Goal: Information Seeking & Learning: Learn about a topic

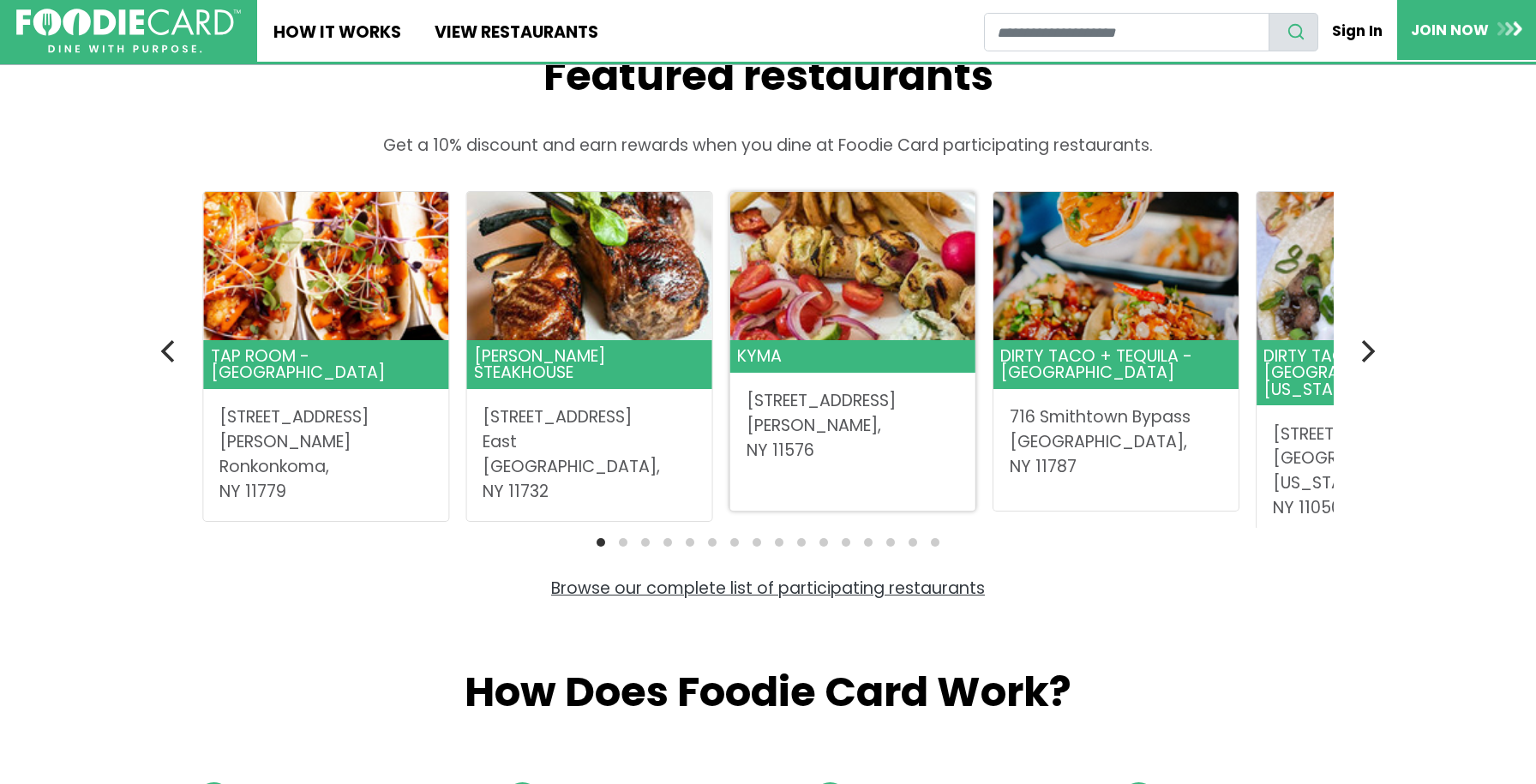
scroll to position [529, 0]
click at [1375, 353] on icon "Next" at bounding box center [1367, 352] width 23 height 23
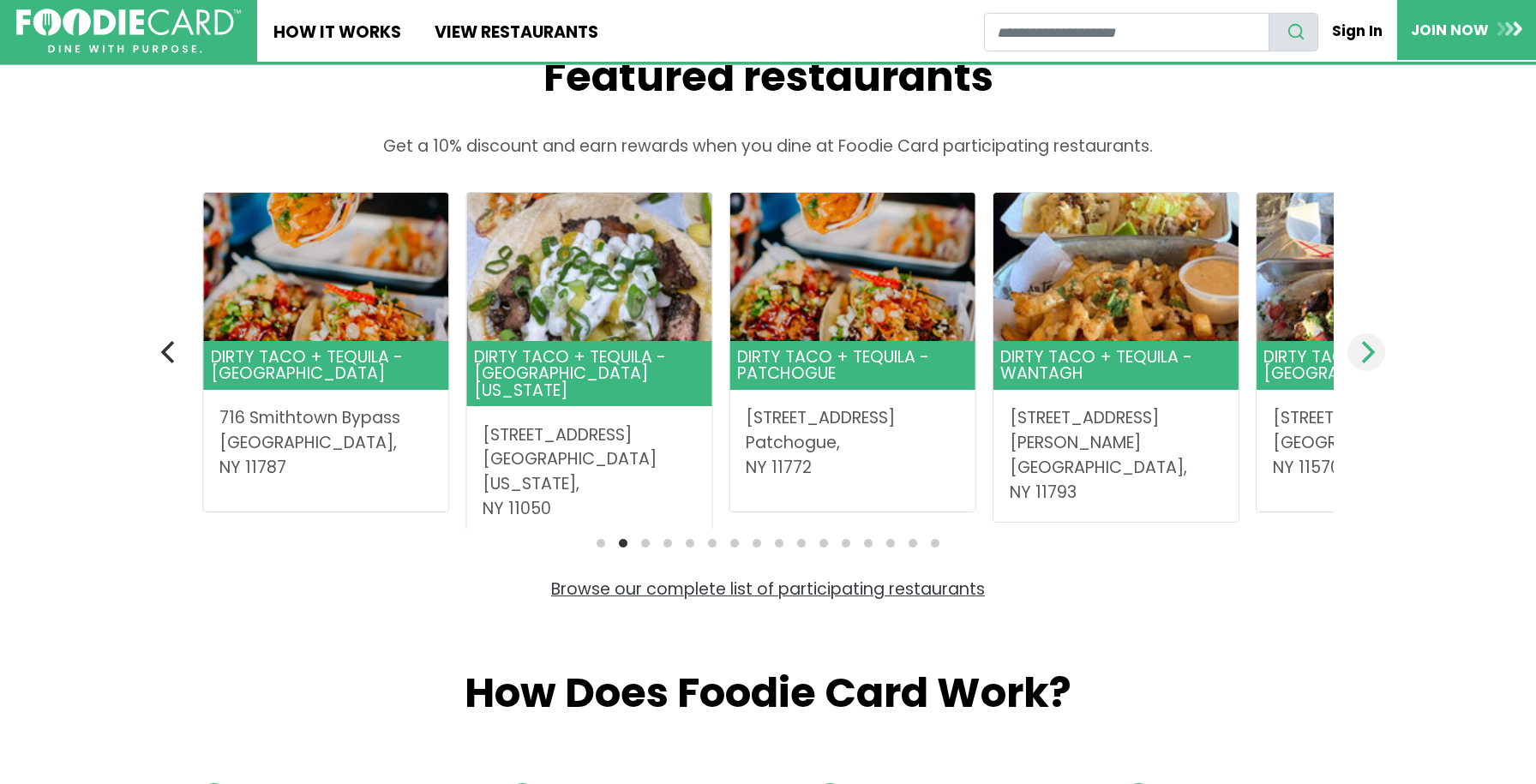
click at [1375, 353] on icon "Next" at bounding box center [1367, 352] width 23 height 23
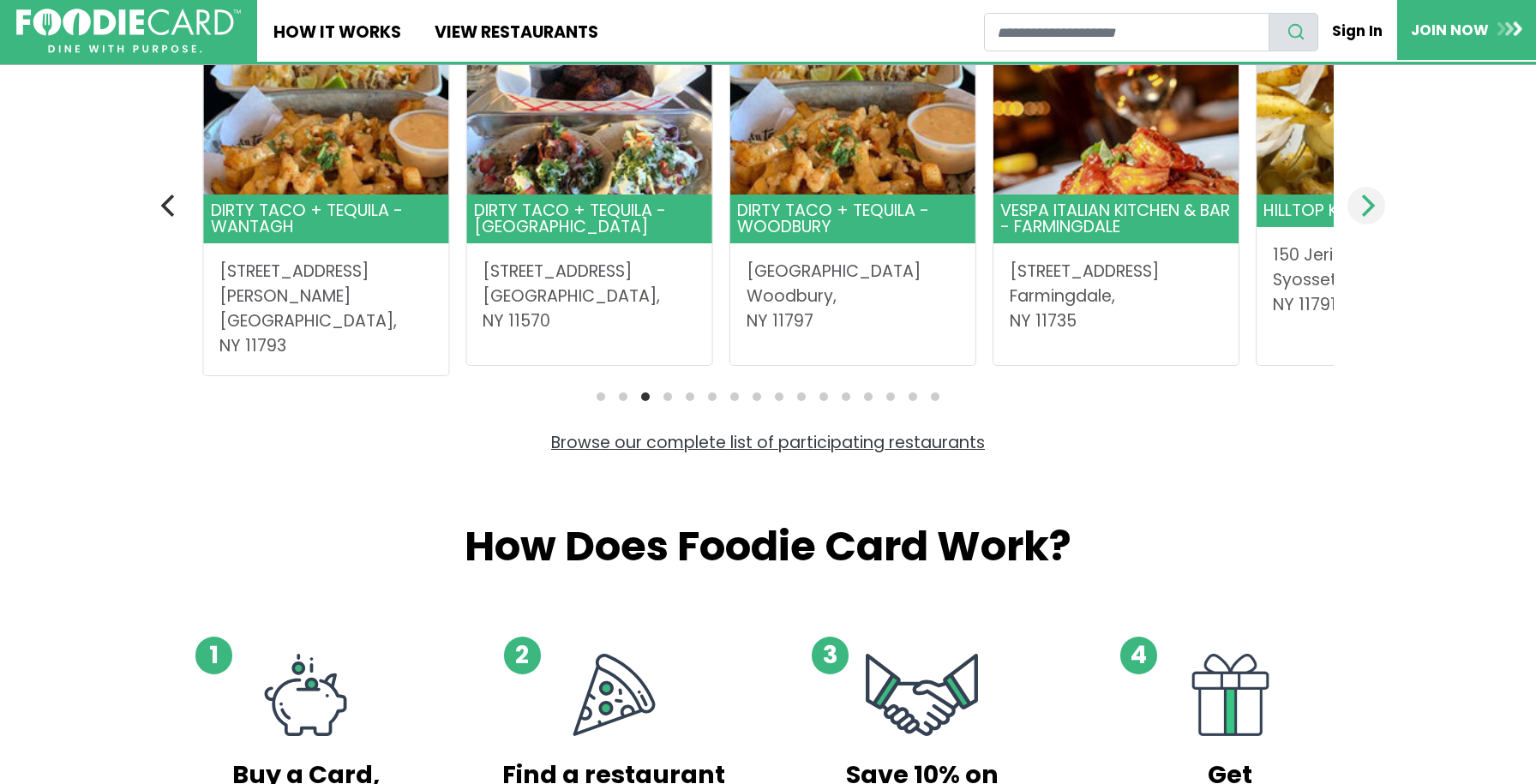
scroll to position [680, 0]
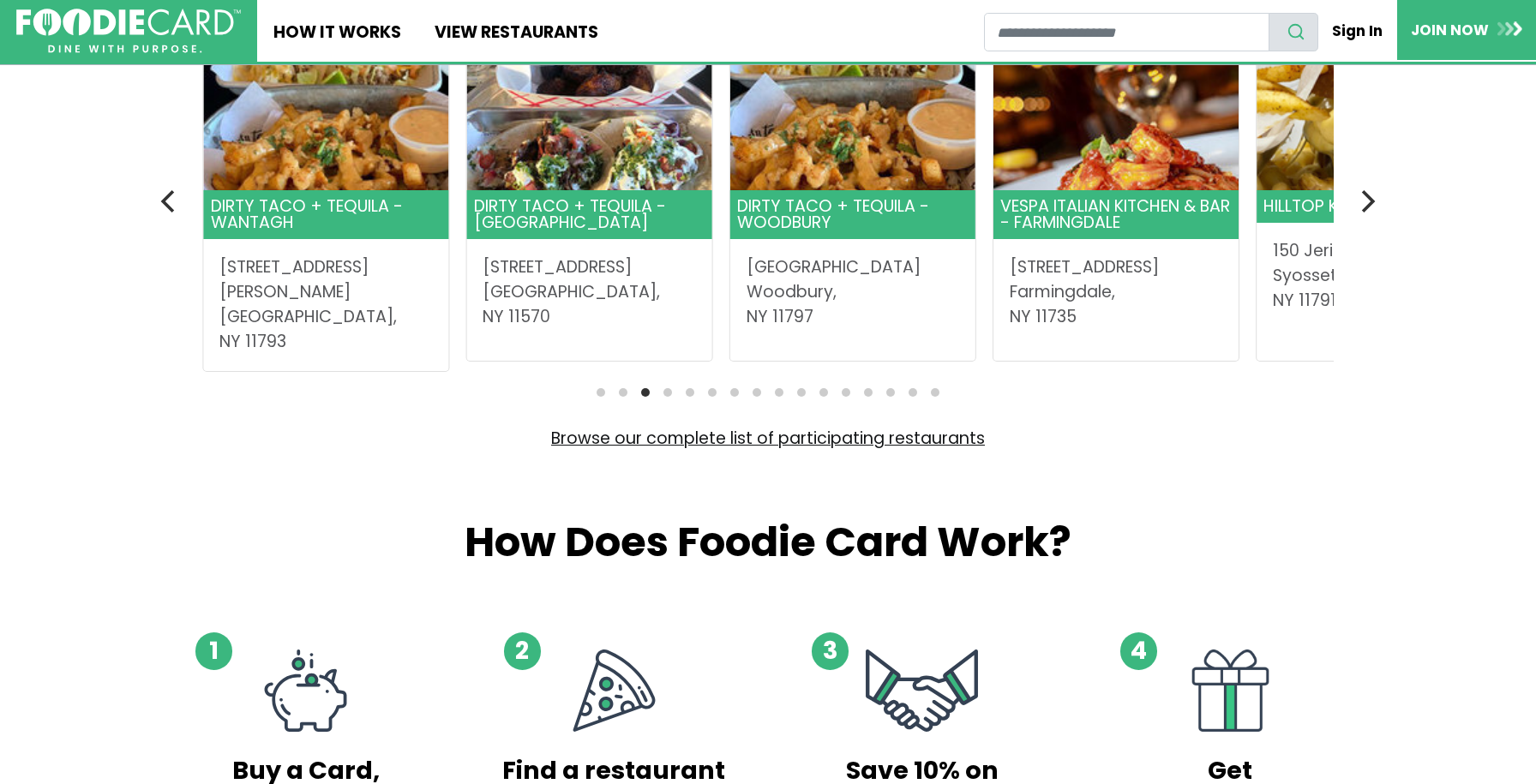
click at [840, 435] on link "Browse our complete list of participating restaurants" at bounding box center [768, 439] width 434 height 24
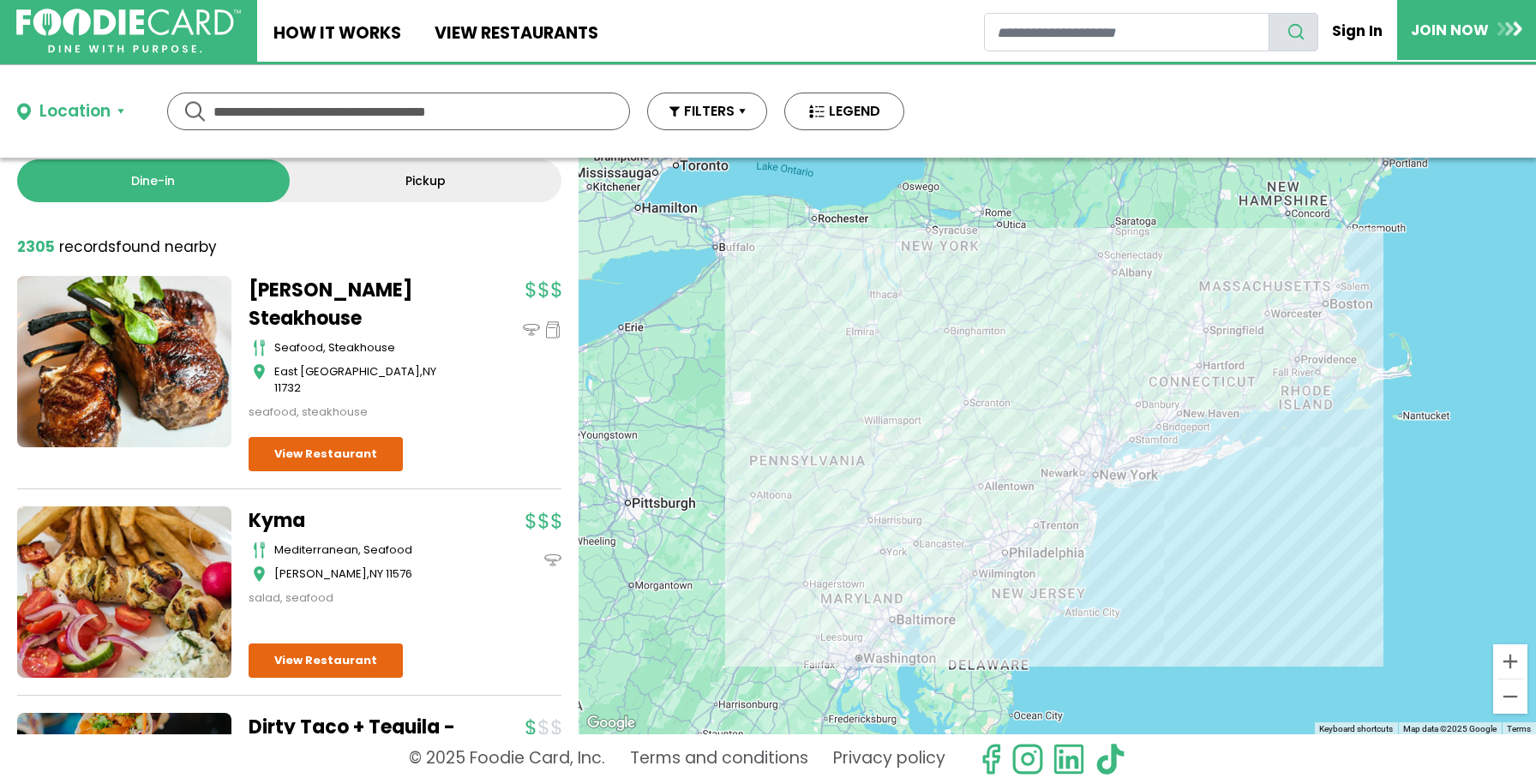
scroll to position [34, 0]
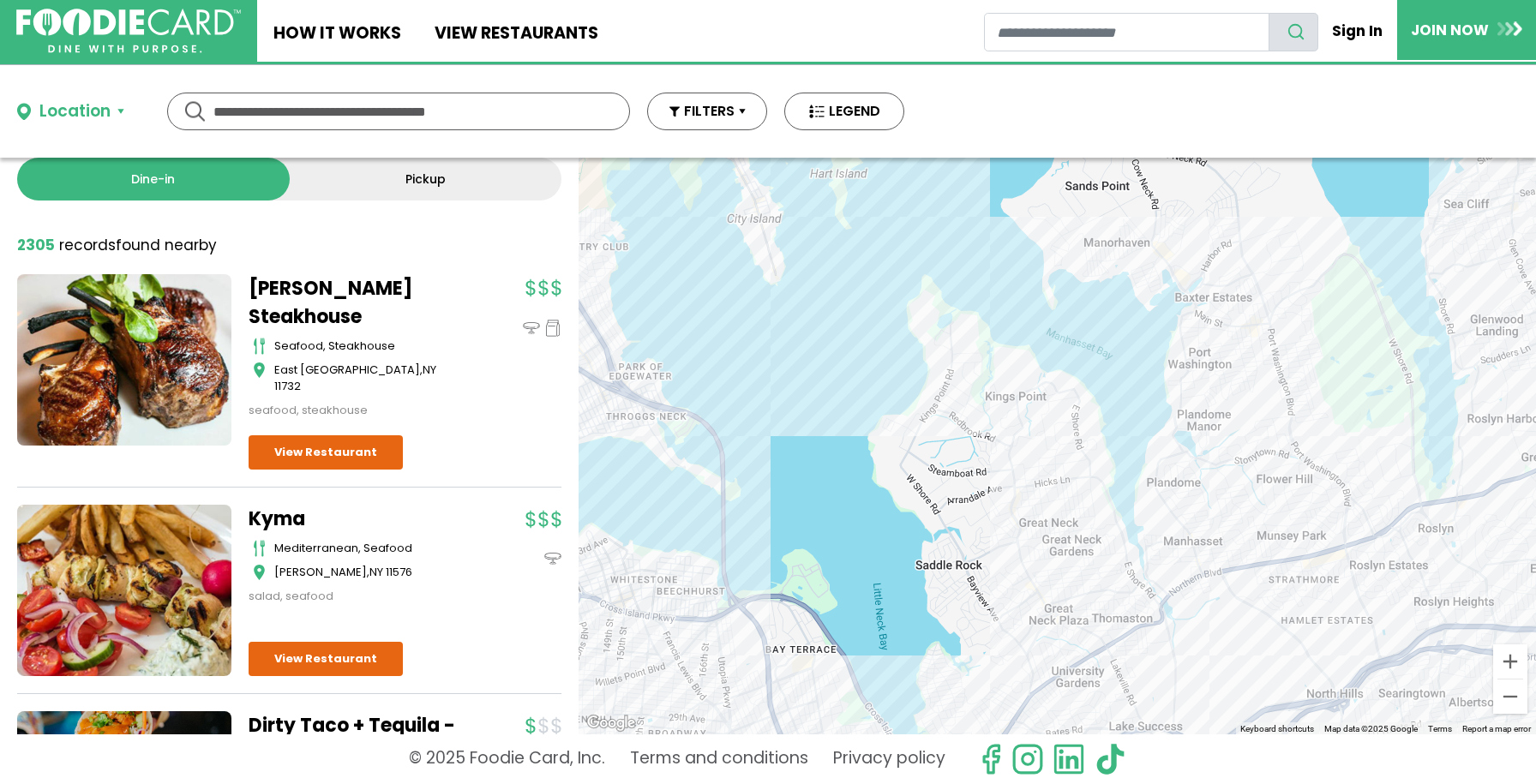
click at [1206, 558] on div at bounding box center [1057, 446] width 957 height 577
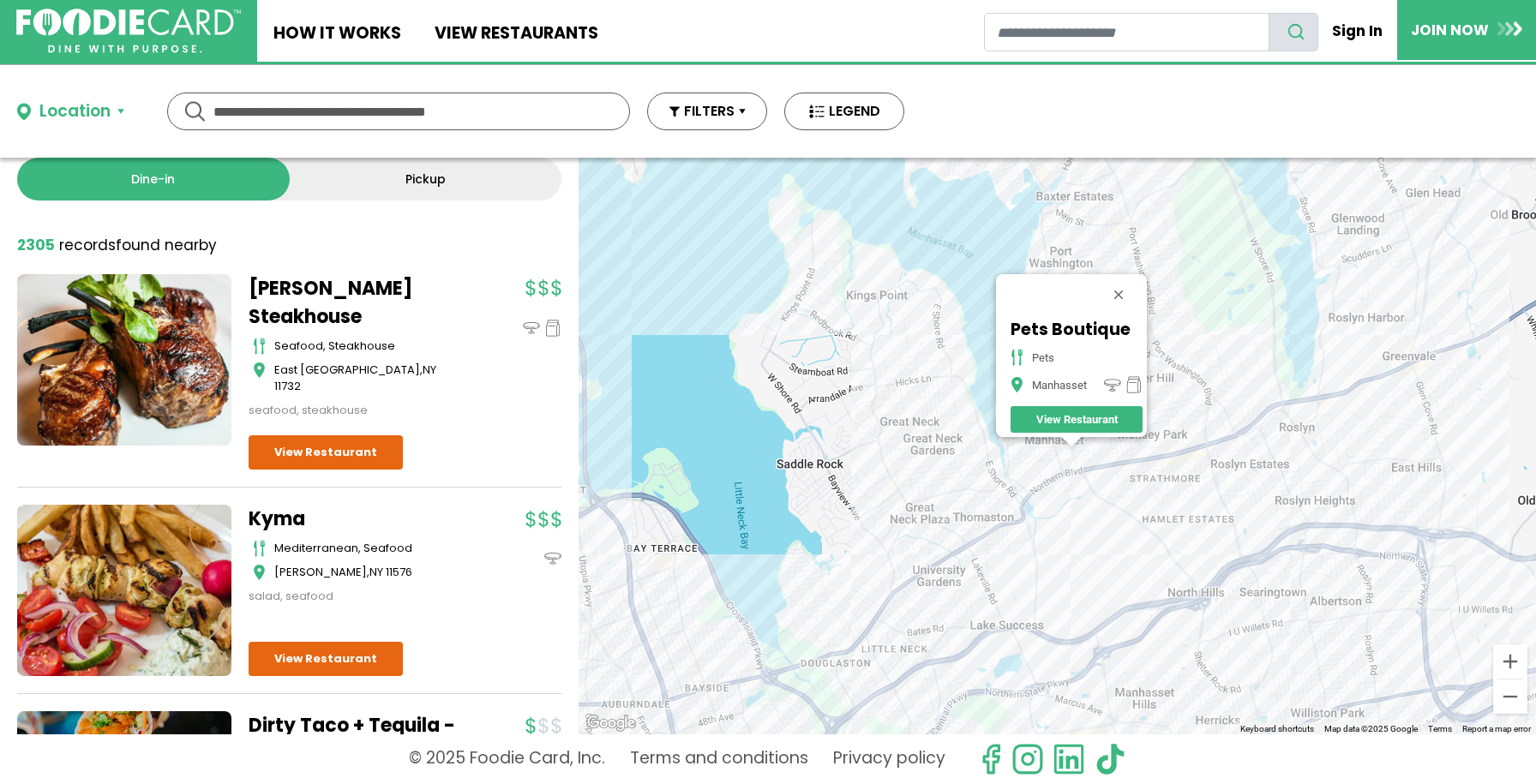
click at [1123, 481] on div "Pets Boutique pets Manhasset View Restaurant" at bounding box center [1057, 446] width 957 height 577
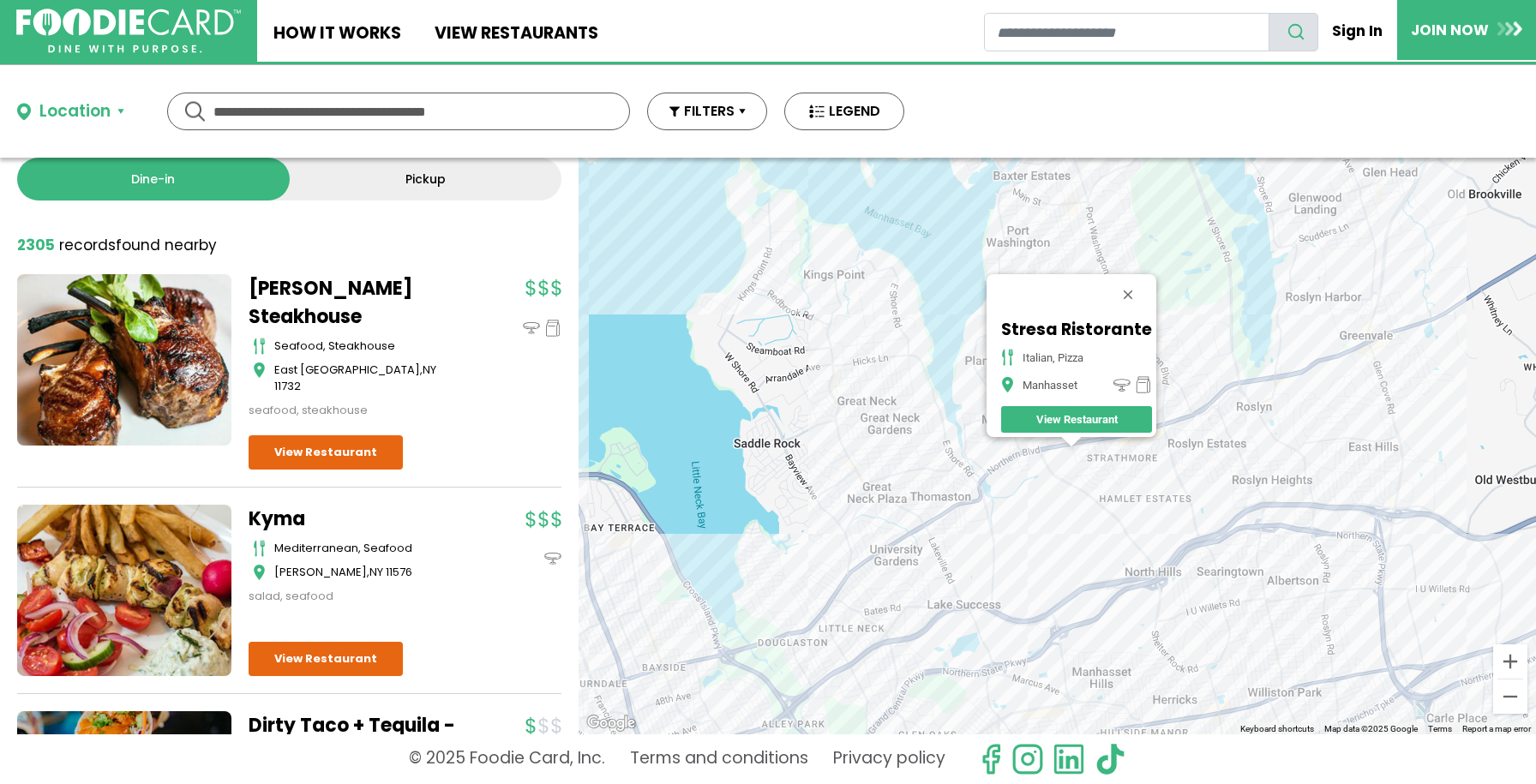
click at [1123, 481] on div "Stresa Ristorante italian, pizza Manhasset View Restaurant" at bounding box center [1057, 446] width 957 height 577
click at [1043, 502] on div "Stresa Ristorante italian, pizza Manhasset View Restaurant" at bounding box center [1057, 446] width 957 height 577
click at [1130, 279] on button "Close" at bounding box center [1128, 295] width 41 height 41
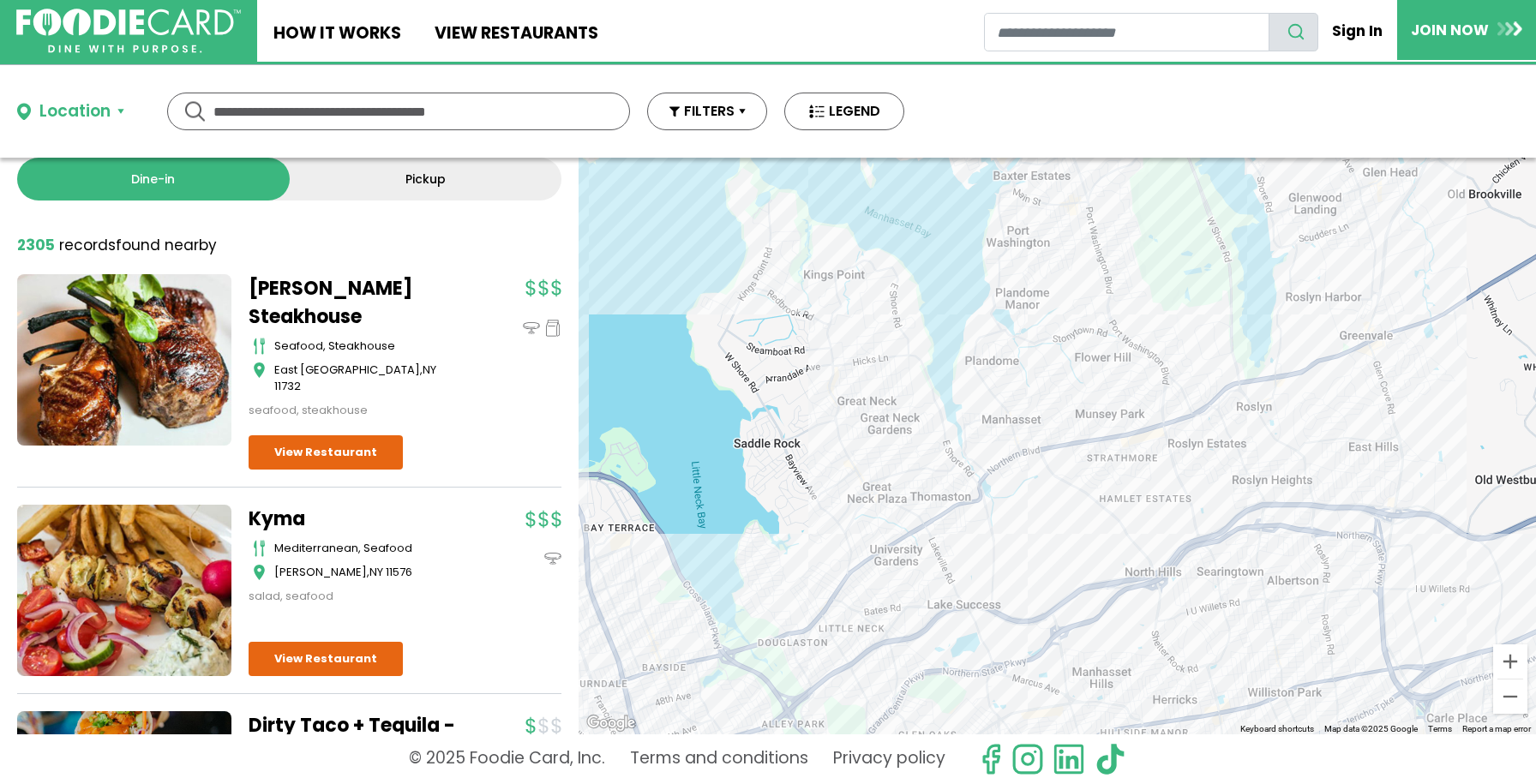
click at [1030, 209] on div at bounding box center [1057, 446] width 957 height 577
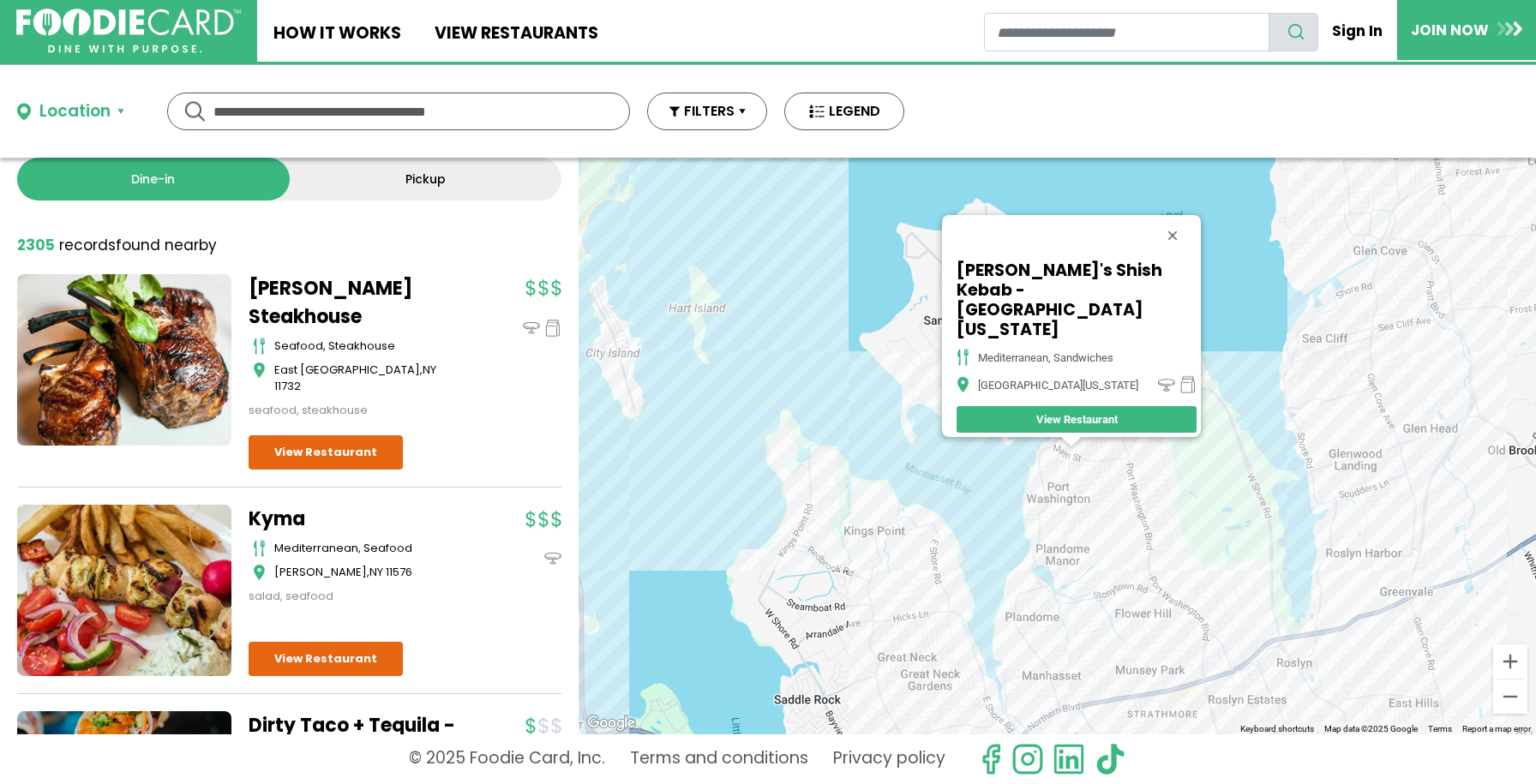
click at [1111, 475] on div "Ayhan's Shish Kebab - Port Washington mediterranean, sandwiches Port Washington…" at bounding box center [1057, 446] width 957 height 577
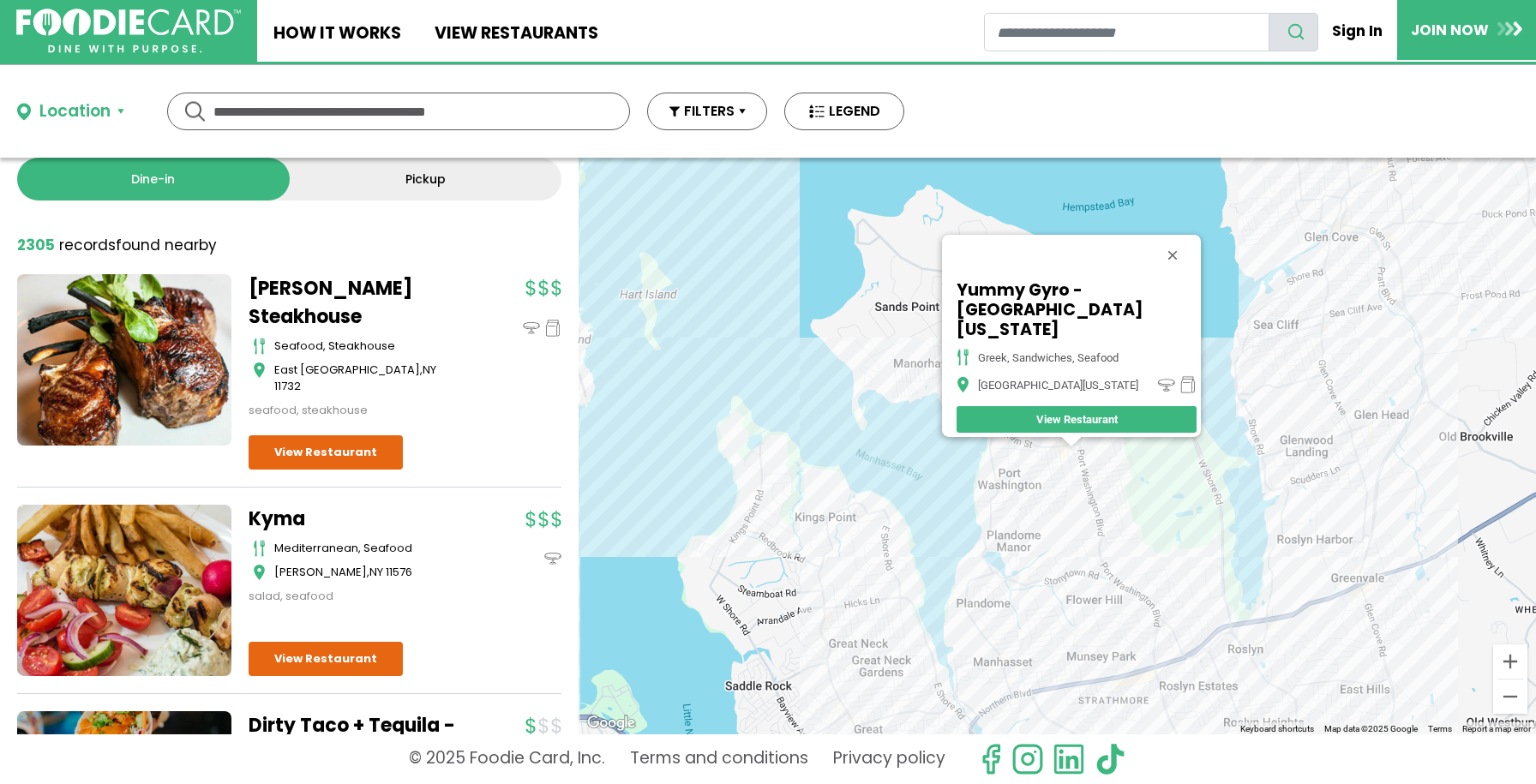
click at [1086, 461] on div "Yummy Gyro - Port Washington greek, sandwiches, seafood Port Washington View Re…" at bounding box center [1057, 446] width 957 height 577
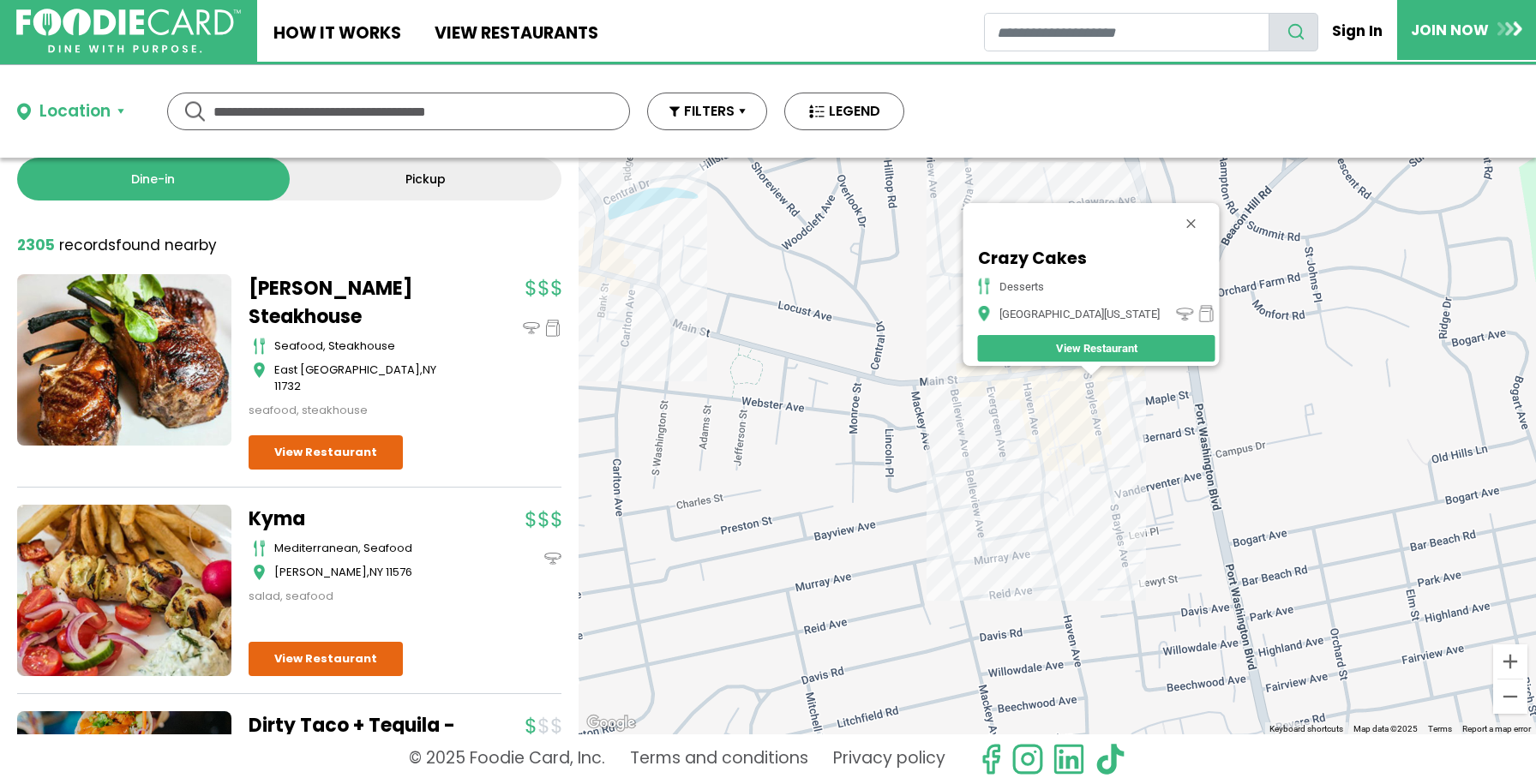
click at [1048, 391] on div "Crazy Cakes desserts Port Washington View Restaurant" at bounding box center [1057, 446] width 957 height 577
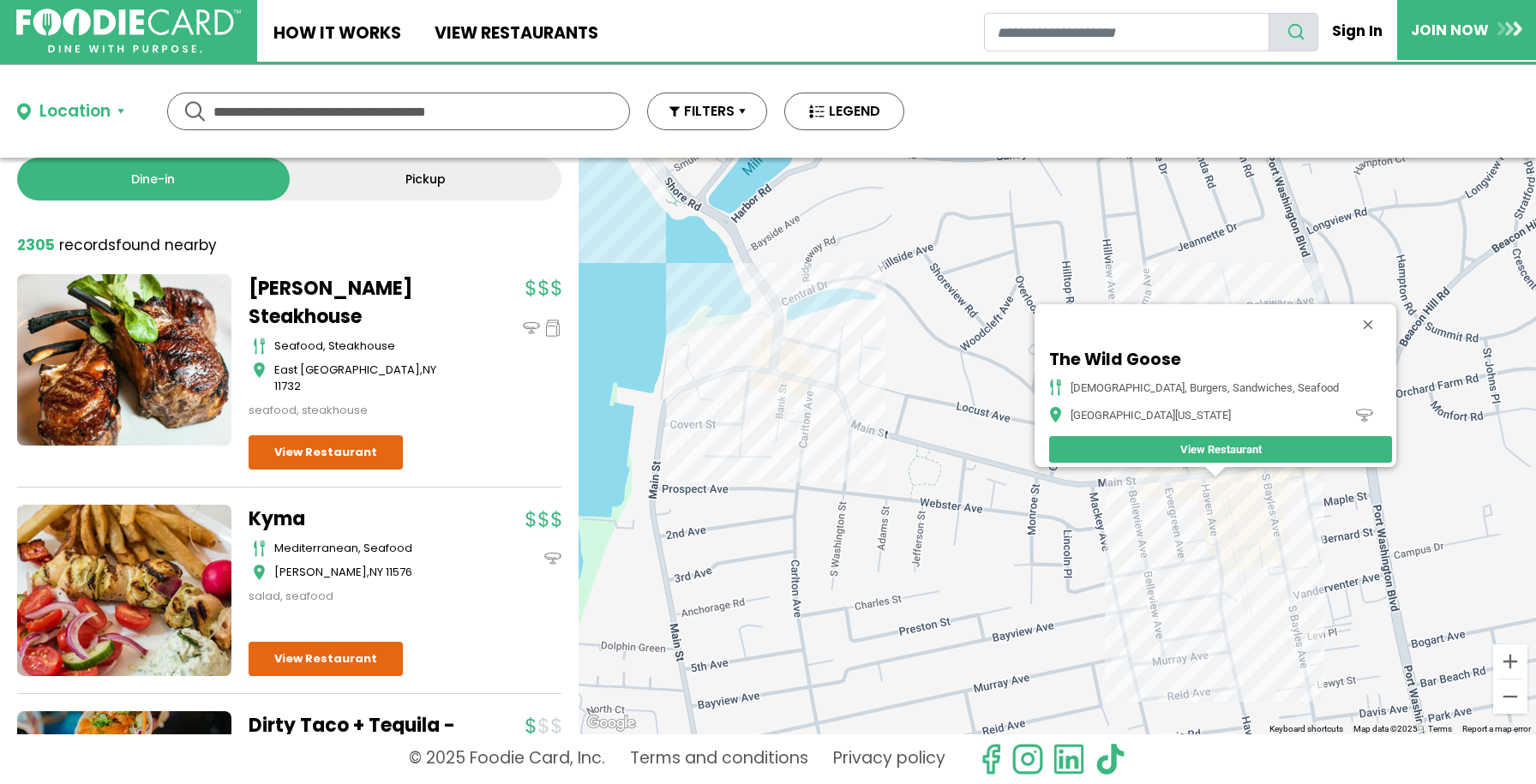
drag, startPoint x: 824, startPoint y: 399, endPoint x: 969, endPoint y: 429, distance: 148.1
click at [969, 429] on div "The Wild Goose american, burgers, sandwiches, seafood Port Washington View Rest…" at bounding box center [1057, 446] width 957 height 577
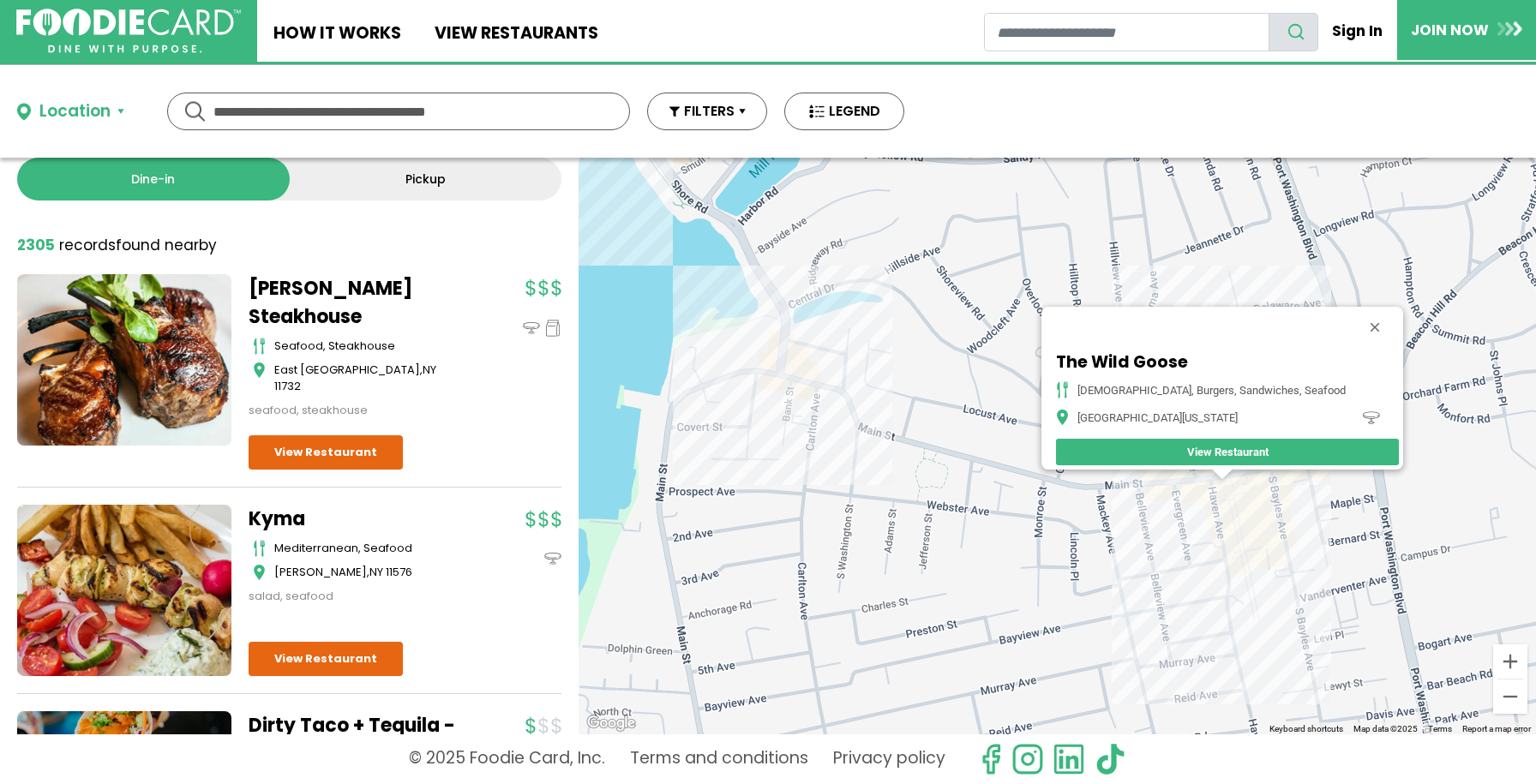
click at [803, 370] on div "The Wild Goose american, burgers, sandwiches, seafood Port Washington View Rest…" at bounding box center [1057, 446] width 957 height 577
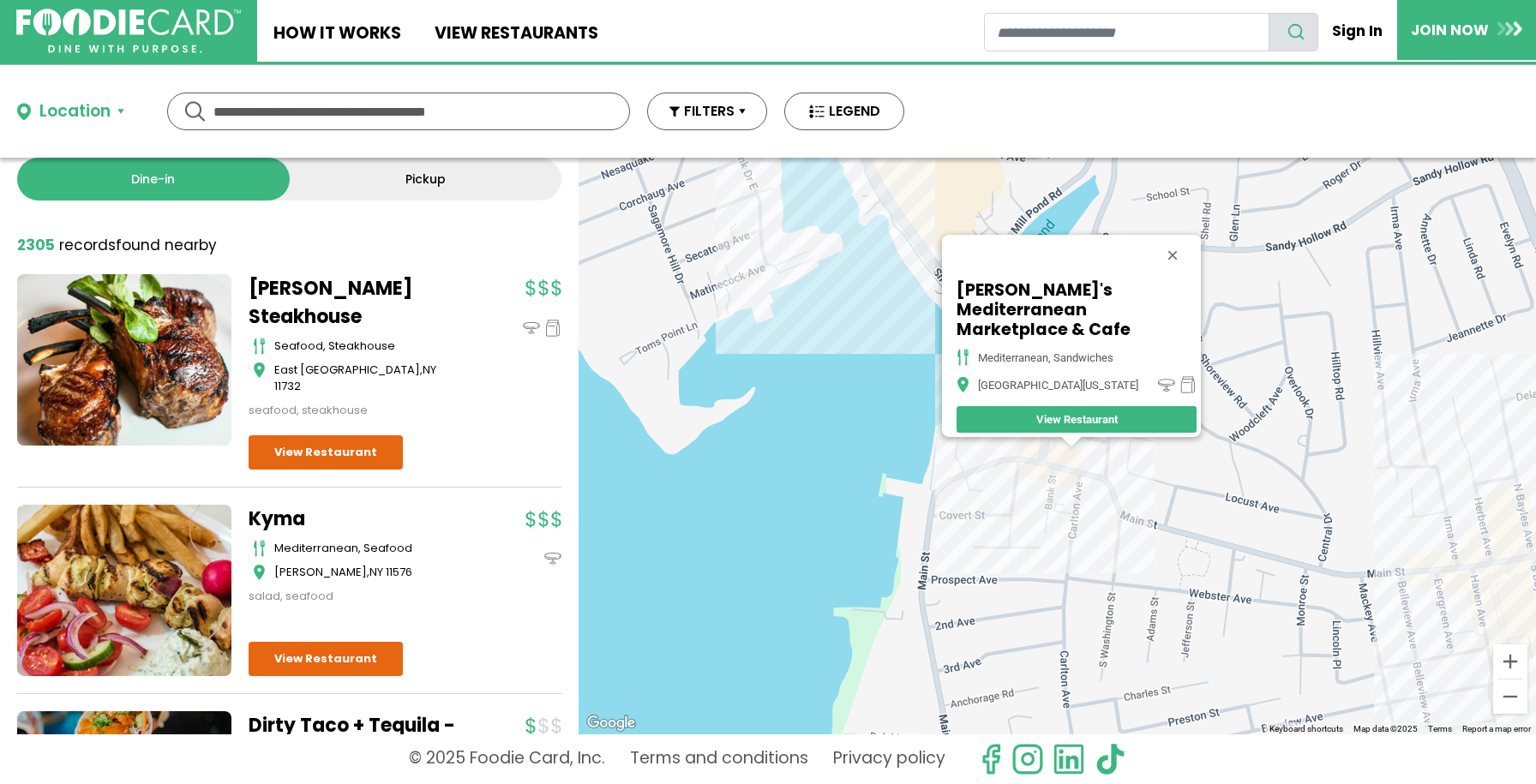
click at [1081, 471] on div "Ayhan's Mediterranean Marketplace & Cafe Mediterranean, Sandwiches Port Washing…" at bounding box center [1057, 446] width 957 height 577
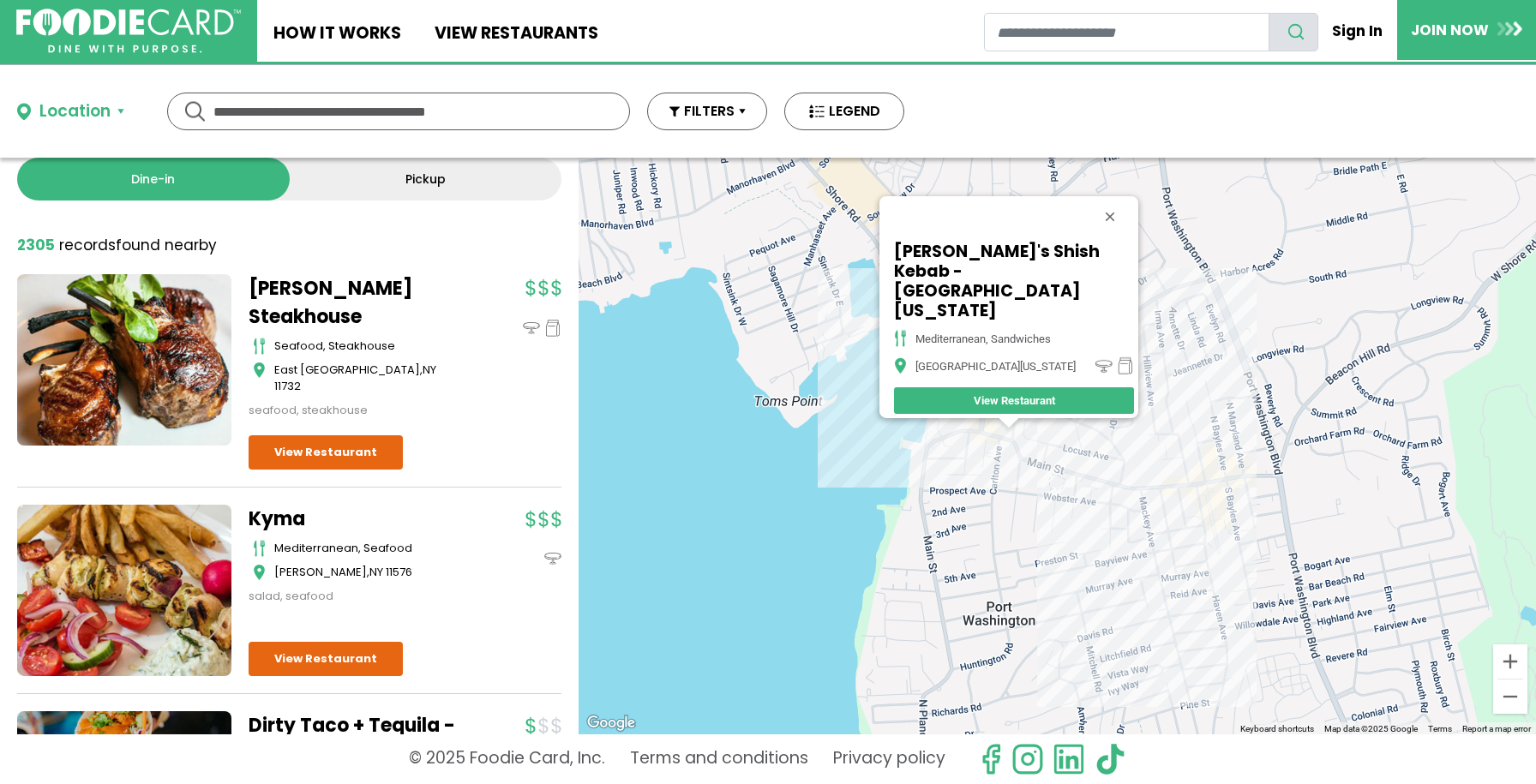
click at [847, 453] on div "Ayhan's Shish Kebab - Port Washington mediterranean, sandwiches Port Washington…" at bounding box center [1057, 446] width 957 height 577
click at [850, 354] on div "Ayhan's Shish Kebab - Port Washington mediterranean, sandwiches Port Washington…" at bounding box center [1057, 446] width 957 height 577
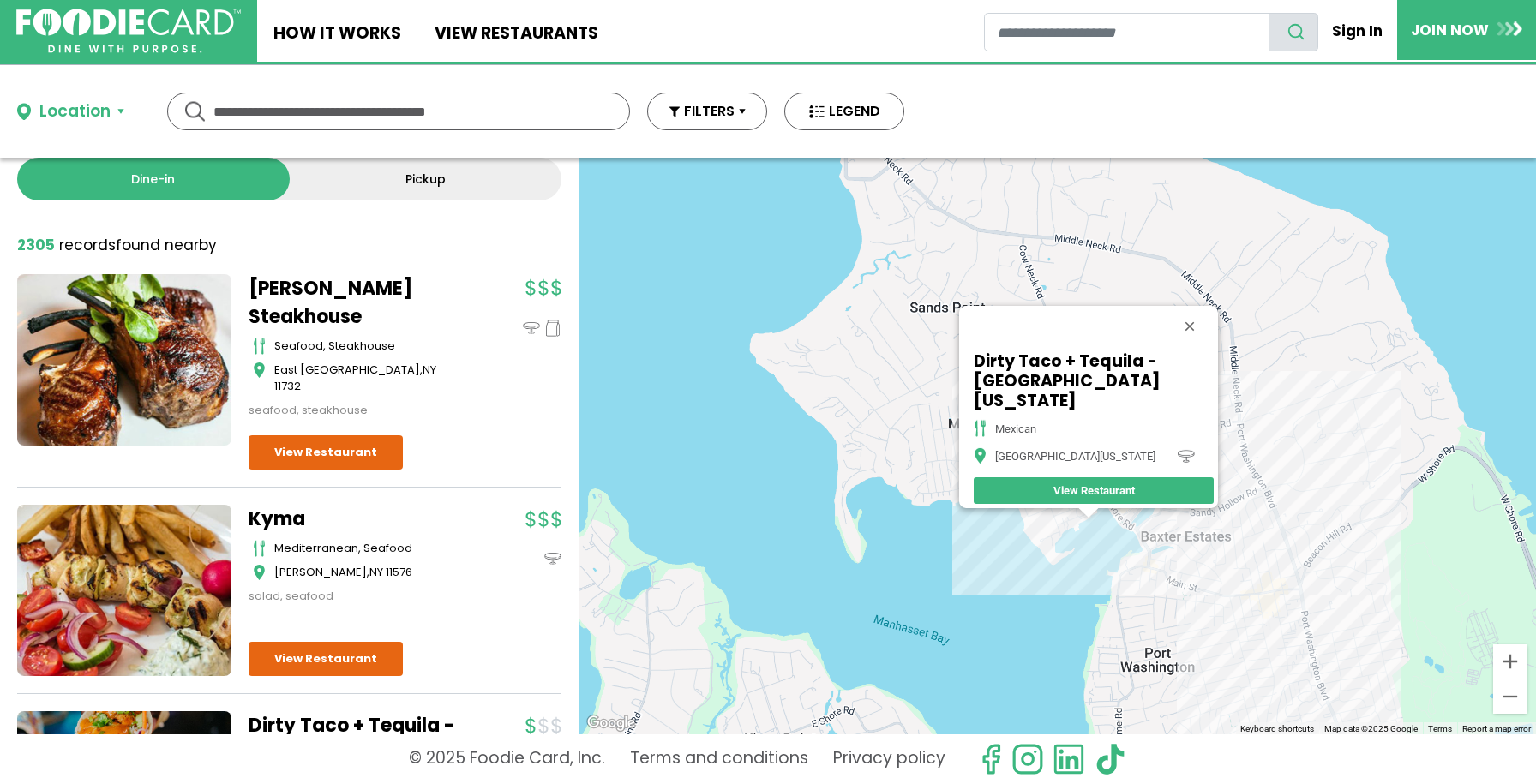
click at [1093, 594] on div "Dirty Taco + Tequila - Port Washington mexican Port Washington View Restaurant" at bounding box center [1057, 446] width 957 height 577
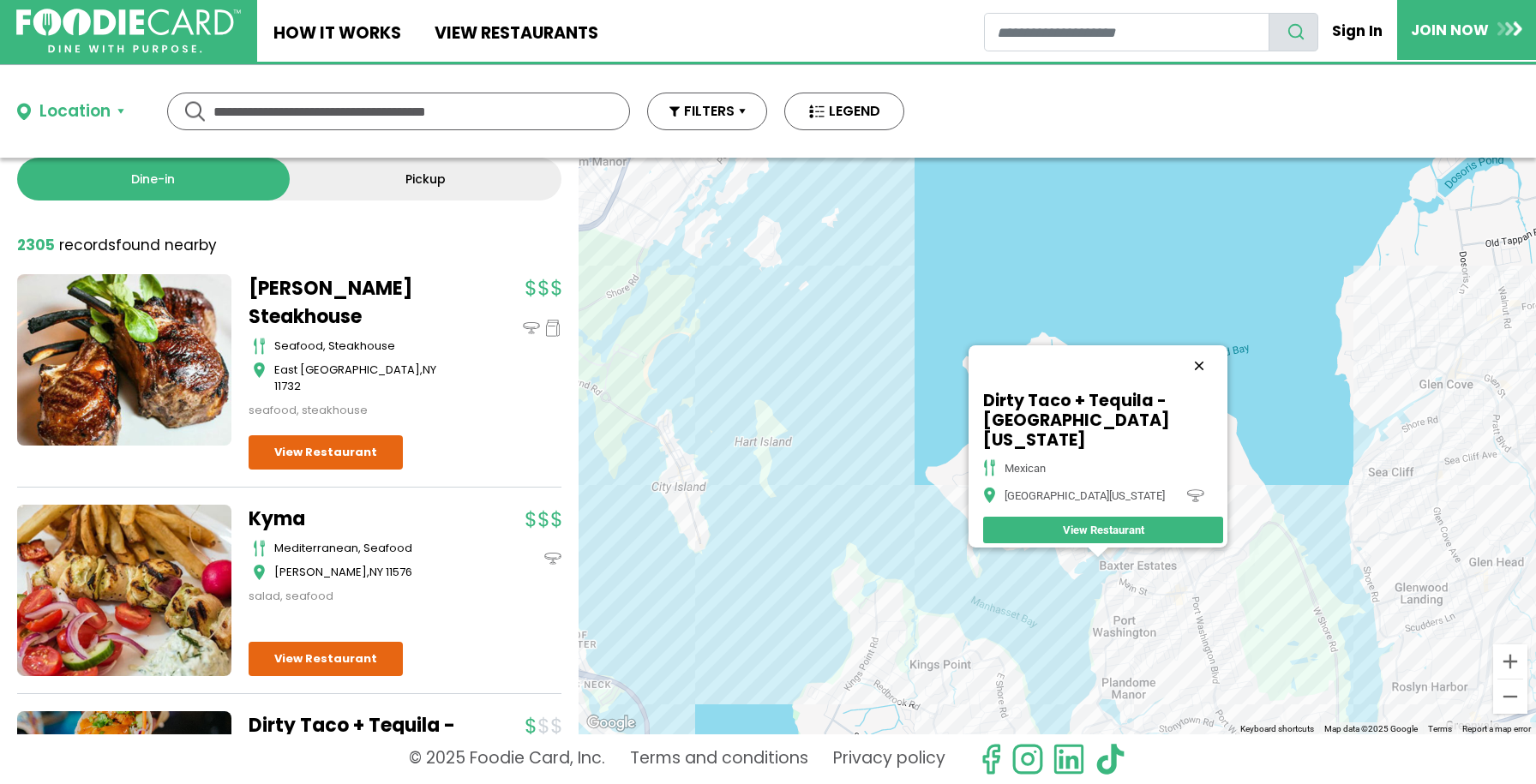
click at [1206, 367] on button "Close" at bounding box center [1199, 366] width 41 height 41
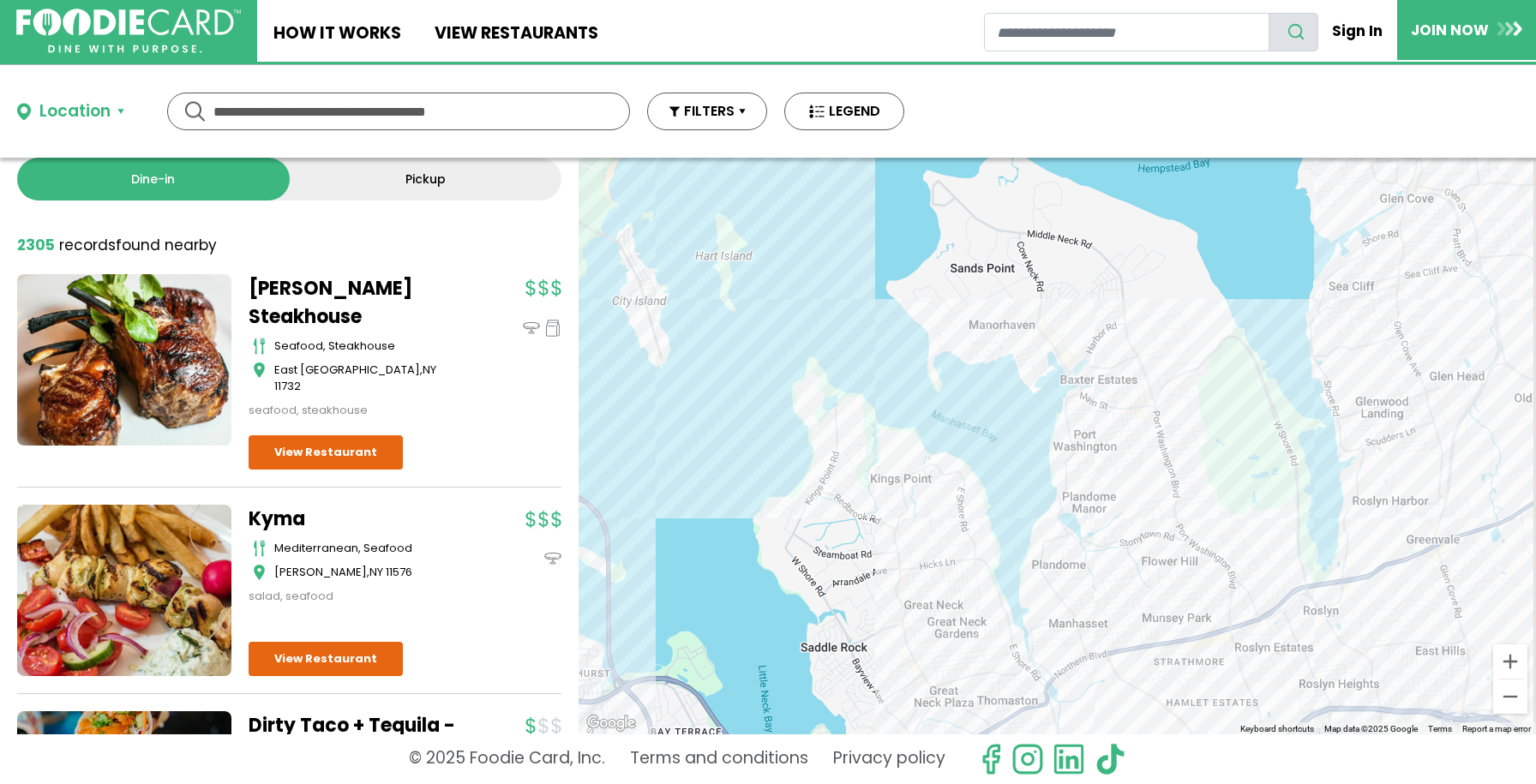
drag, startPoint x: 1242, startPoint y: 544, endPoint x: 1193, endPoint y: 255, distance: 293.1
click at [1193, 255] on div at bounding box center [1057, 446] width 957 height 577
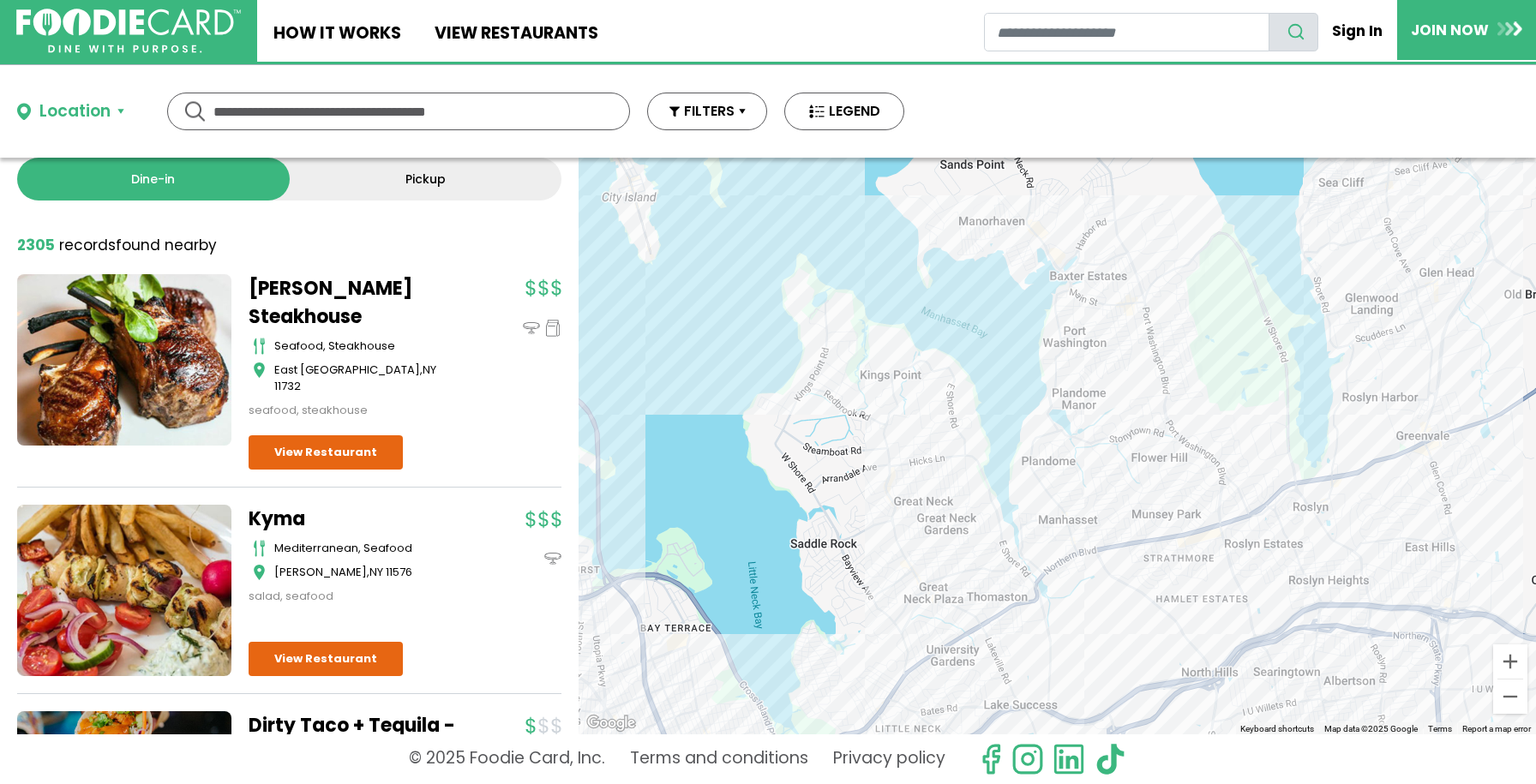
click at [902, 503] on div at bounding box center [1057, 446] width 957 height 577
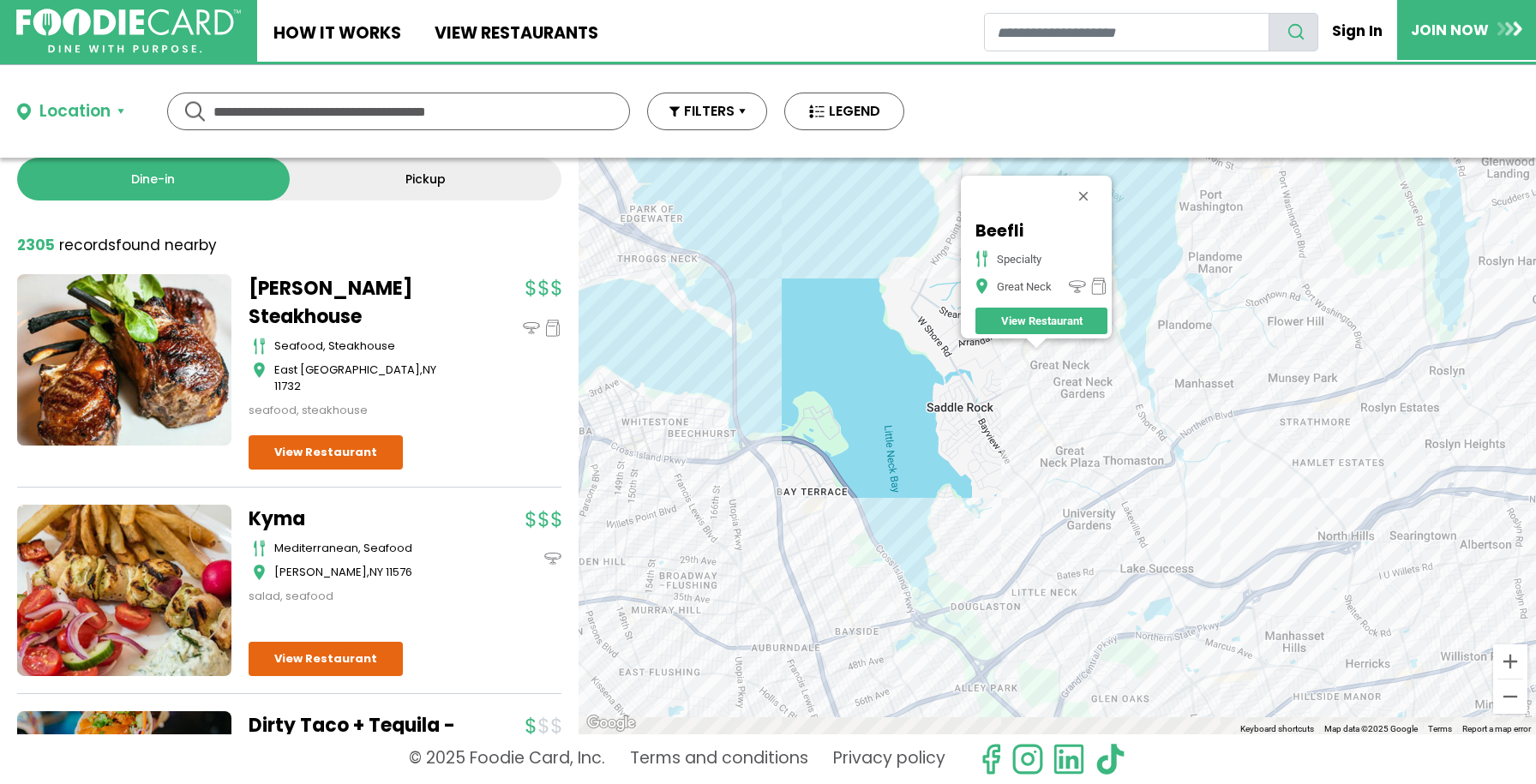
drag, startPoint x: 1100, startPoint y: 477, endPoint x: 1065, endPoint y: 377, distance: 105.9
click at [1065, 377] on div "Beefli specialty Great Neck View Restaurant" at bounding box center [1057, 446] width 957 height 577
click at [829, 524] on div "Beefli specialty Great Neck View Restaurant" at bounding box center [1057, 446] width 957 height 577
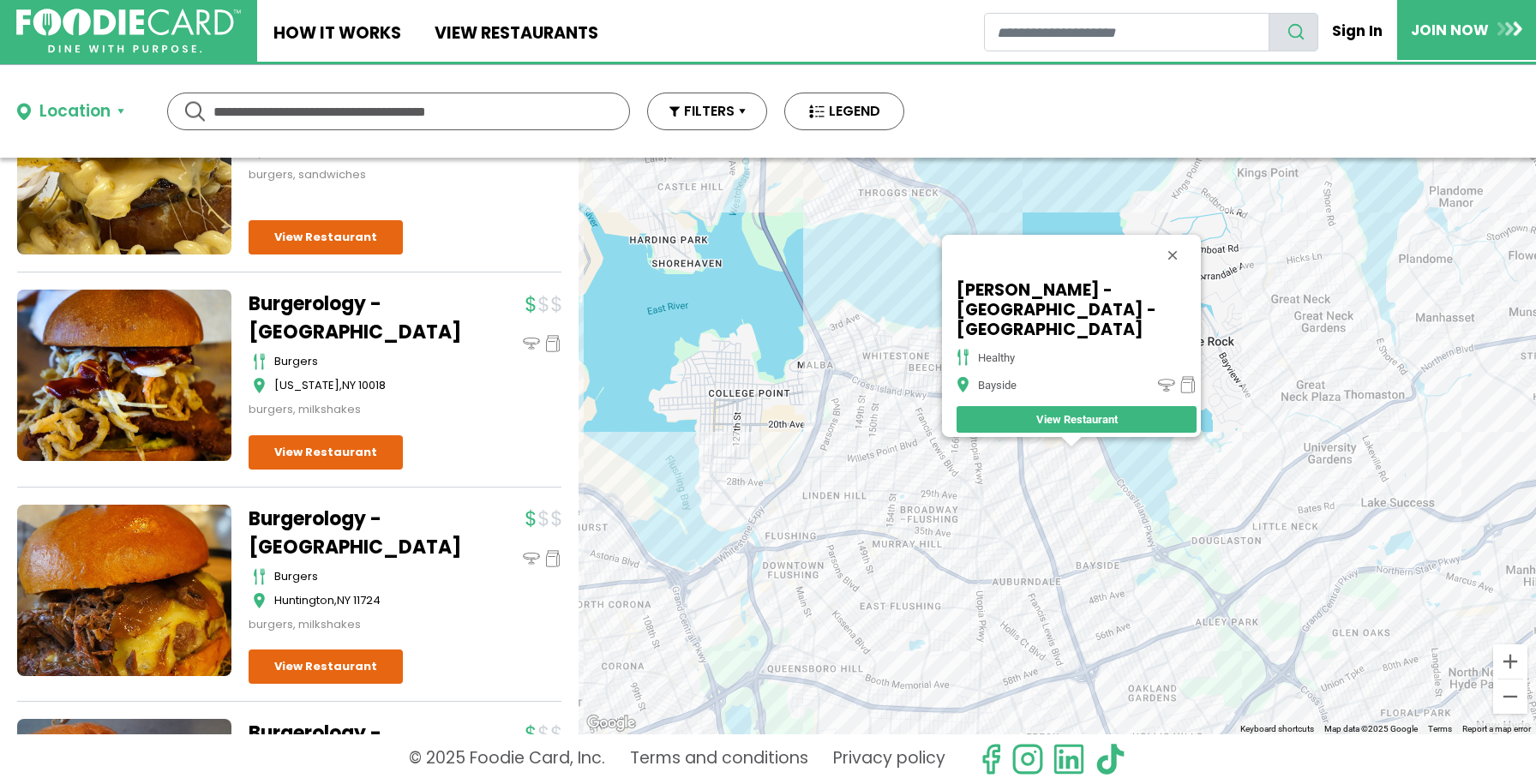
scroll to position [1820, 0]
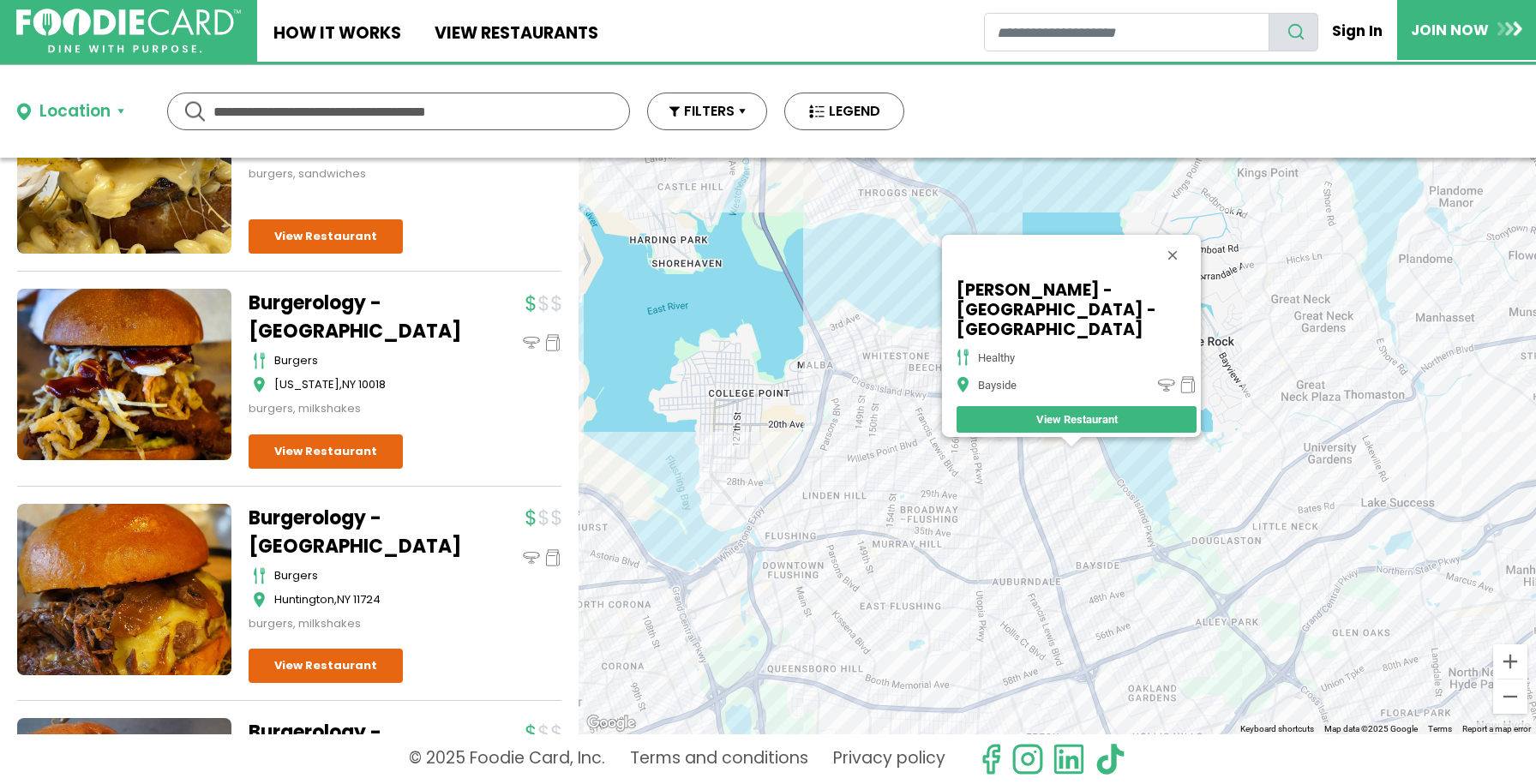
drag, startPoint x: 915, startPoint y: 550, endPoint x: 746, endPoint y: 514, distance: 172.8
click at [746, 514] on div "SoBol - Bay Terrace - Bayside healthy Bayside View Restaurant" at bounding box center [1057, 446] width 957 height 577
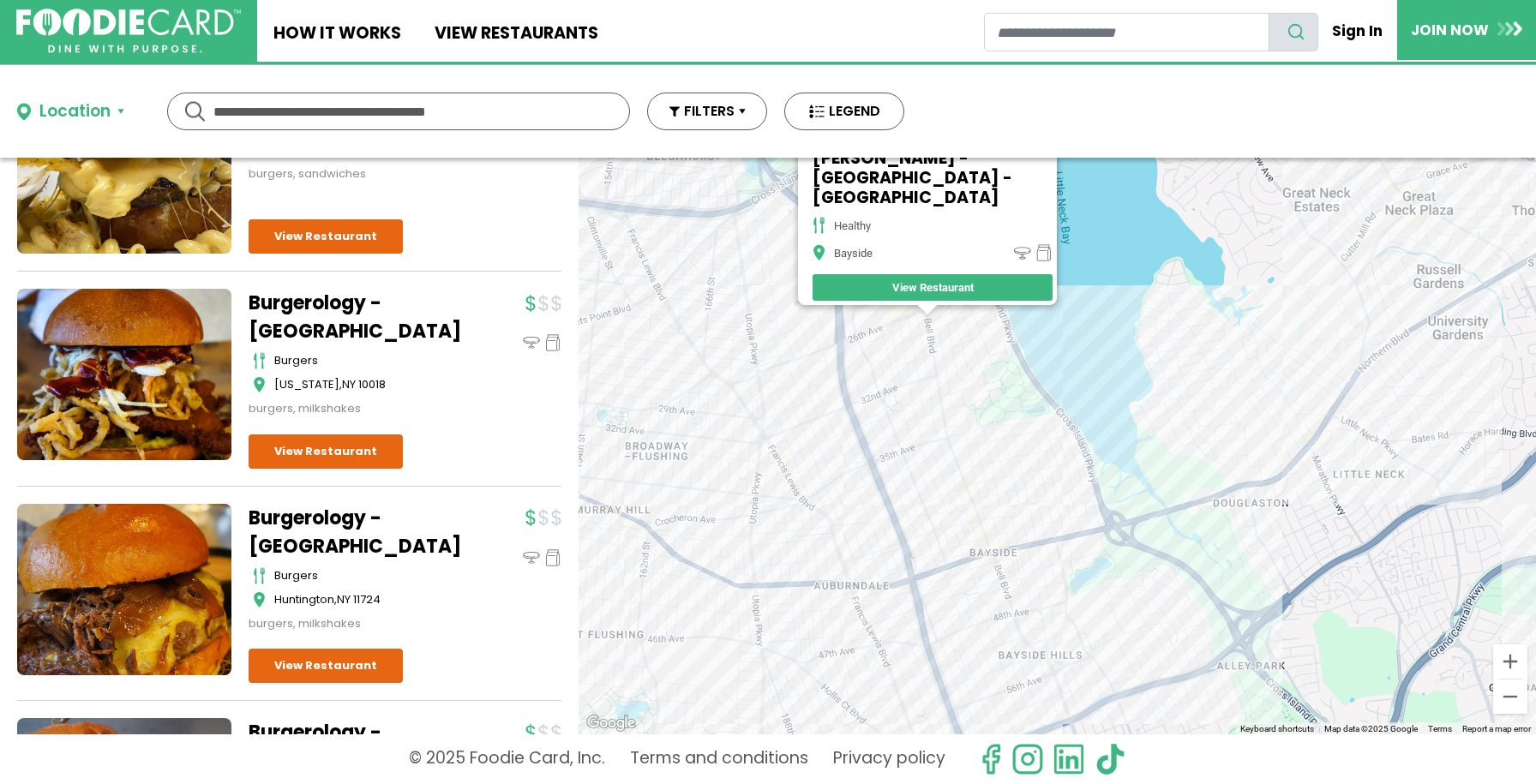
drag, startPoint x: 850, startPoint y: 393, endPoint x: 1111, endPoint y: 443, distance: 265.7
click at [1111, 443] on div "SoBol - Bay Terrace - Bayside healthy Bayside View Restaurant" at bounding box center [1057, 446] width 957 height 577
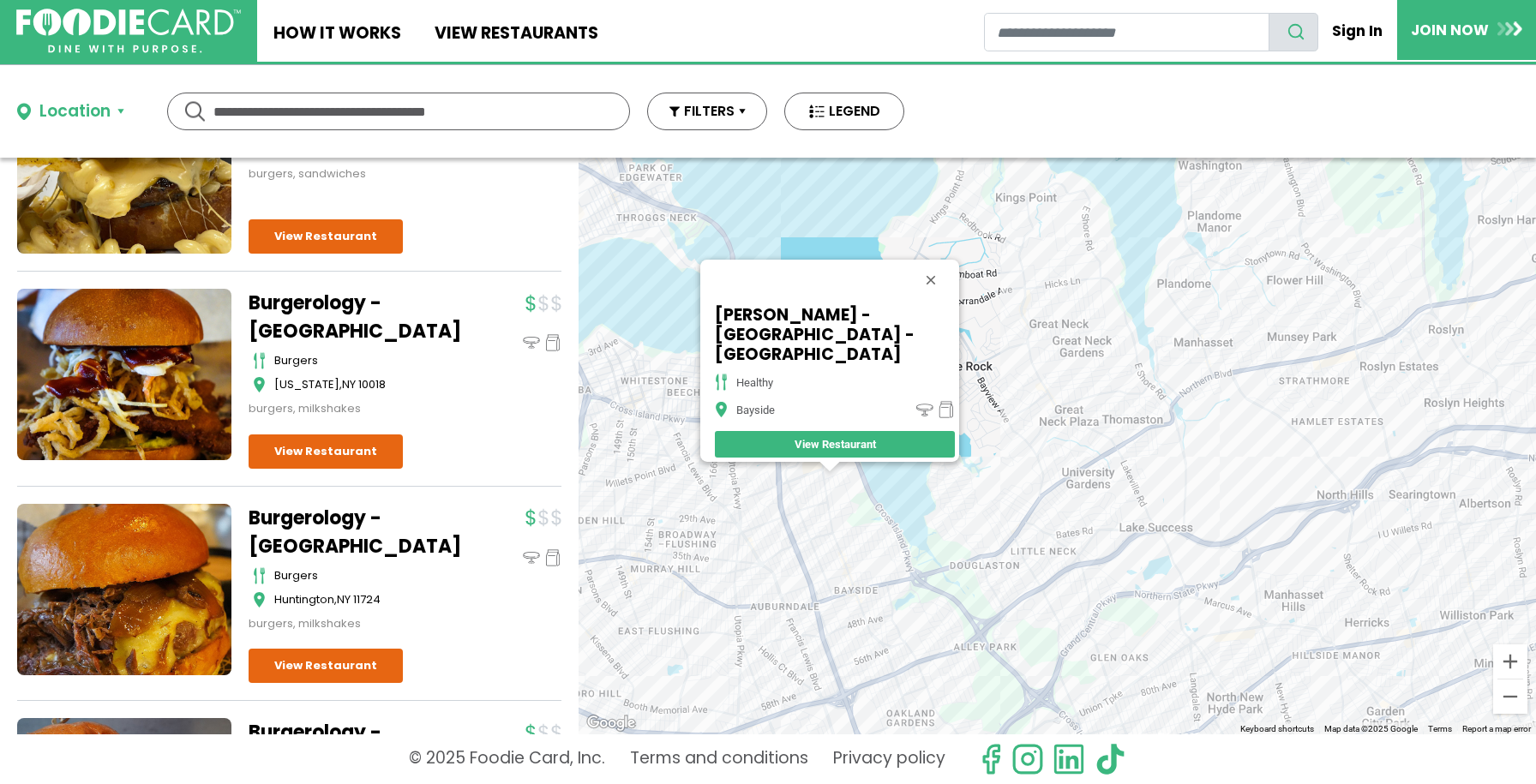
drag, startPoint x: 1150, startPoint y: 418, endPoint x: 952, endPoint y: 512, distance: 219.2
click at [952, 512] on div "SoBol - Bay Terrace - Bayside healthy Bayside View Restaurant" at bounding box center [1057, 446] width 957 height 577
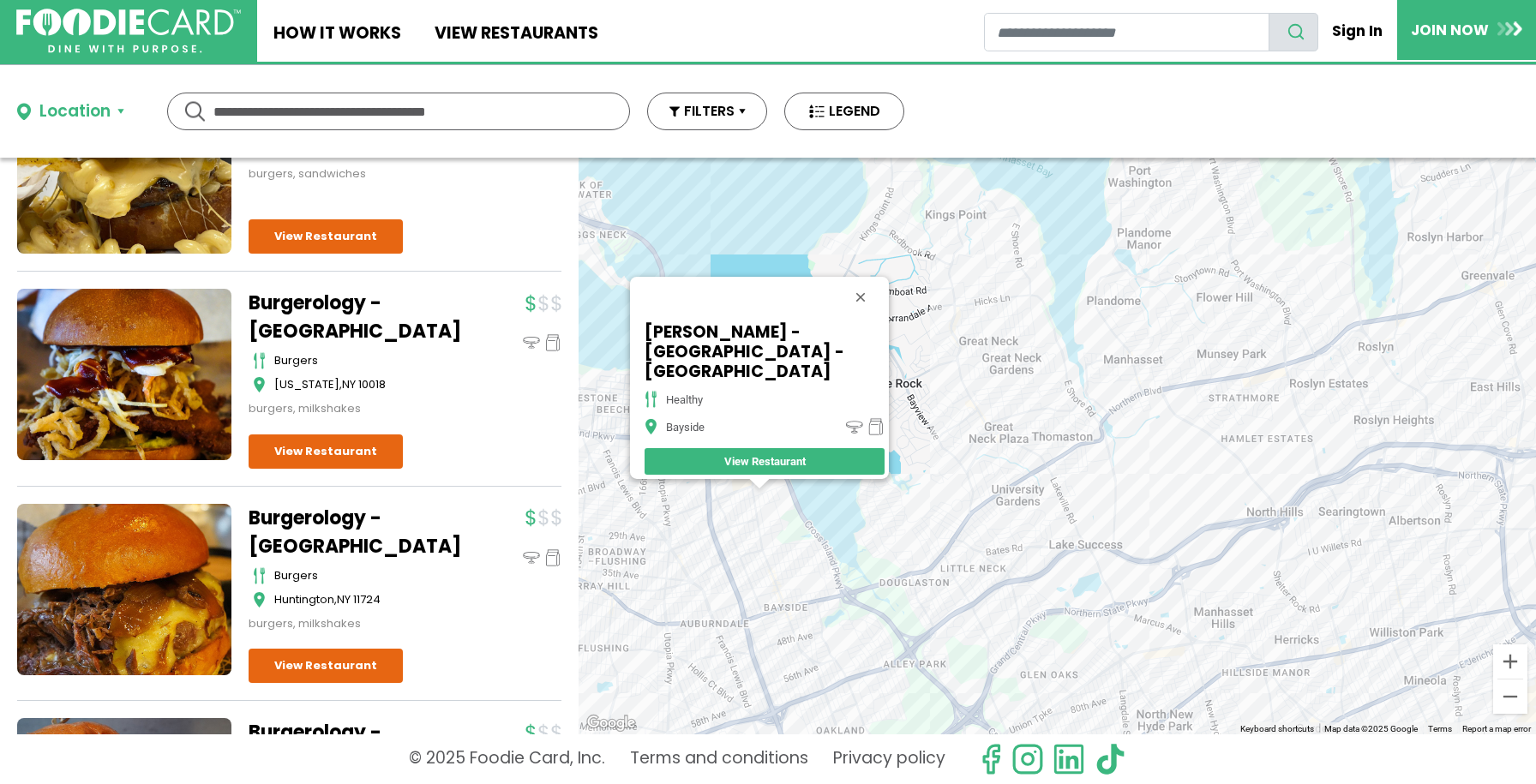
drag, startPoint x: 1160, startPoint y: 437, endPoint x: 1076, endPoint y: 456, distance: 86.1
click at [1076, 456] on div "SoBol - Bay Terrace - Bayside healthy Bayside View Restaurant" at bounding box center [1057, 446] width 957 height 577
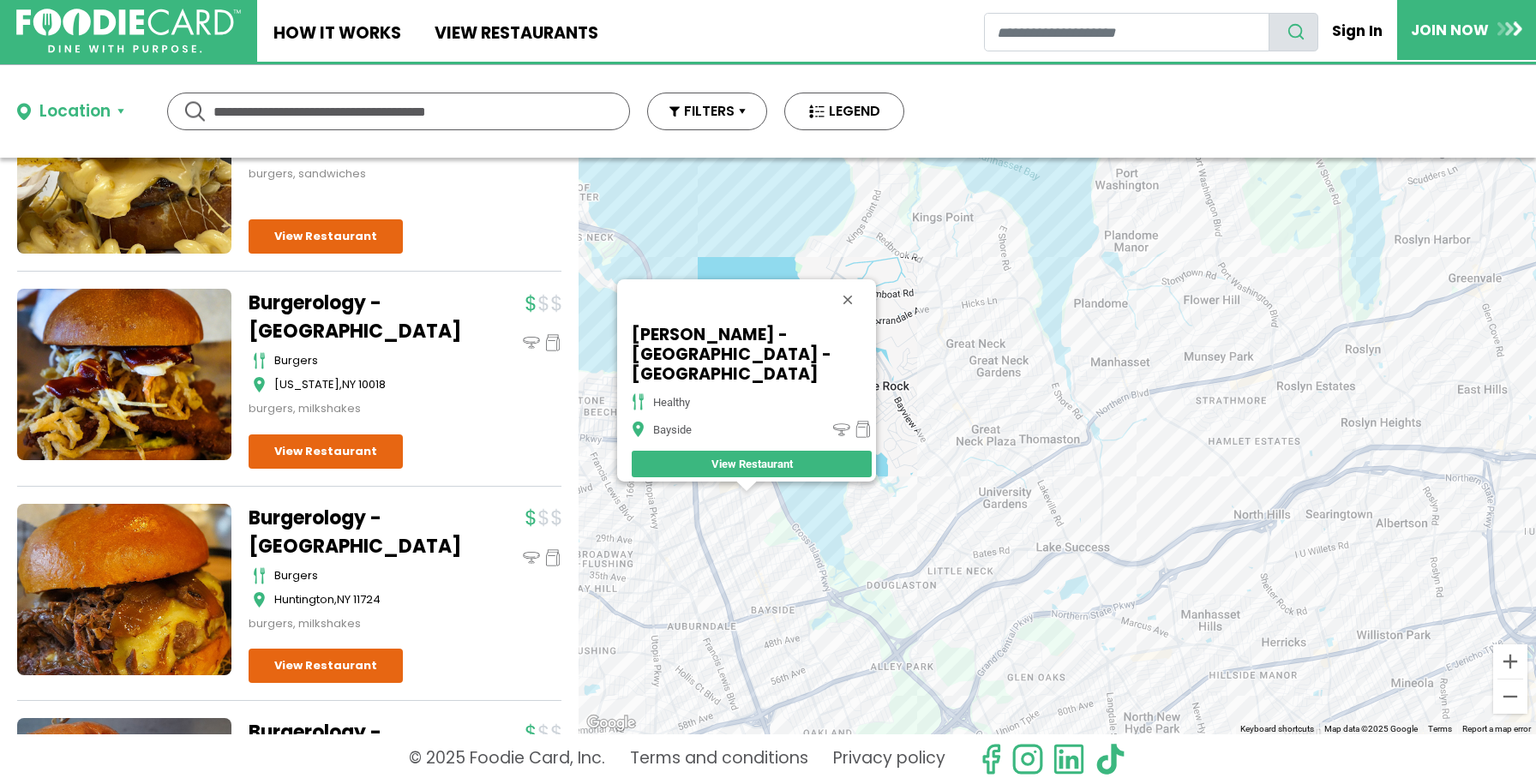
drag, startPoint x: 1117, startPoint y: 447, endPoint x: 970, endPoint y: 464, distance: 148.0
click at [970, 464] on div "SoBol - Bay Terrace - Bayside healthy Bayside View Restaurant" at bounding box center [1057, 446] width 957 height 577
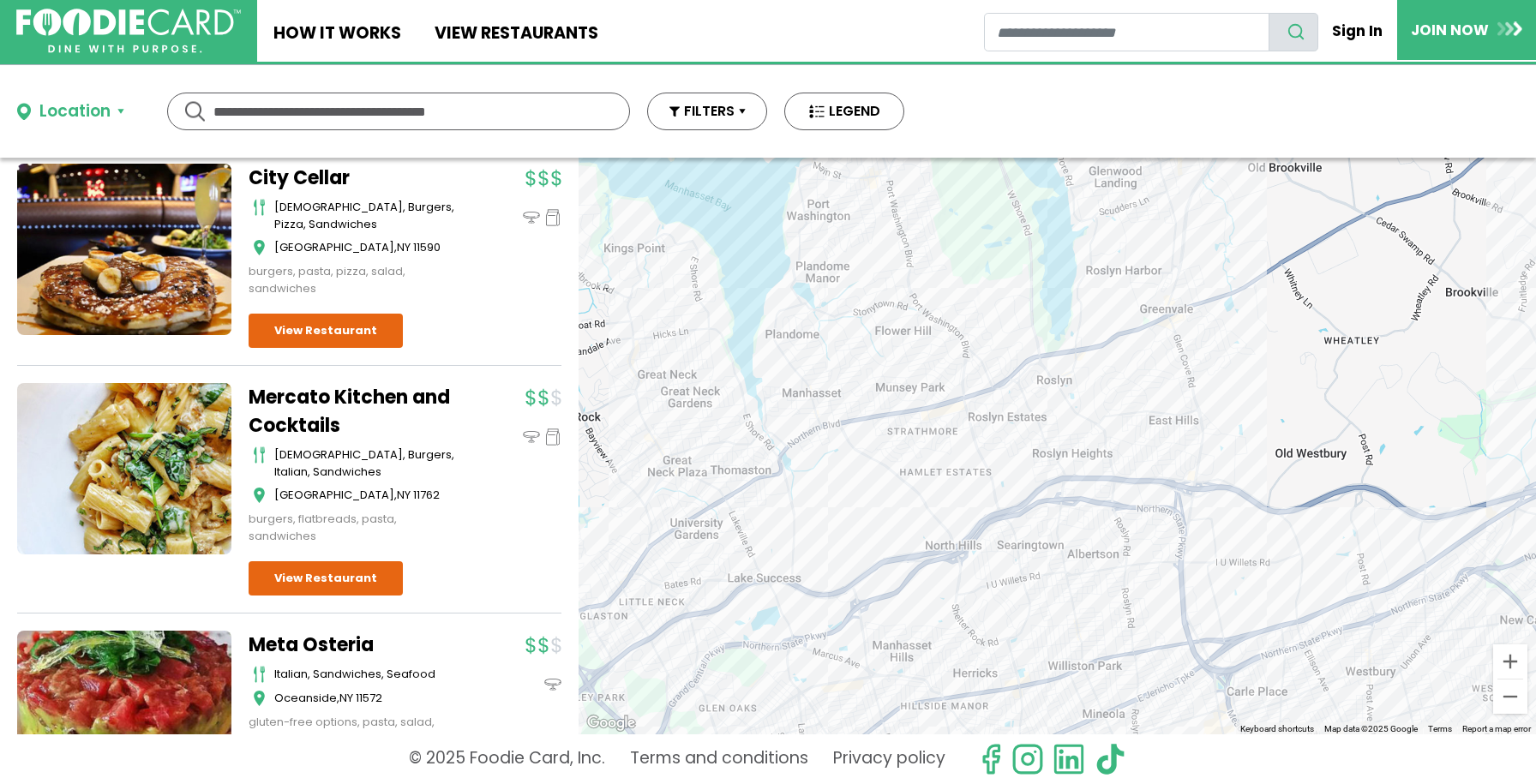
scroll to position [3663, 0]
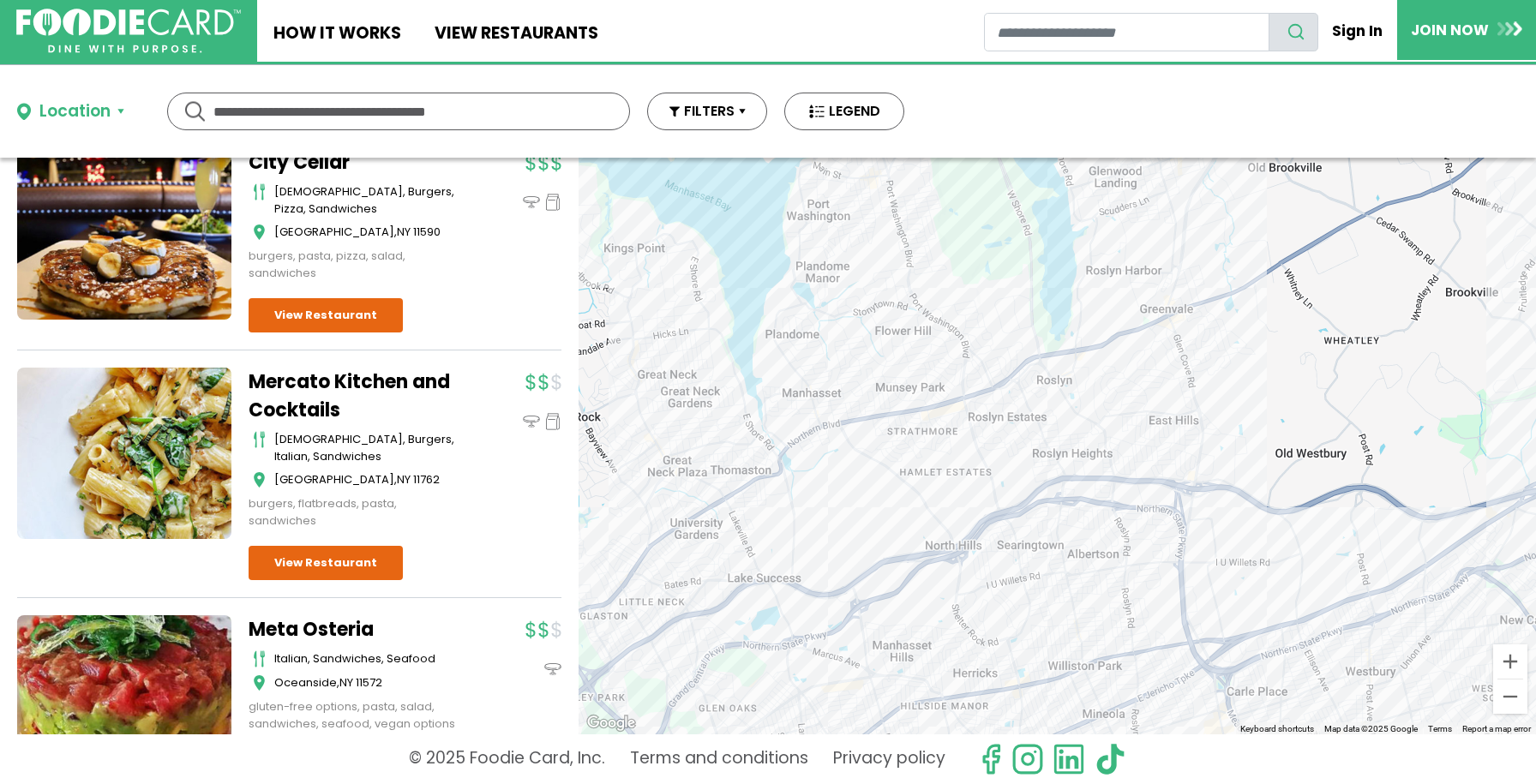
click at [1087, 386] on div "SoBol - Bay Terrace - Bayside healthy Bayside View Restaurant" at bounding box center [1057, 446] width 957 height 577
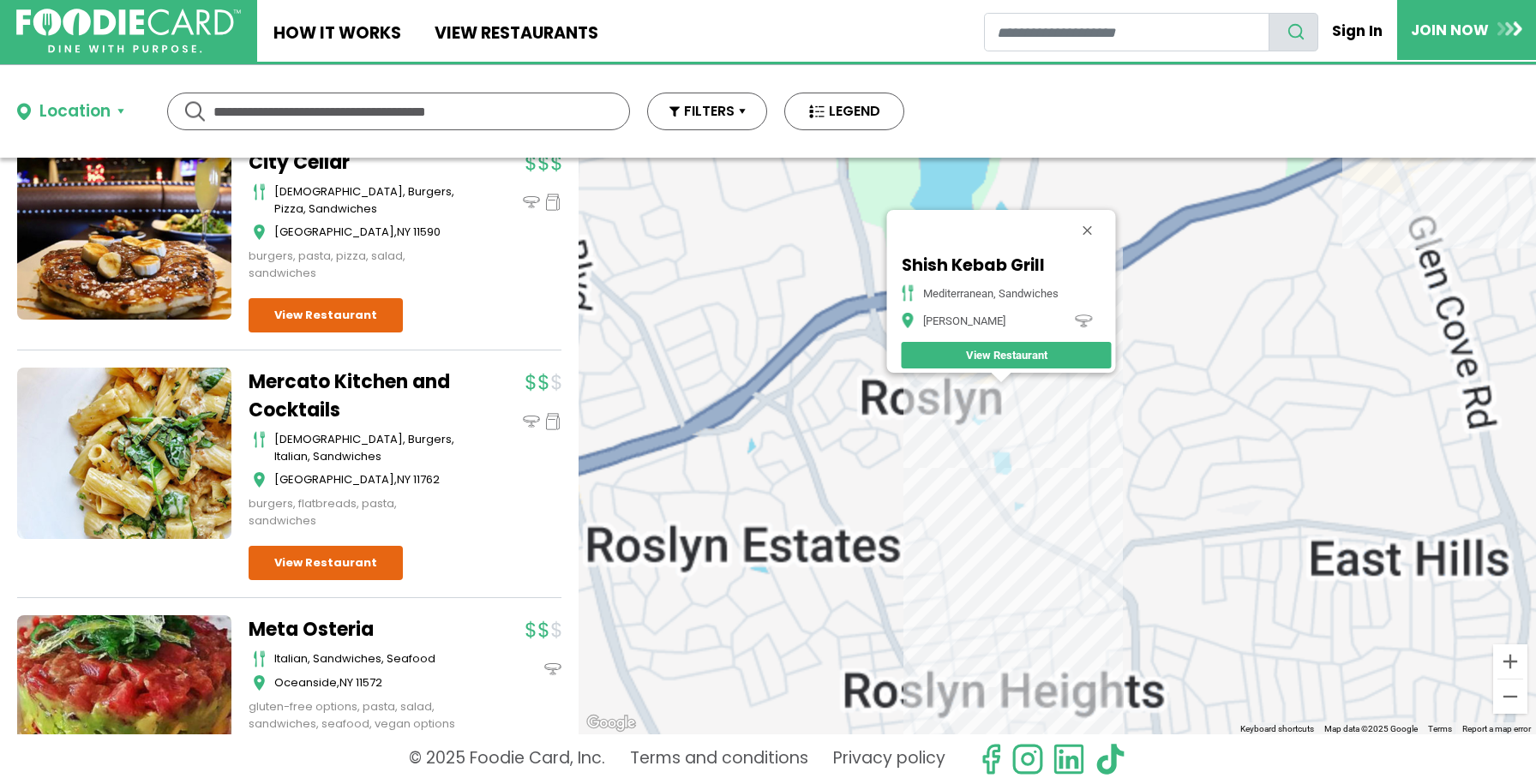
click at [976, 400] on div "Shish Kebab Grill Mediterranean, Sandwiches Roslyn View Restaurant" at bounding box center [1057, 446] width 957 height 577
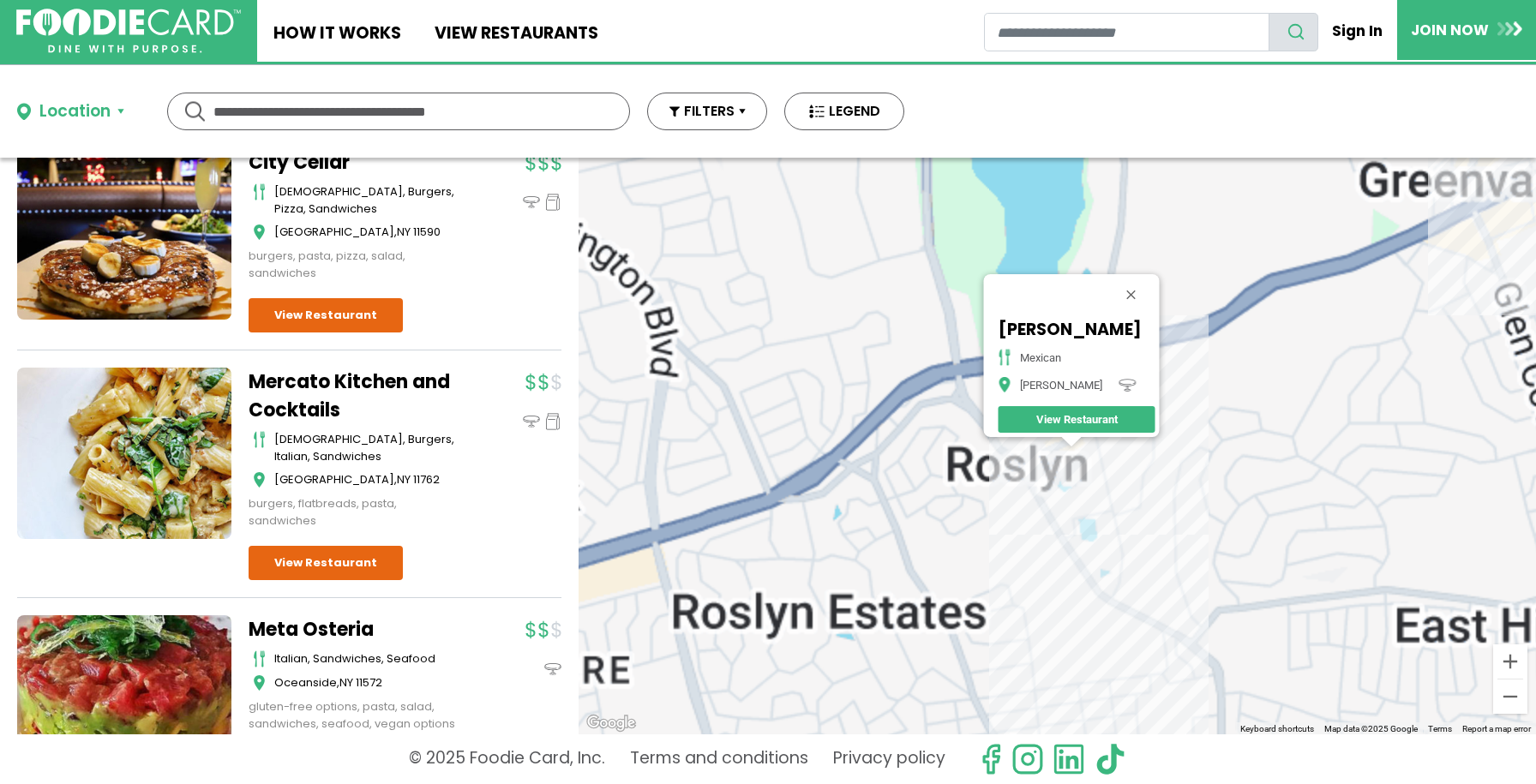
click at [1121, 472] on div "Takumi Taco - Roslyn mexican Roslyn View Restaurant" at bounding box center [1057, 446] width 957 height 577
click at [1144, 284] on button "Close" at bounding box center [1130, 295] width 41 height 41
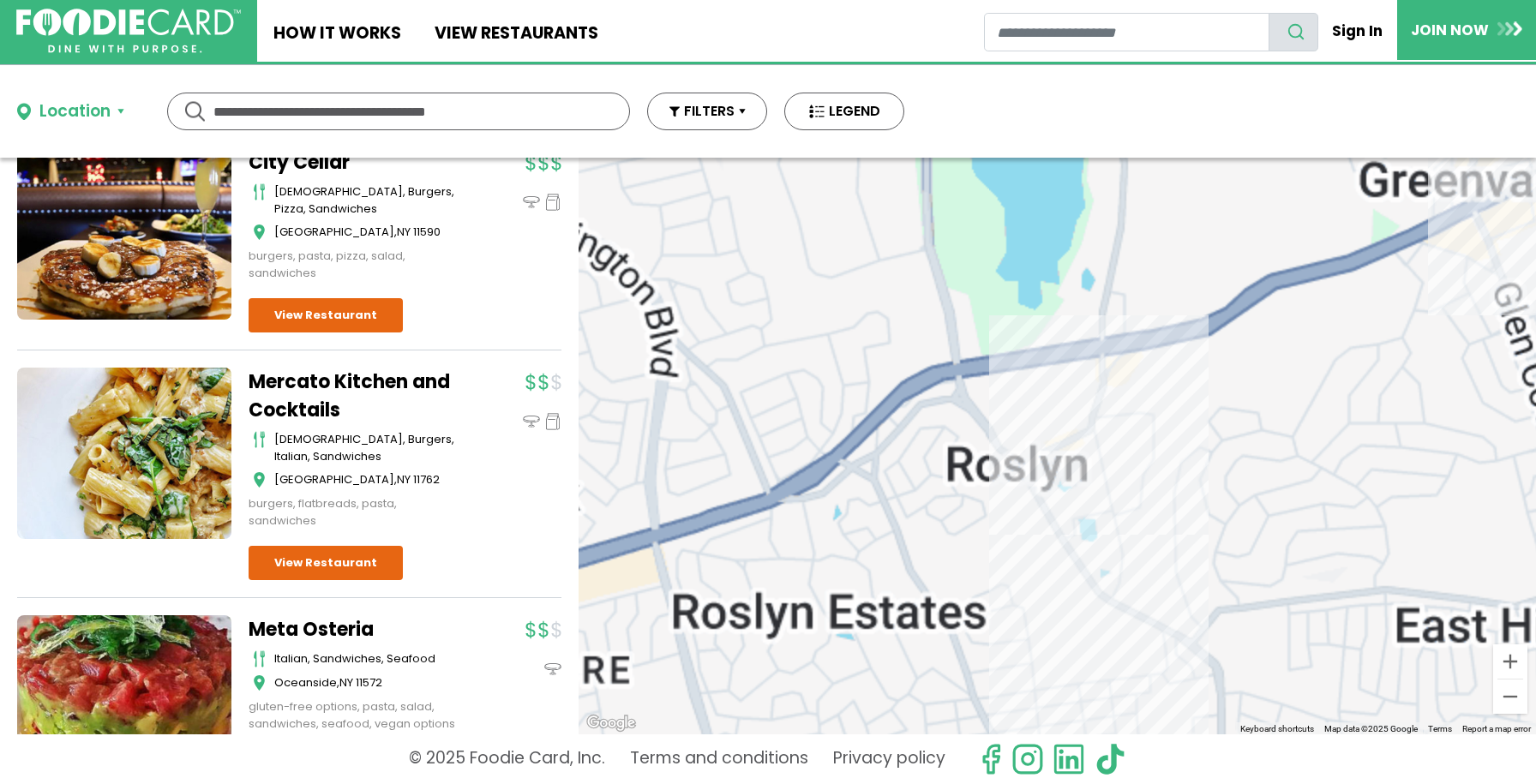
click at [1117, 408] on div at bounding box center [1057, 446] width 957 height 577
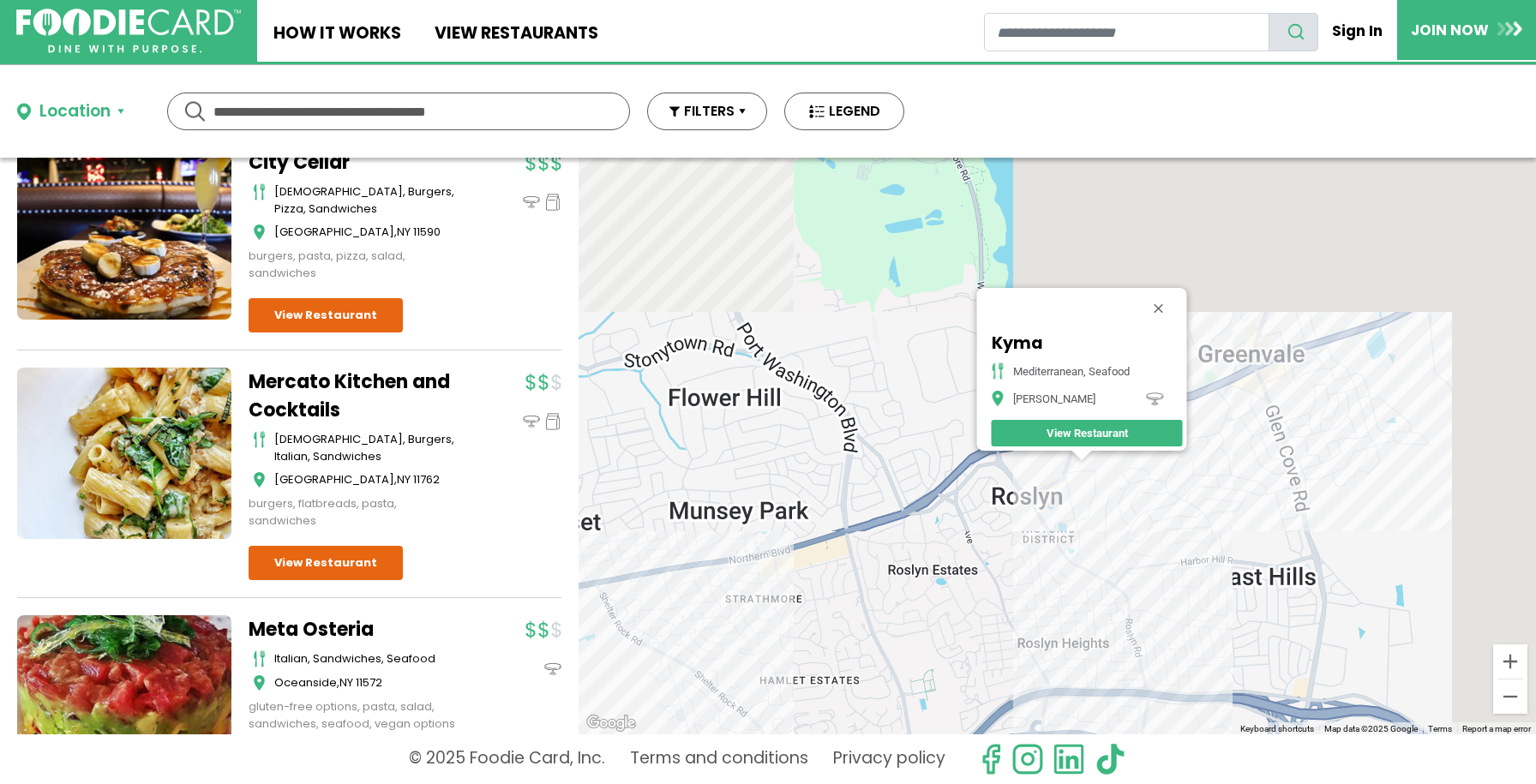
drag, startPoint x: 1192, startPoint y: 481, endPoint x: 1122, endPoint y: 474, distance: 70.3
click at [1122, 474] on div "Kyma mediterranean, seafood Roslyn View Restaurant" at bounding box center [1057, 446] width 957 height 577
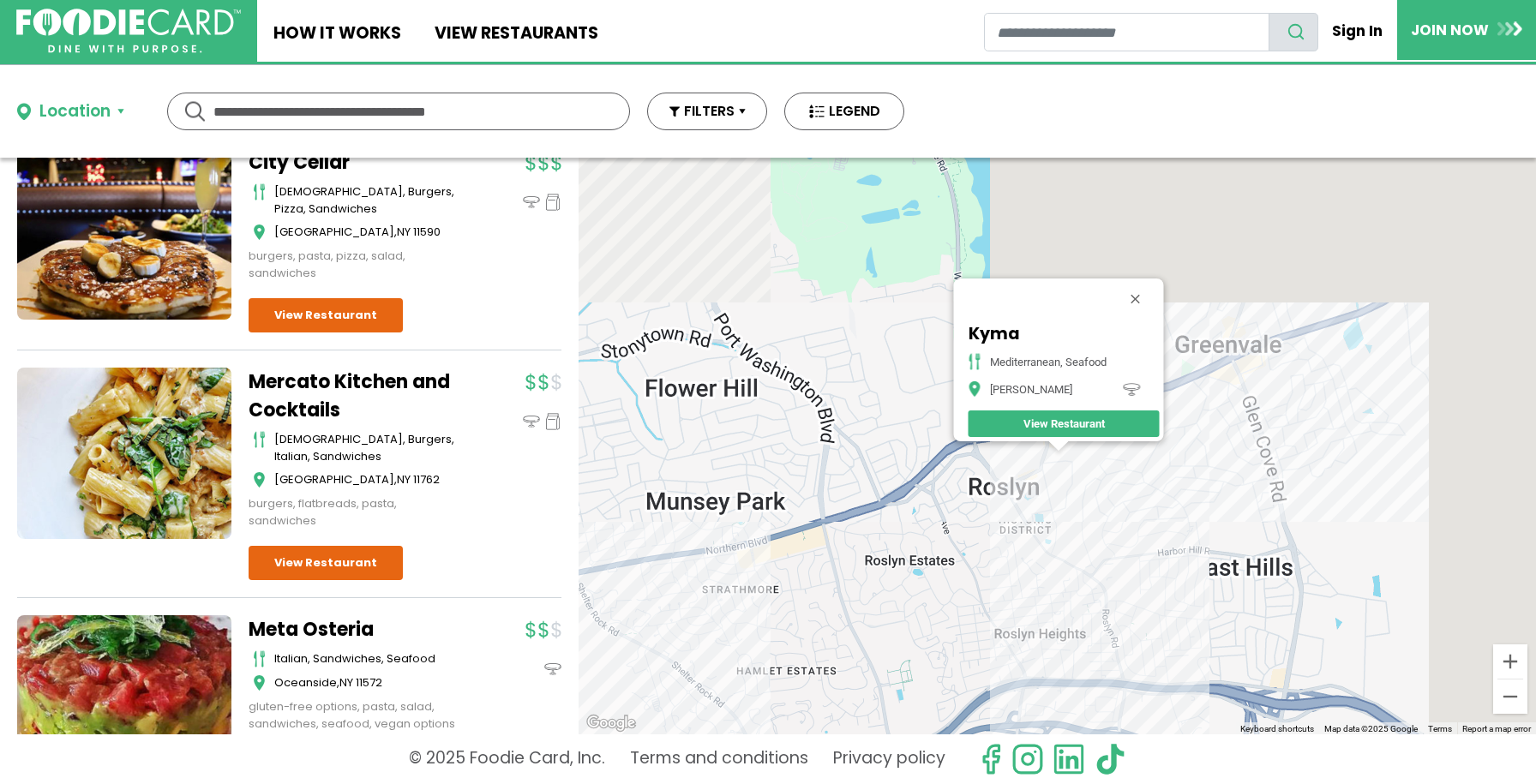
click at [1240, 354] on div "Kyma mediterranean, seafood Roslyn View Restaurant" at bounding box center [1057, 446] width 957 height 577
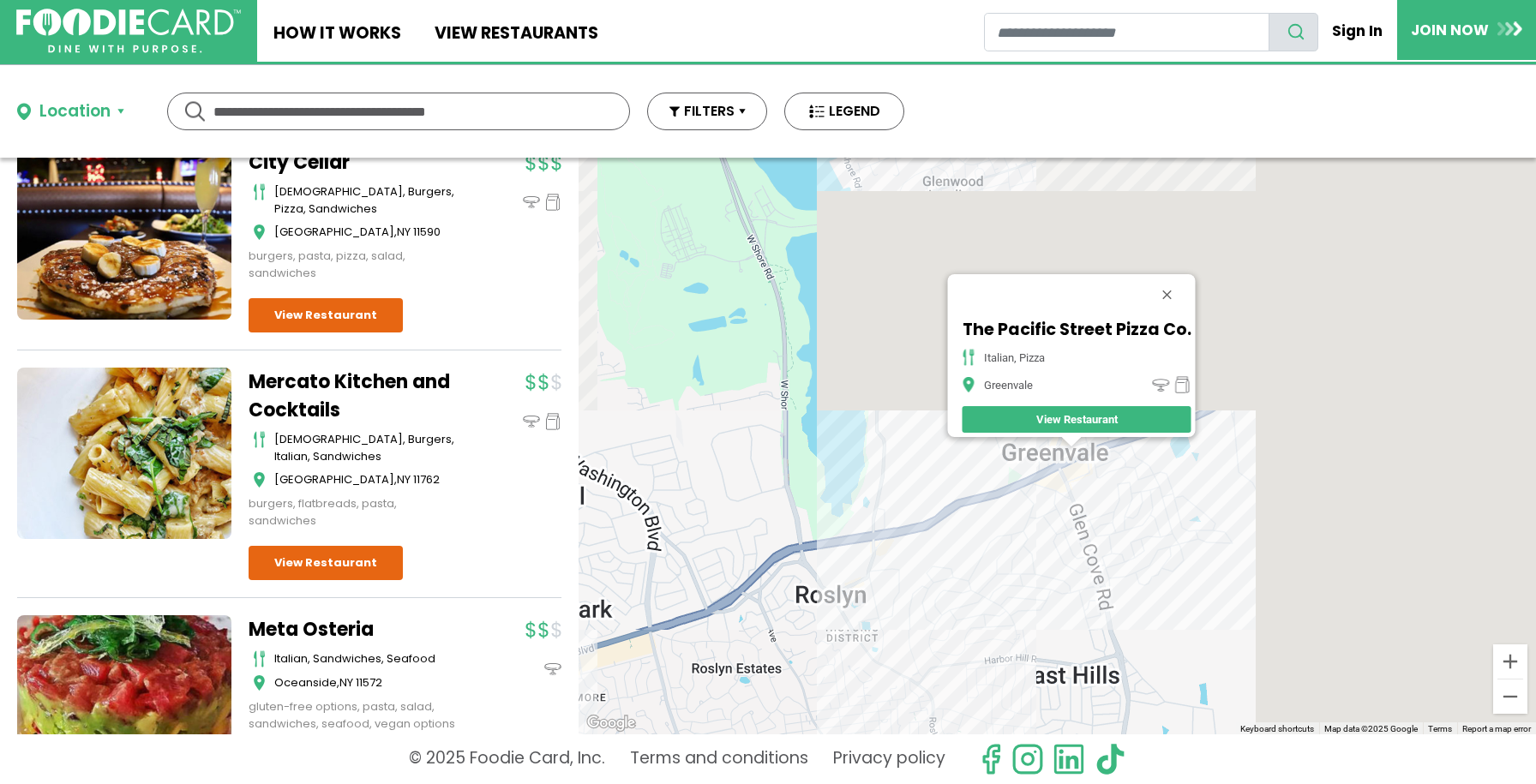
click at [1093, 508] on div "The Pacific Street Pizza Co. italian, pizza Greenvale View Restaurant" at bounding box center [1057, 446] width 957 height 577
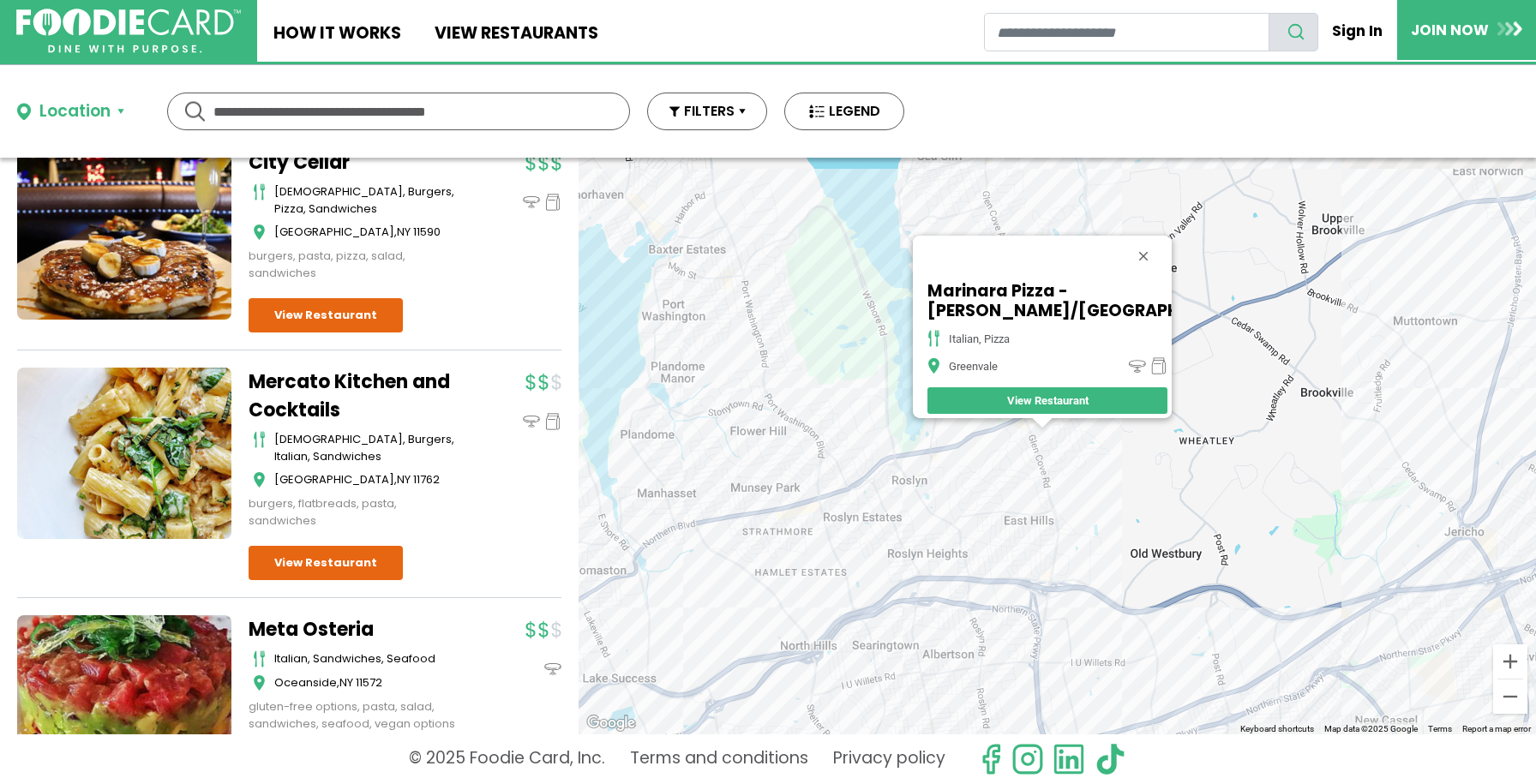
click at [962, 551] on div "Marinara Pizza - Roslyn/Greenvale italian, pizza Greenvale View Restaurant" at bounding box center [1057, 446] width 957 height 577
click at [956, 547] on div "Marinara Pizza - Roslyn/Greenvale italian, pizza Greenvale View Restaurant" at bounding box center [1057, 446] width 957 height 577
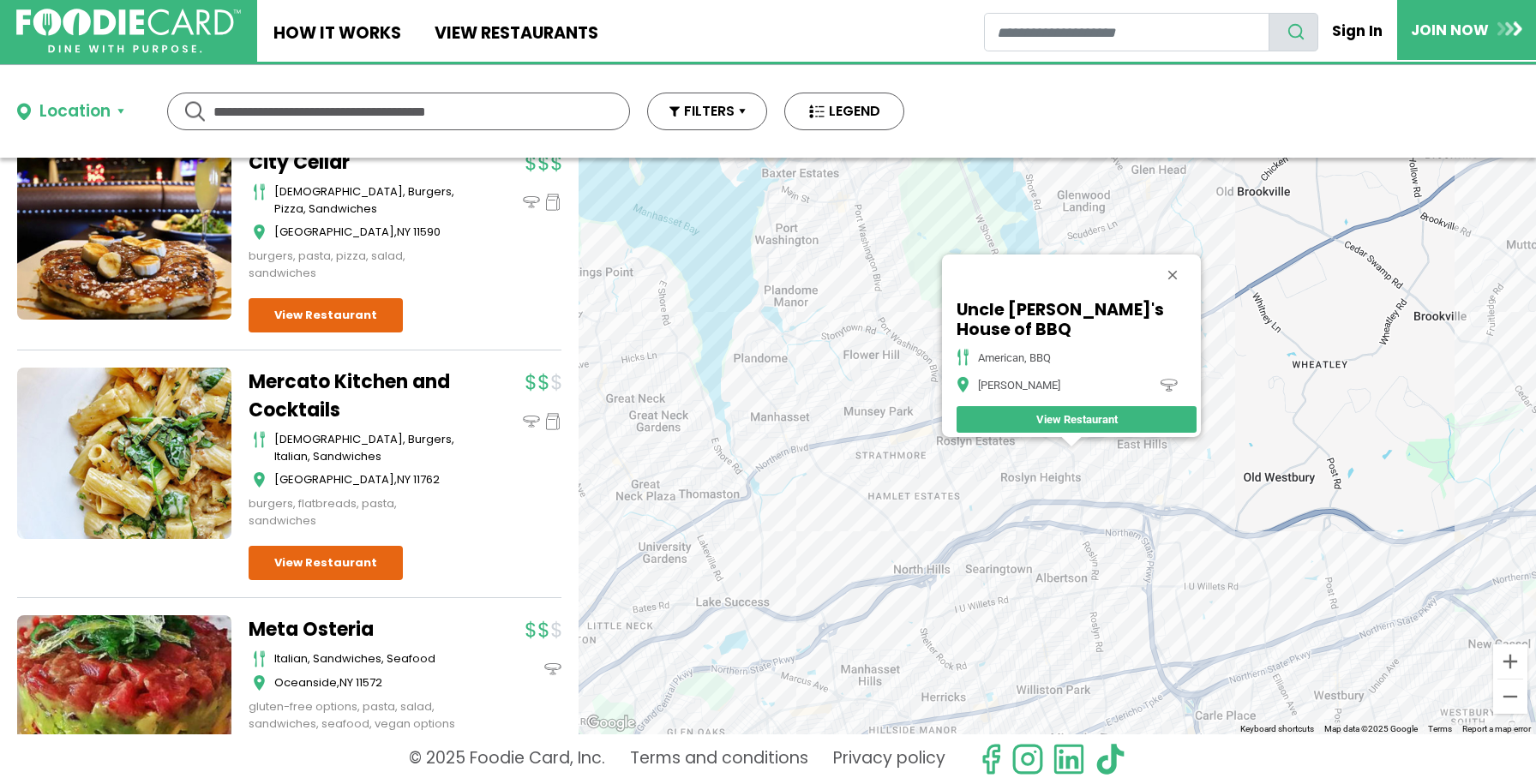
click at [1034, 504] on div "Uncle Steve's House of BBQ American, BBQ Roslyn View Restaurant" at bounding box center [1057, 446] width 957 height 577
click at [1037, 491] on div "Uncle Steve's House of BBQ American, BBQ Roslyn View Restaurant" at bounding box center [1057, 446] width 957 height 577
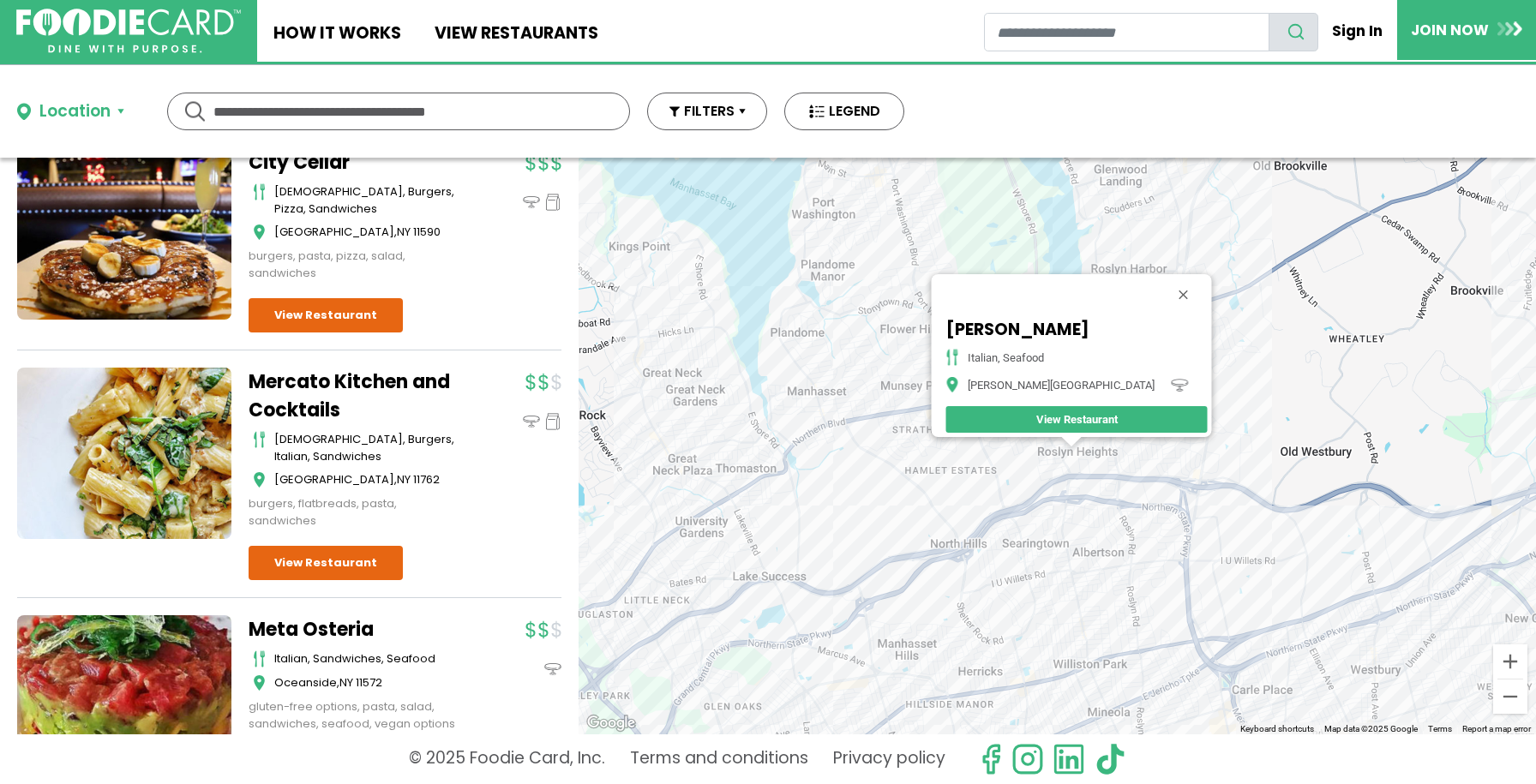
click at [1086, 517] on div "Matteos - Roslyn italian, seafood Roslyn Heights View Restaurant" at bounding box center [1057, 446] width 957 height 577
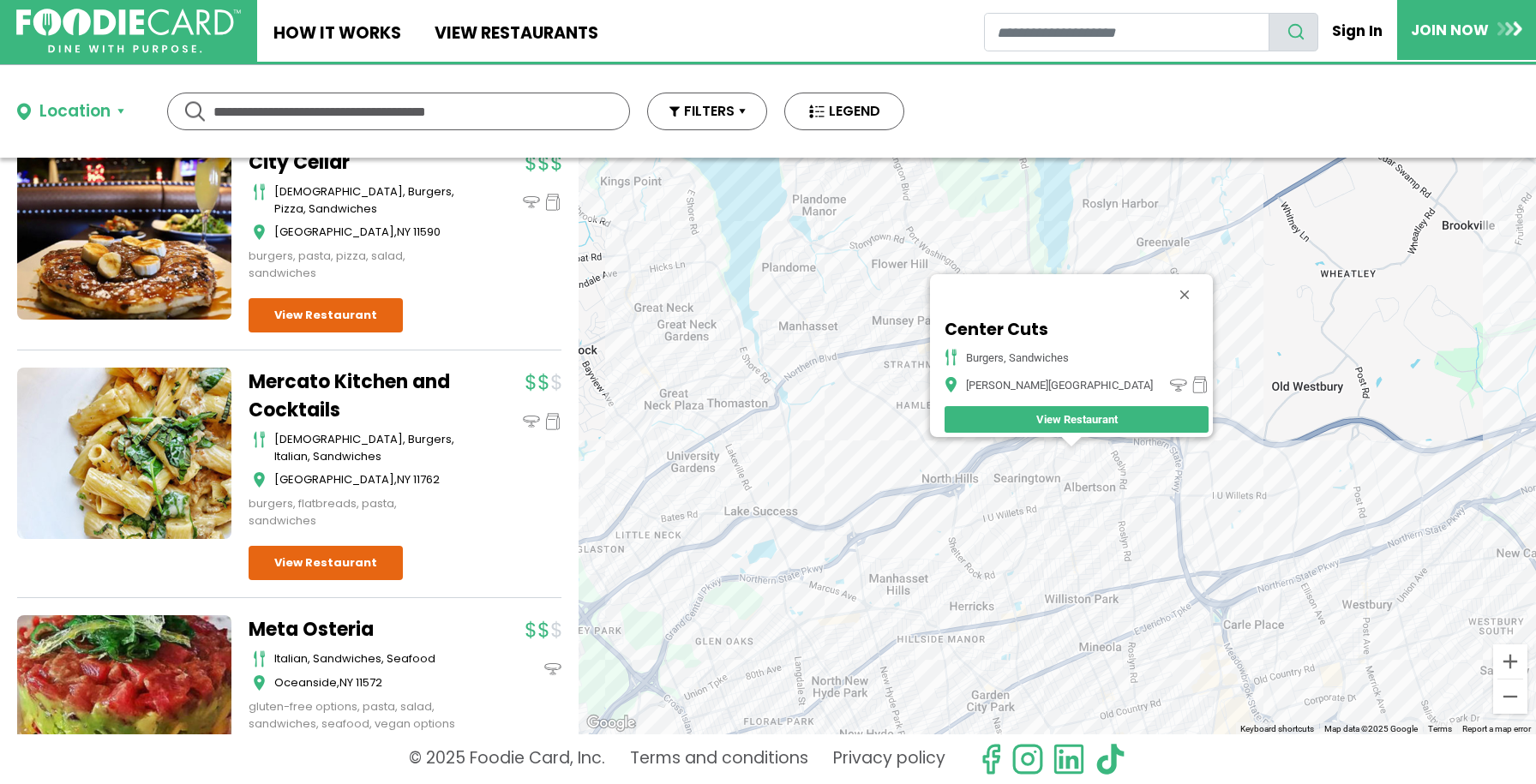
click at [1075, 457] on div "Center Cuts burgers, sandwiches Roslyn Heights View Restaurant" at bounding box center [1057, 446] width 957 height 577
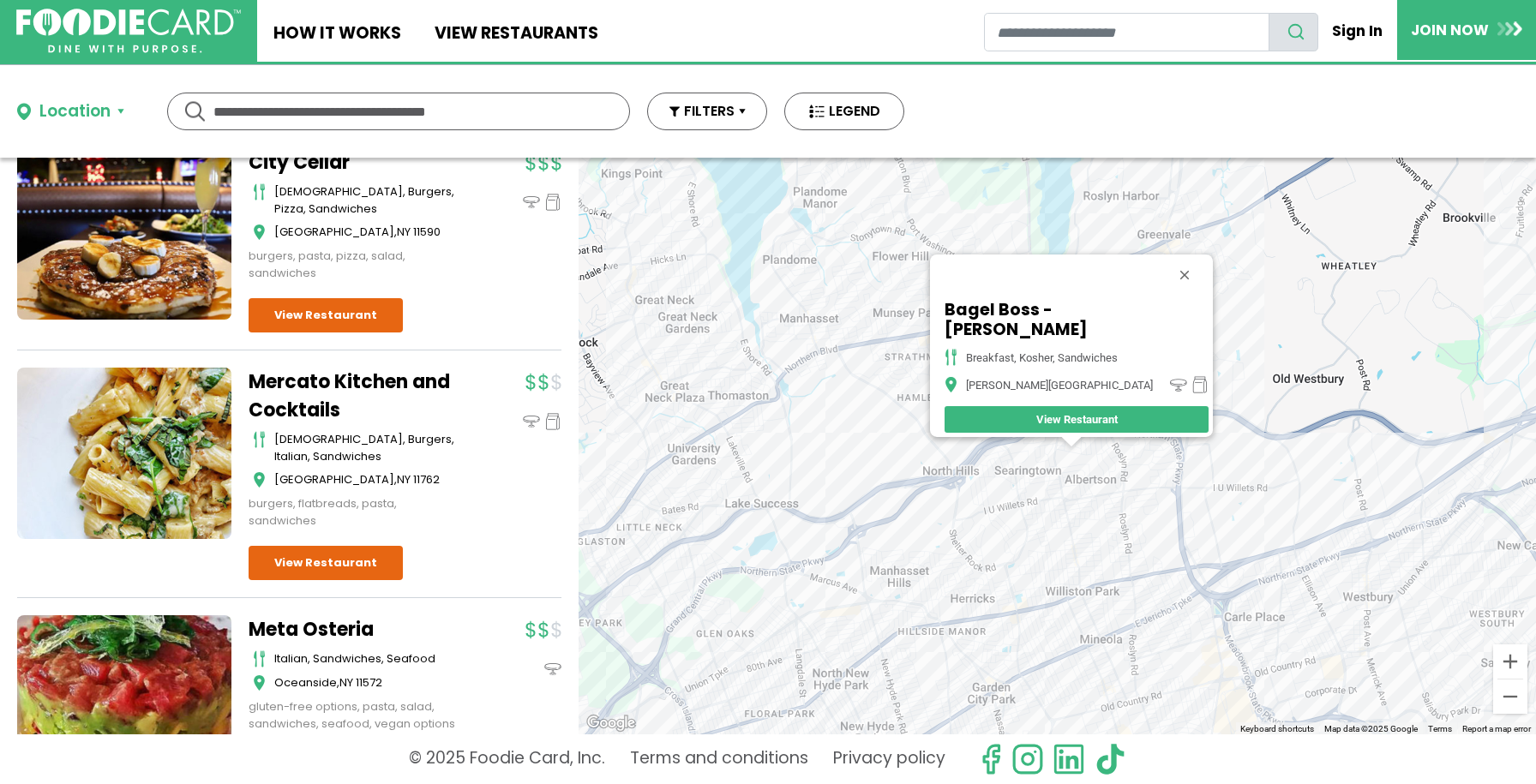
click at [1071, 468] on div "Bagel Boss - Roslyn breakfast, kosher, sandwiches Roslyn Heights View Restaurant" at bounding box center [1057, 446] width 957 height 577
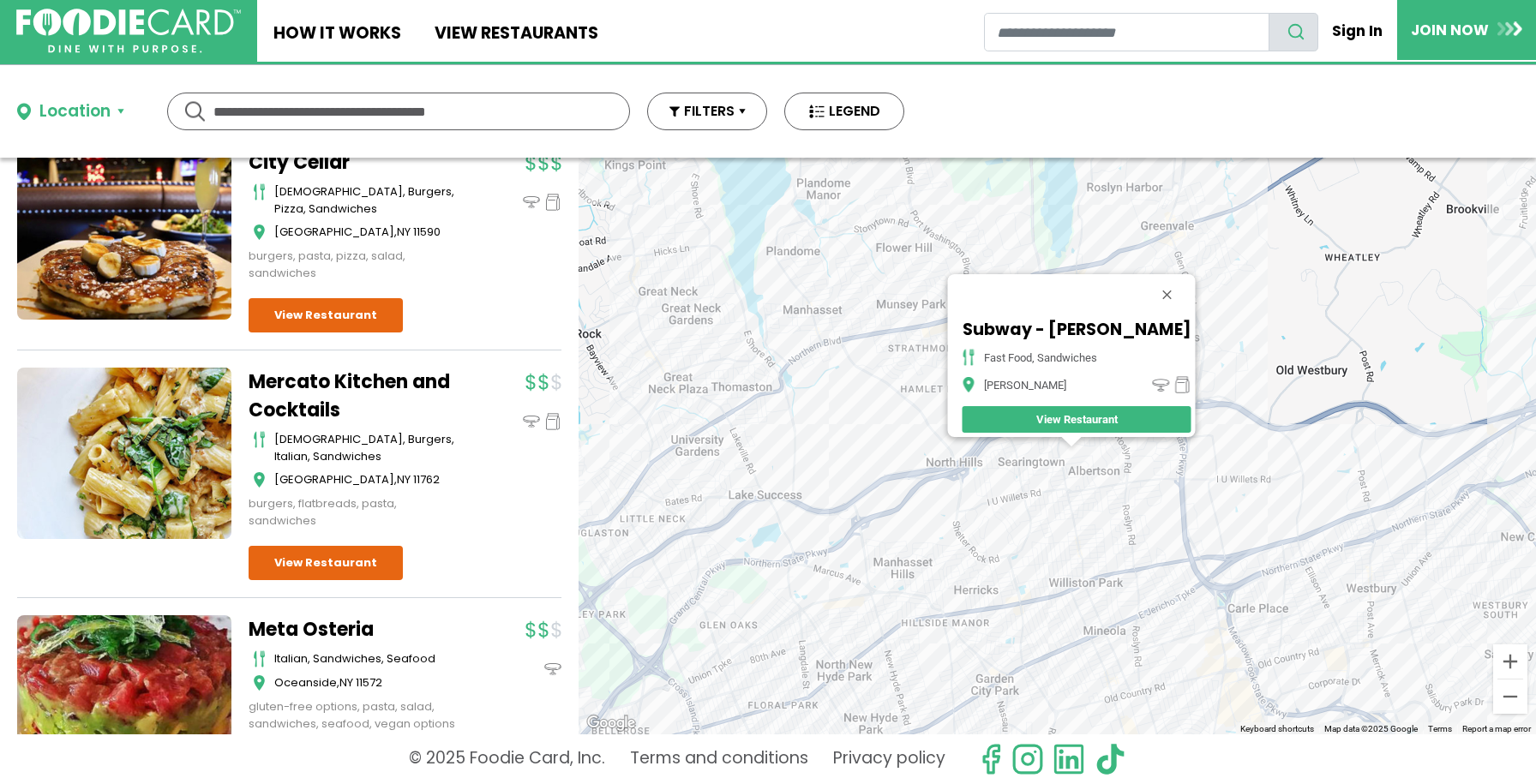
click at [1083, 508] on div "Subway - Albertson fast food, sandwiches Albertson View Restaurant" at bounding box center [1057, 446] width 957 height 577
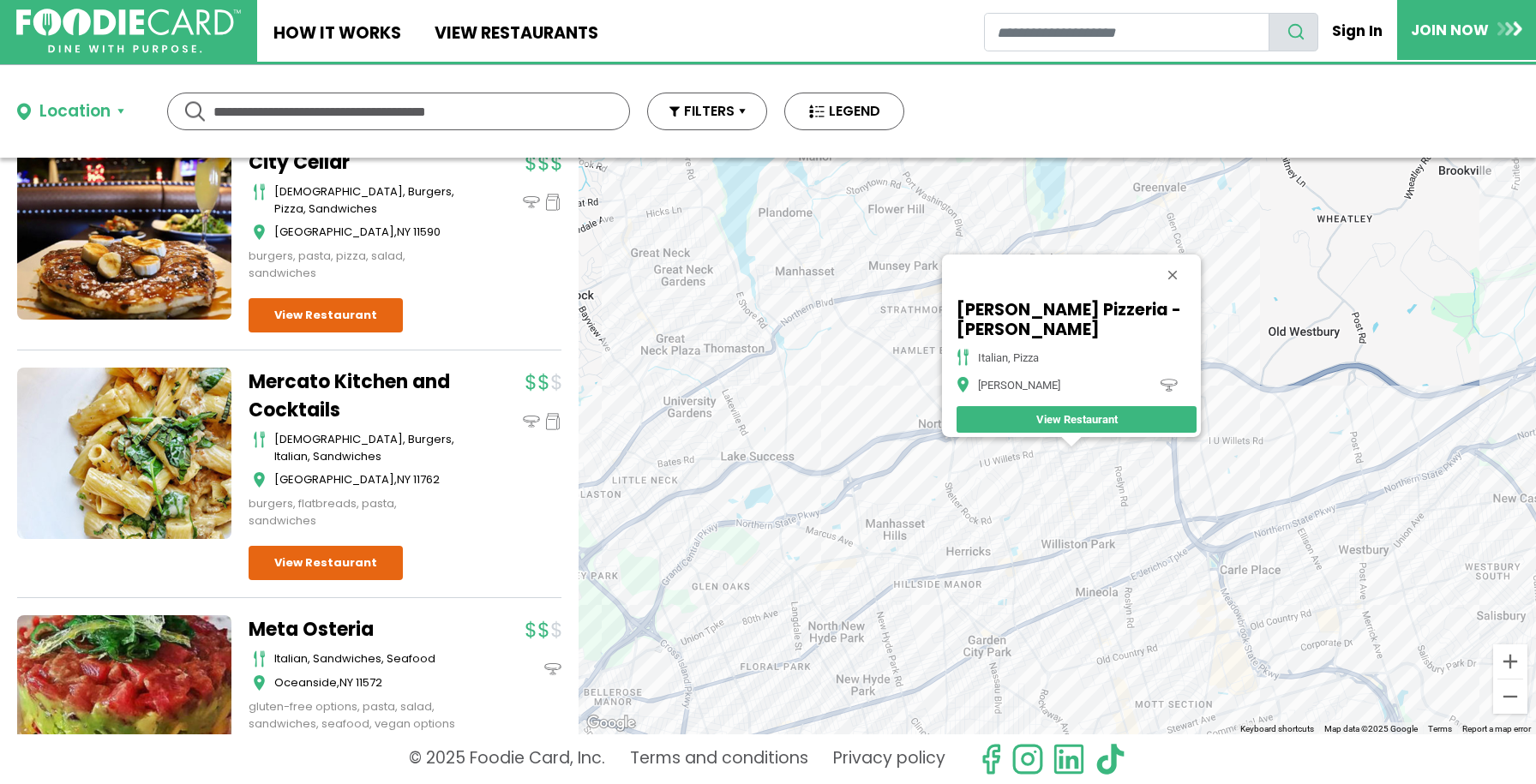
click at [854, 580] on div "Vincent's Pizzeria - Albertson italian, pizza Albertson View Restaurant" at bounding box center [1057, 446] width 957 height 577
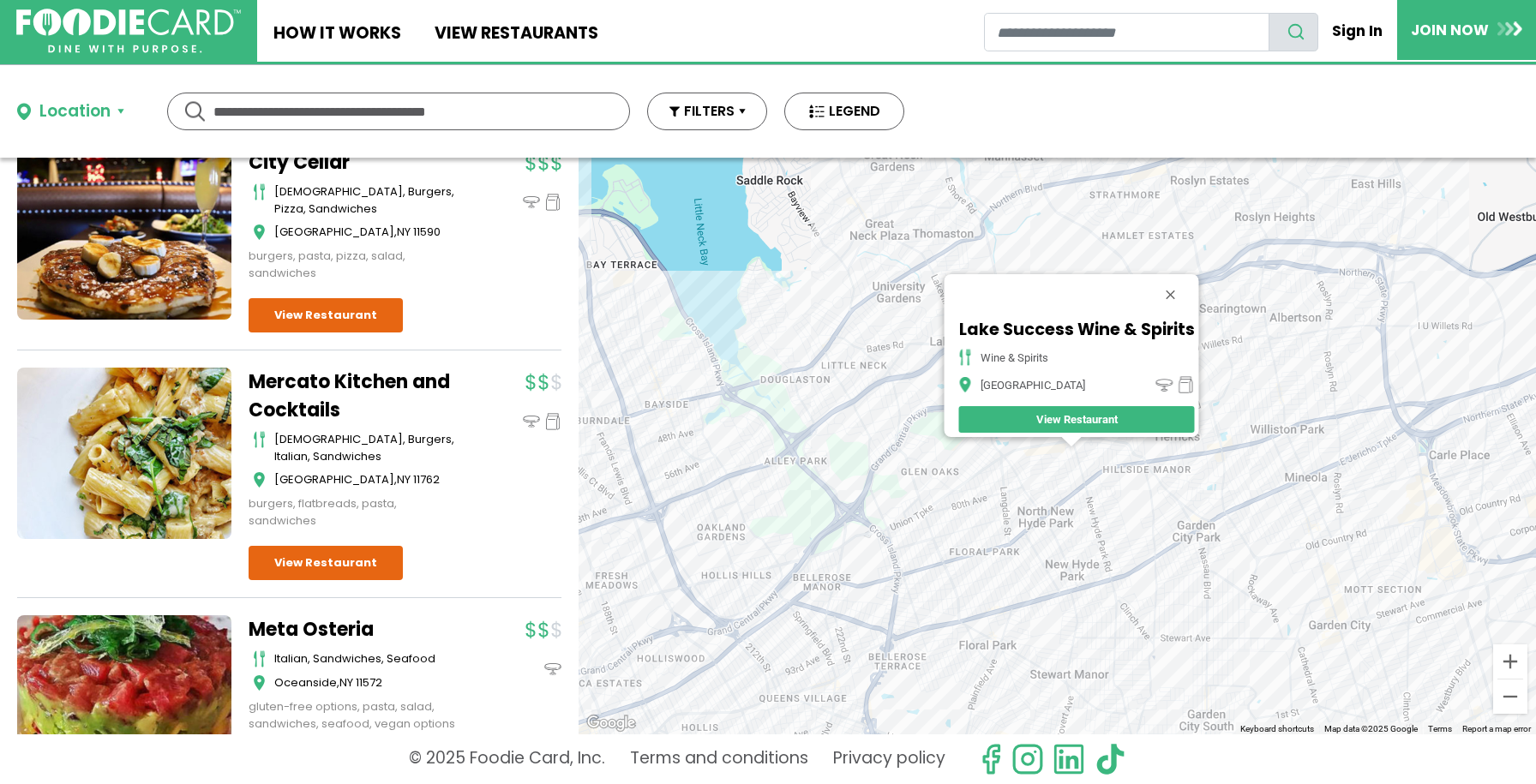
click at [1010, 488] on div "Lake Success Wine & Spirits wine & spirits New Hyde Park View Restaurant" at bounding box center [1057, 446] width 957 height 577
click at [1014, 482] on div "Lake Success Wine & Spirits wine & spirits New Hyde Park View Restaurant" at bounding box center [1057, 446] width 957 height 577
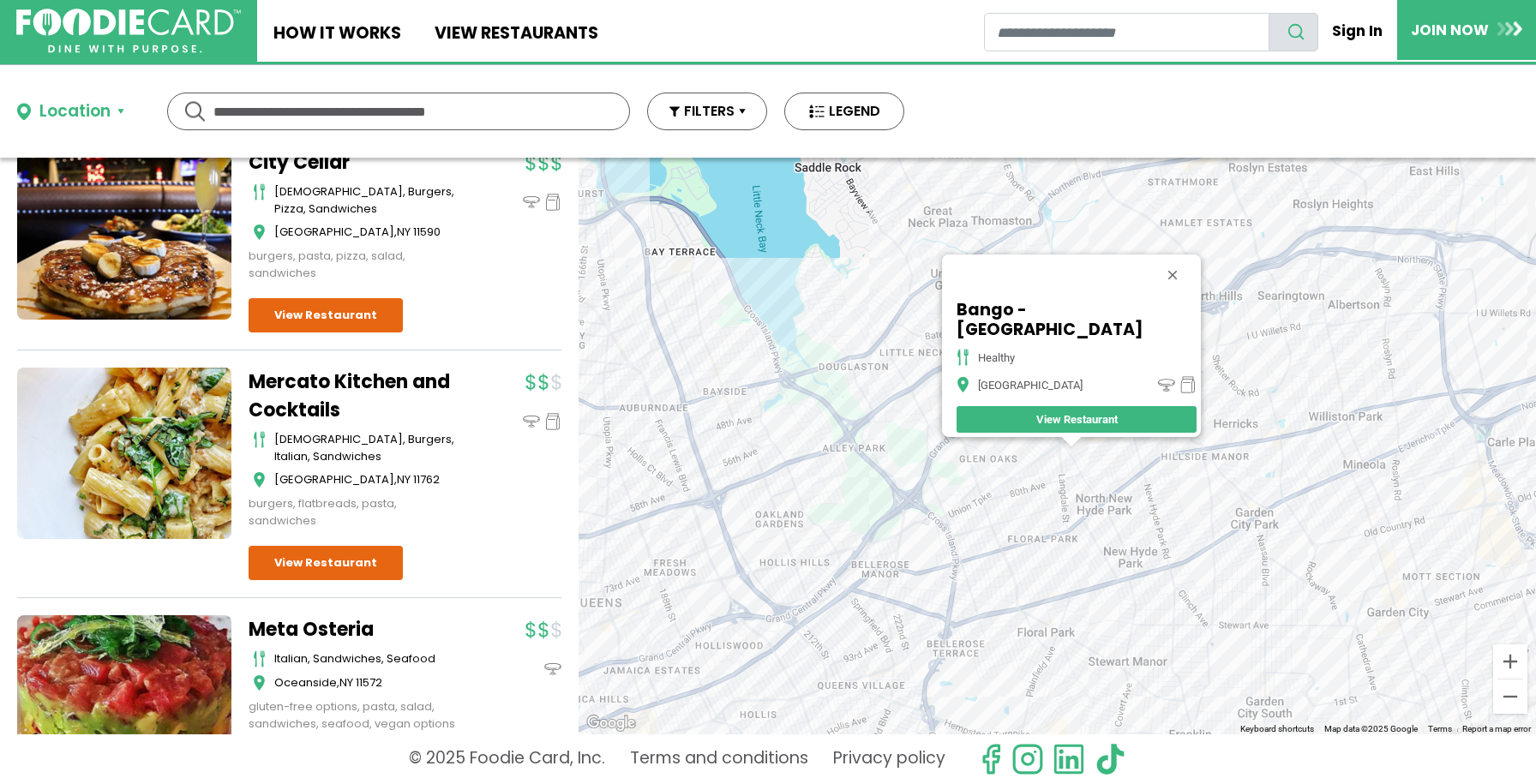
click at [1002, 483] on div "Bango - New Hyde Park healthy New Hyde Park View Restaurant" at bounding box center [1057, 446] width 957 height 577
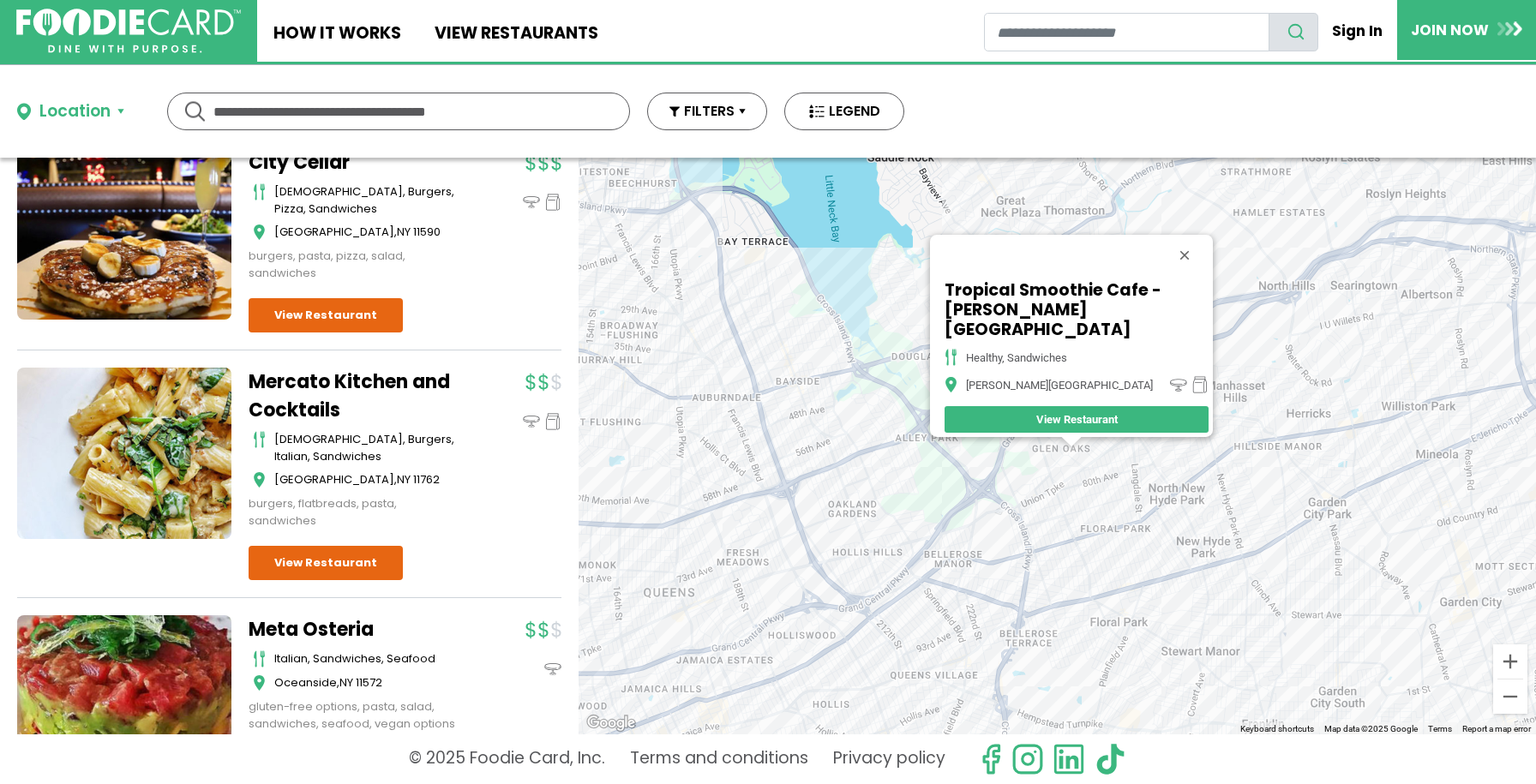
click at [1095, 477] on div "Tropical Smoothie Cafe - Glen Oaks healthy, sandwiches Glen Oaks View Restaurant" at bounding box center [1057, 446] width 957 height 577
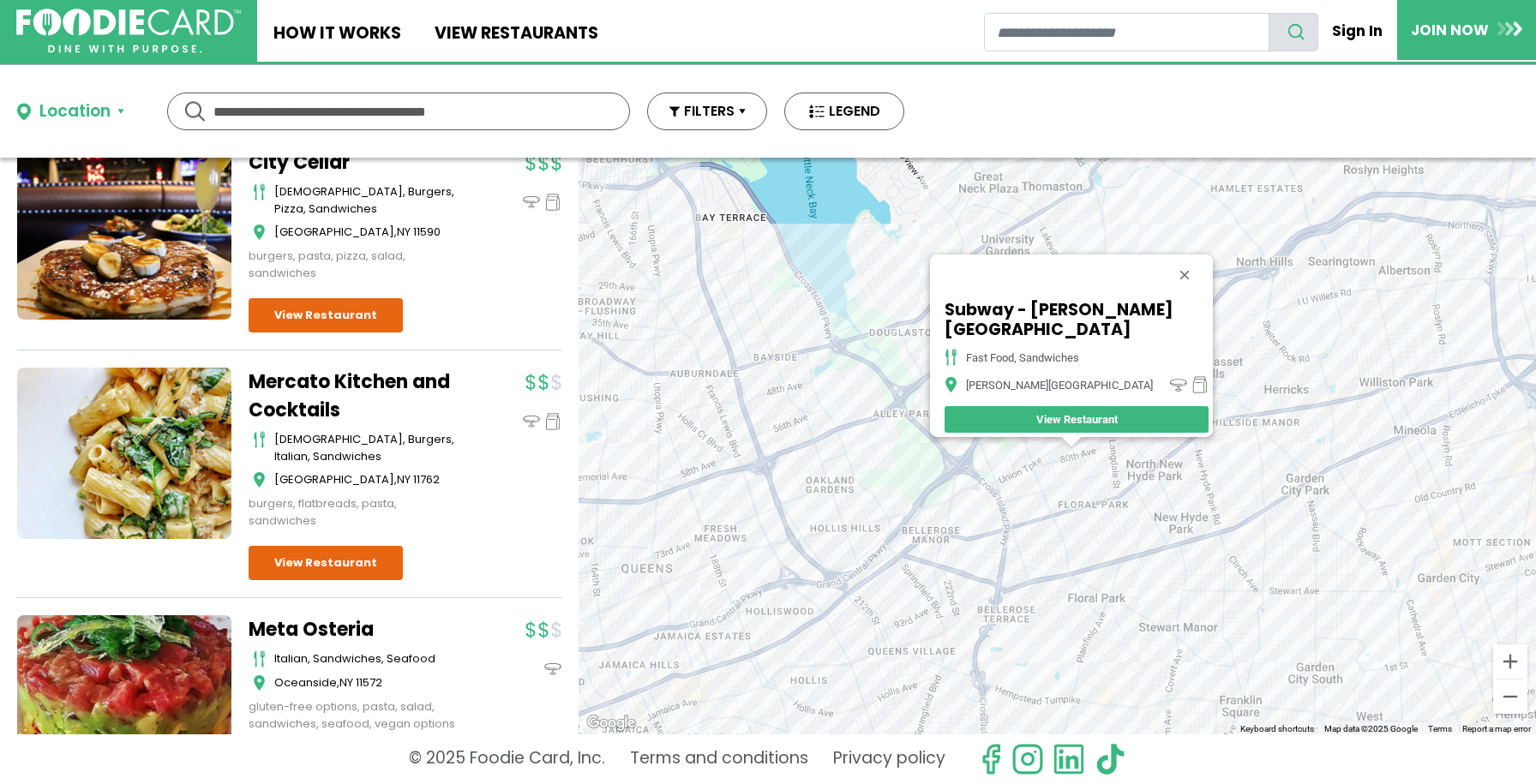
click at [1032, 495] on div "Subway - Glen Oaks fast food, sandwiches Glen Oaks View Restaurant" at bounding box center [1057, 446] width 957 height 577
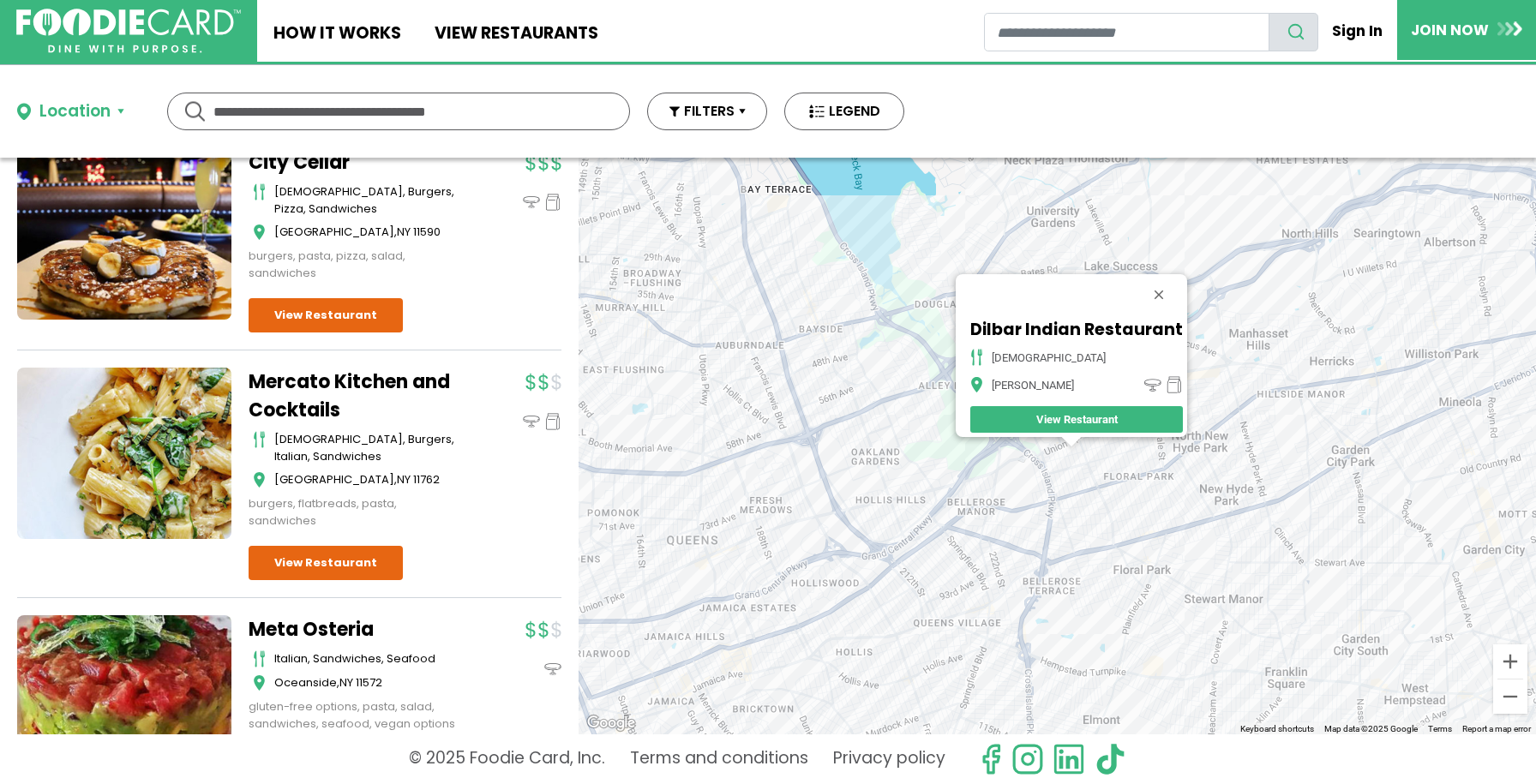
click at [936, 296] on div "Dilbar Indian Restaurant indian Bellrose View Restaurant" at bounding box center [1057, 446] width 957 height 577
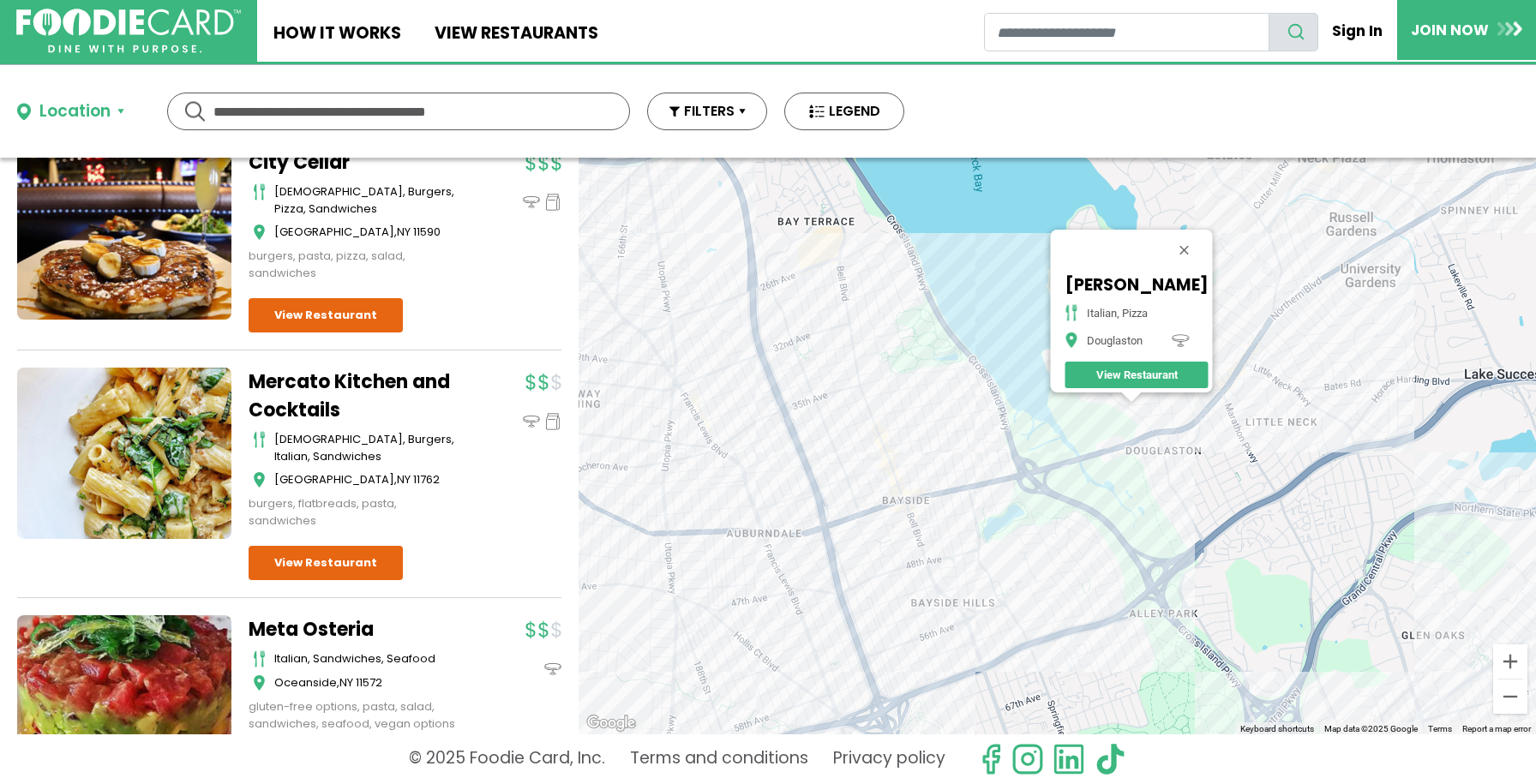
click at [1011, 502] on div "Picciotto italian, pizza Douglaston View Restaurant" at bounding box center [1057, 446] width 957 height 577
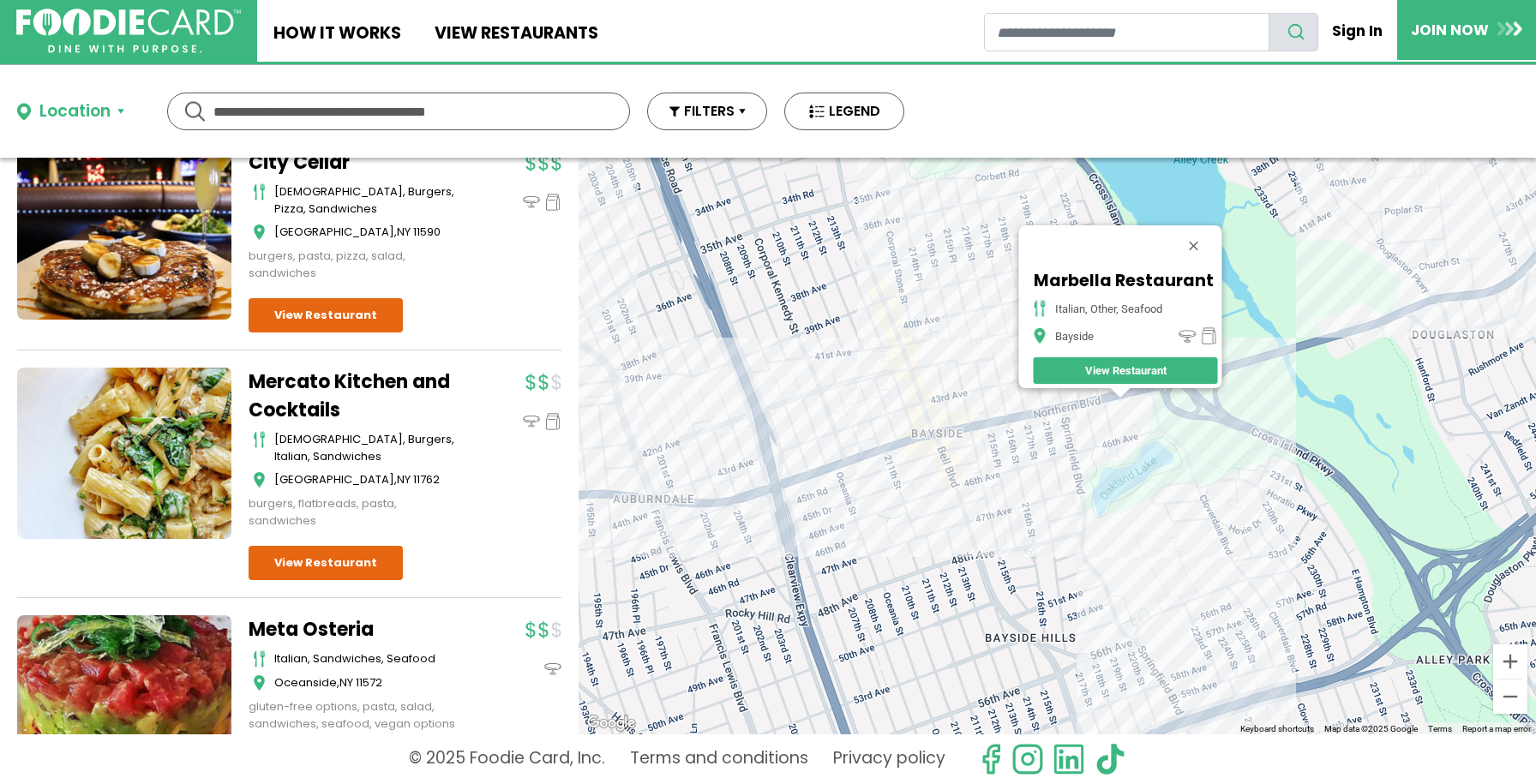
click at [937, 458] on div "Marbella Restaurant italian, other, seafood Bayside View Restaurant" at bounding box center [1057, 446] width 957 height 577
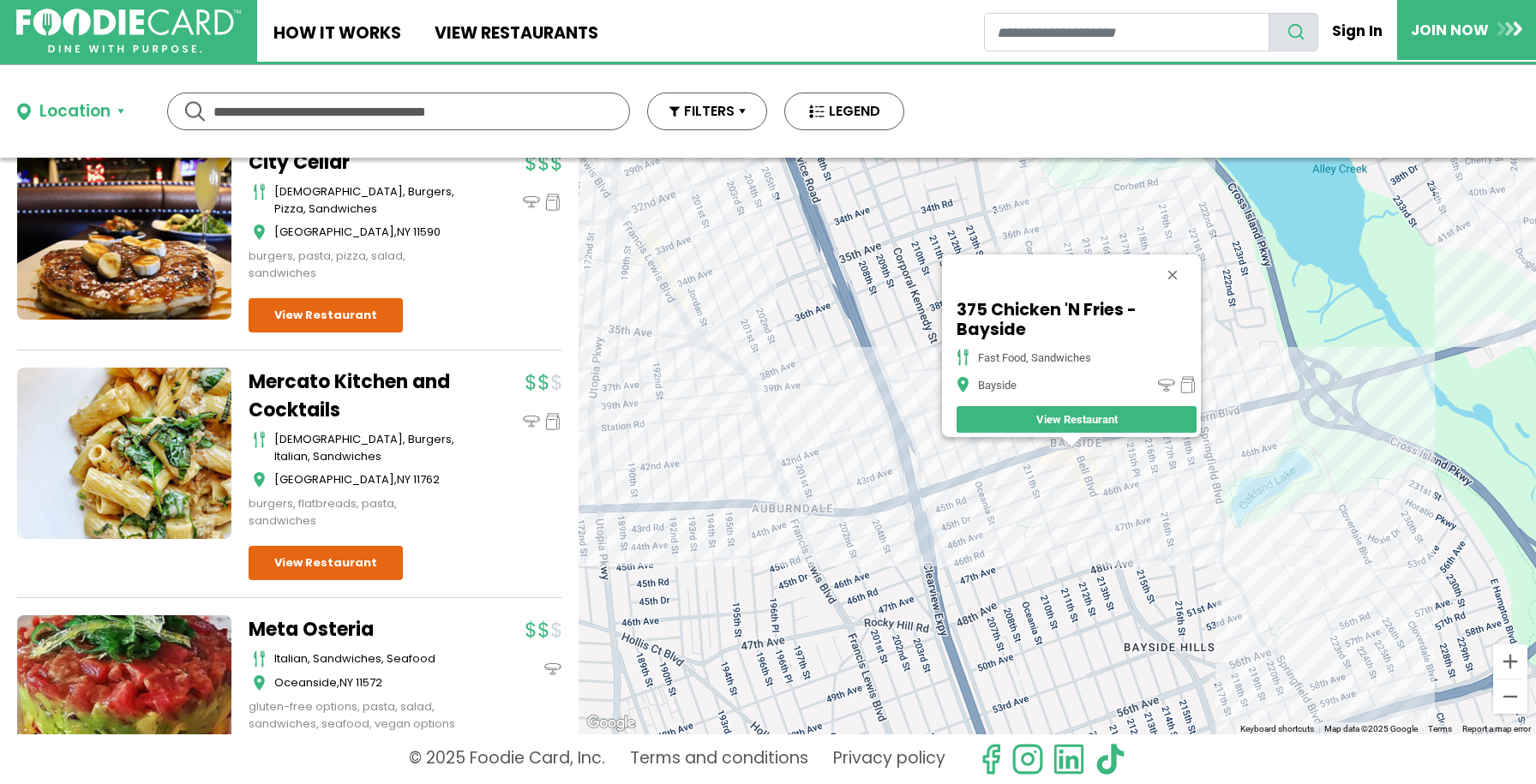
click at [1087, 439] on div "375 Chicken 'N Fries - Bayside fast food, sandwiches Bayside View Restaurant" at bounding box center [1057, 446] width 957 height 577
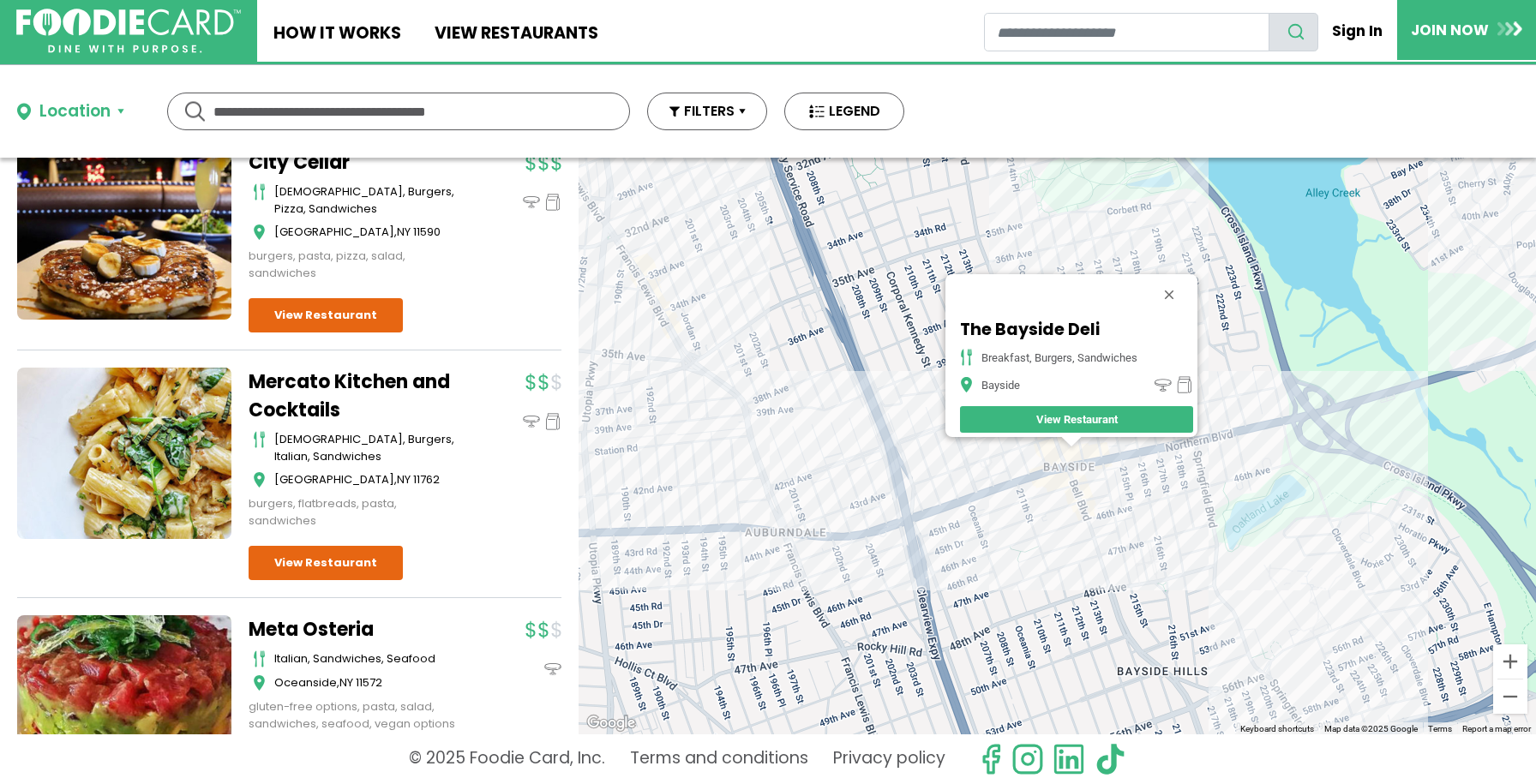
click at [1023, 440] on div "The Bayside Deli breakfast, burgers, sandwiches Bayside View Restaurant" at bounding box center [1057, 446] width 957 height 577
click at [1173, 287] on button "Close" at bounding box center [1169, 295] width 41 height 41
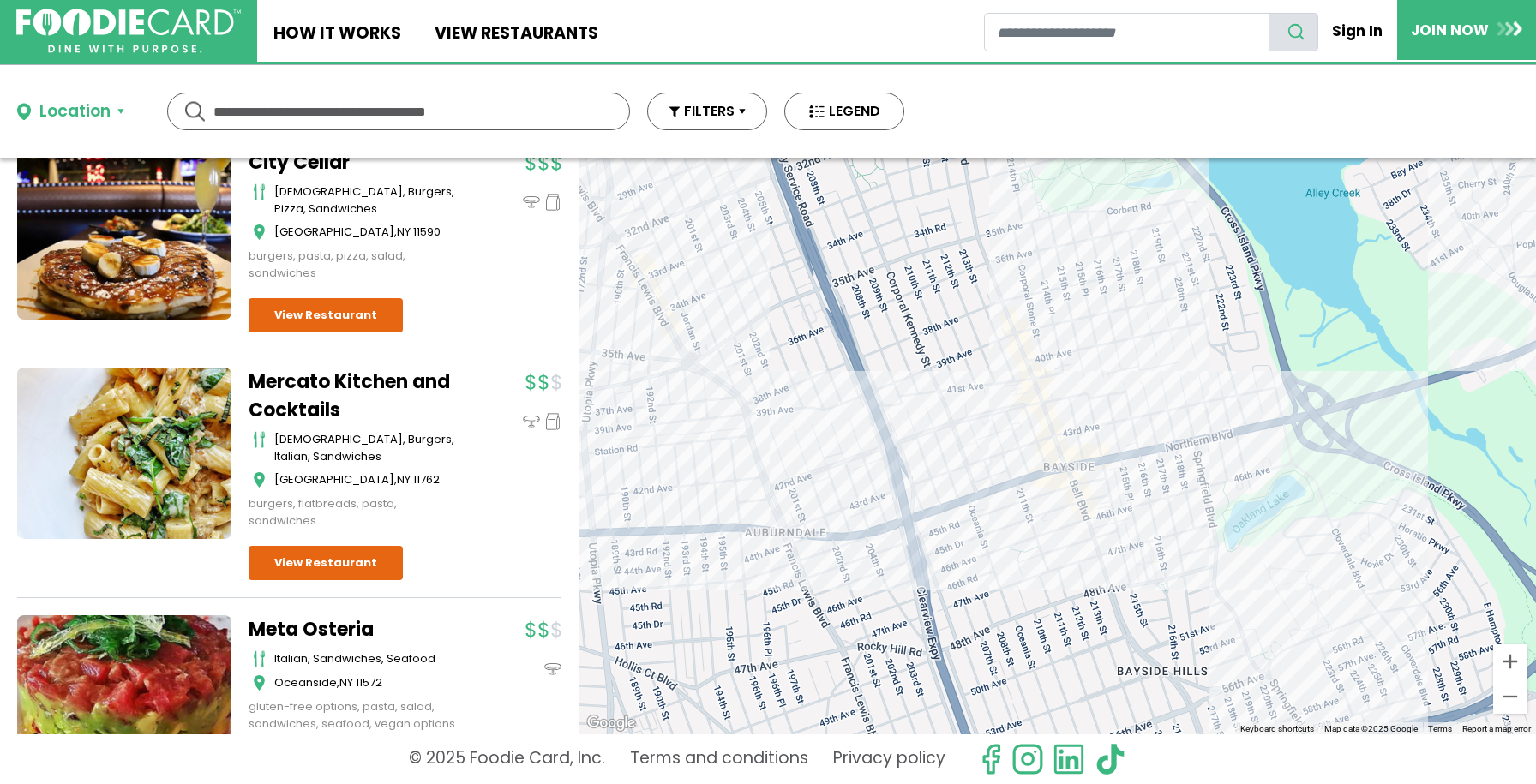
click at [1058, 426] on div at bounding box center [1057, 446] width 957 height 577
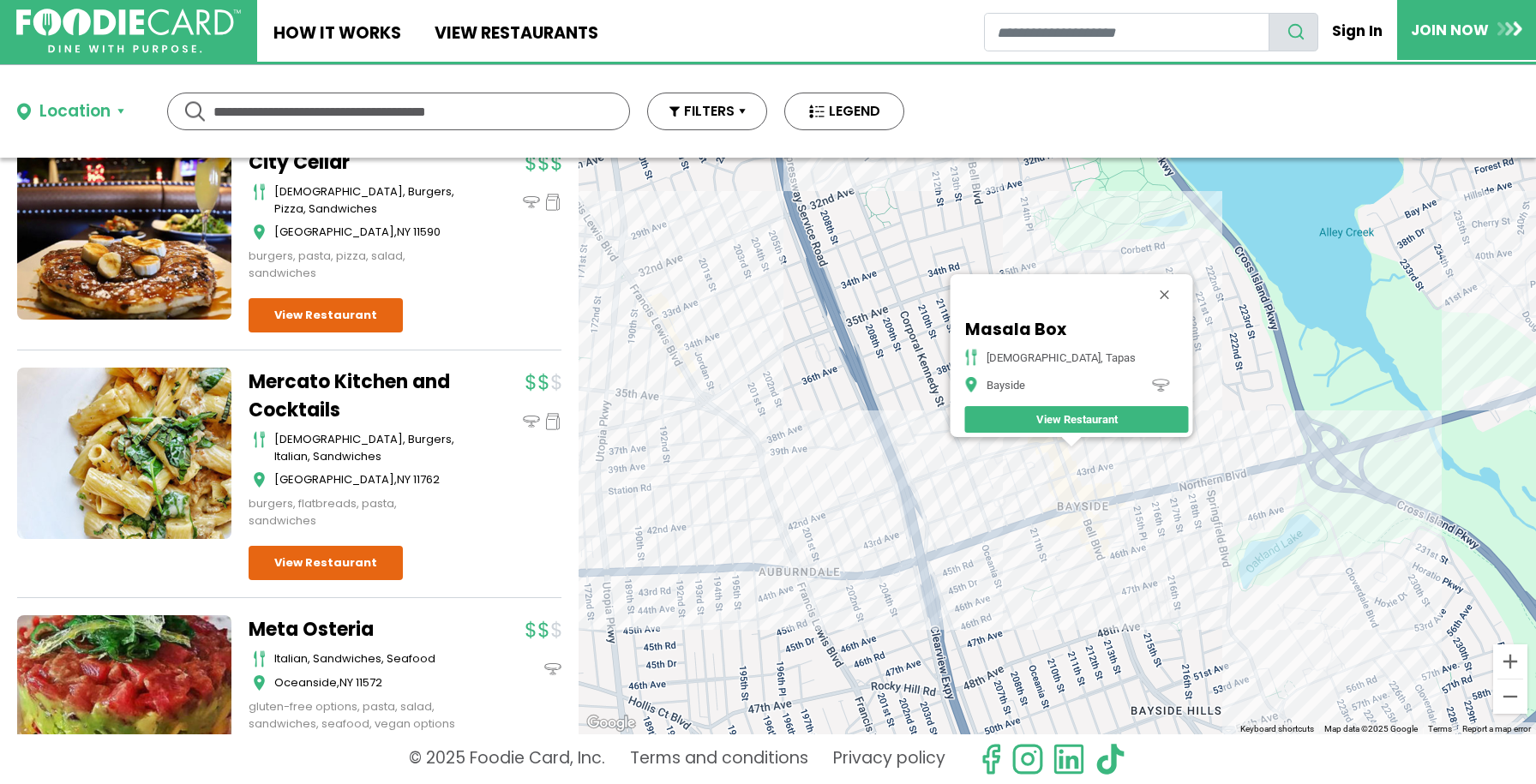
scroll to position [0, 0]
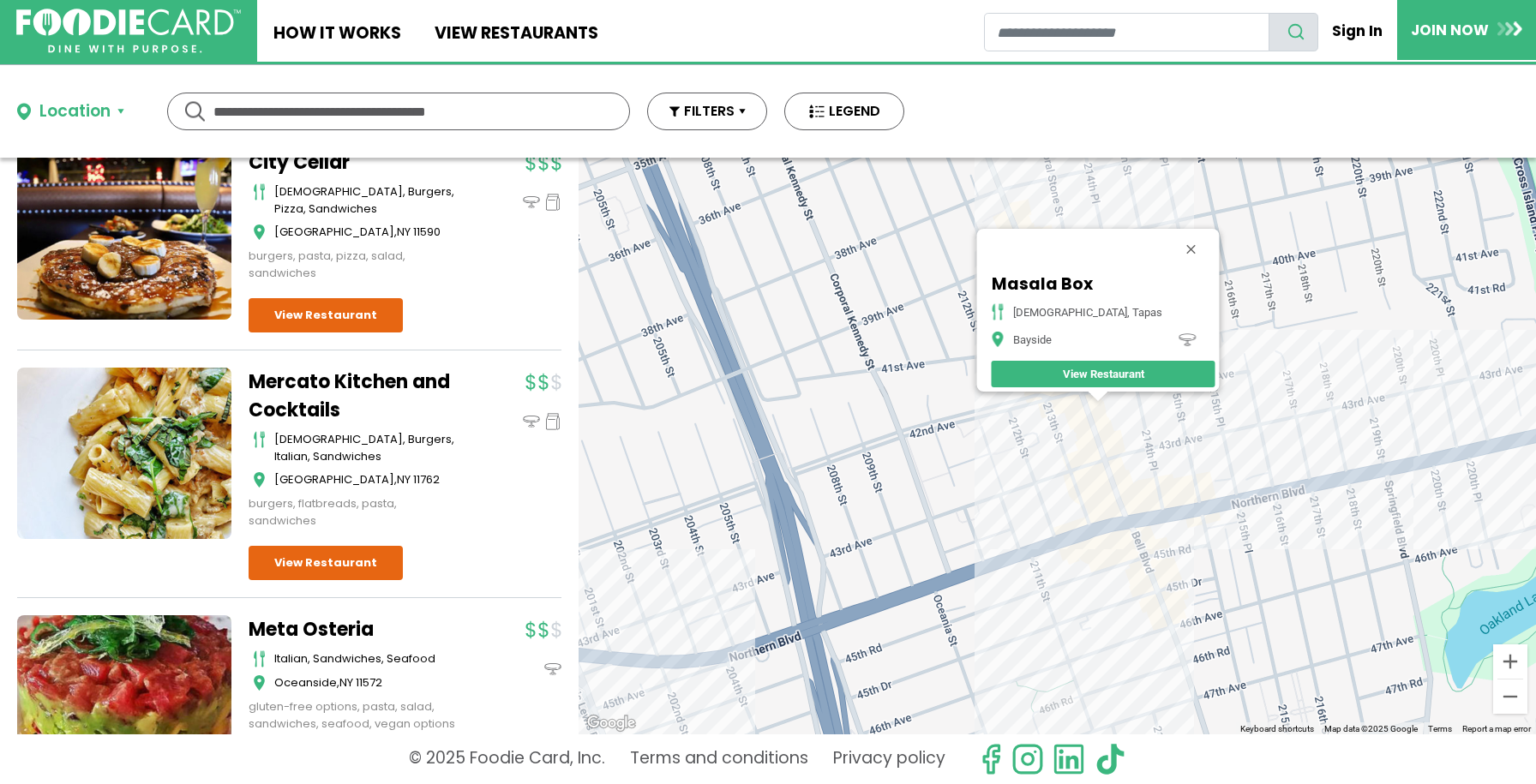
click at [1071, 420] on div "Masala Box indian, tapas Bayside View Restaurant" at bounding box center [1057, 446] width 957 height 577
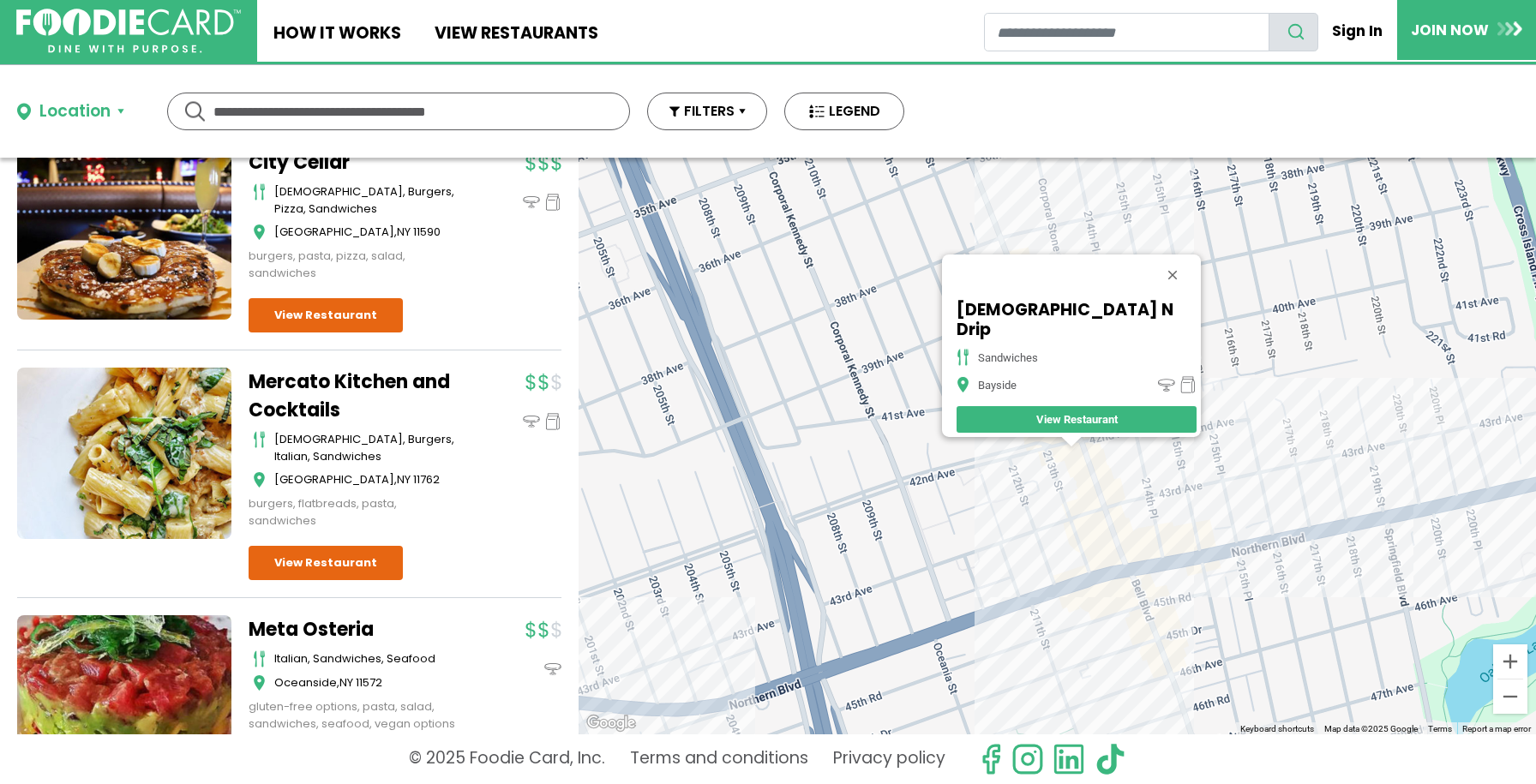
click at [1006, 444] on div "Chick N Drip sandwiches Bayside View Restaurant" at bounding box center [1057, 446] width 957 height 577
click at [1152, 280] on button "Close" at bounding box center [1173, 275] width 41 height 41
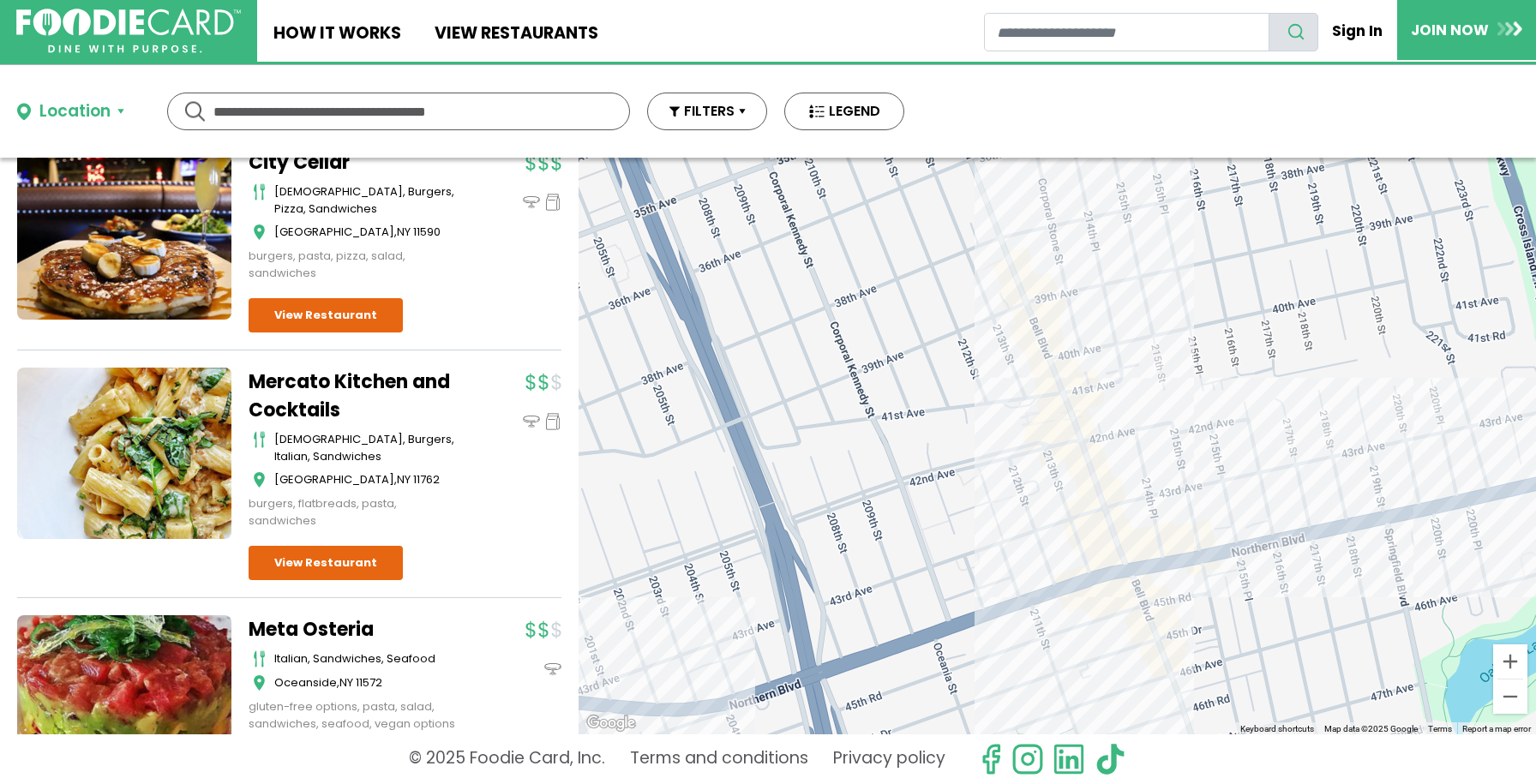
click at [1090, 442] on div at bounding box center [1057, 446] width 957 height 577
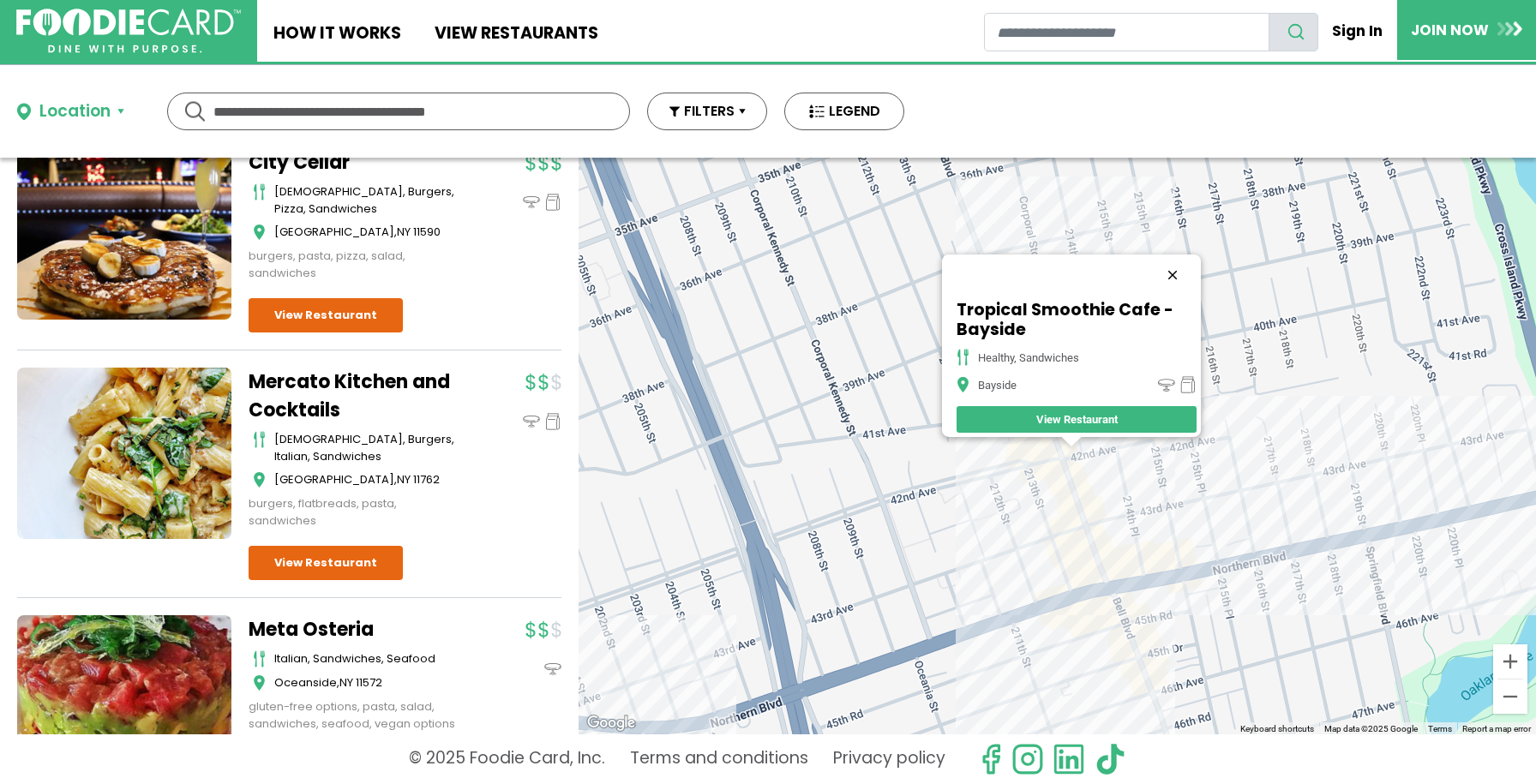
click at [1184, 268] on button "Close" at bounding box center [1173, 275] width 41 height 41
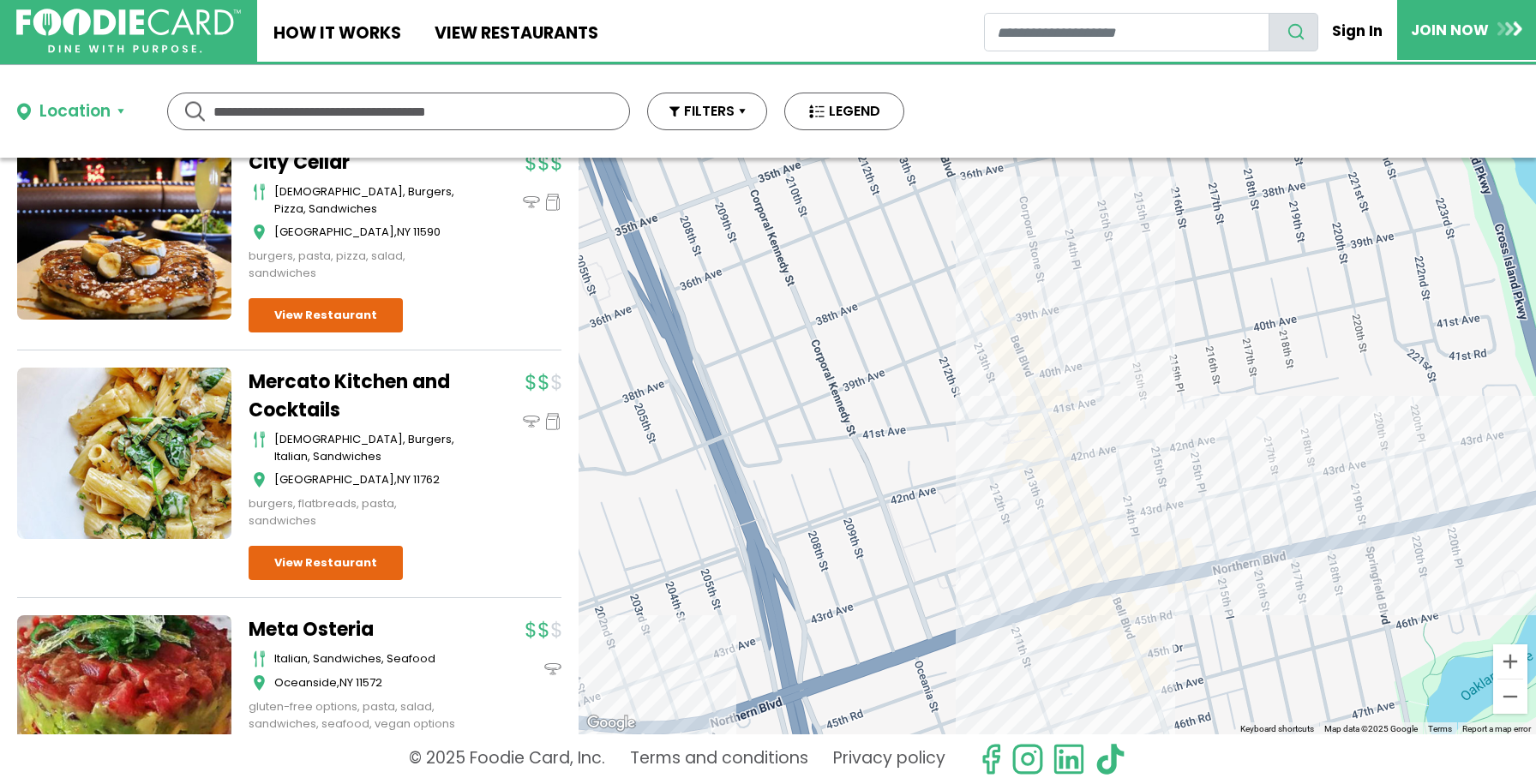
click at [1040, 427] on div at bounding box center [1057, 446] width 957 height 577
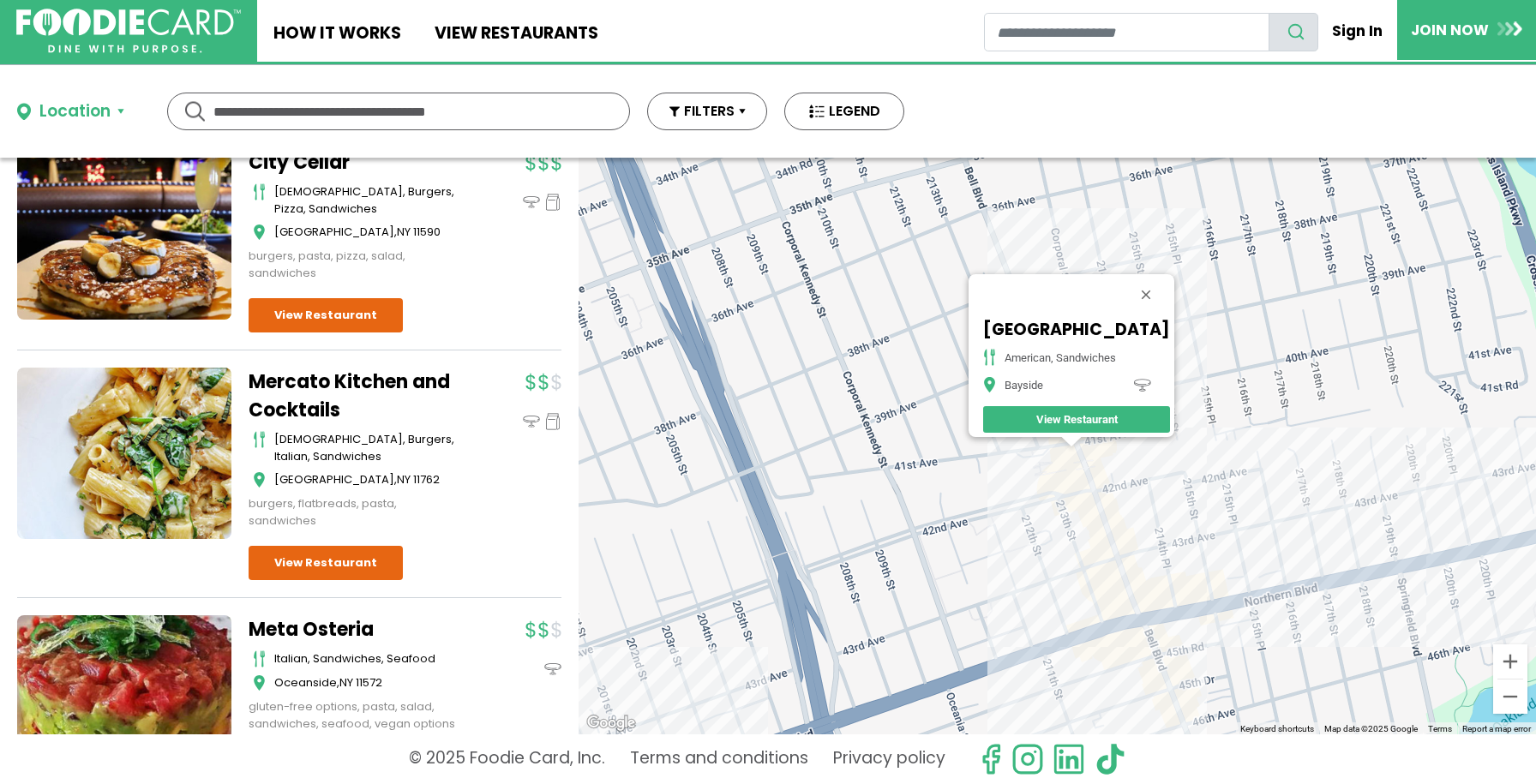
click at [1084, 447] on div "One Station Plaza American, Sandwiches Bayside View Restaurant" at bounding box center [1057, 446] width 957 height 577
click at [1088, 450] on div "One Station Plaza American, Sandwiches Bayside View Restaurant" at bounding box center [1057, 446] width 957 height 577
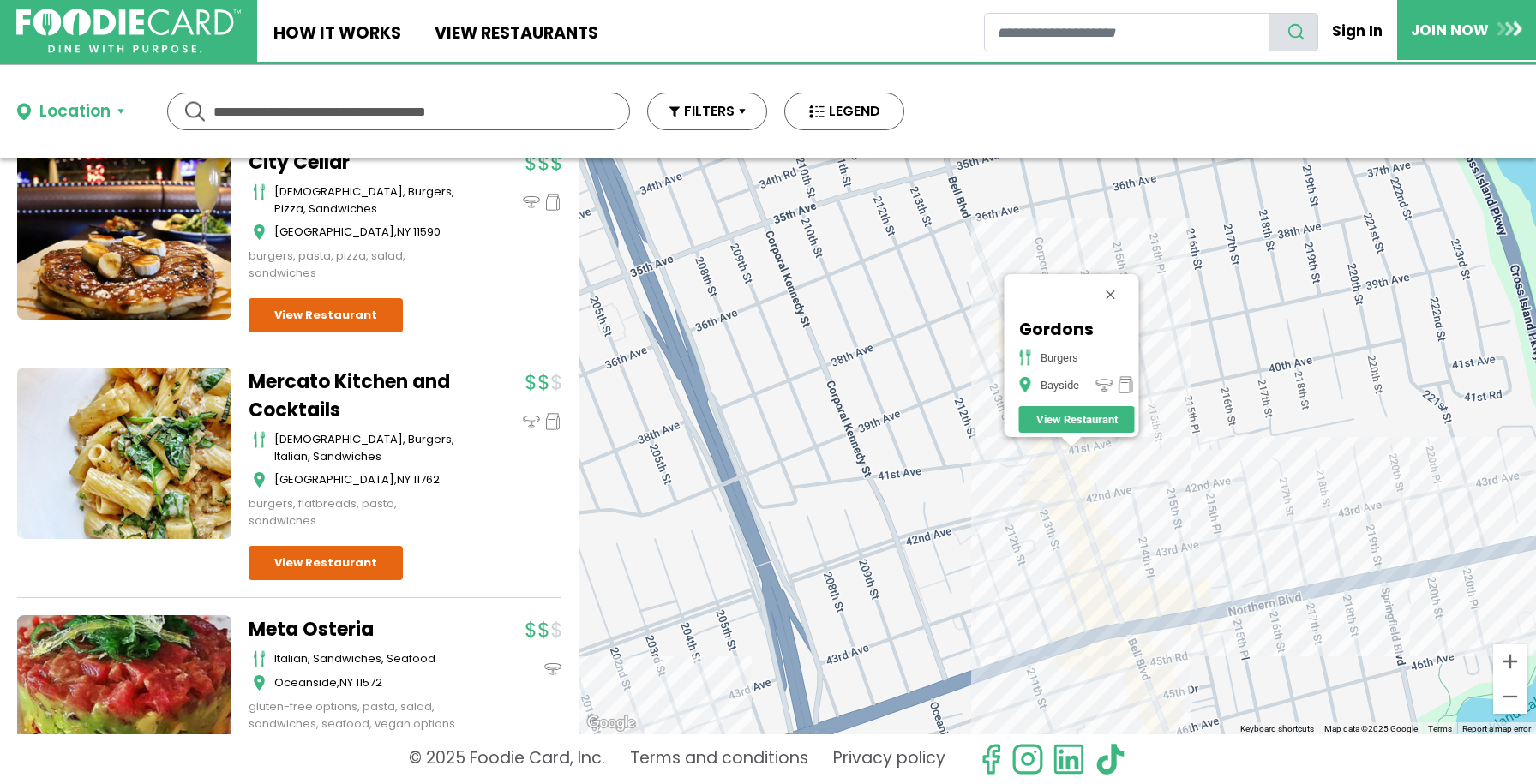
click at [997, 444] on div "Gordons burgers Bayside View Restaurant" at bounding box center [1057, 446] width 957 height 577
click at [1118, 288] on button "Close" at bounding box center [1111, 295] width 41 height 41
click at [1077, 439] on div at bounding box center [1057, 446] width 957 height 577
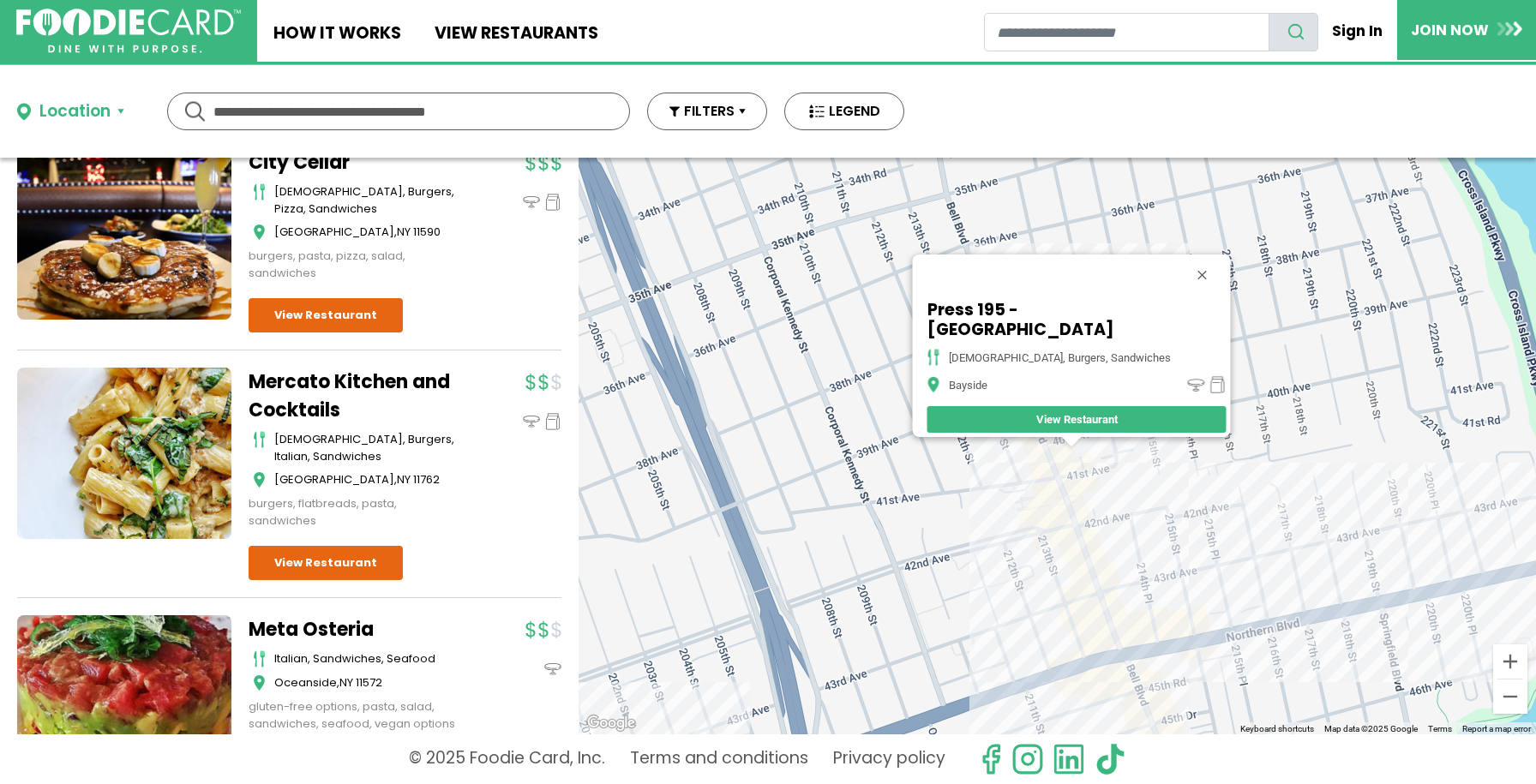
click at [485, 110] on input "text" at bounding box center [398, 111] width 370 height 36
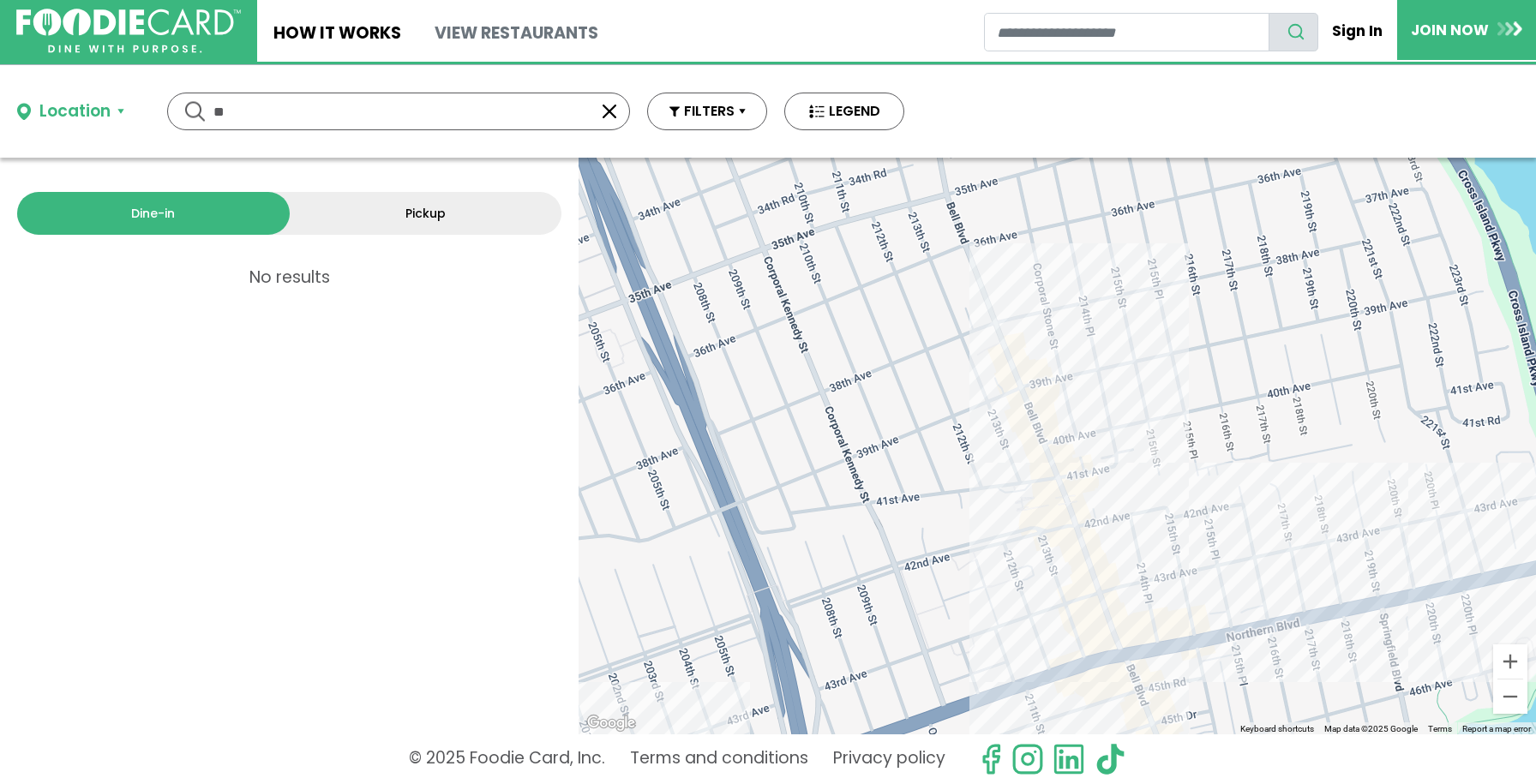
type input "*"
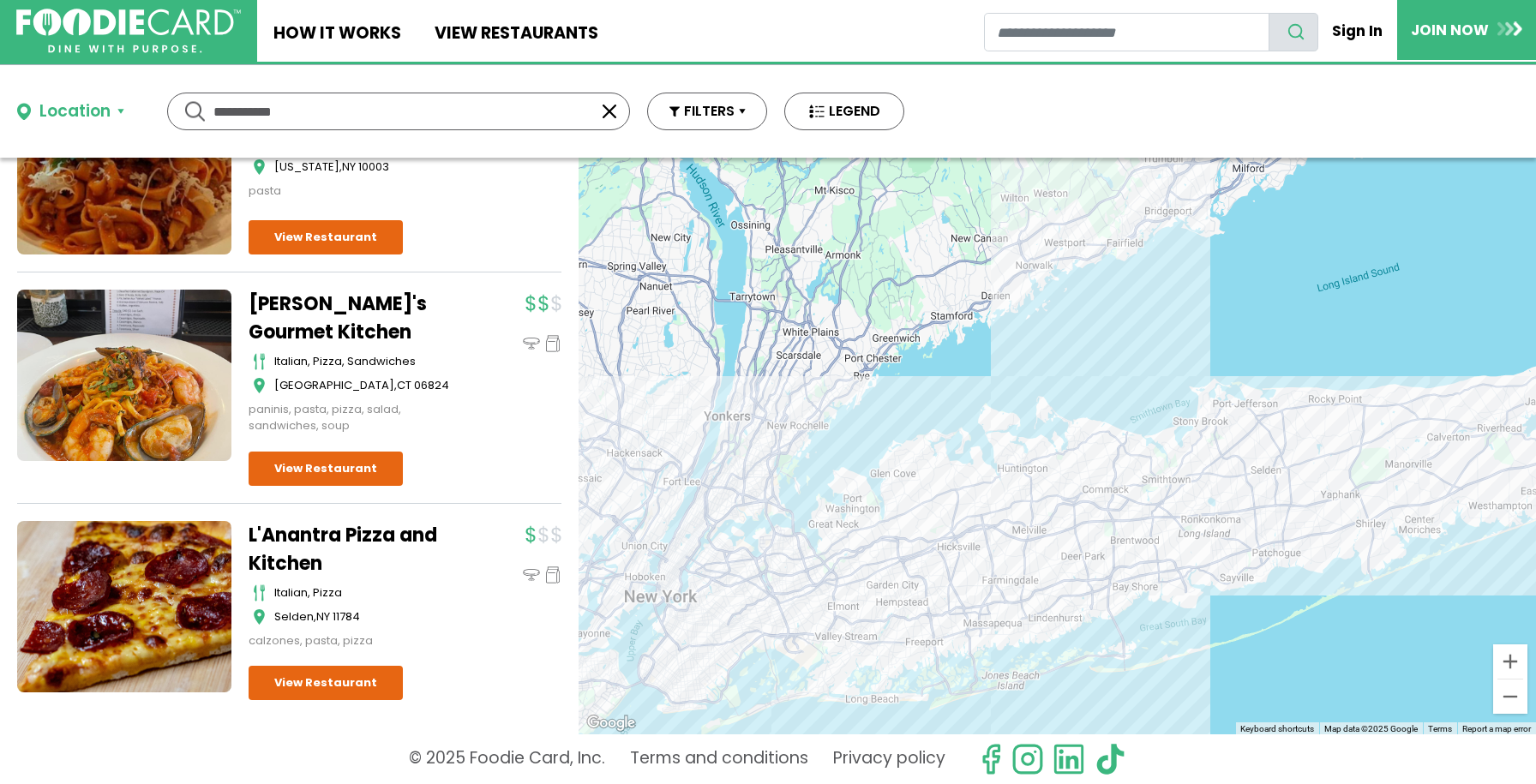
click at [372, 104] on input "**********" at bounding box center [398, 111] width 370 height 36
type input "******"
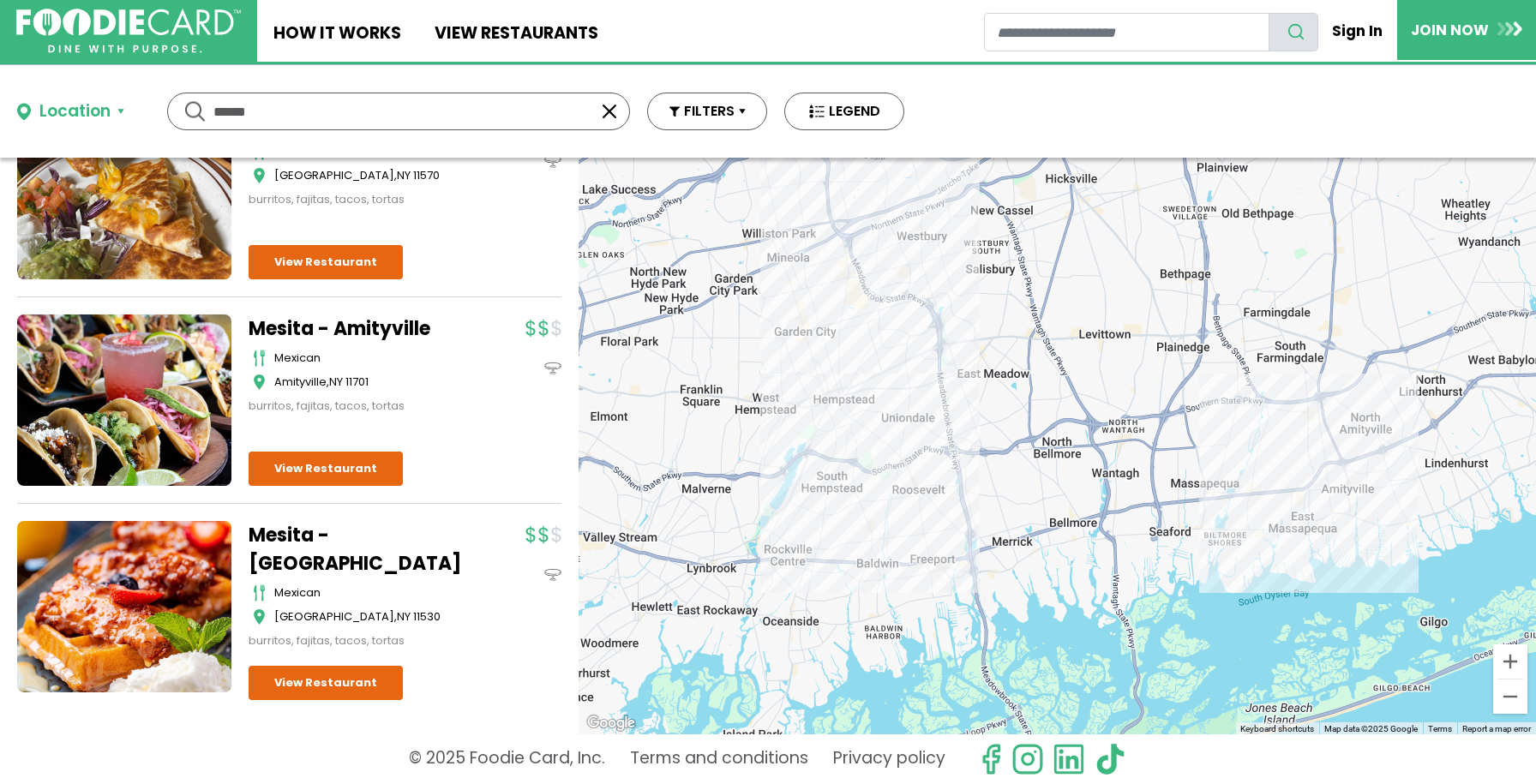
scroll to position [200, 0]
click at [599, 113] on div "****** ******" at bounding box center [399, 111] width 463 height 38
click at [614, 115] on button "button" at bounding box center [610, 111] width 21 height 21
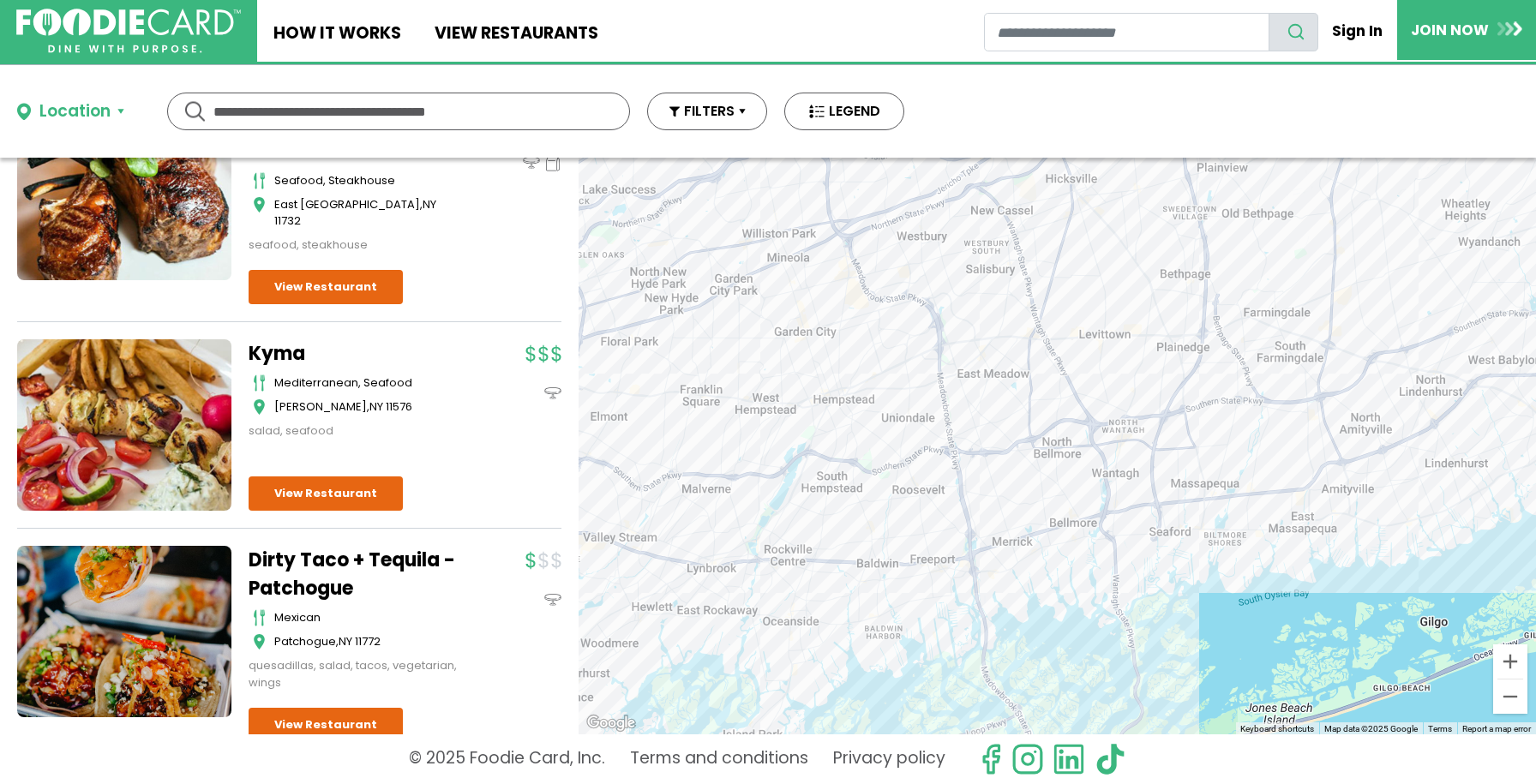
click at [616, 209] on div at bounding box center [1057, 446] width 957 height 577
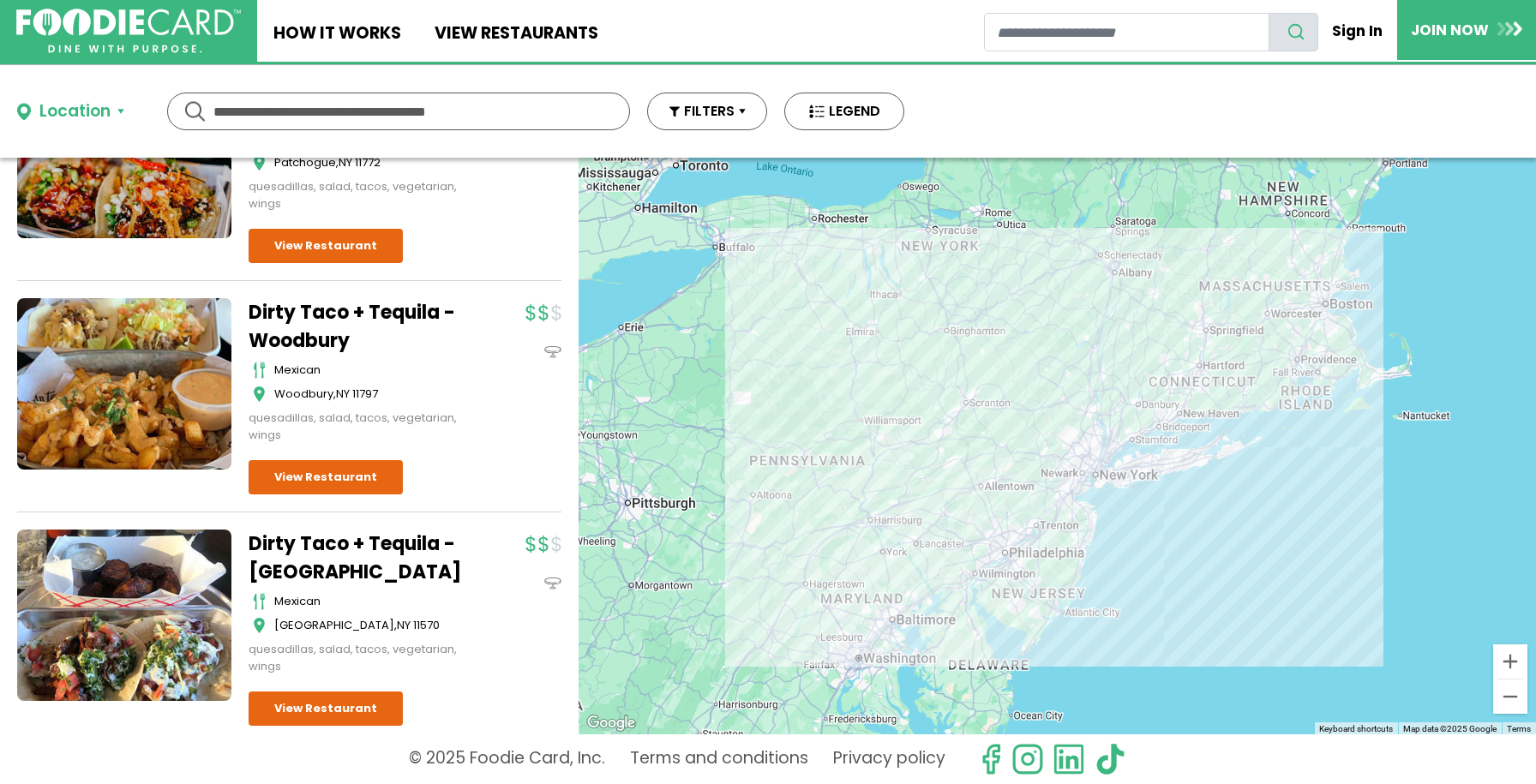
scroll to position [732, 0]
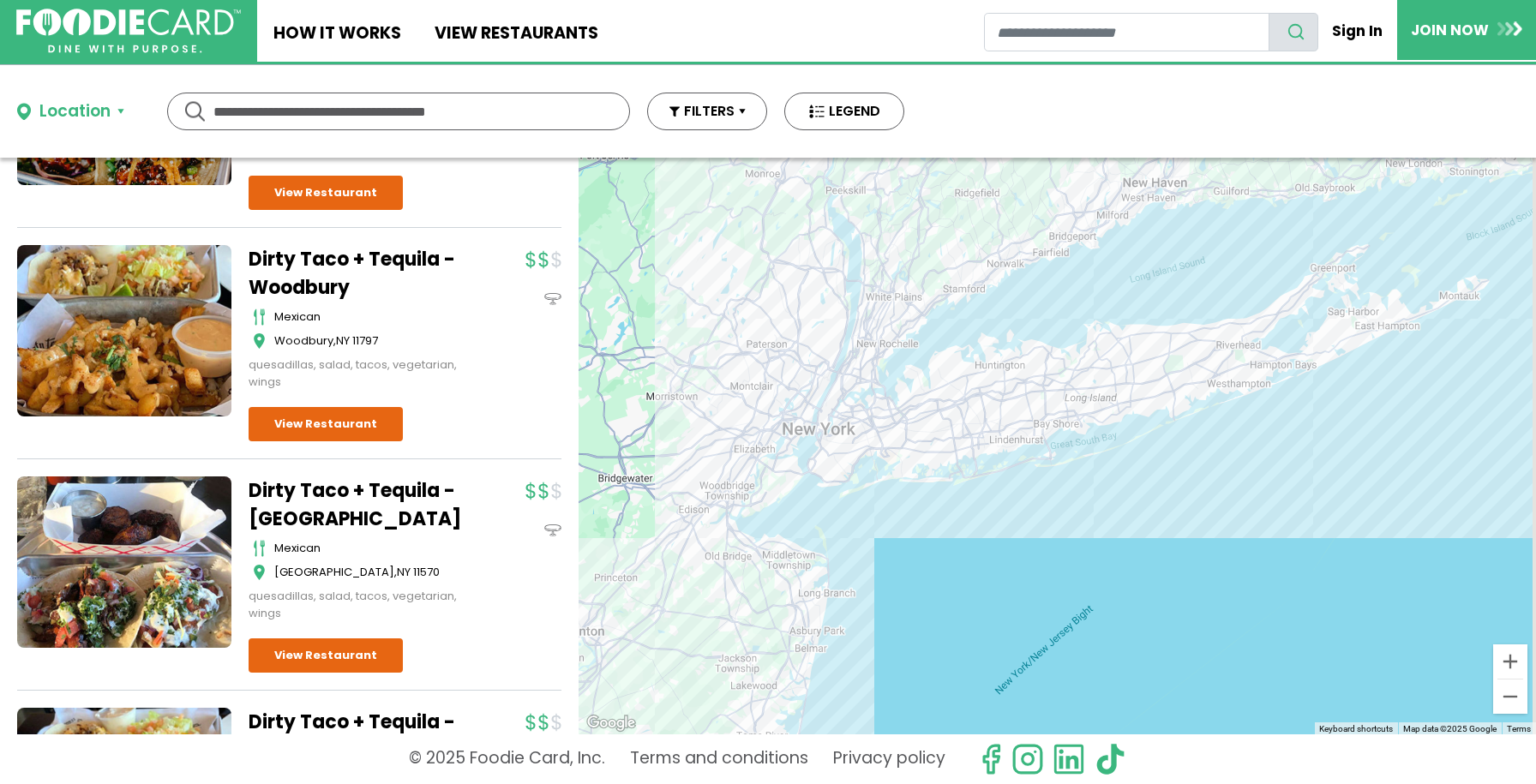
drag, startPoint x: 1156, startPoint y: 406, endPoint x: 1145, endPoint y: 602, distance: 196.3
click at [1145, 602] on div at bounding box center [1057, 446] width 957 height 577
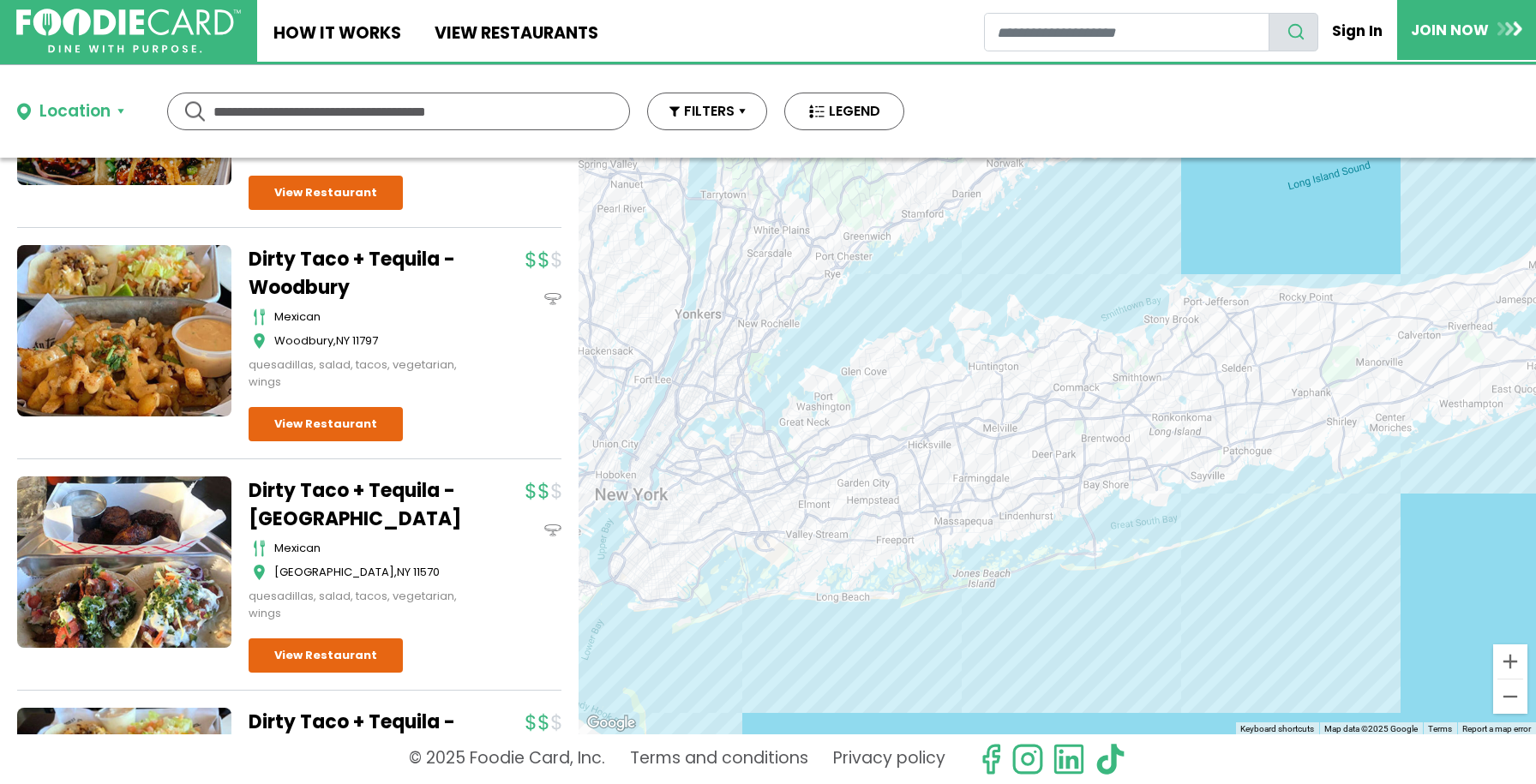
drag, startPoint x: 990, startPoint y: 434, endPoint x: 1057, endPoint y: 600, distance: 179.0
click at [1063, 602] on div at bounding box center [1057, 446] width 957 height 577
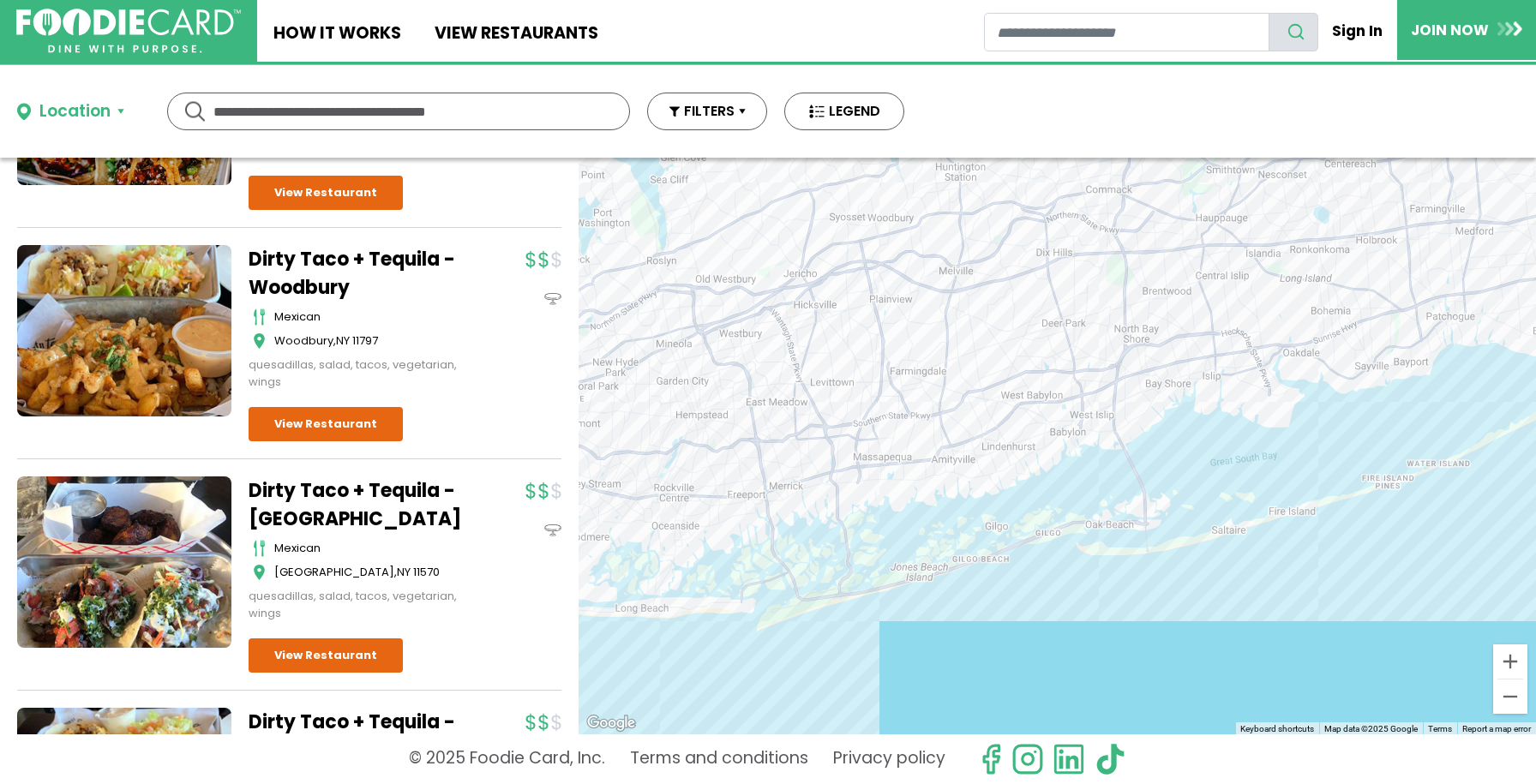
drag, startPoint x: 968, startPoint y: 559, endPoint x: 1059, endPoint y: 605, distance: 102.0
click at [1052, 604] on div at bounding box center [1057, 446] width 957 height 577
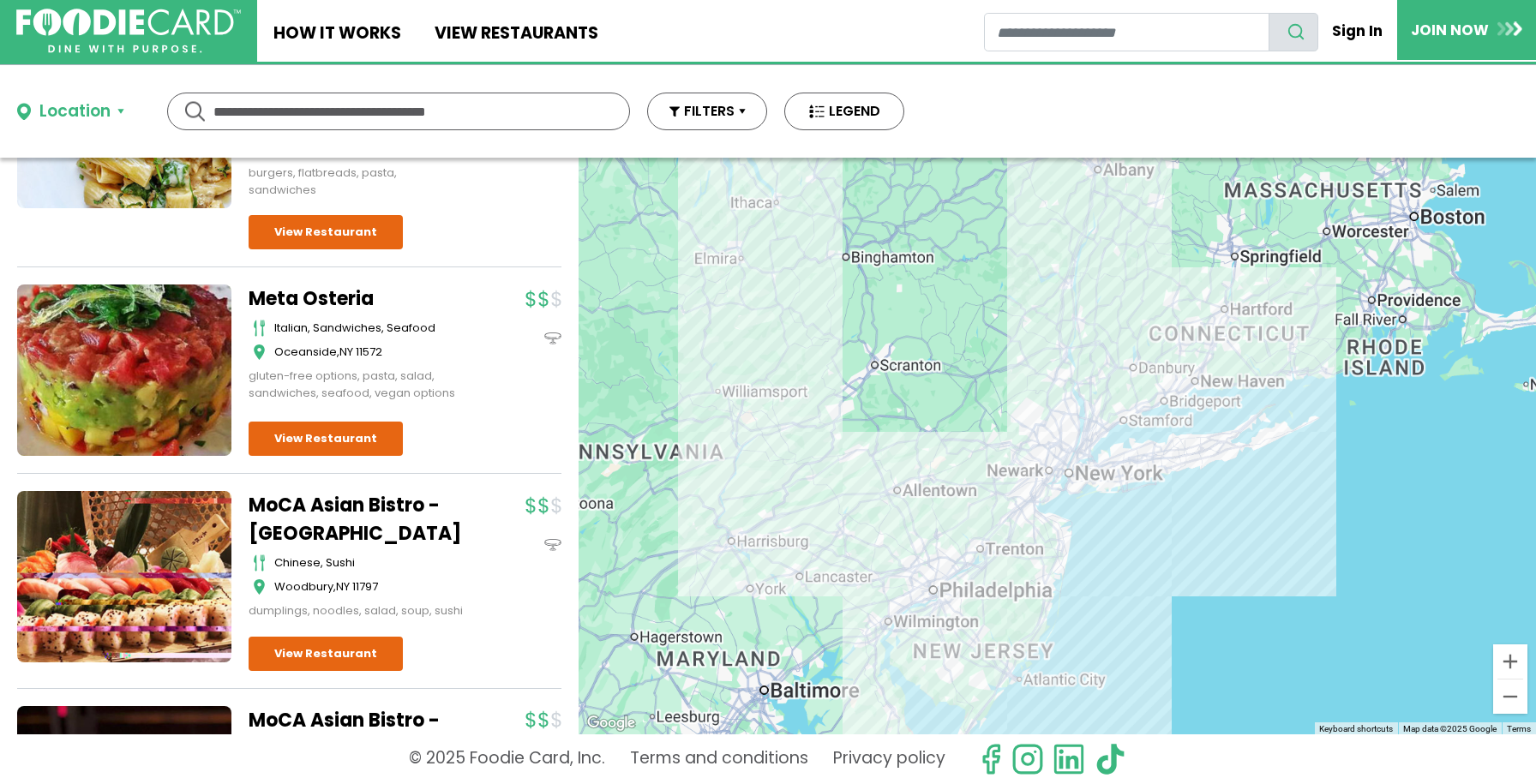
scroll to position [3992, 0]
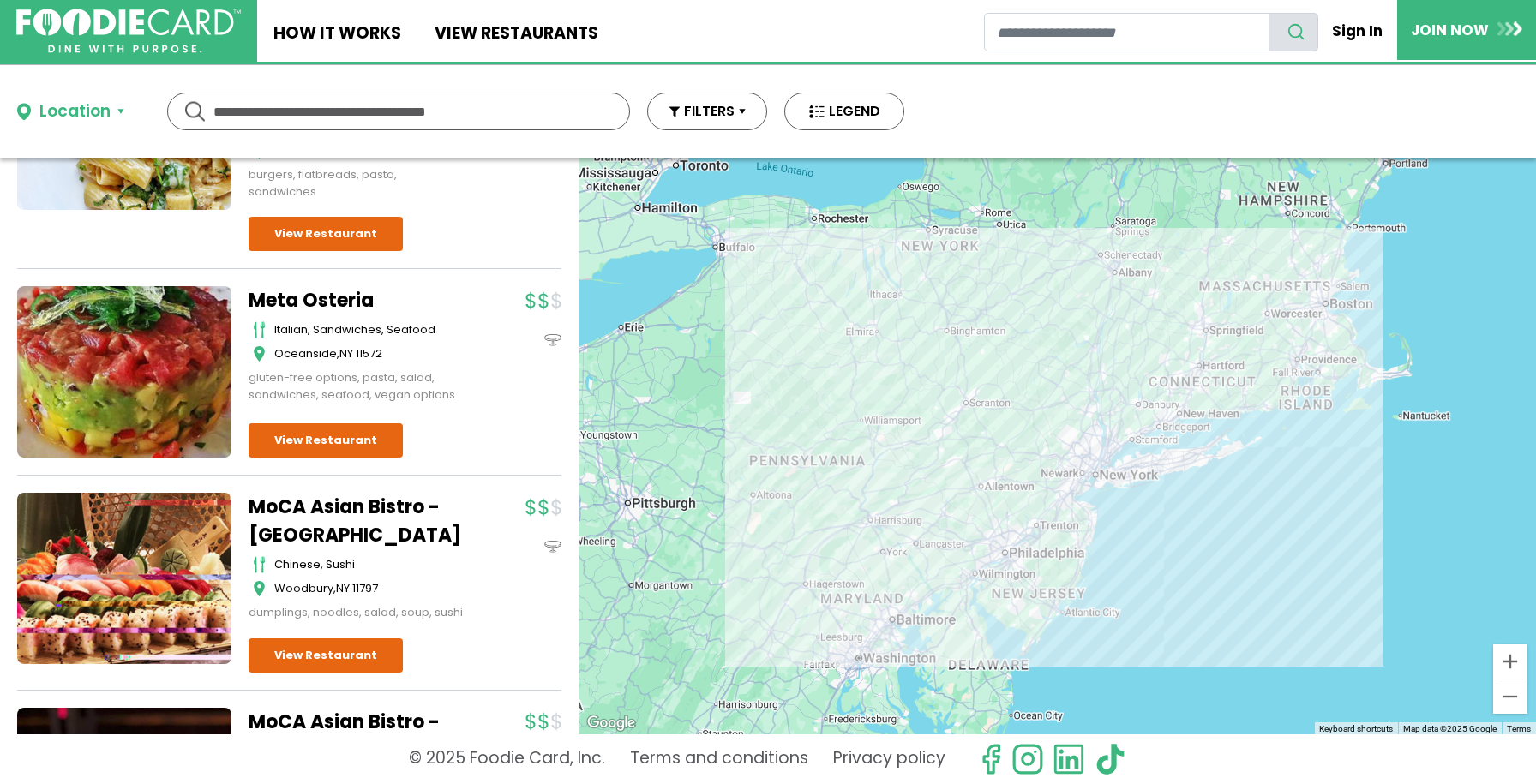
click at [236, 360] on div "Meta Osteria italian, sandwiches, seafood Oceanside , NY 11572 gluten-free opti…" at bounding box center [289, 380] width 544 height 189
click at [306, 314] on link "Meta Osteria" at bounding box center [356, 300] width 215 height 28
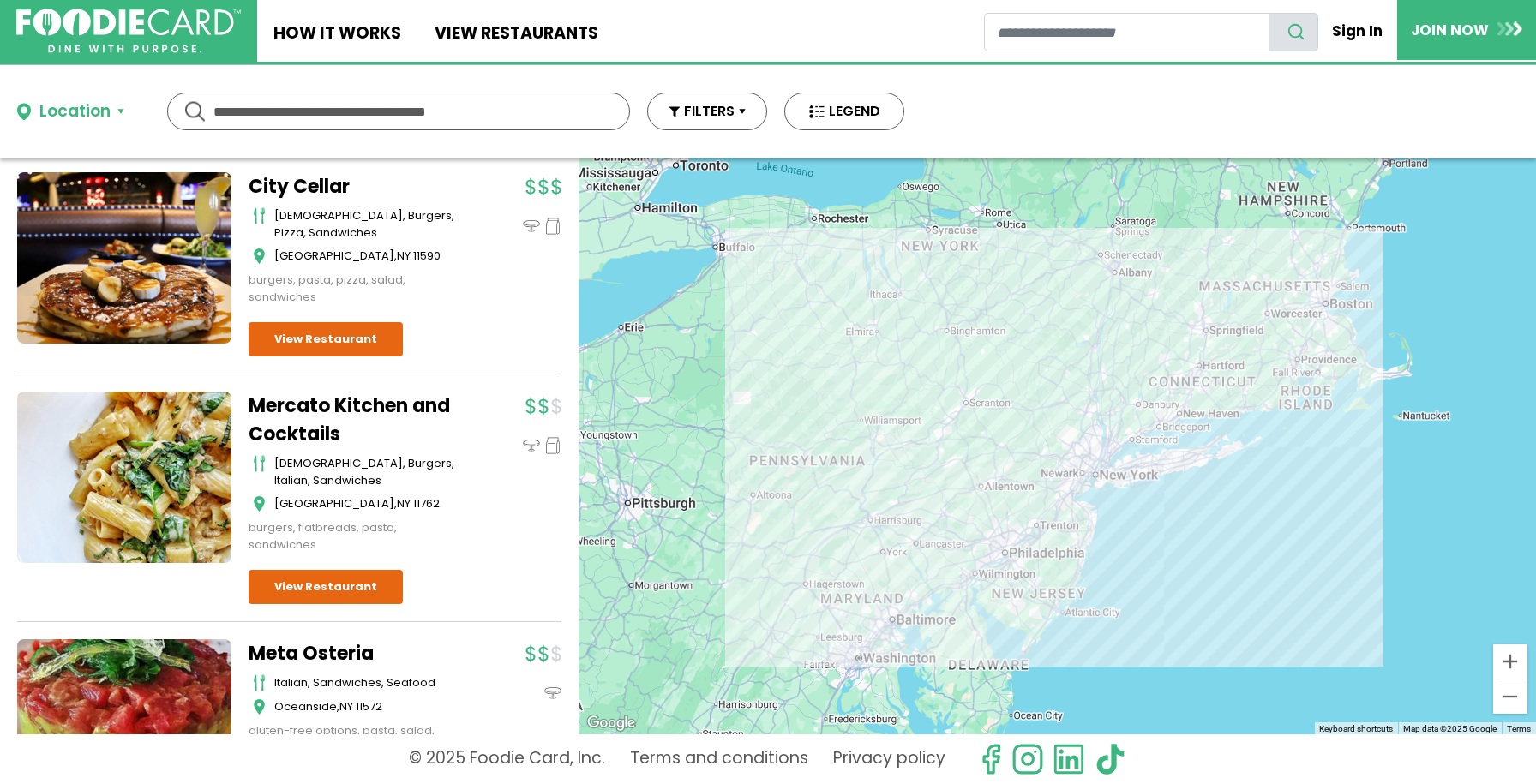
scroll to position [3576, 0]
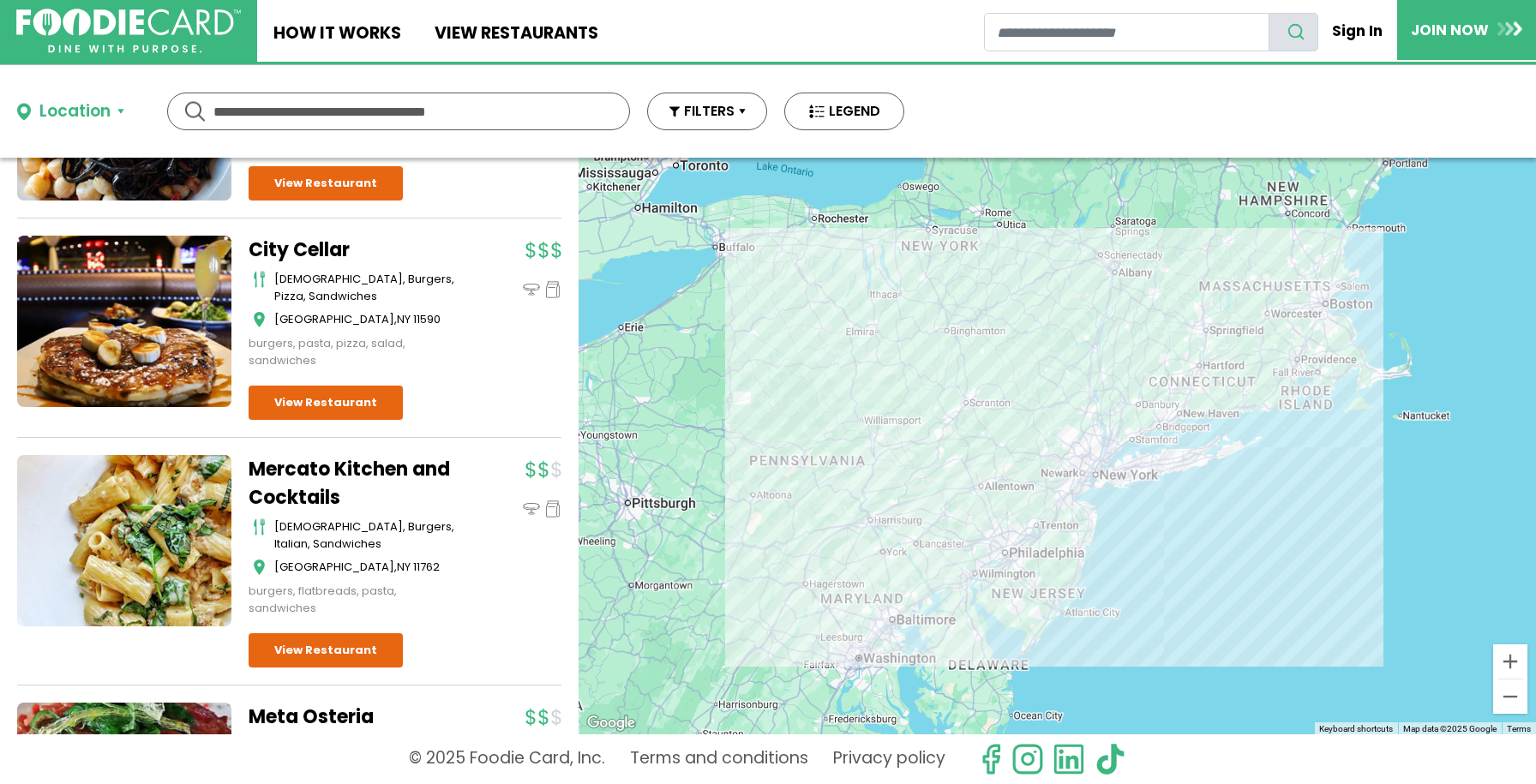
click at [415, 317] on div "american, burgers, pizza, sandwiches Westbury , NY 11590" at bounding box center [356, 299] width 215 height 57
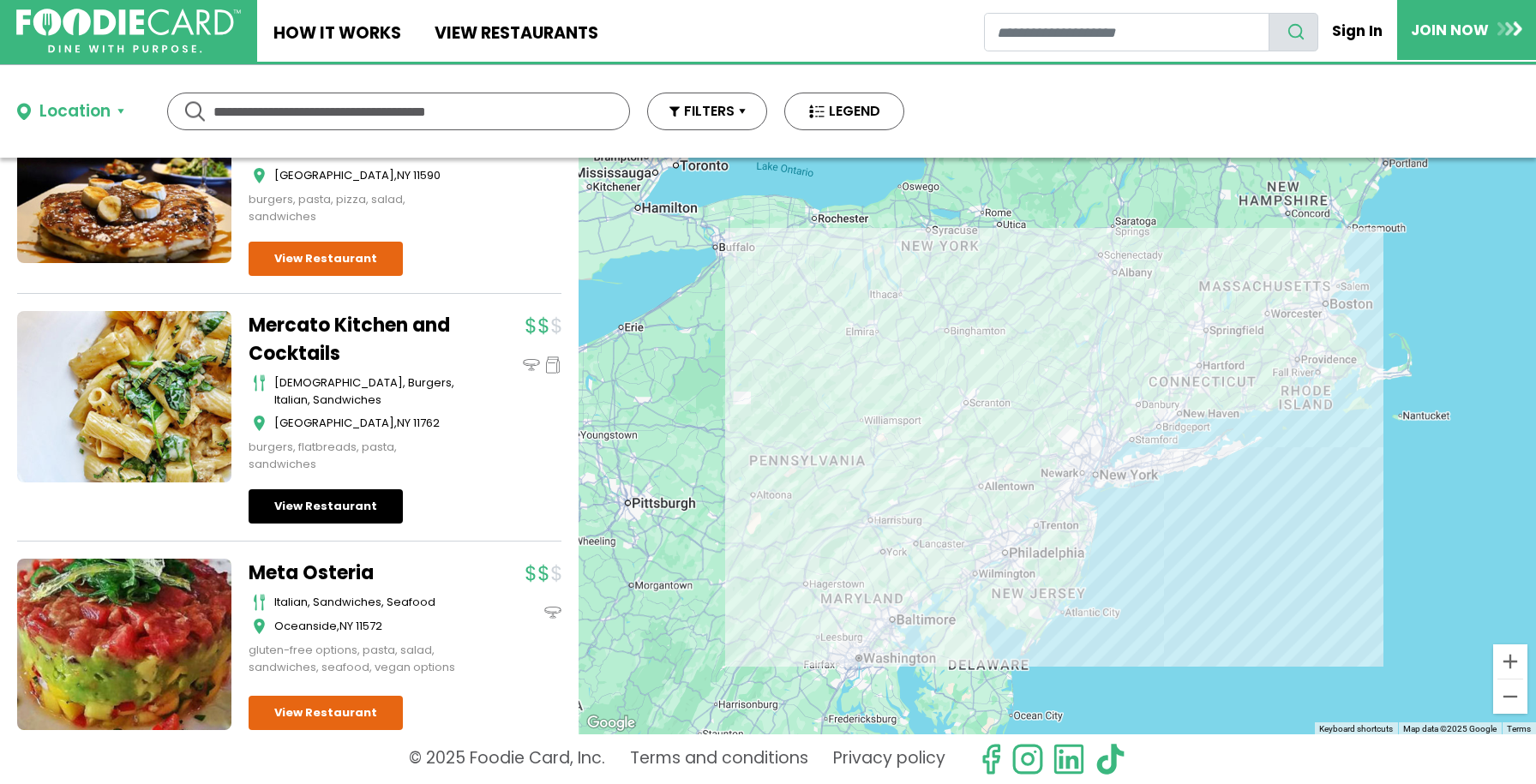
scroll to position [3718, 0]
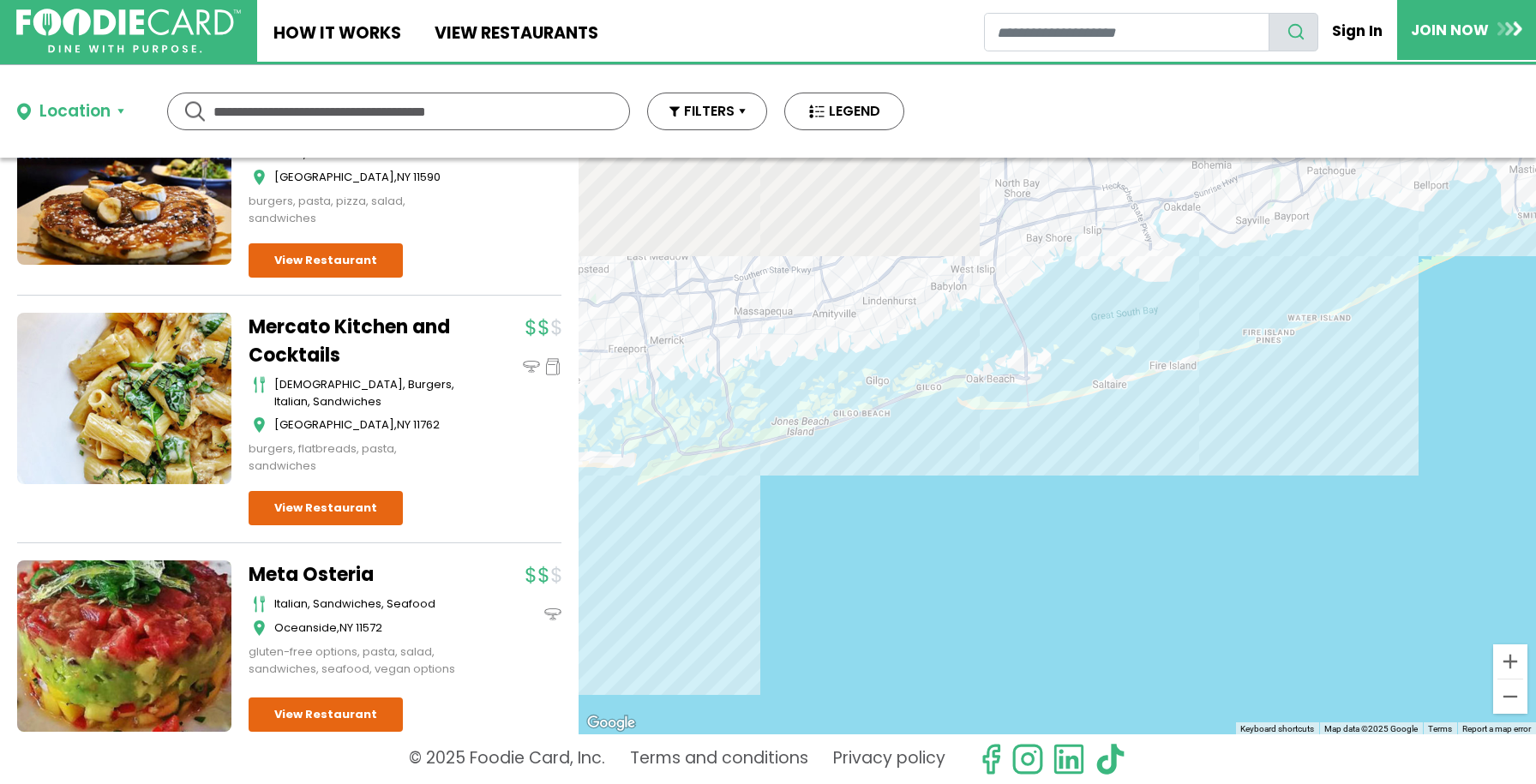
drag, startPoint x: 1184, startPoint y: 418, endPoint x: 1189, endPoint y: 781, distance: 363.0
click at [1189, 781] on div "Location Use my current location Search by Region New York 1998 restaurants New…" at bounding box center [768, 424] width 1536 height 719
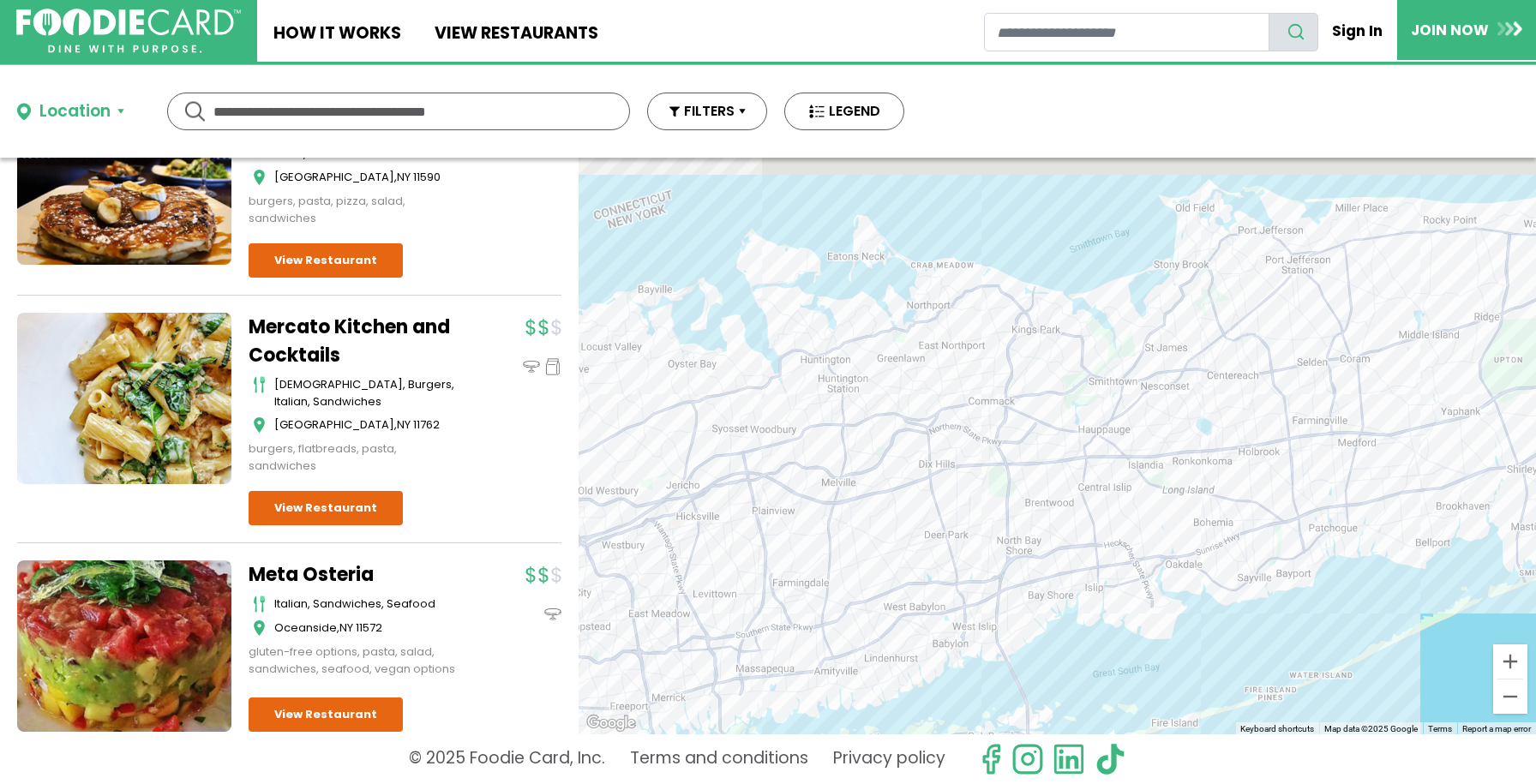
drag, startPoint x: 1148, startPoint y: 594, endPoint x: 1146, endPoint y: 747, distance: 153.0
click at [1146, 752] on div "Location Use my current location Search by Region New York 1998 restaurants New…" at bounding box center [768, 424] width 1536 height 719
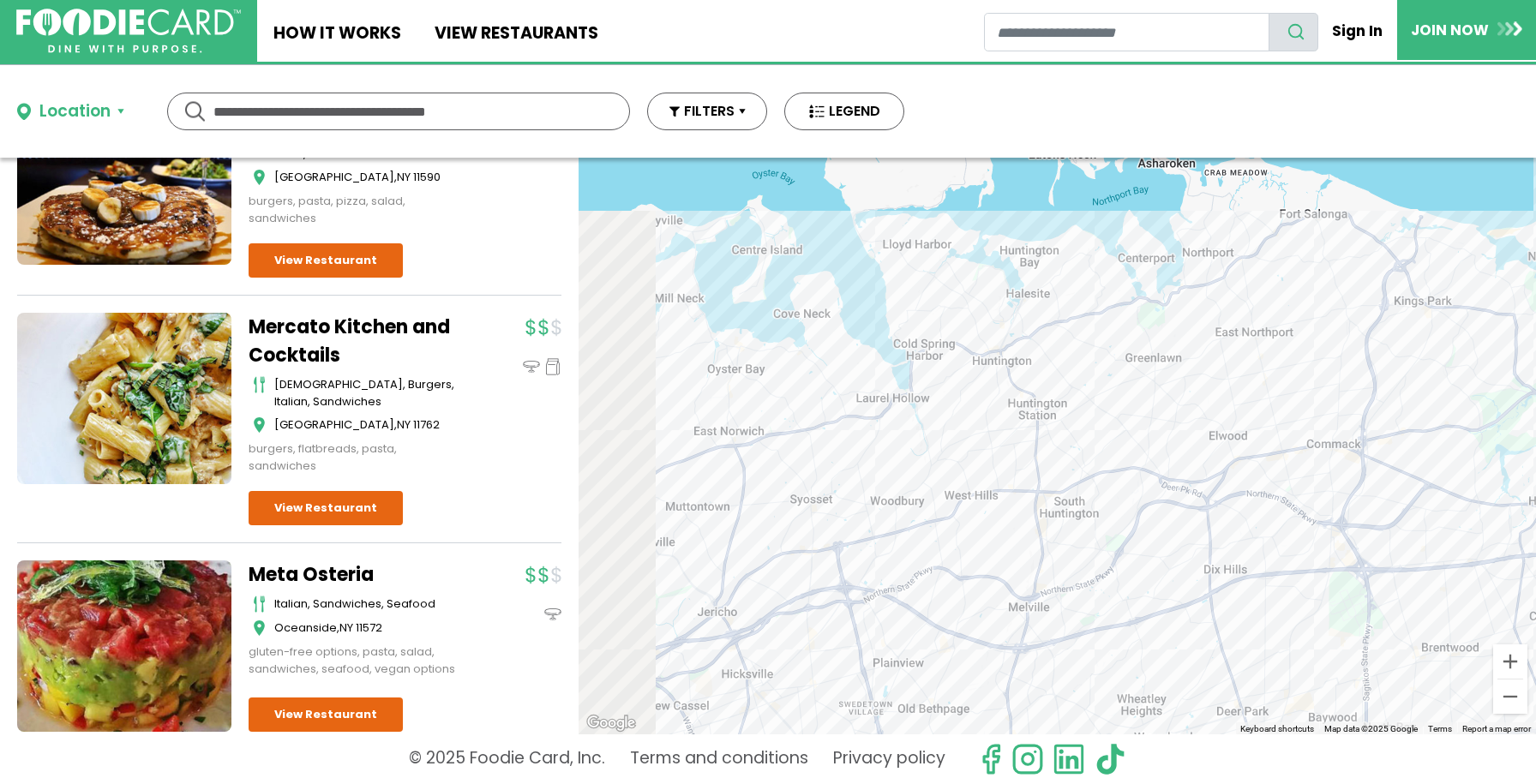
drag, startPoint x: 742, startPoint y: 379, endPoint x: 1047, endPoint y: 449, distance: 312.9
click at [1047, 449] on div at bounding box center [1057, 446] width 957 height 577
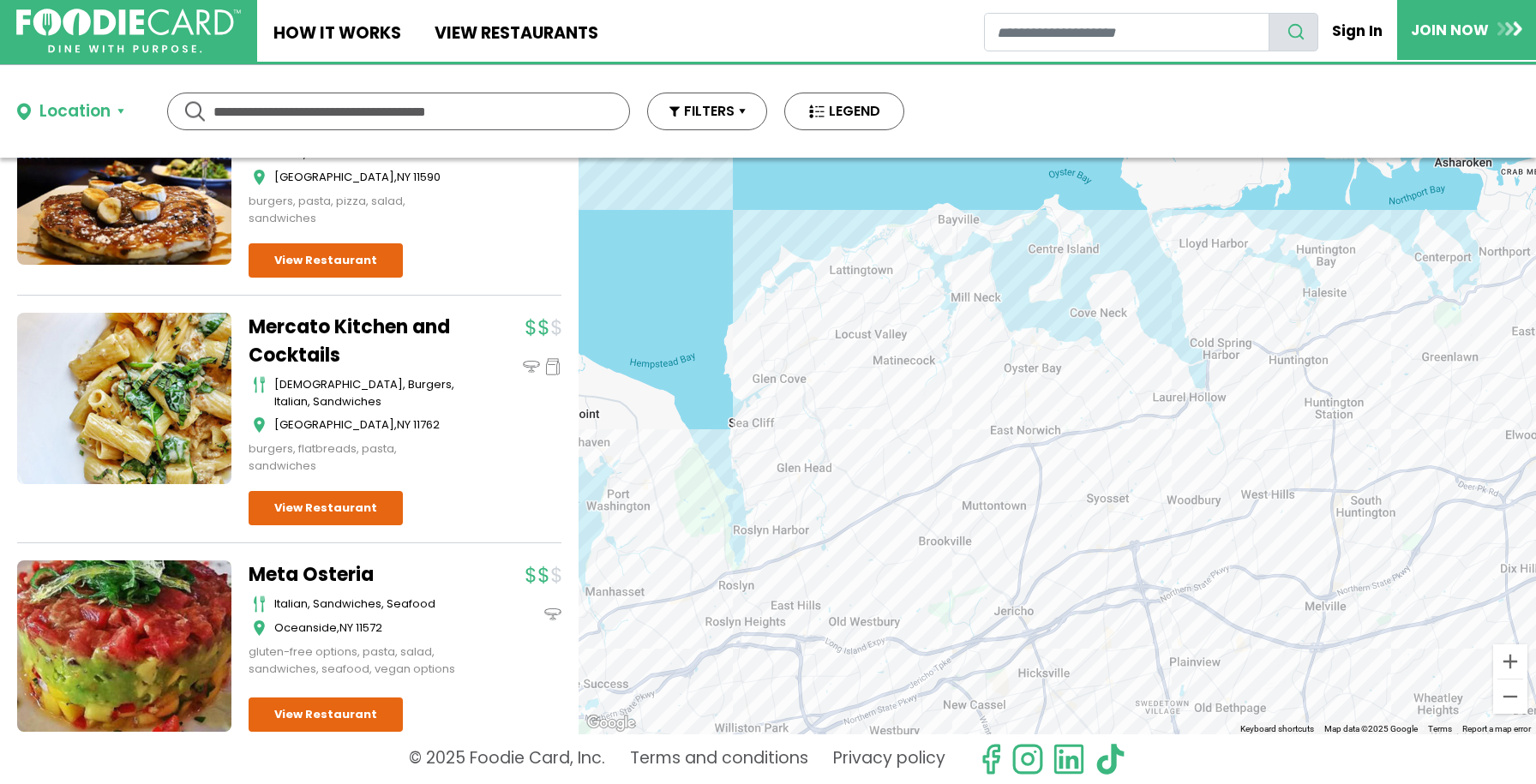
drag, startPoint x: 949, startPoint y: 456, endPoint x: 1200, endPoint y: 451, distance: 251.0
click at [1200, 451] on div at bounding box center [1057, 446] width 957 height 577
click at [999, 475] on div at bounding box center [1057, 446] width 957 height 577
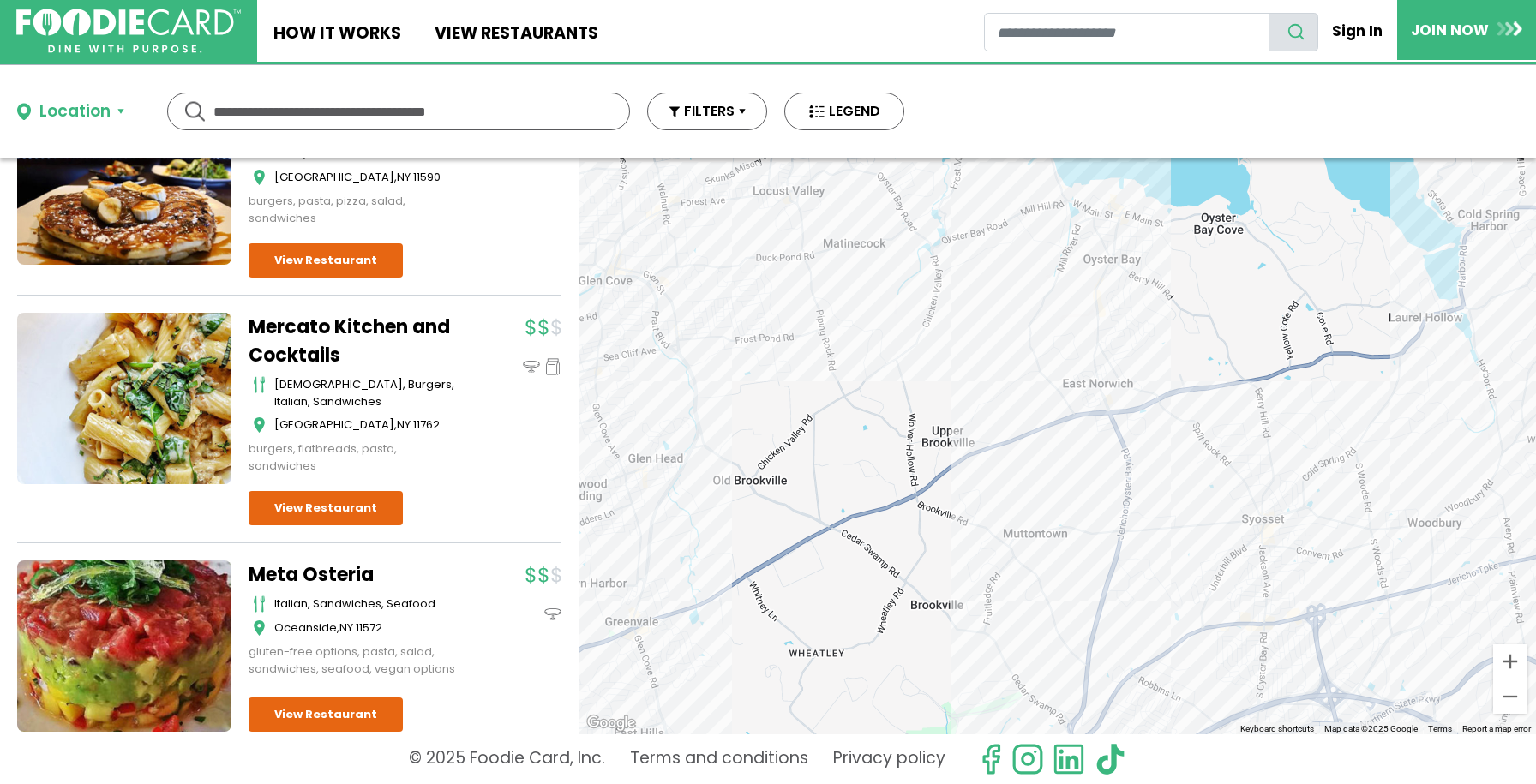
drag, startPoint x: 956, startPoint y: 482, endPoint x: 863, endPoint y: 510, distance: 97.1
click at [863, 510] on div at bounding box center [1057, 446] width 957 height 577
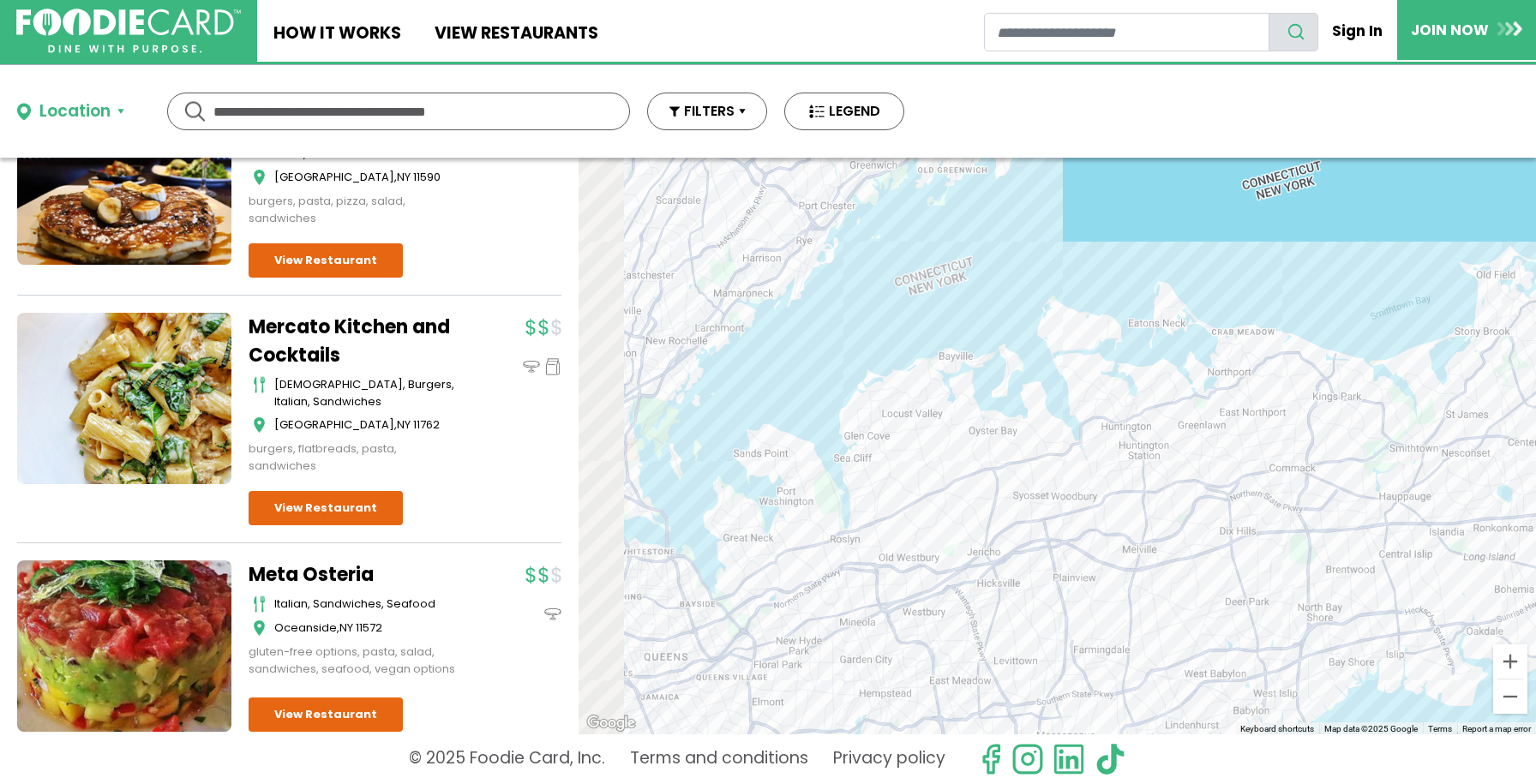
drag, startPoint x: 850, startPoint y: 530, endPoint x: 970, endPoint y: 485, distance: 128.2
click at [970, 485] on div at bounding box center [1057, 446] width 957 height 577
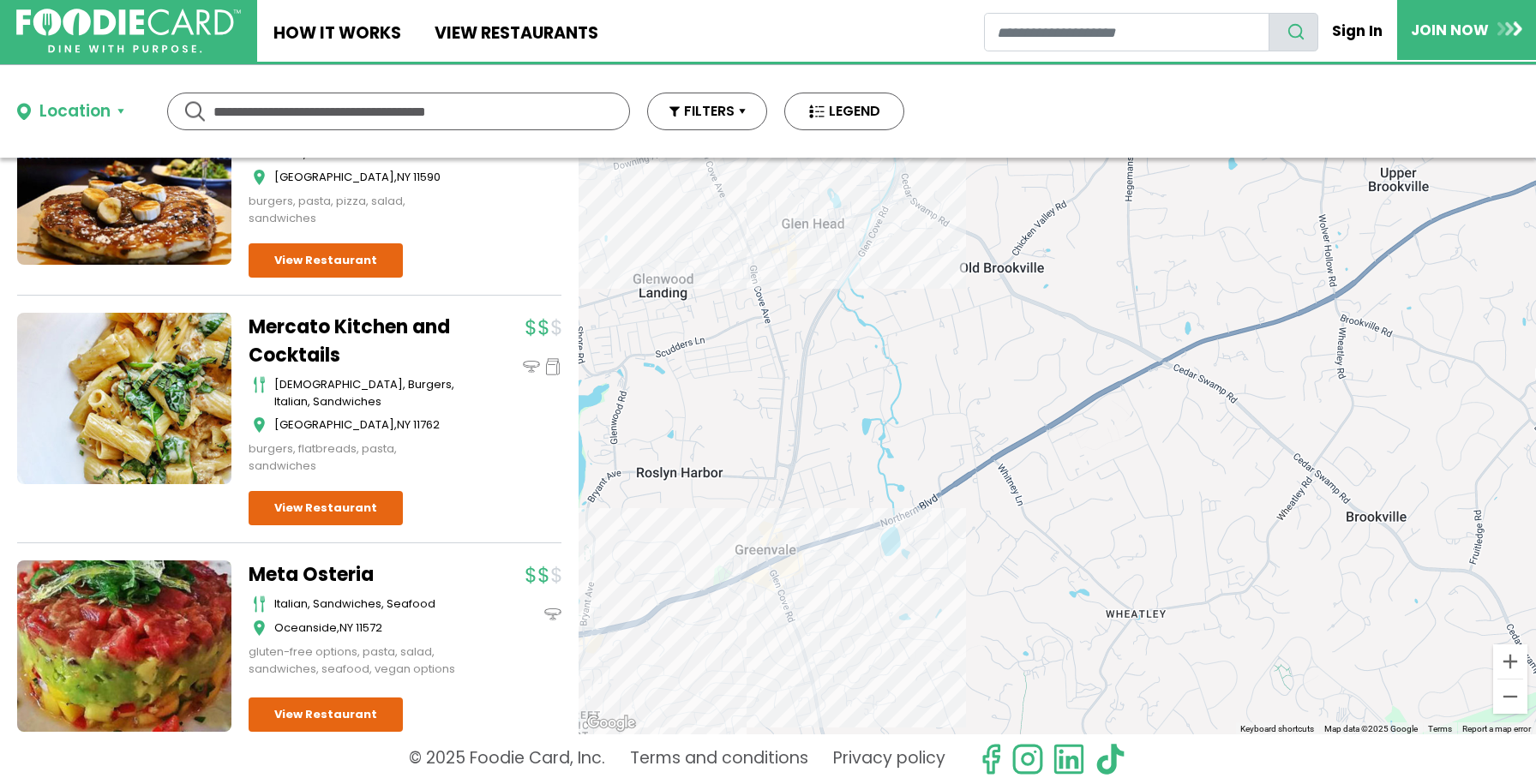
click at [782, 559] on div at bounding box center [1057, 446] width 957 height 577
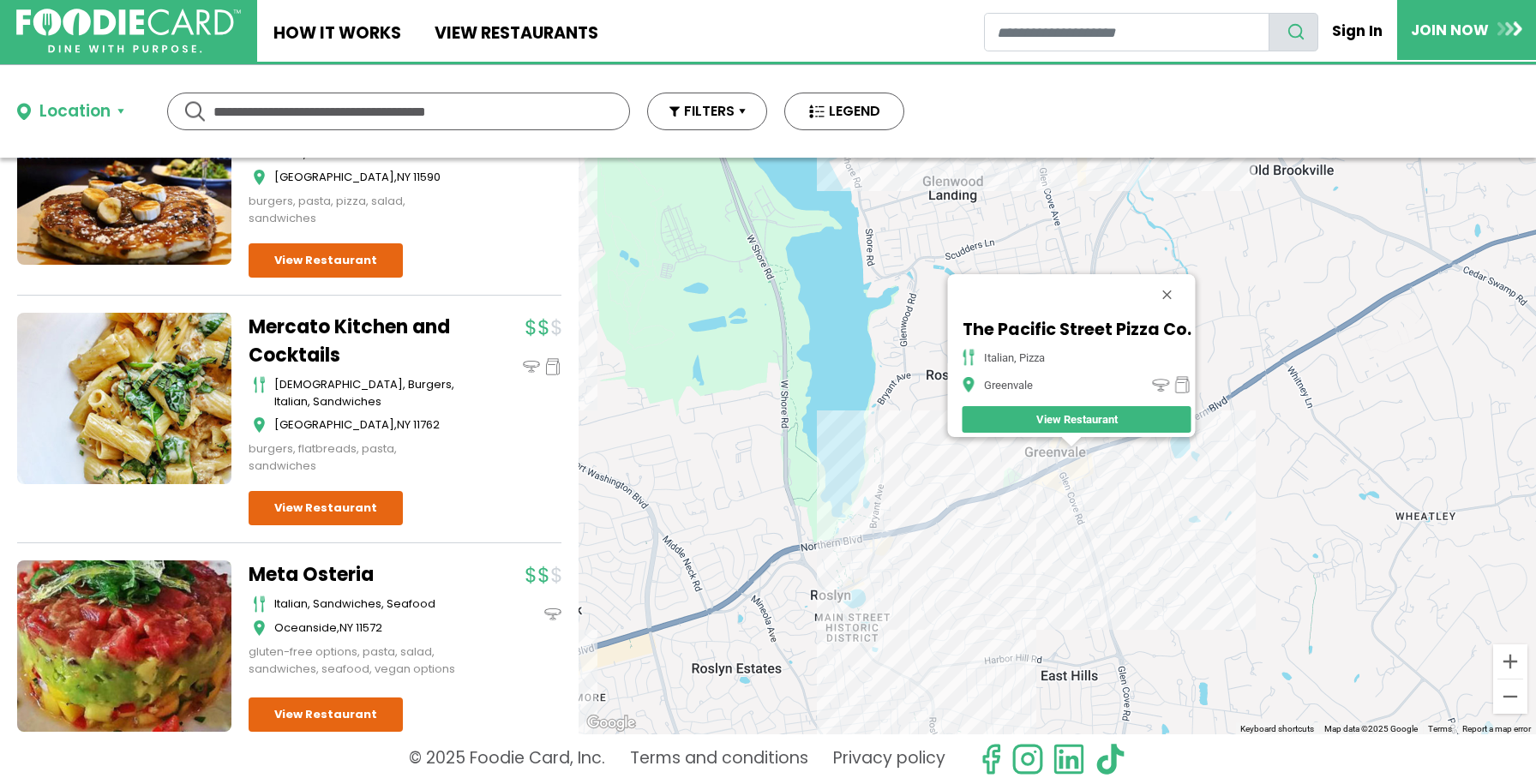
click at [1091, 519] on div "The Pacific Street Pizza Co. italian, pizza Greenvale View Restaurant" at bounding box center [1057, 446] width 957 height 577
click at [1074, 505] on div "The Pacific Street Pizza Co. italian, pizza Greenvale View Restaurant" at bounding box center [1057, 446] width 957 height 577
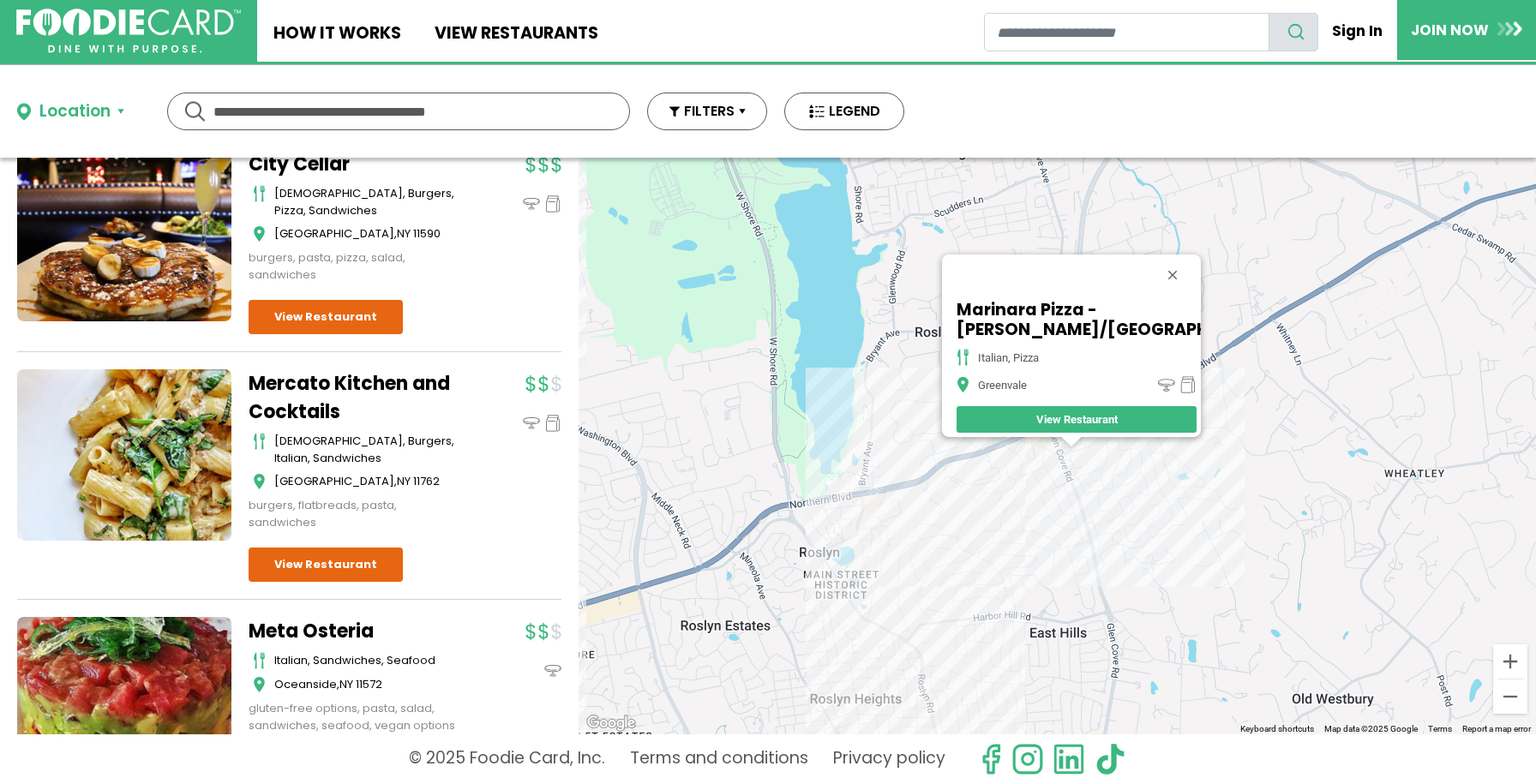
scroll to position [3659, 0]
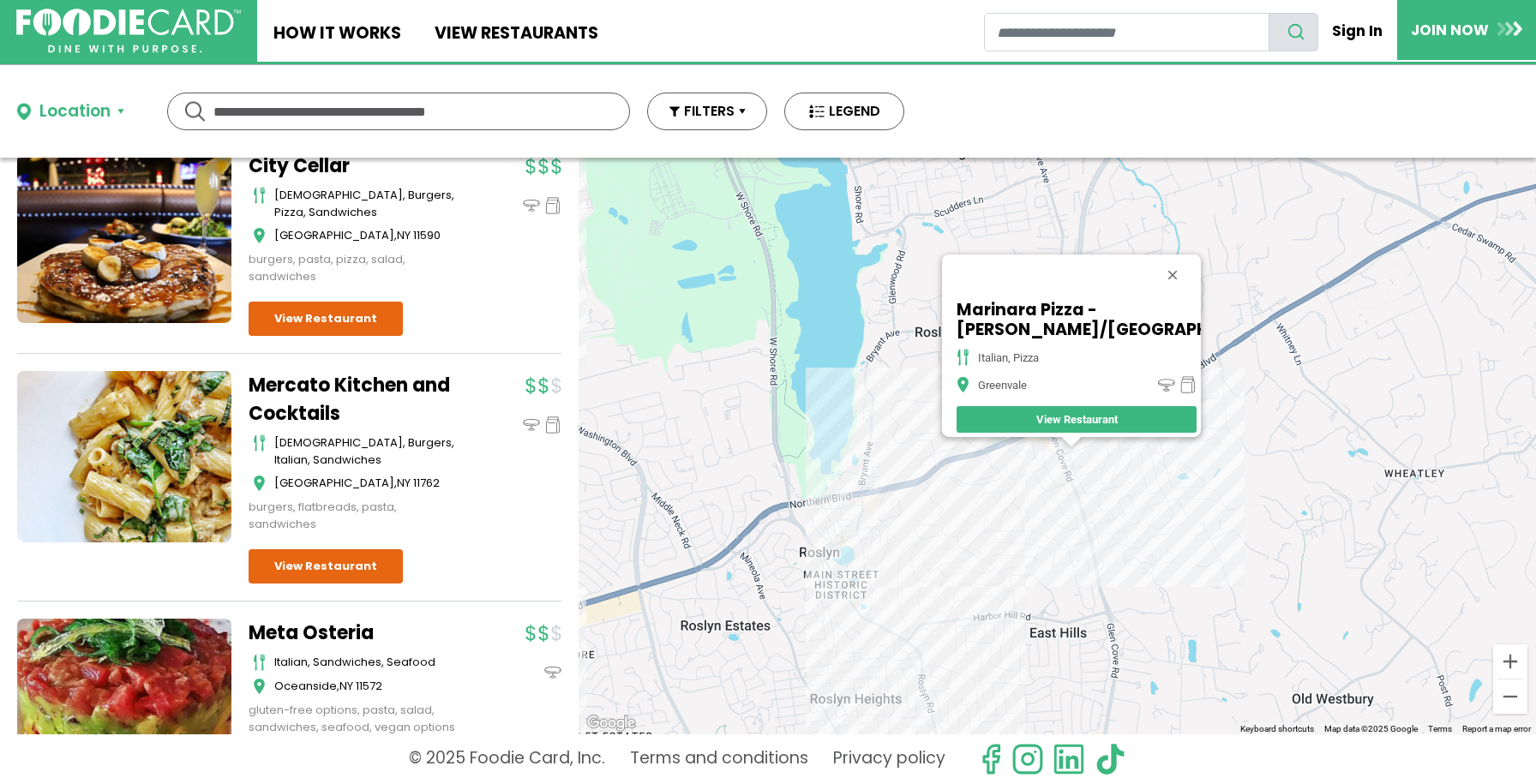
click at [389, 141] on div "Location Use my current location Search by Region New York 1998 restaurants New…" at bounding box center [460, 111] width 921 height 92
click at [409, 123] on input "text" at bounding box center [398, 111] width 370 height 36
type input "**********"
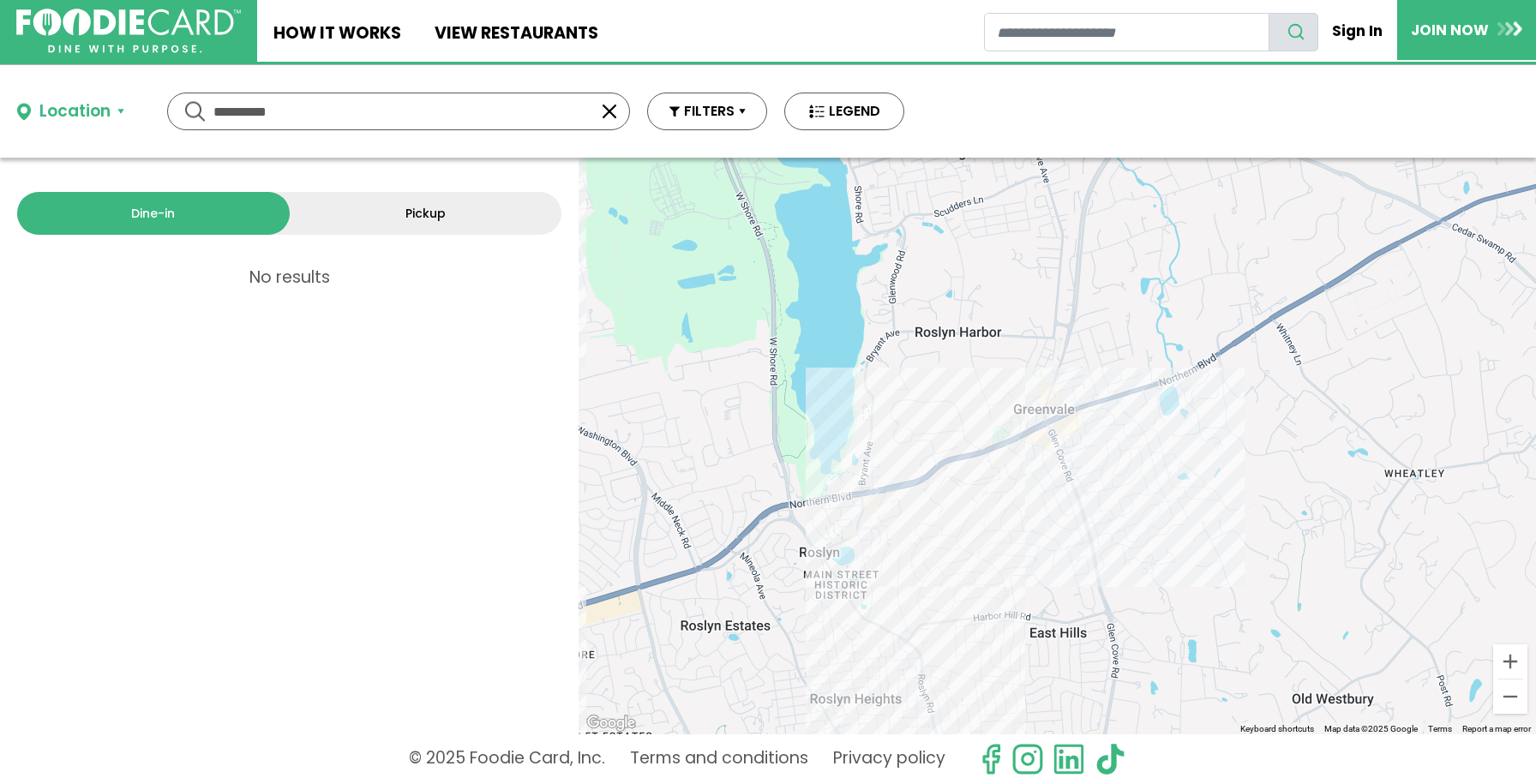
scroll to position [0, 0]
click at [609, 110] on button "button" at bounding box center [610, 111] width 21 height 21
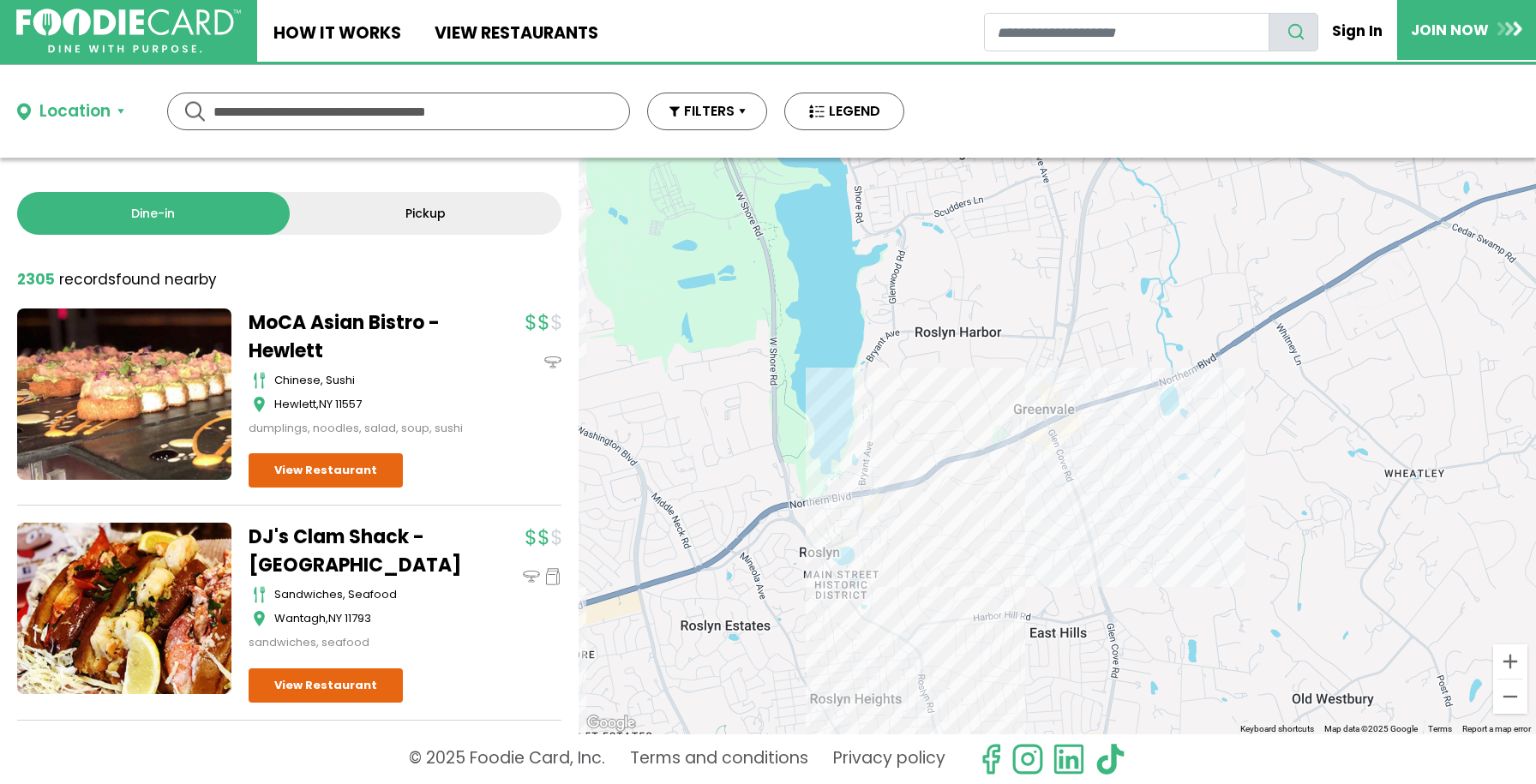
click at [87, 104] on div "Location" at bounding box center [75, 112] width 72 height 24
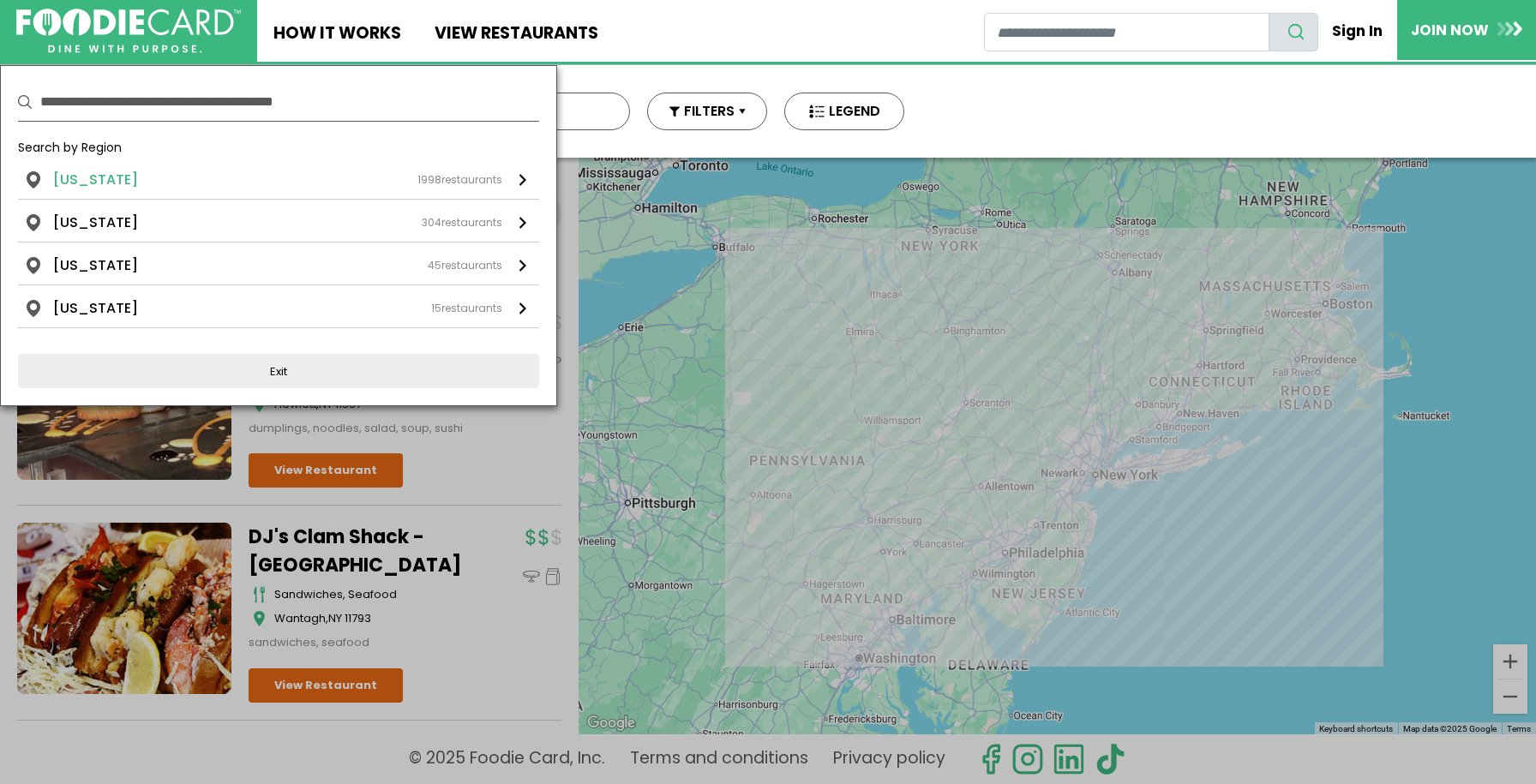
click at [499, 184] on div "1998 restaurants" at bounding box center [460, 180] width 85 height 15
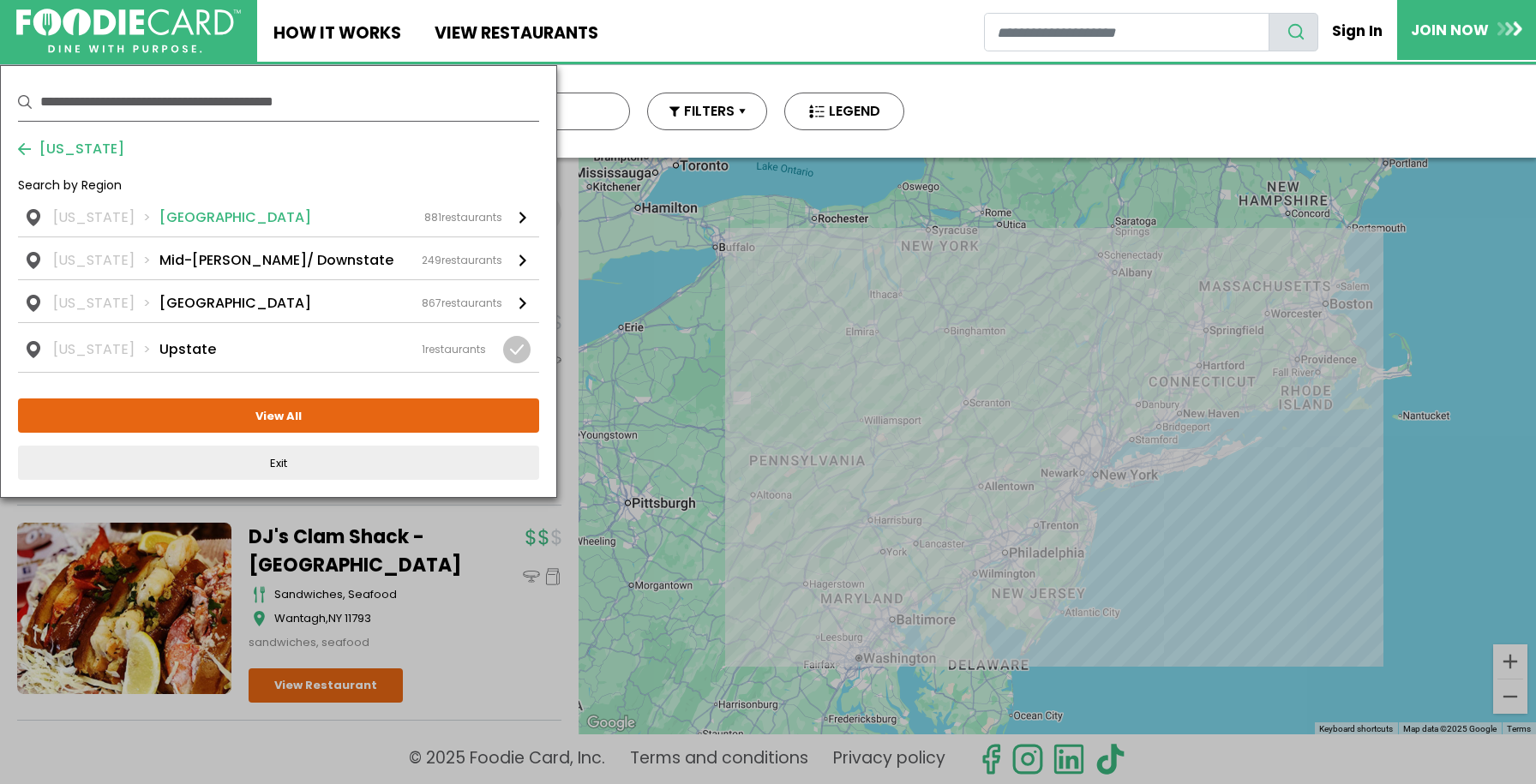
click at [449, 215] on div "881 restaurants" at bounding box center [463, 217] width 78 height 15
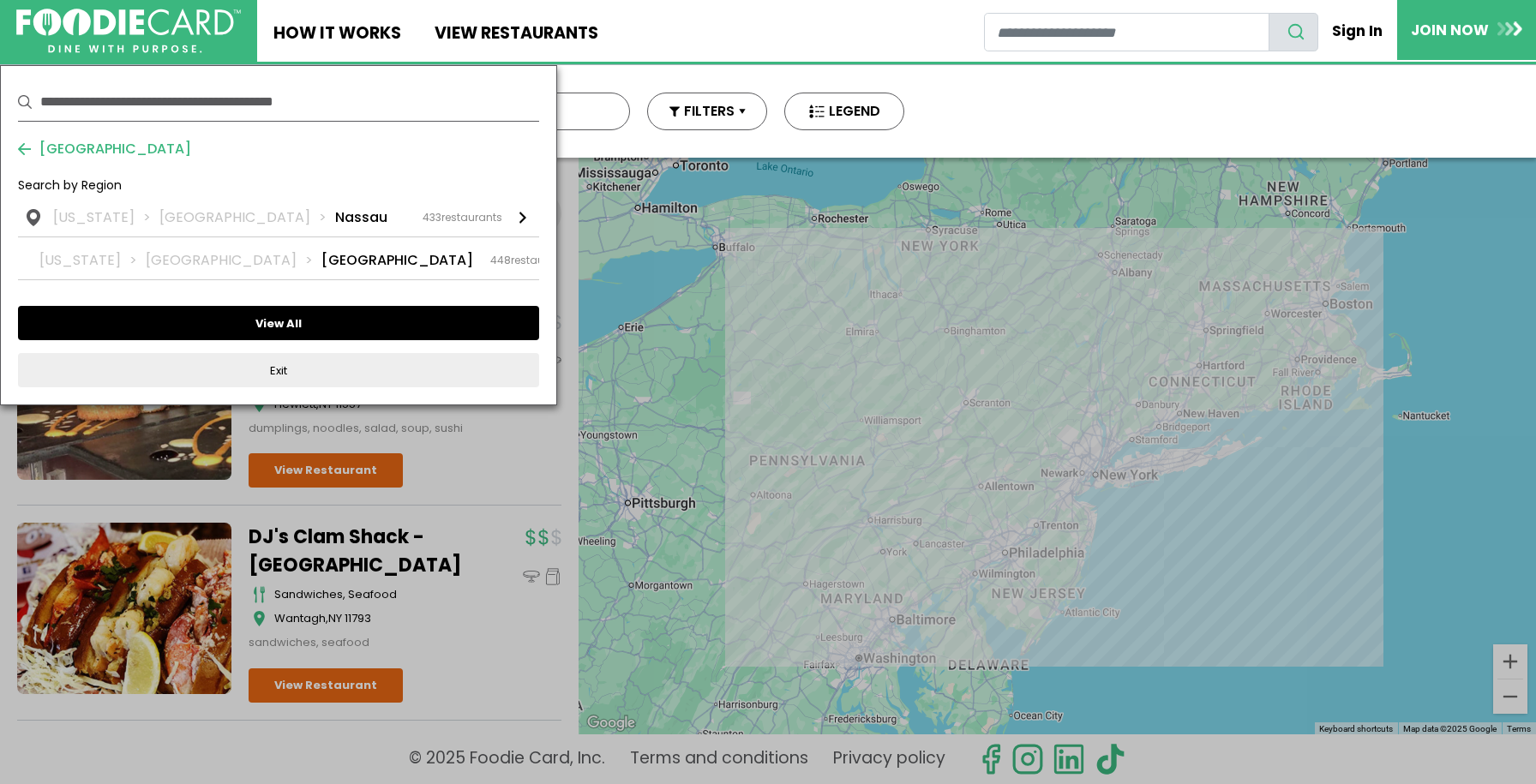
click at [410, 317] on button "View All" at bounding box center [279, 323] width 521 height 34
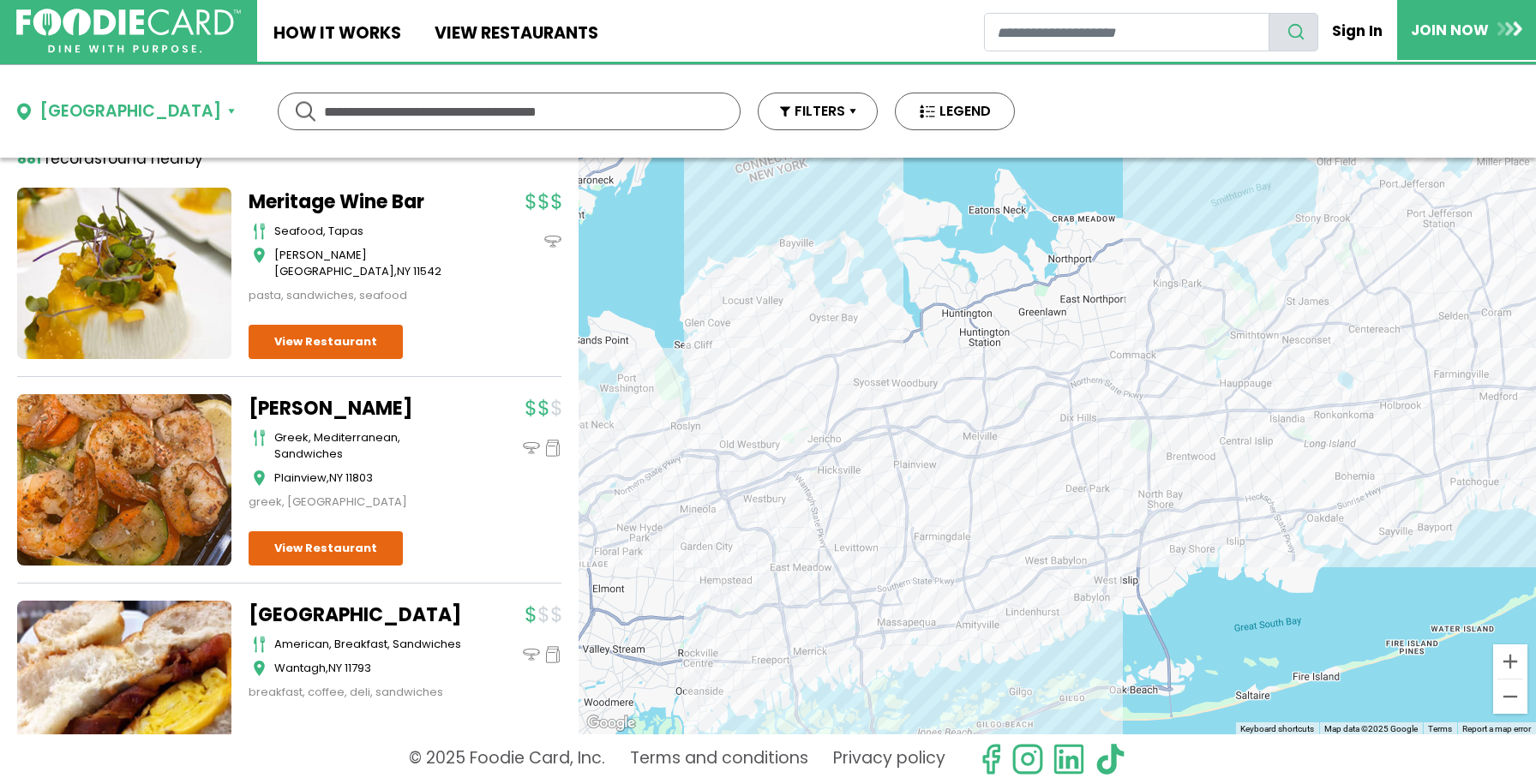
scroll to position [107, 0]
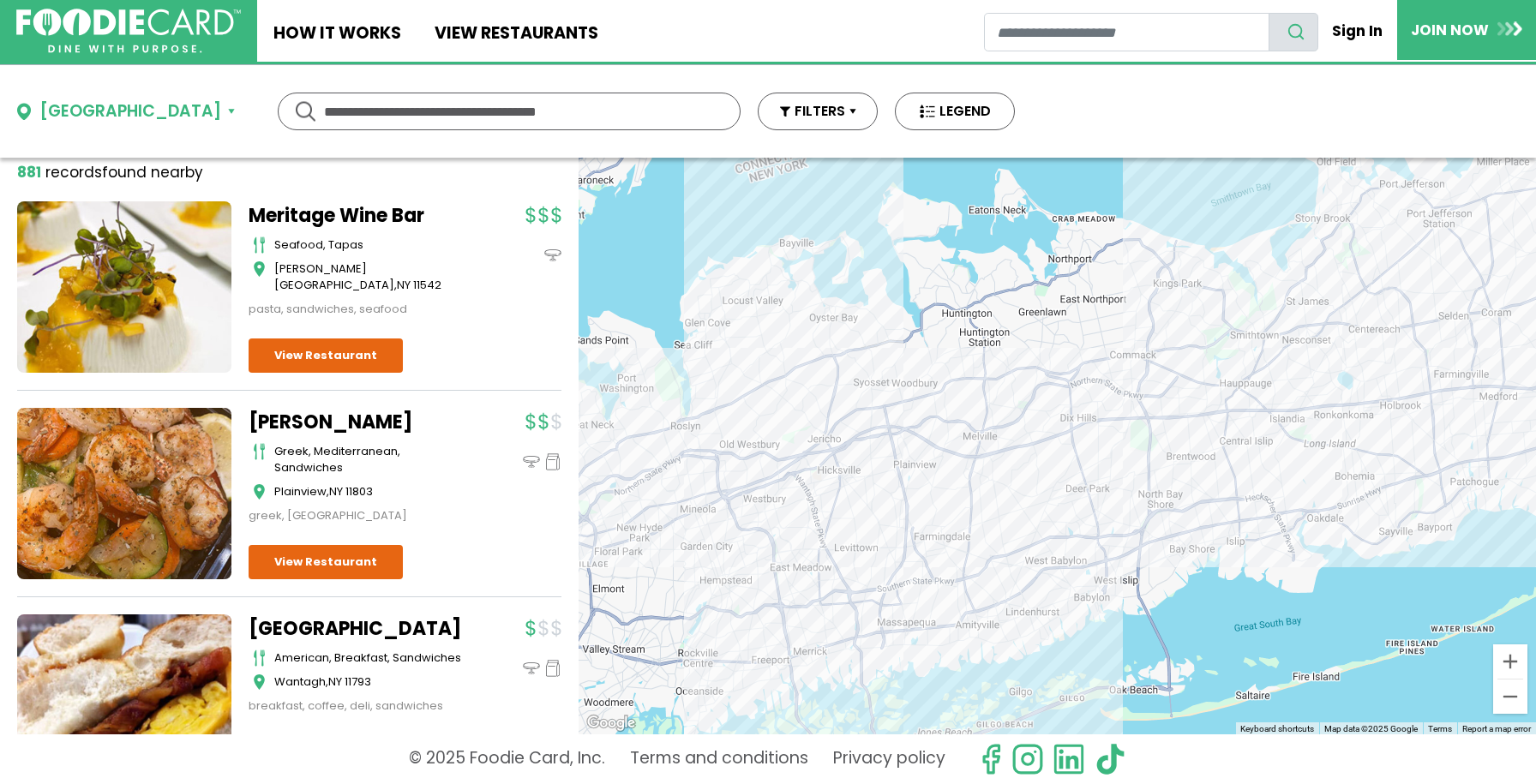
click at [727, 336] on div at bounding box center [1057, 446] width 957 height 577
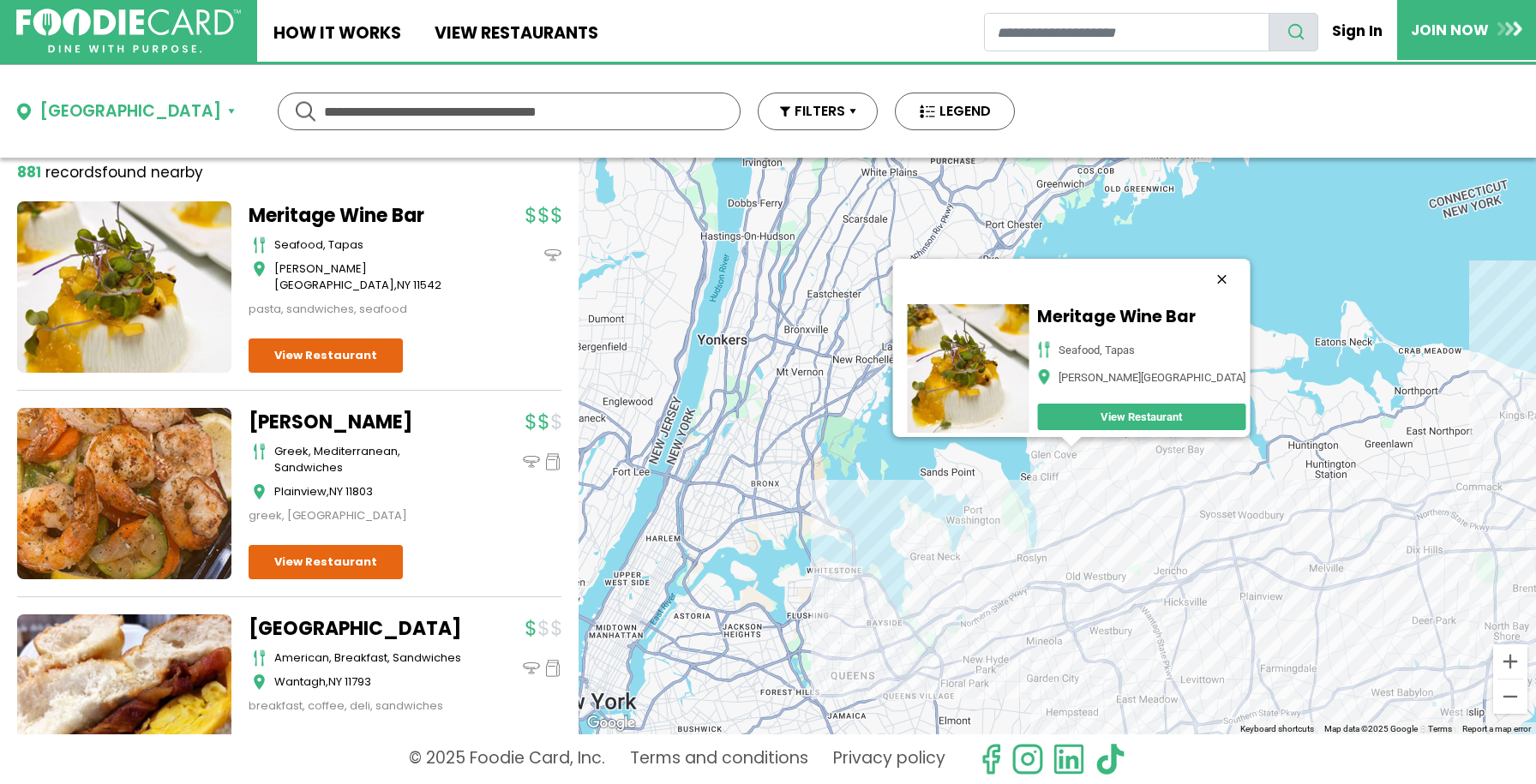
click at [1242, 264] on button "Close" at bounding box center [1222, 280] width 41 height 41
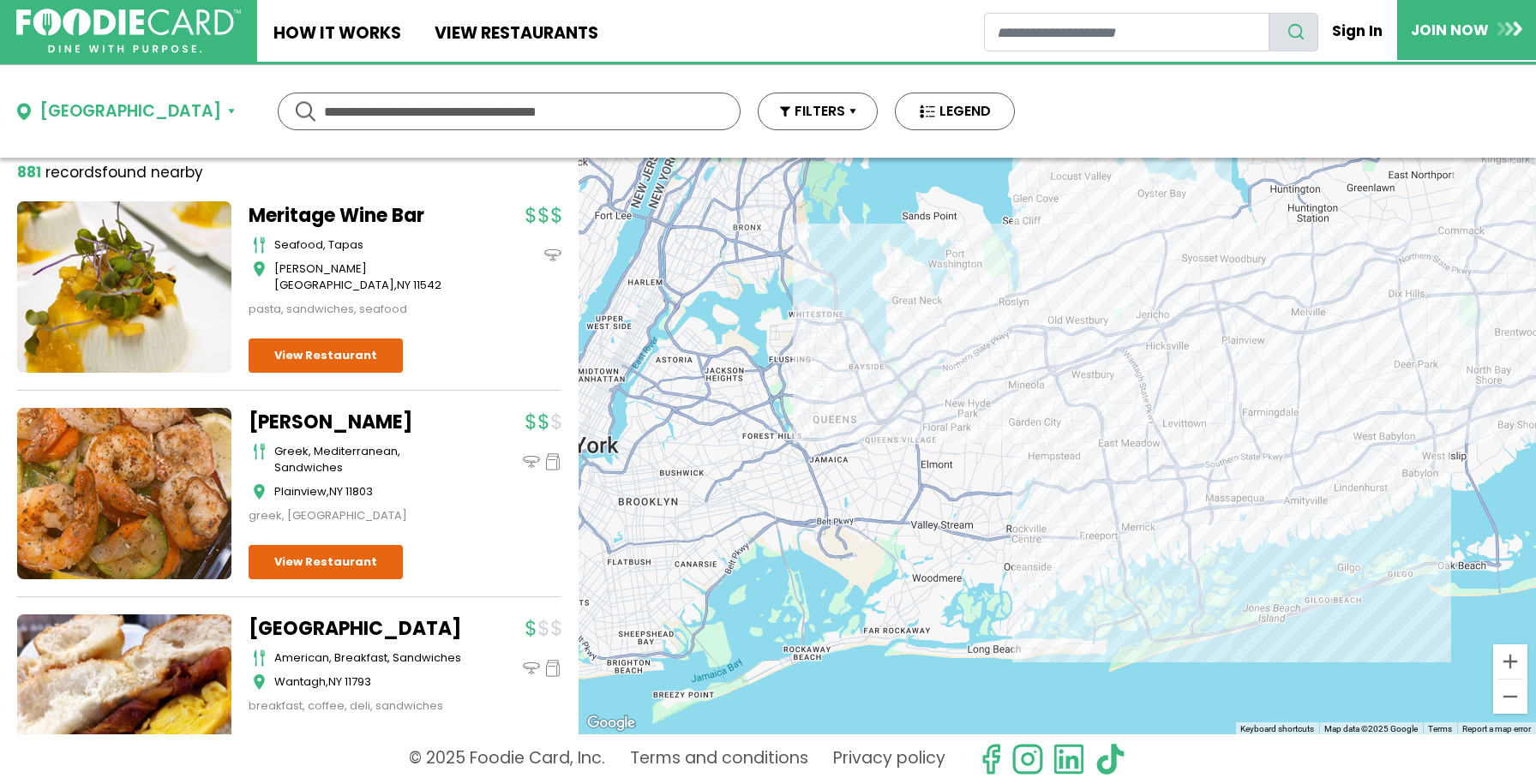
drag, startPoint x: 1112, startPoint y: 480, endPoint x: 1095, endPoint y: 220, distance: 260.6
click at [1095, 220] on div at bounding box center [1057, 446] width 957 height 577
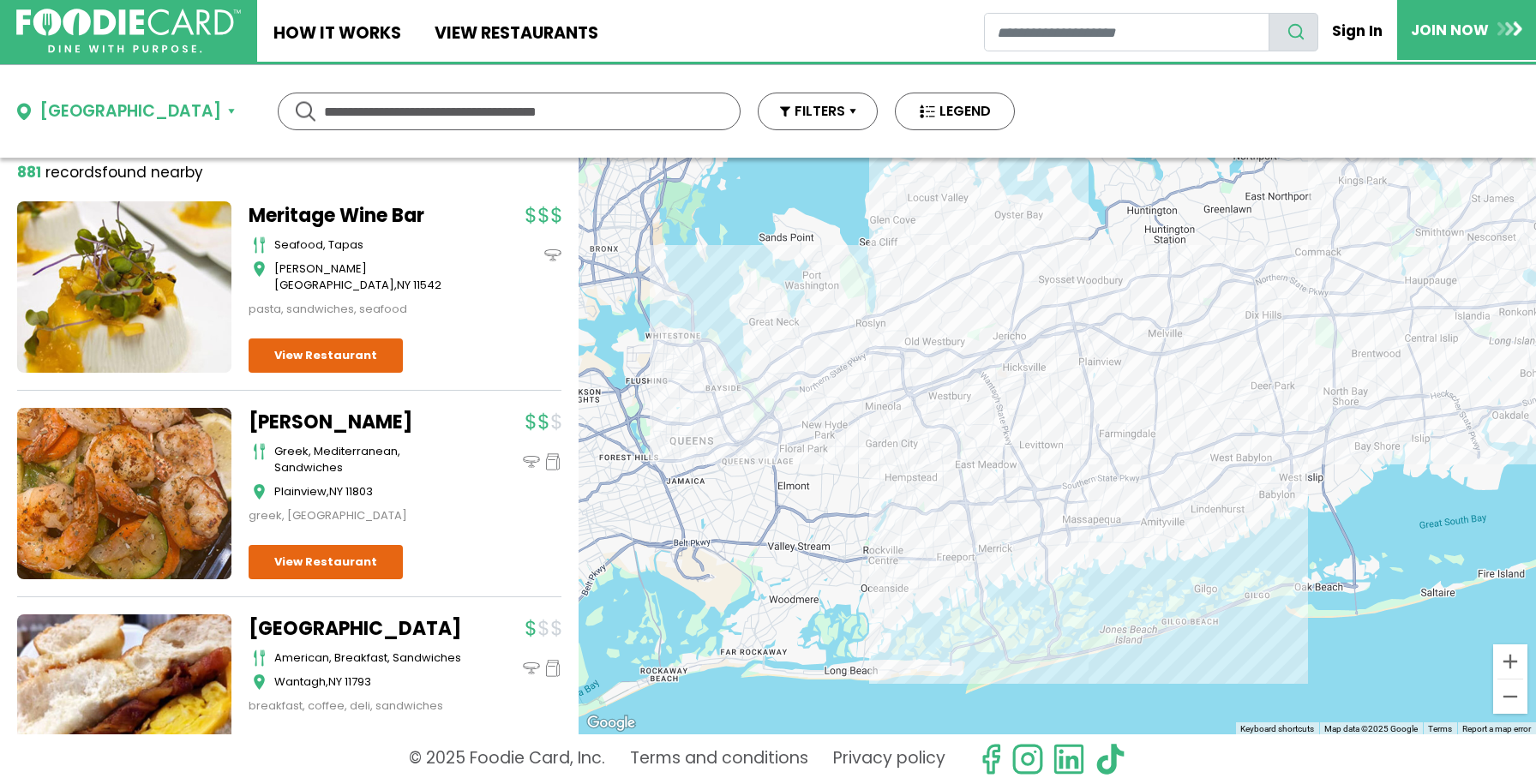
drag, startPoint x: 1141, startPoint y: 278, endPoint x: 994, endPoint y: 298, distance: 148.4
click at [994, 298] on div at bounding box center [1057, 446] width 957 height 577
click at [1071, 325] on div at bounding box center [1057, 446] width 957 height 577
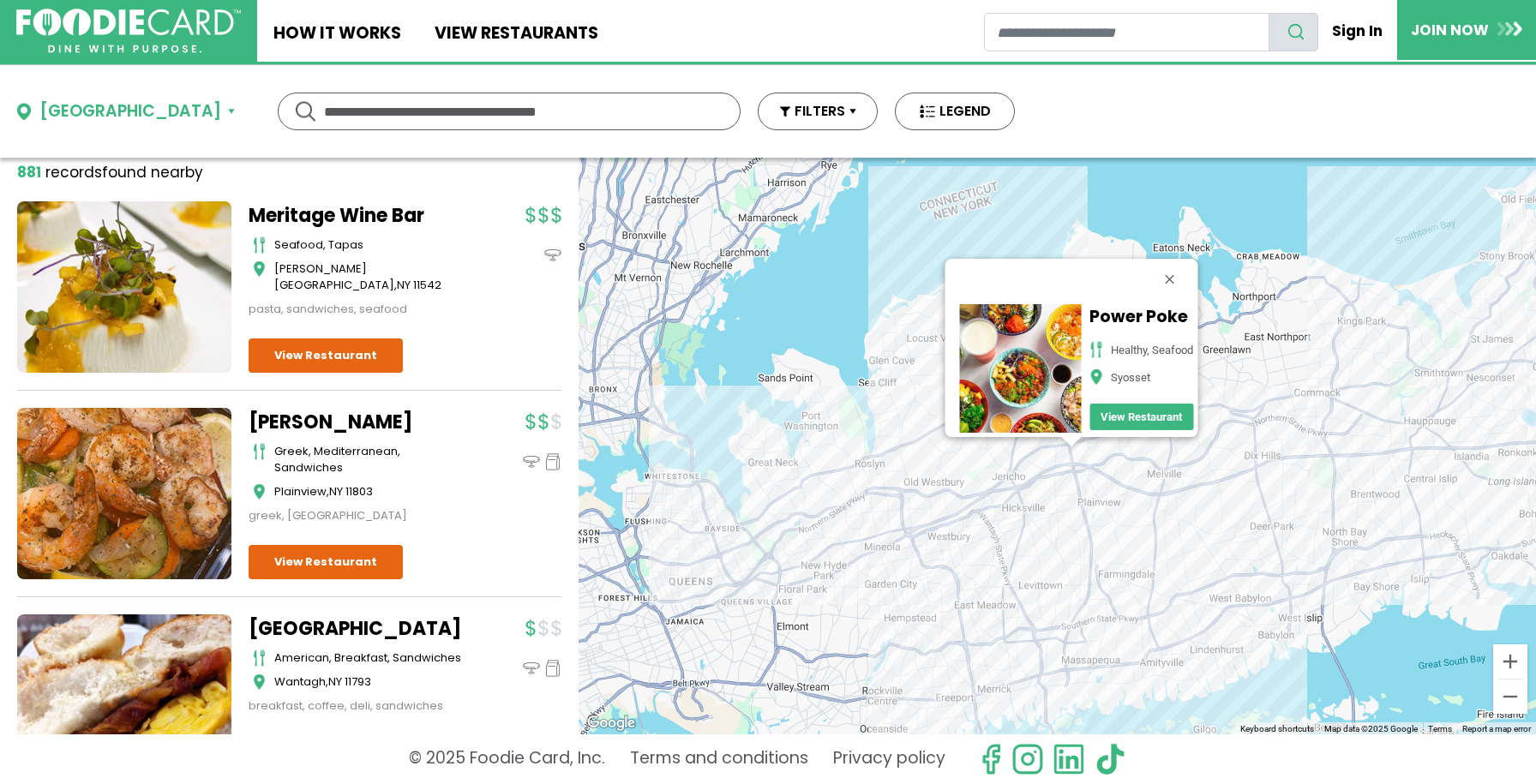
click at [874, 581] on div "Power Poke healthy, seafood Syosset View Restaurant" at bounding box center [1057, 446] width 957 height 577
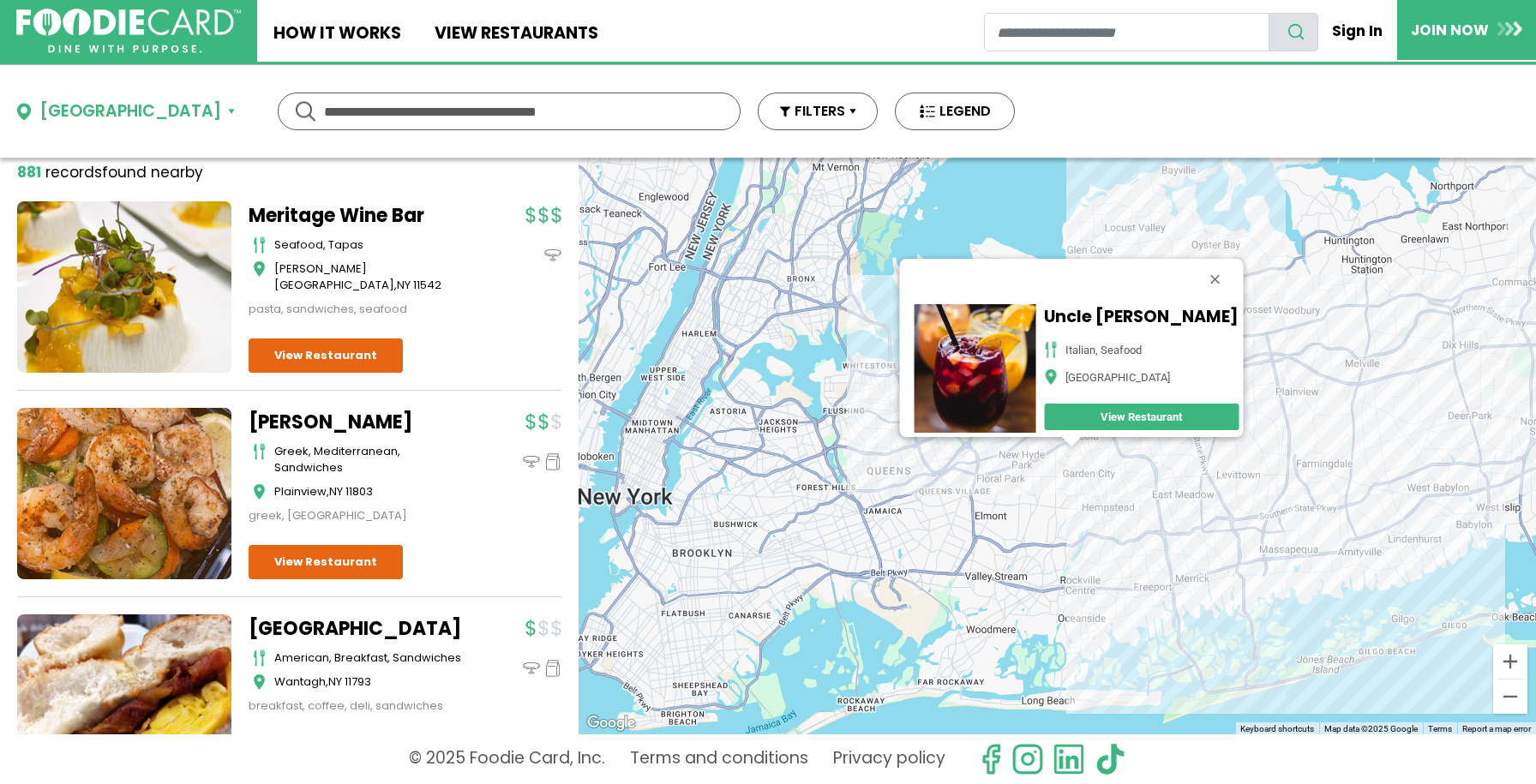
click at [1091, 597] on div "Uncle Bacala's italian, seafood Garden City Park View Restaurant" at bounding box center [1057, 446] width 957 height 577
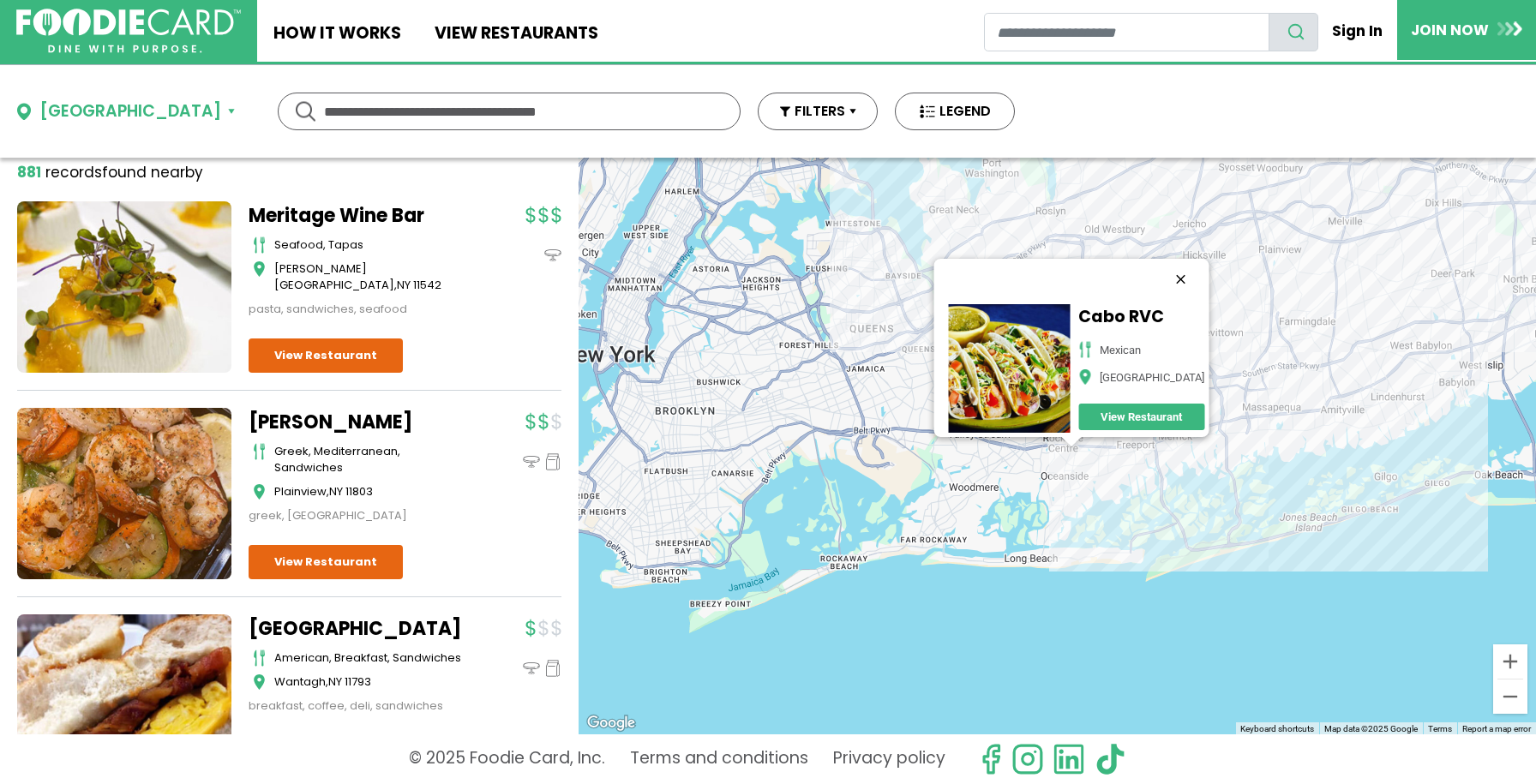
click at [1201, 259] on button "Close" at bounding box center [1180, 280] width 41 height 41
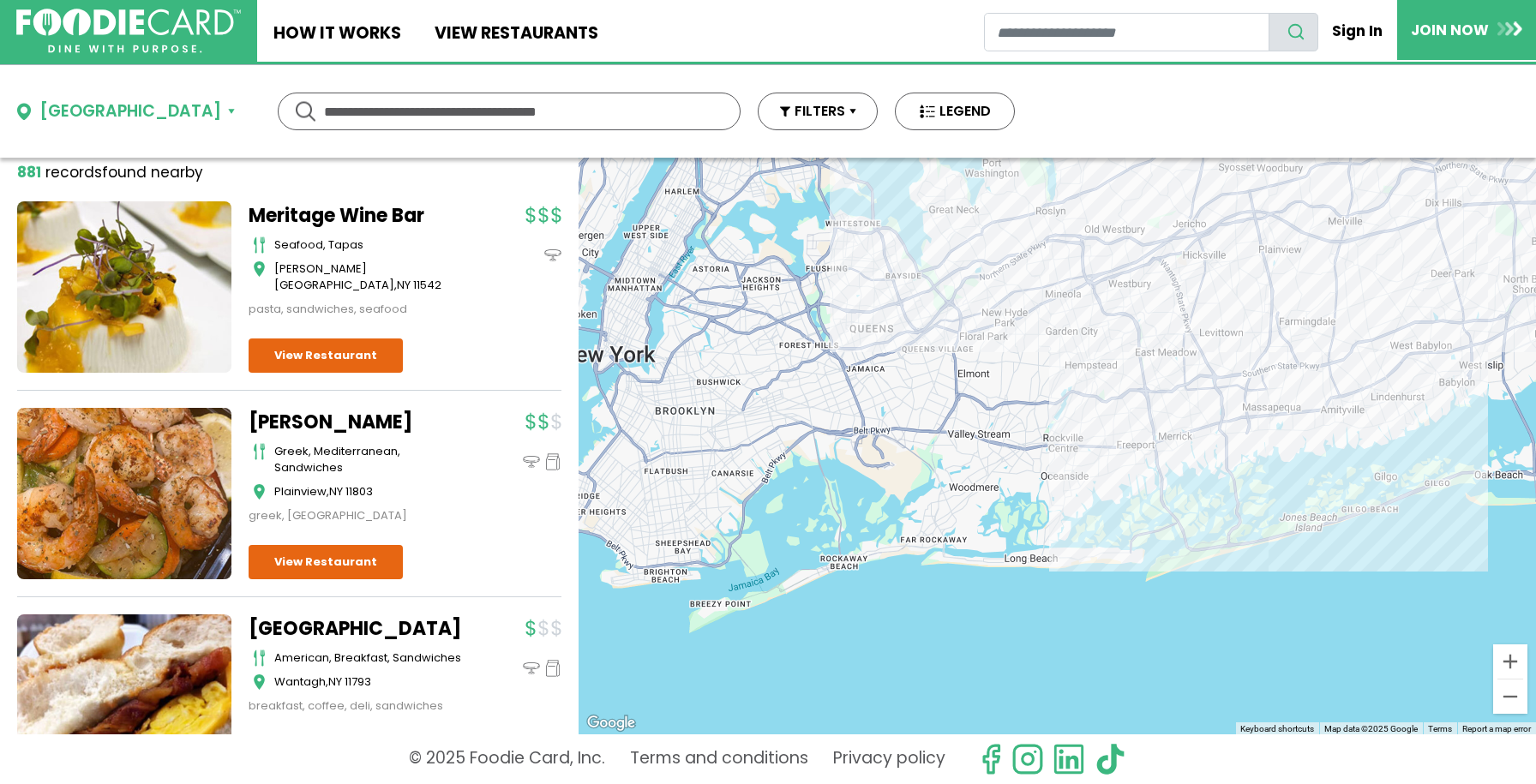
click at [1240, 424] on div at bounding box center [1057, 446] width 957 height 577
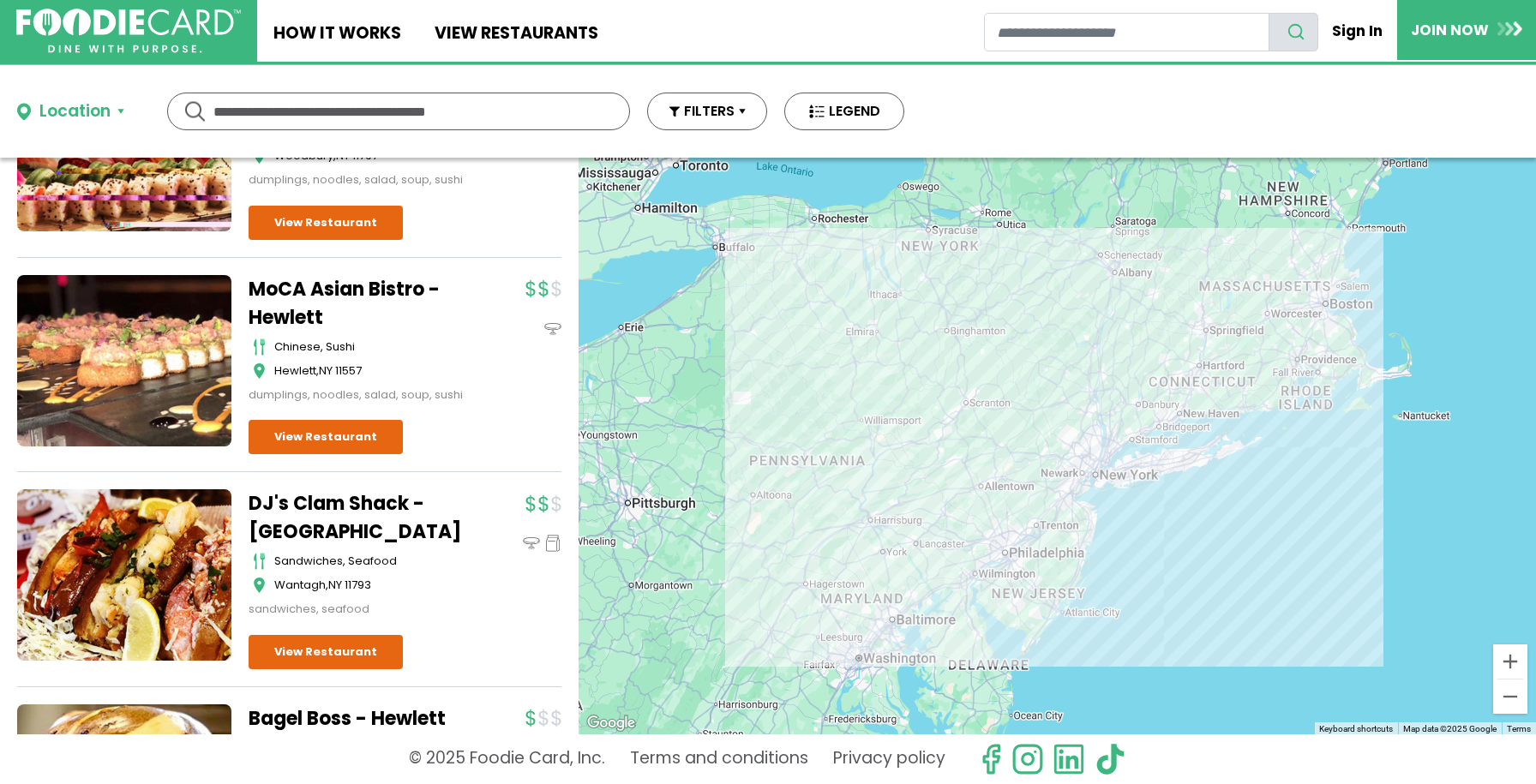
scroll to position [4426, 0]
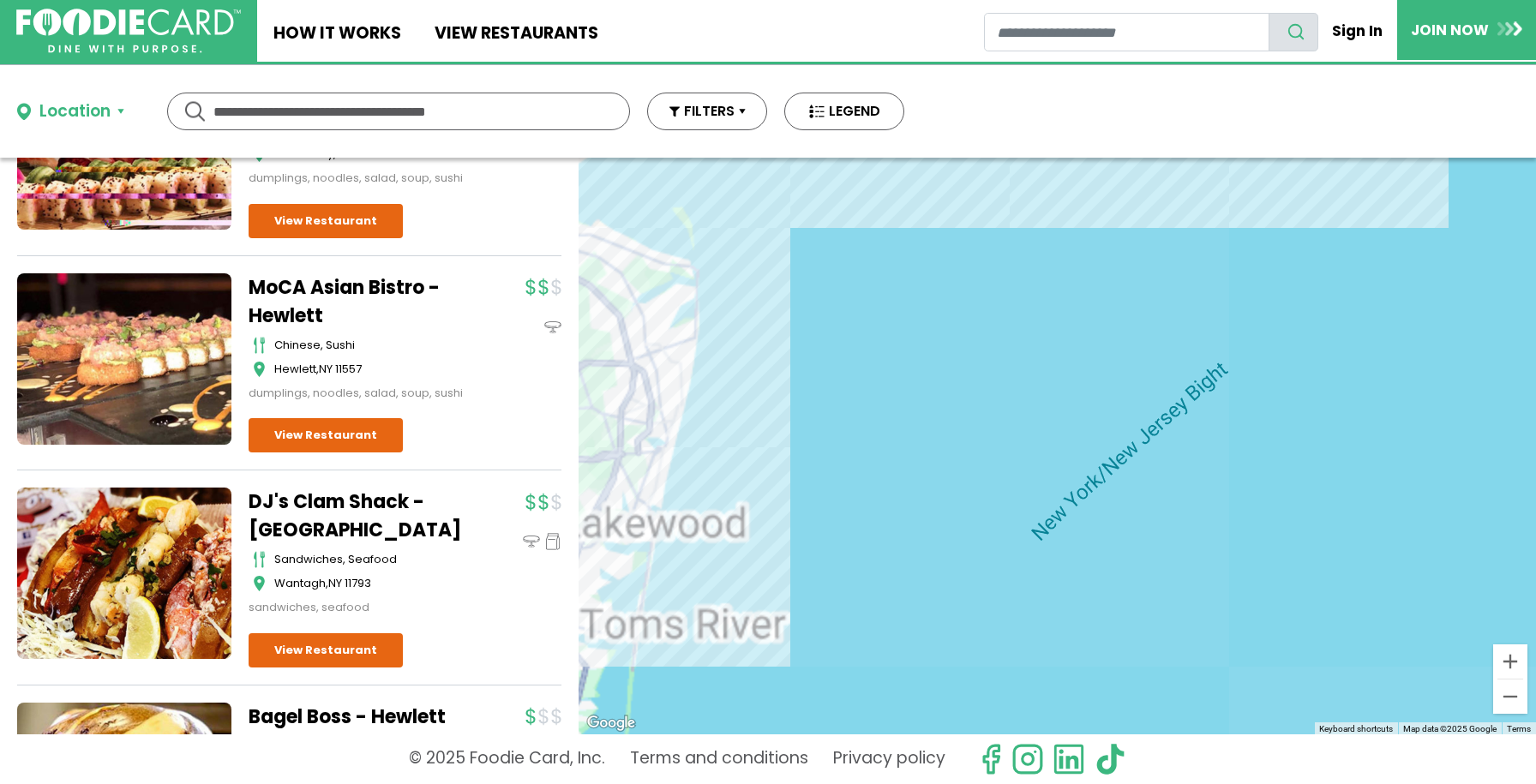
click at [1219, 438] on div at bounding box center [1057, 446] width 957 height 577
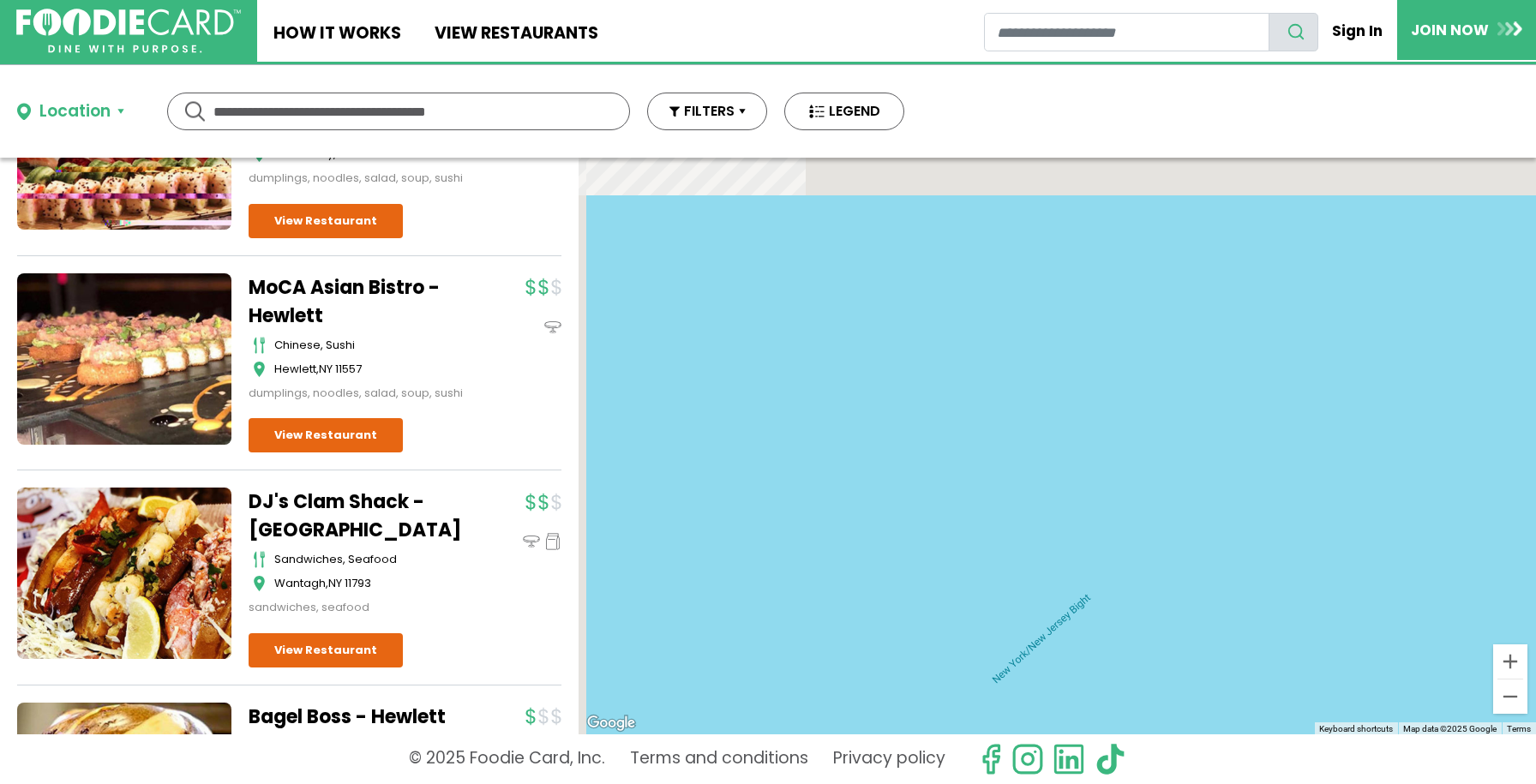
drag, startPoint x: 1154, startPoint y: 329, endPoint x: 1177, endPoint y: 600, distance: 272.0
click at [1177, 600] on div at bounding box center [1057, 446] width 957 height 577
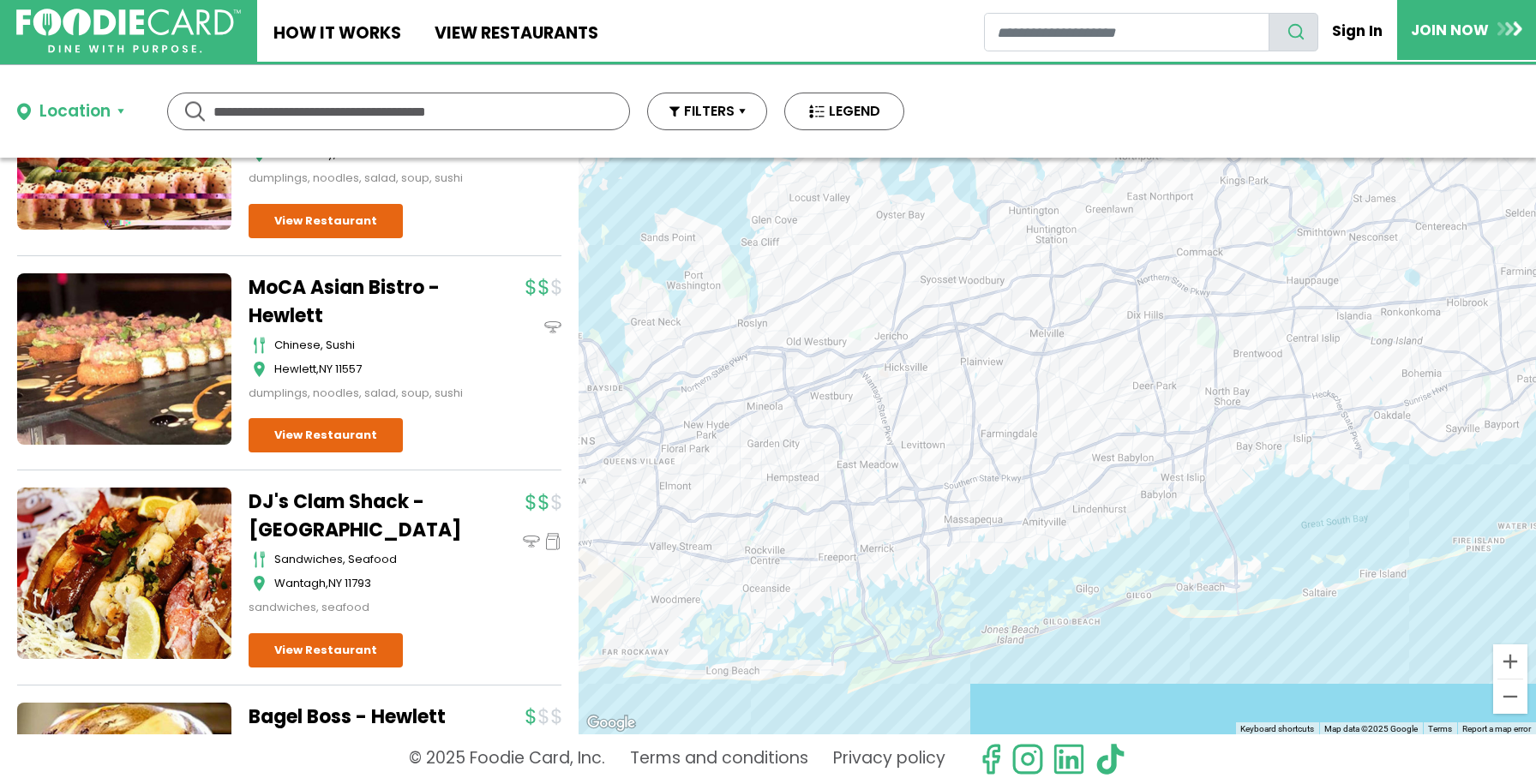
drag, startPoint x: 1087, startPoint y: 446, endPoint x: 1202, endPoint y: 627, distance: 214.4
click at [1206, 631] on div at bounding box center [1057, 446] width 957 height 577
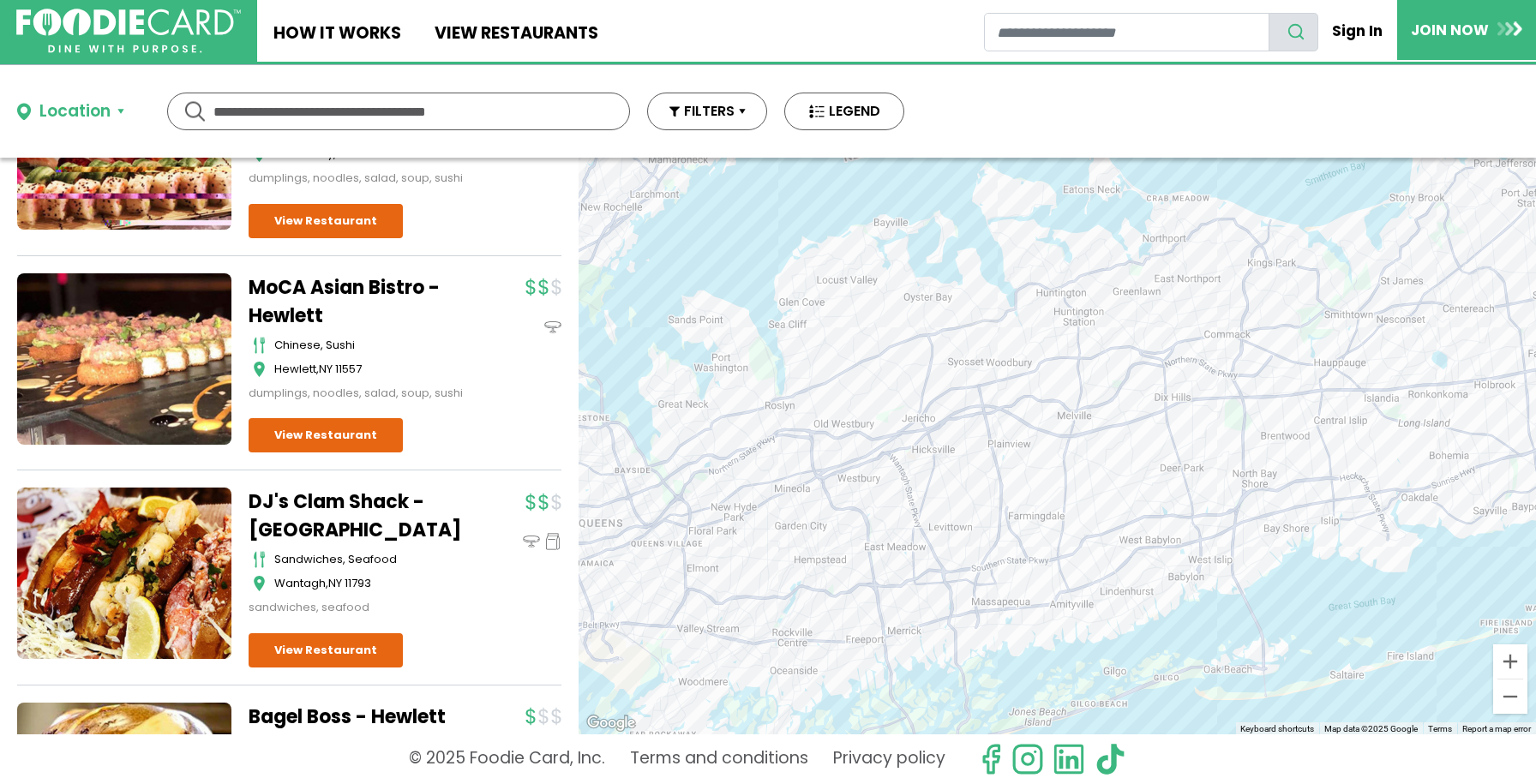
drag, startPoint x: 829, startPoint y: 290, endPoint x: 856, endPoint y: 376, distance: 90.1
click at [858, 376] on div at bounding box center [1057, 446] width 957 height 577
drag, startPoint x: 862, startPoint y: 366, endPoint x: 905, endPoint y: 404, distance: 57.4
click at [905, 404] on div at bounding box center [1057, 446] width 957 height 577
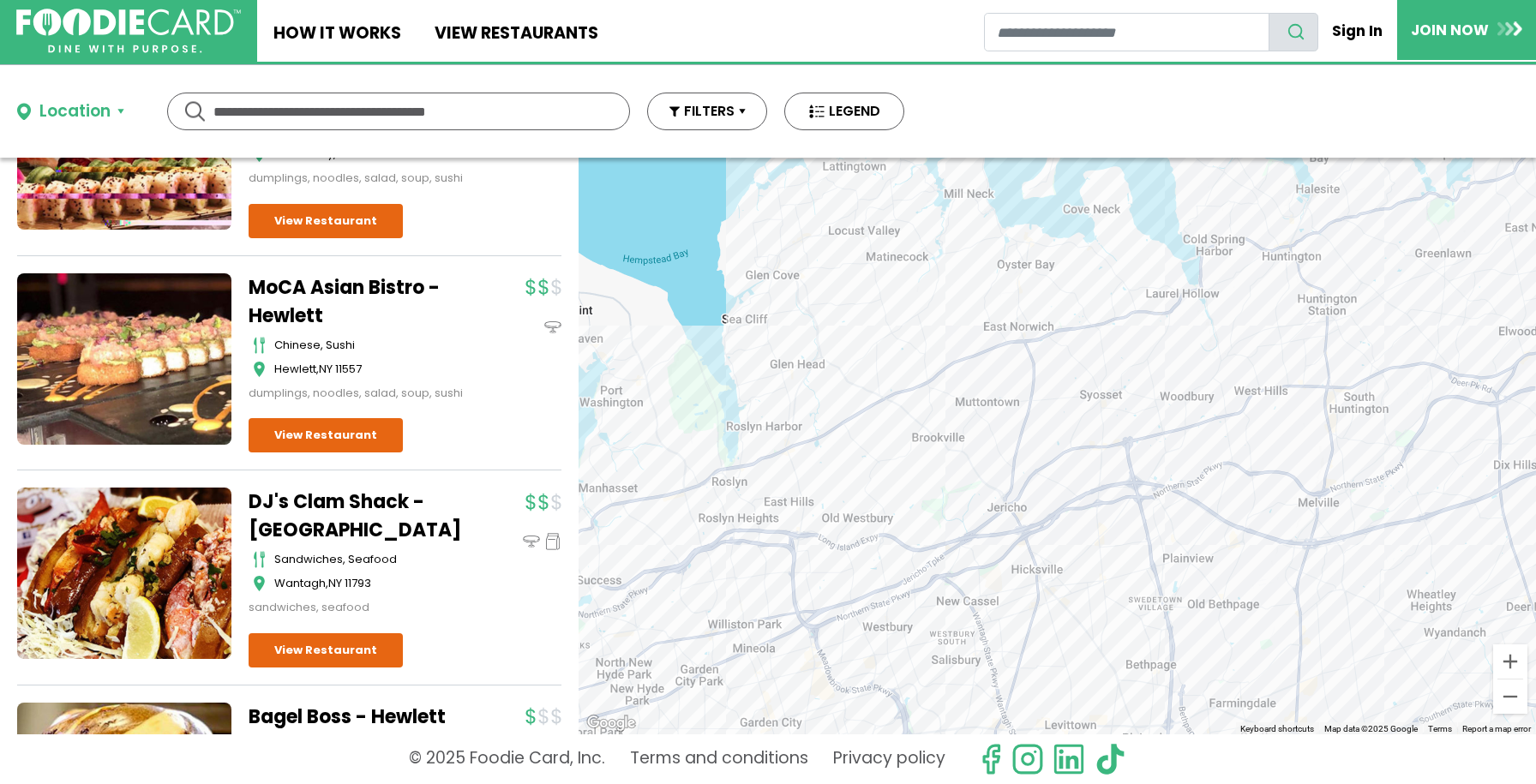
click at [879, 248] on div at bounding box center [1057, 446] width 957 height 577
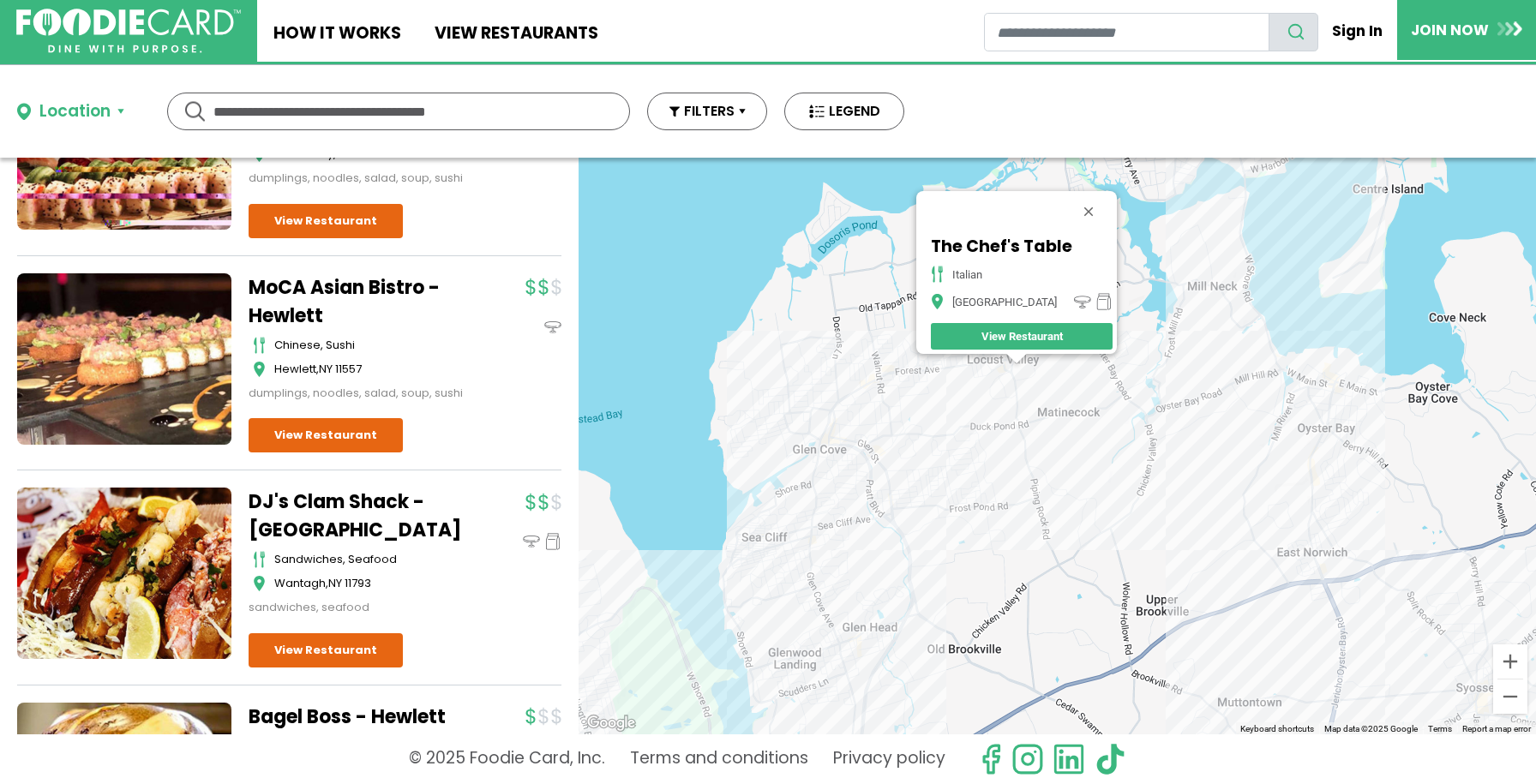
click at [991, 377] on div "The Chef's Table Italian Locust Valley View Restaurant" at bounding box center [1057, 446] width 957 height 577
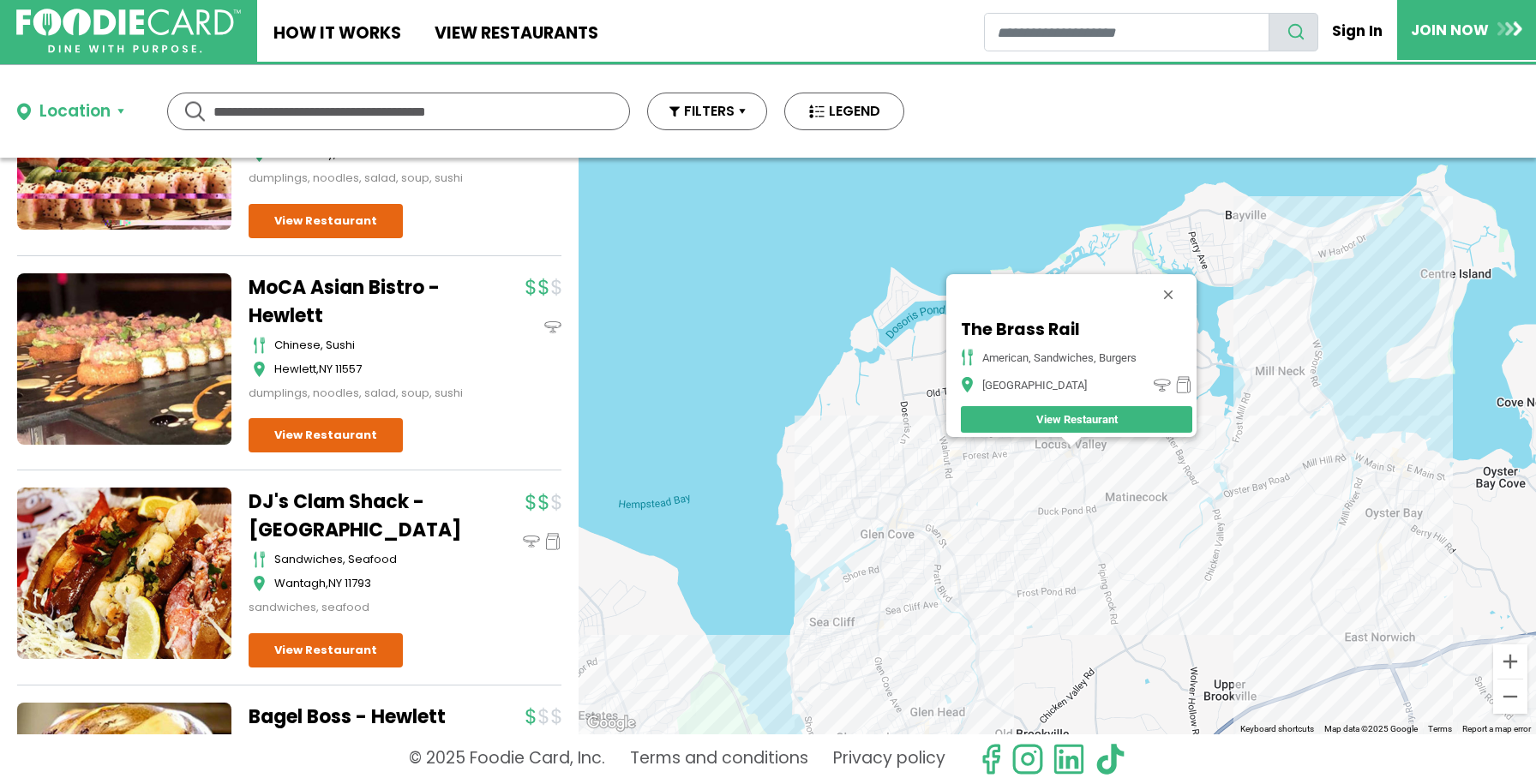
click at [975, 466] on div "The Brass Rail American, Sandwiches, Burgers Locust Valley View Restaurant" at bounding box center [1057, 446] width 957 height 577
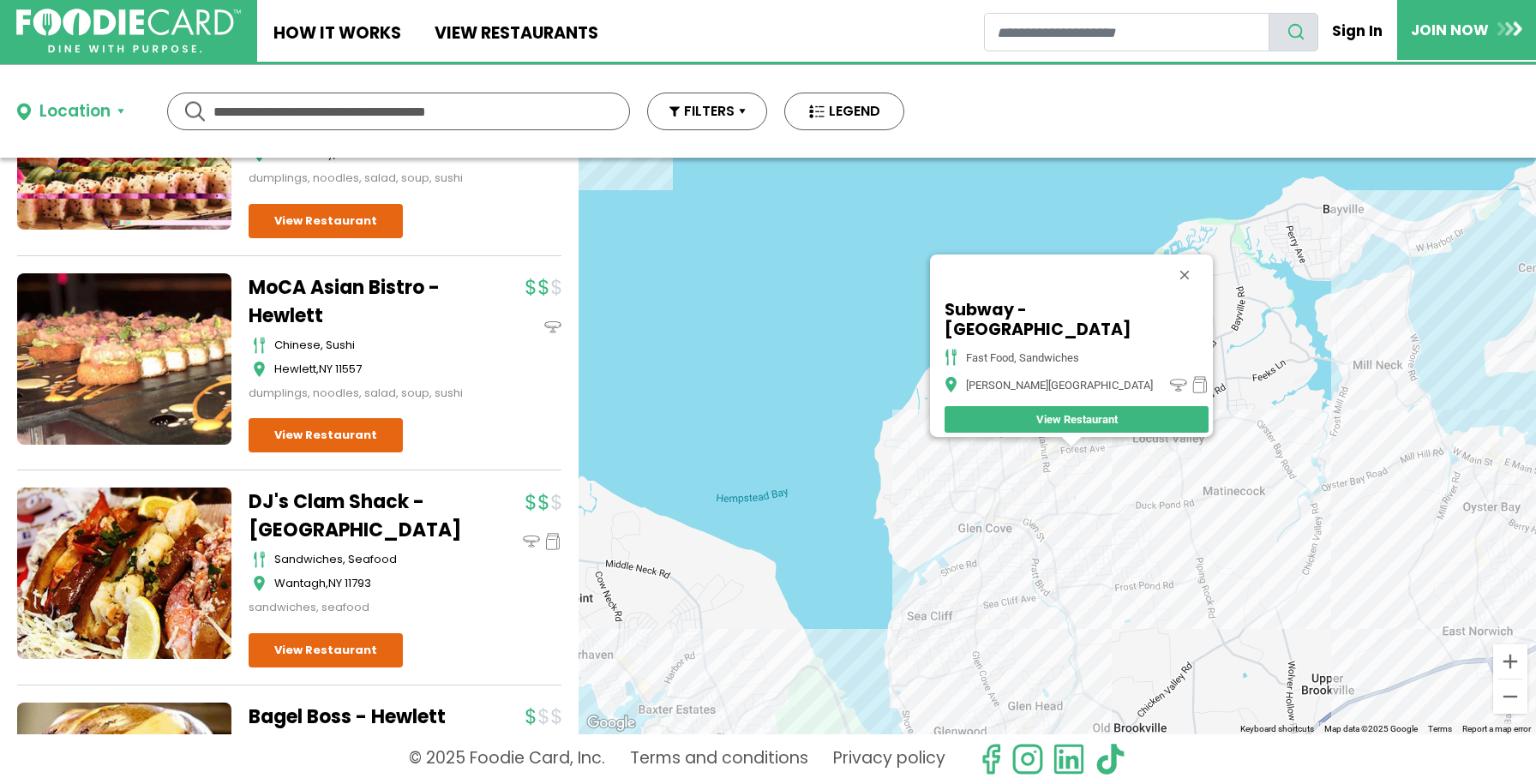
click at [1160, 461] on div "Subway - Forest Ave fast food, sandwiches Glen Cove View Restaurant" at bounding box center [1057, 446] width 957 height 577
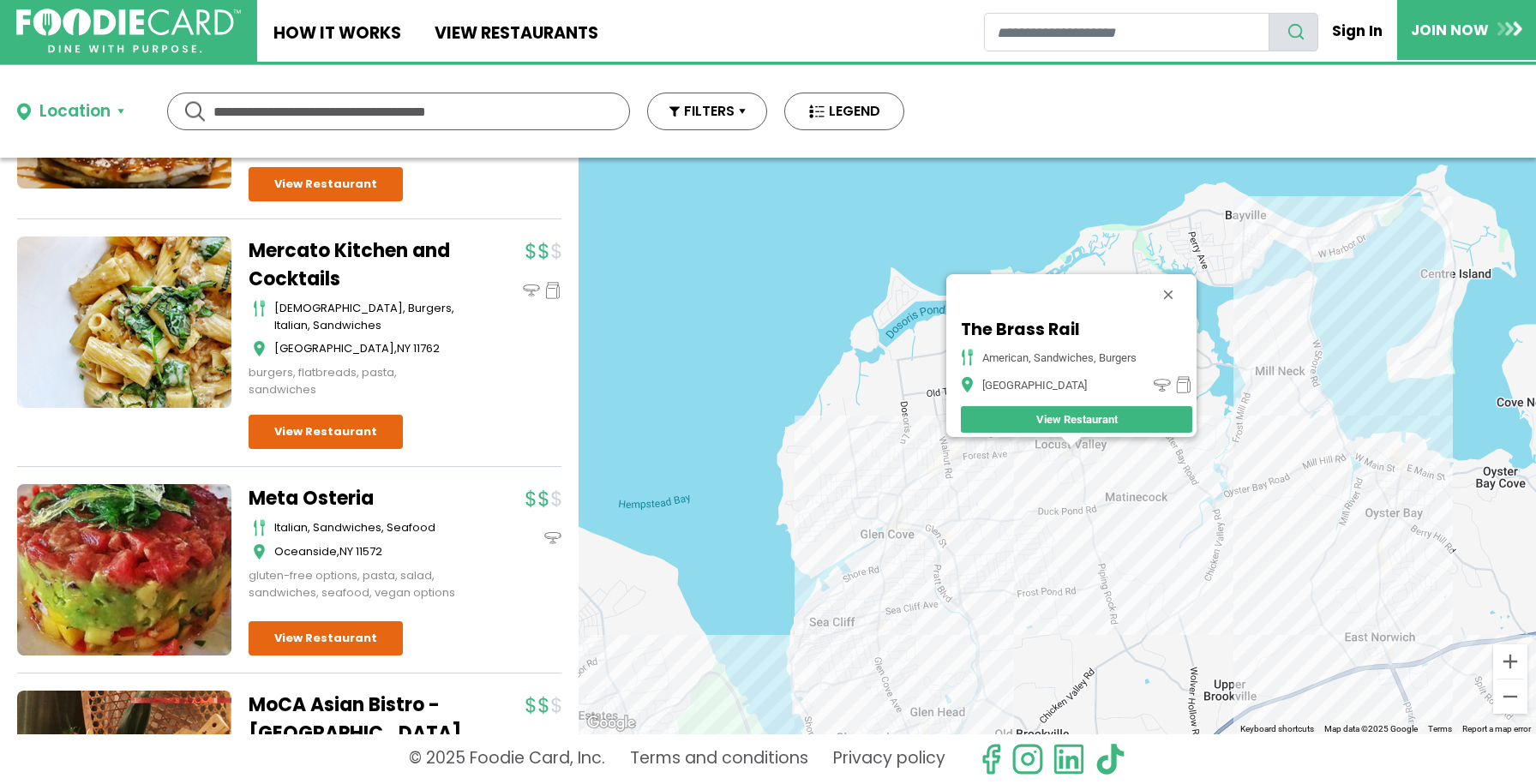
scroll to position [3792, 0]
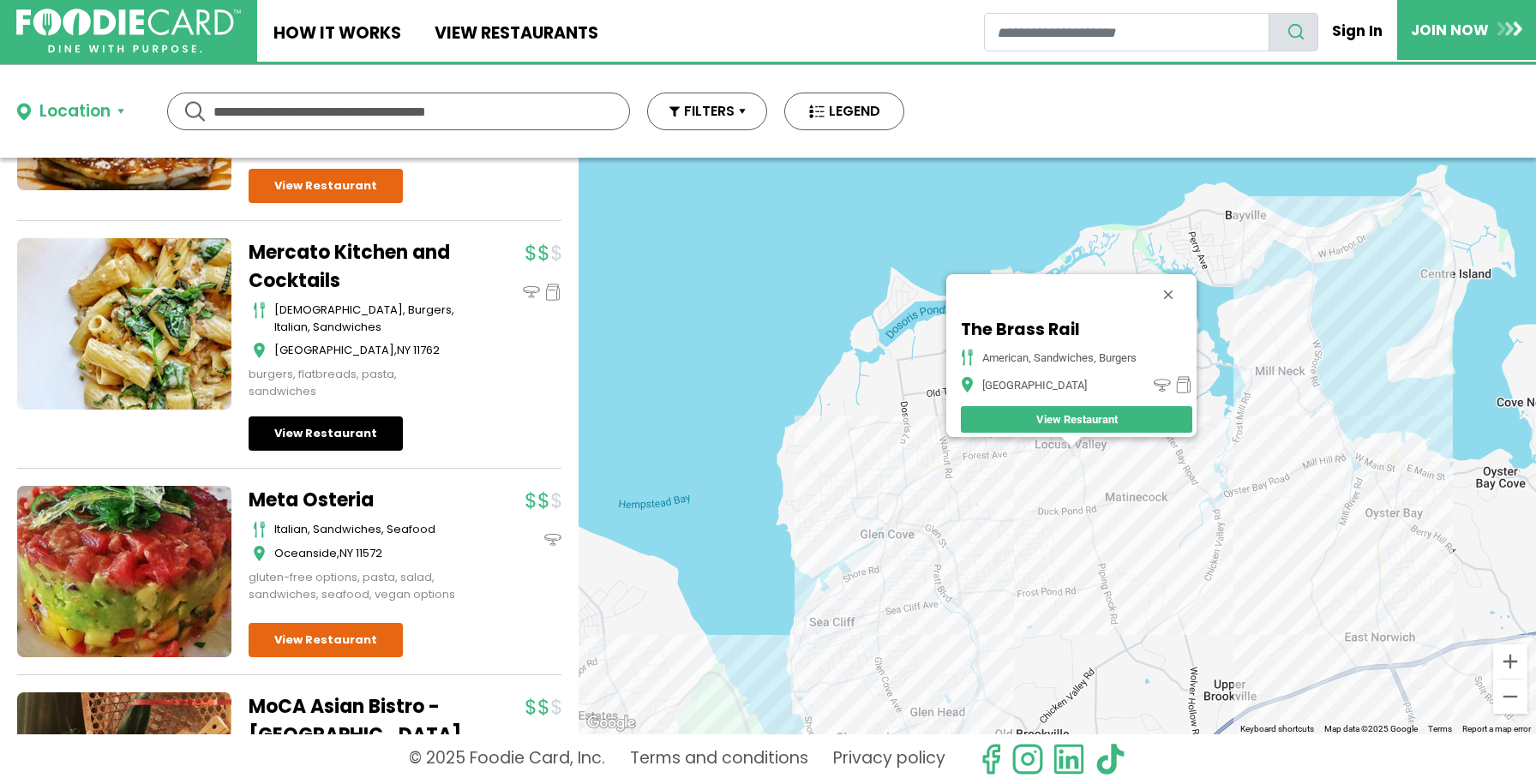
click at [358, 442] on link "View Restaurant" at bounding box center [326, 434] width 154 height 34
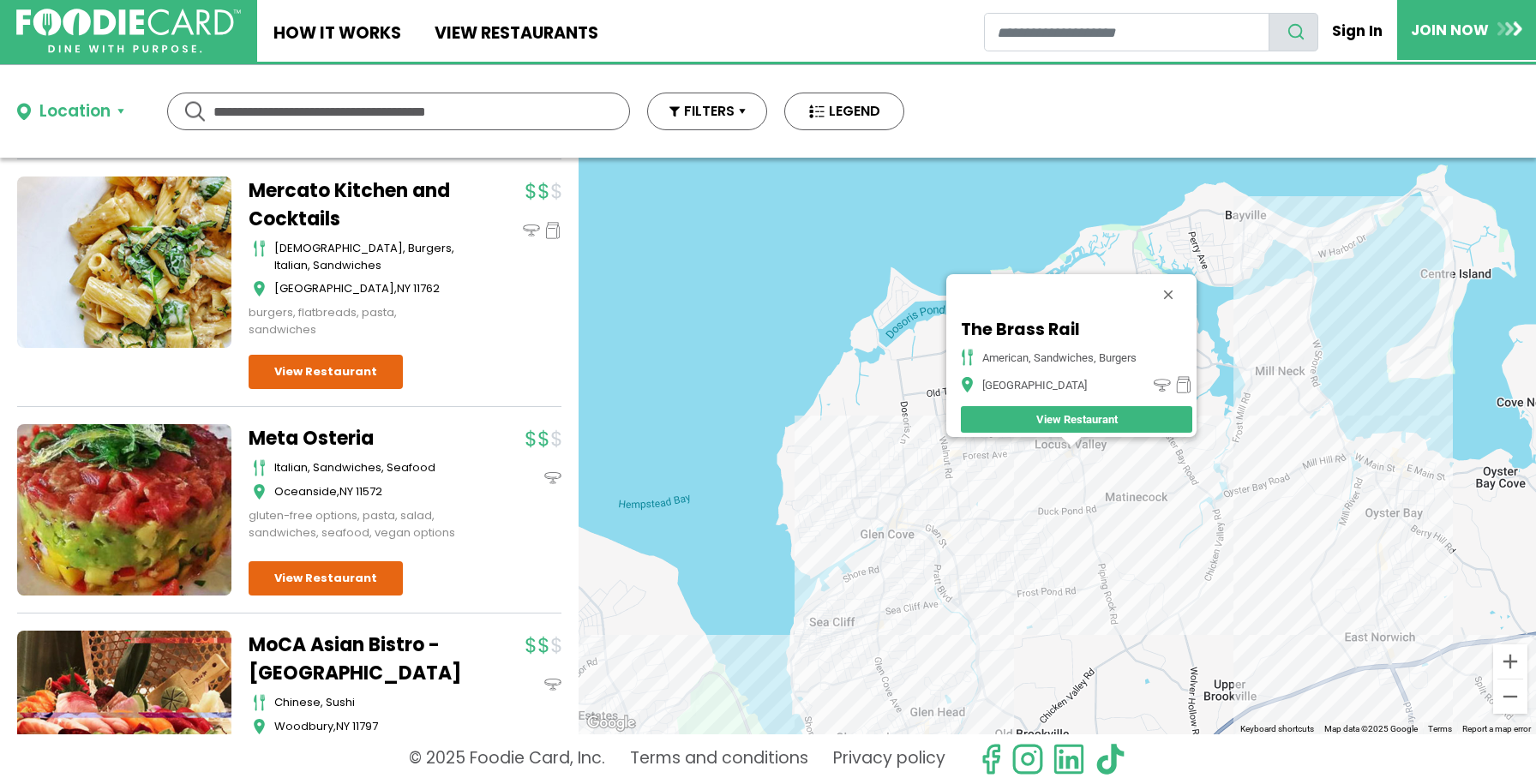
scroll to position [3916, 0]
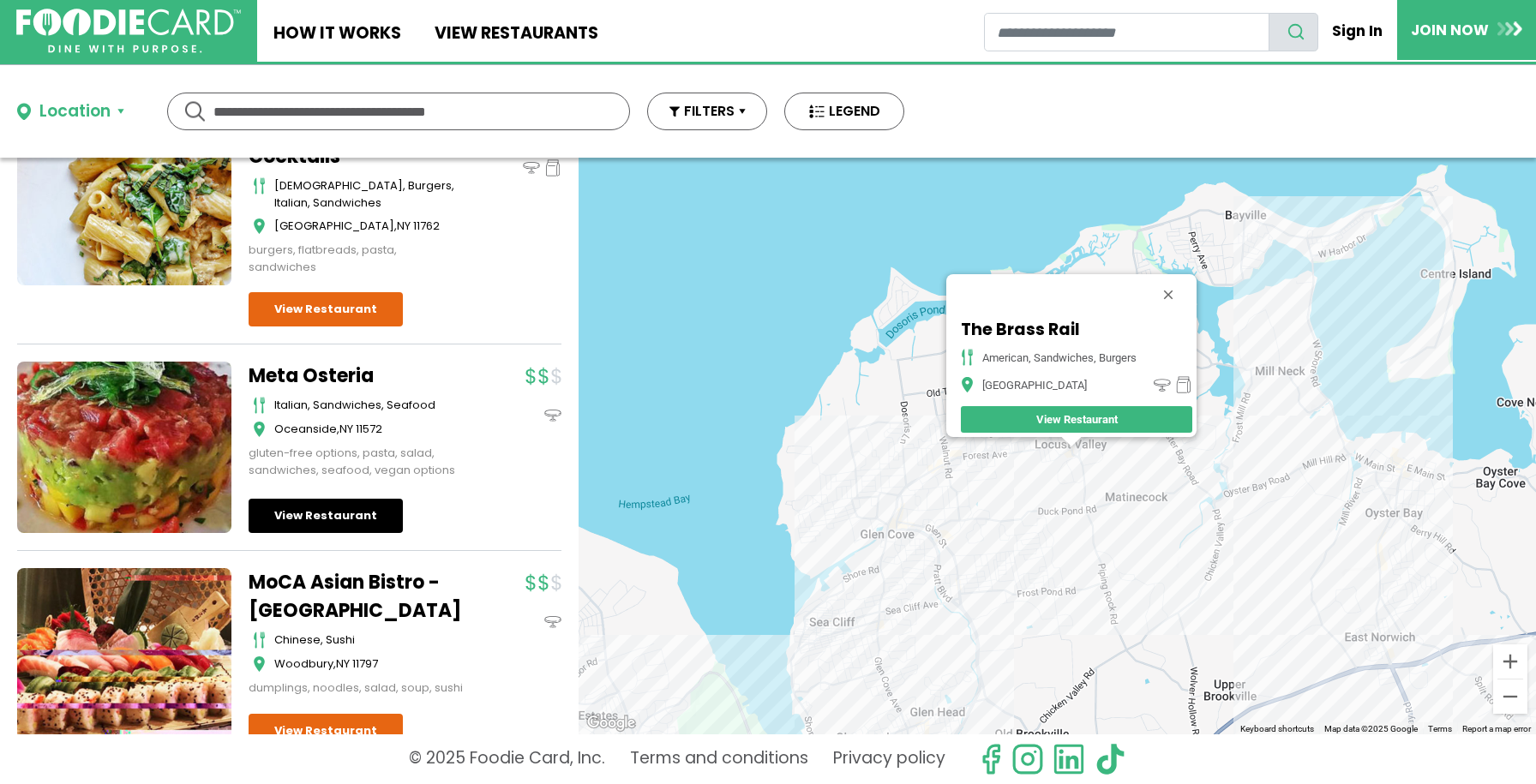
click at [368, 533] on link "View Restaurant" at bounding box center [326, 516] width 154 height 34
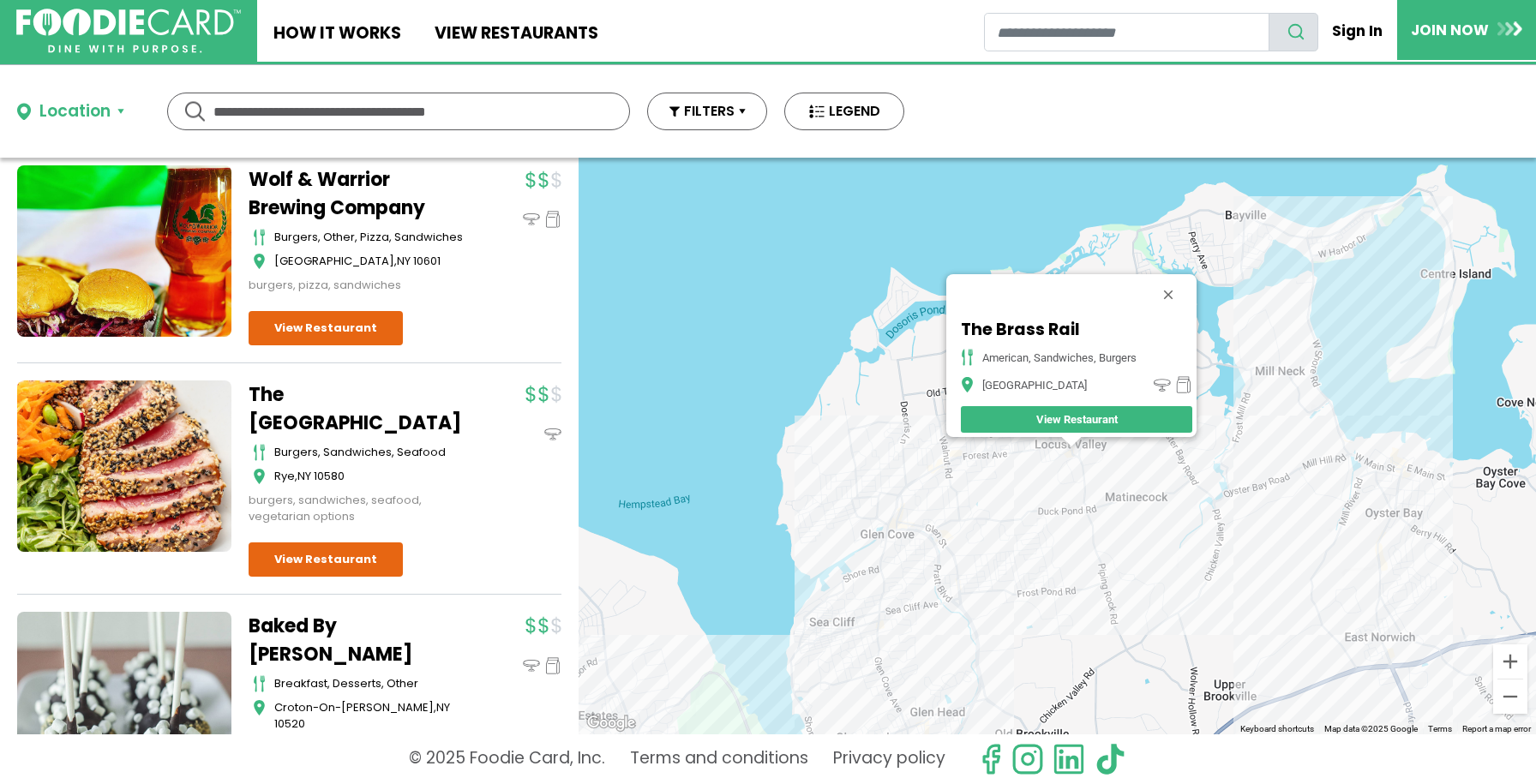
scroll to position [7181, 0]
click at [172, 487] on link at bounding box center [124, 465] width 215 height 171
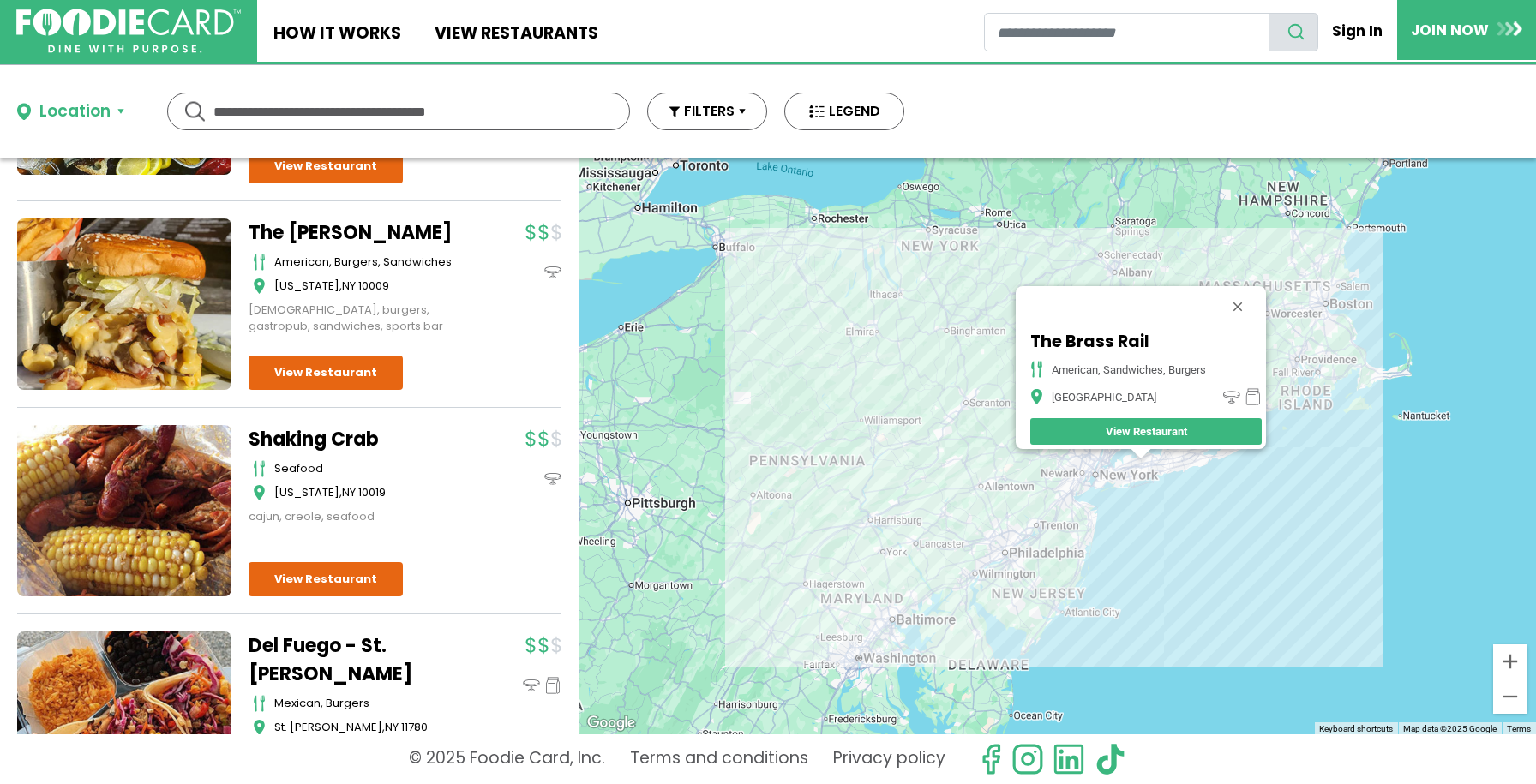
scroll to position [8955, 0]
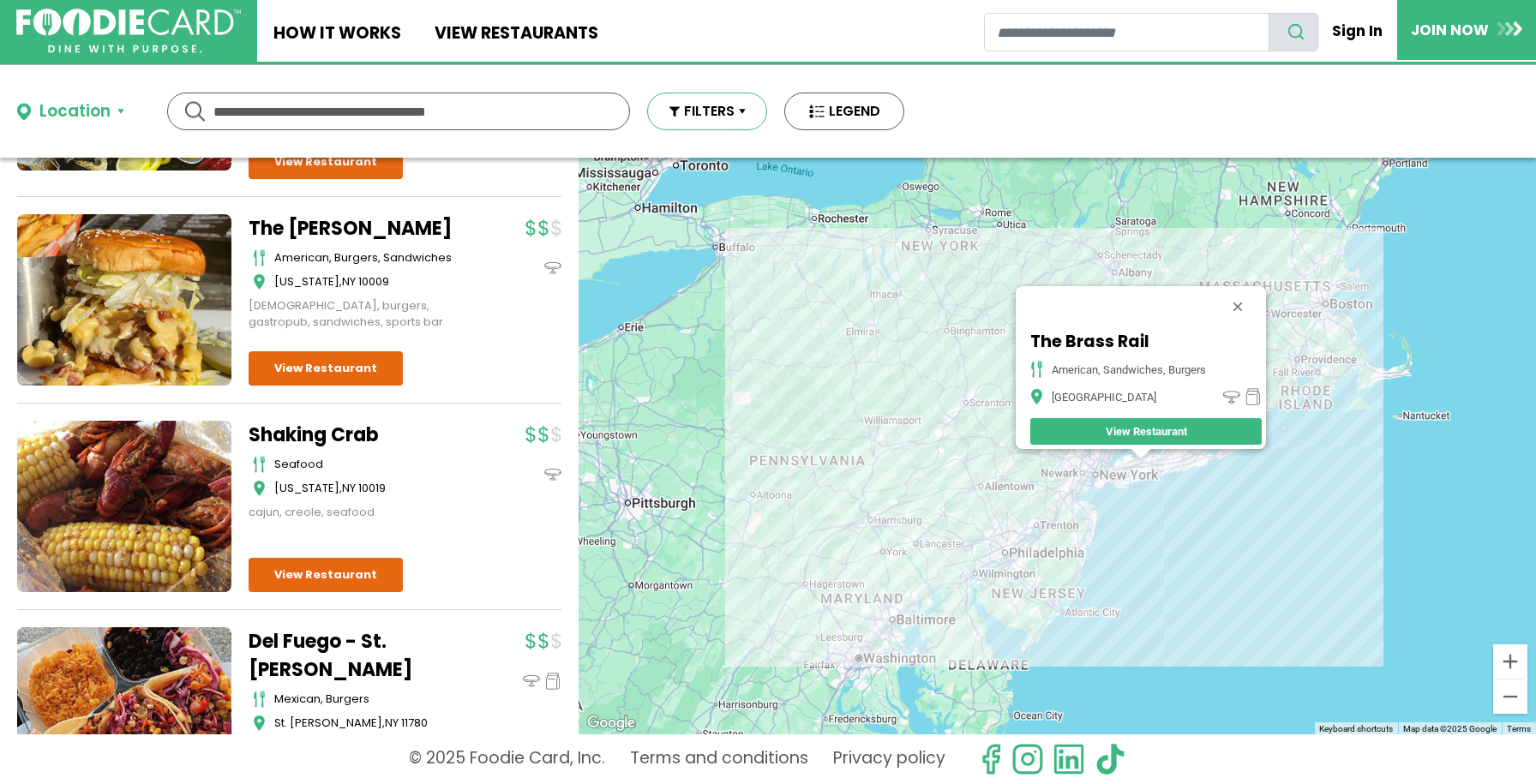
click at [689, 115] on button "FILTERS" at bounding box center [708, 111] width 120 height 38
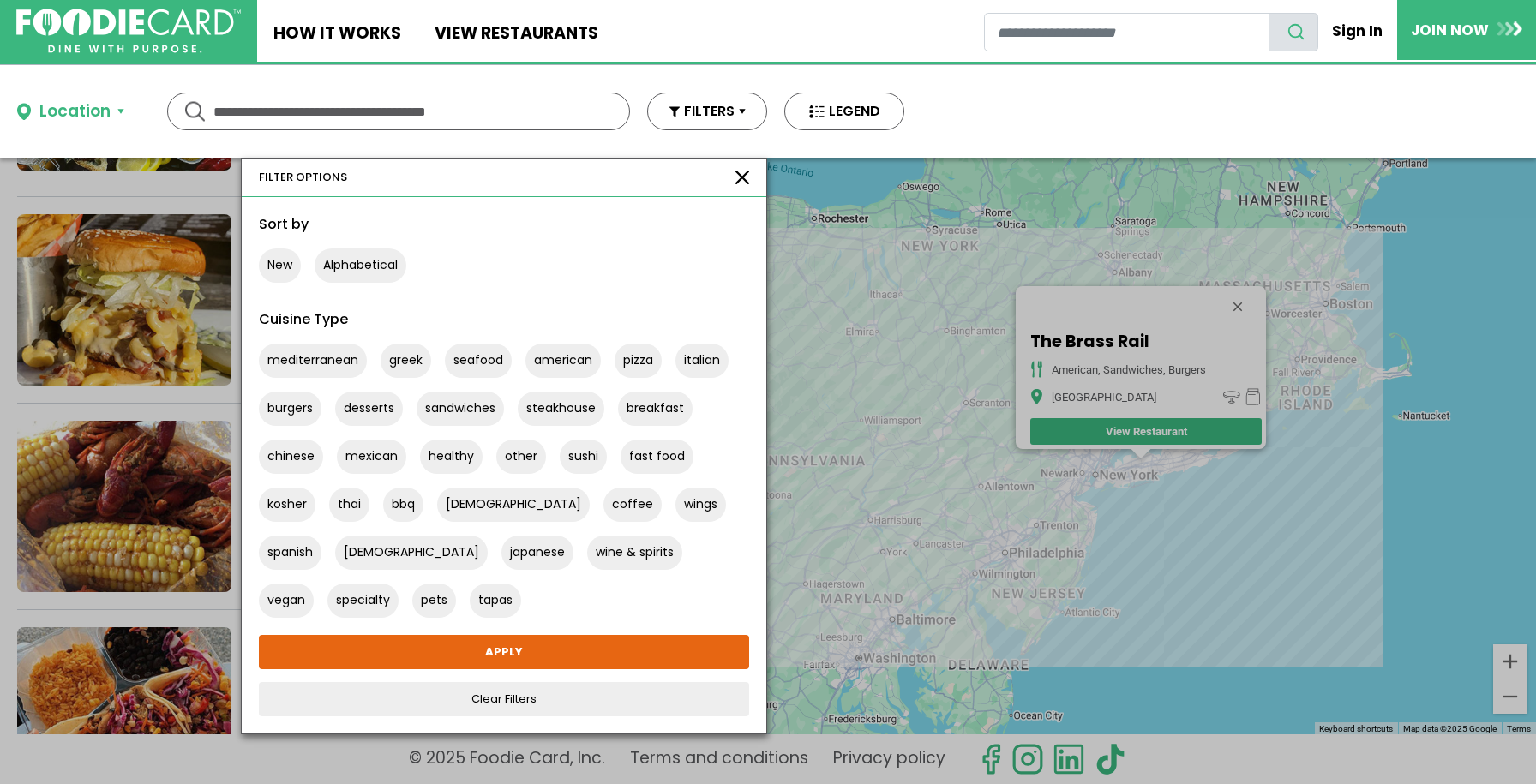
scroll to position [0, 0]
click at [744, 185] on div "FILTER OPTIONS" at bounding box center [504, 177] width 524 height 39
click at [739, 173] on button "button" at bounding box center [742, 177] width 14 height 14
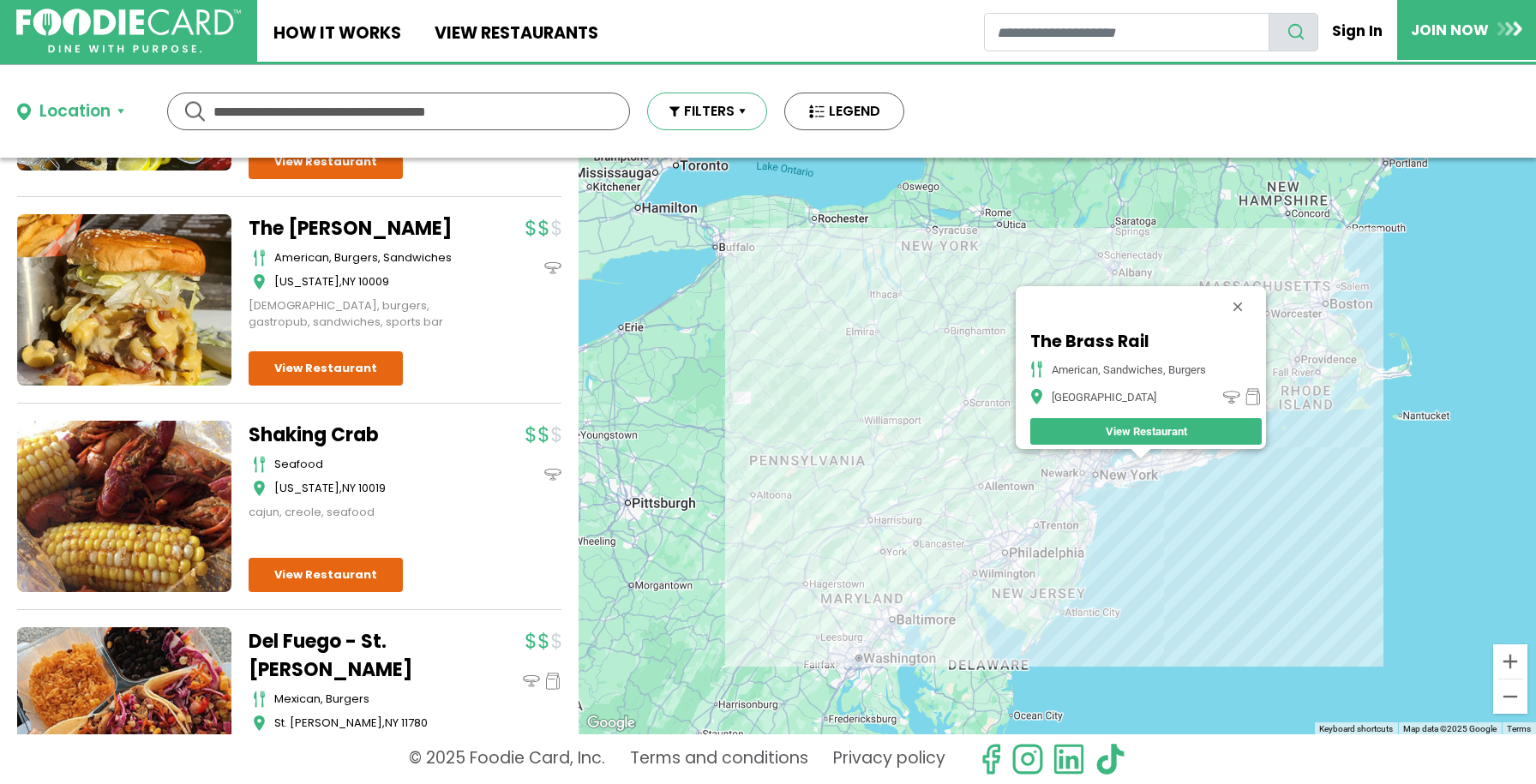
click at [710, 119] on button "FILTERS" at bounding box center [708, 111] width 120 height 38
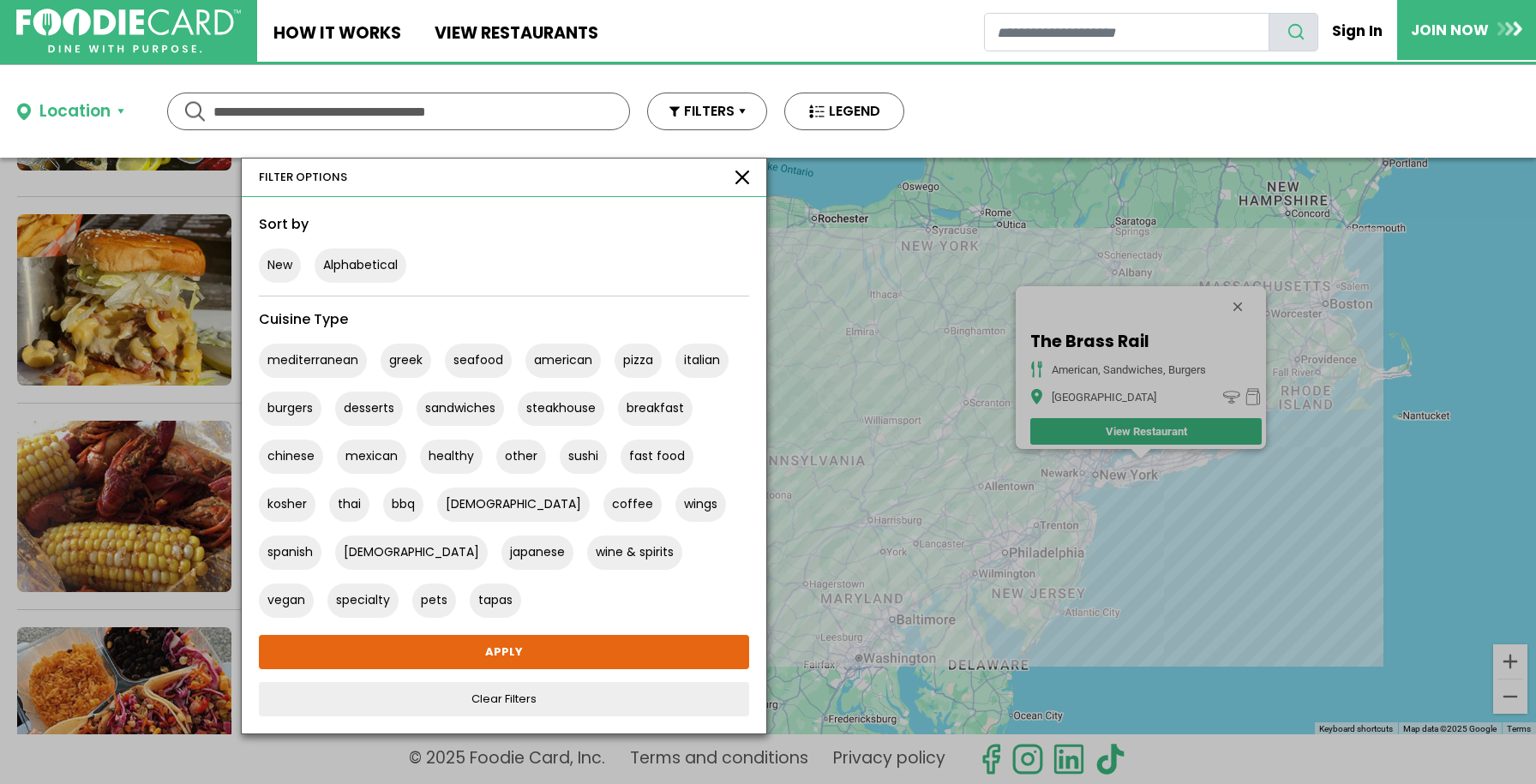
click at [728, 175] on div "FILTER OPTIONS" at bounding box center [504, 177] width 524 height 39
click at [746, 180] on button "button" at bounding box center [742, 177] width 14 height 14
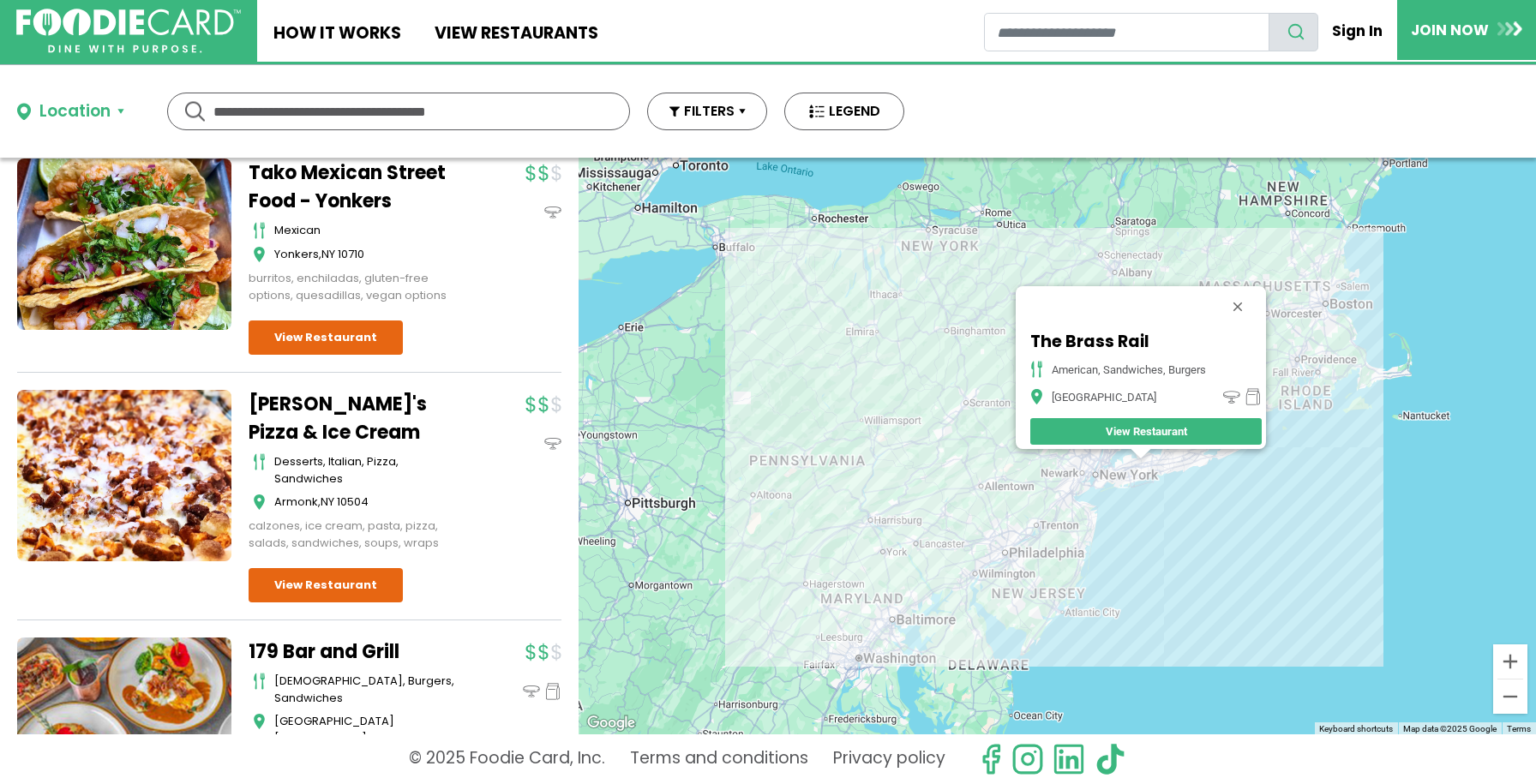
scroll to position [16738, 0]
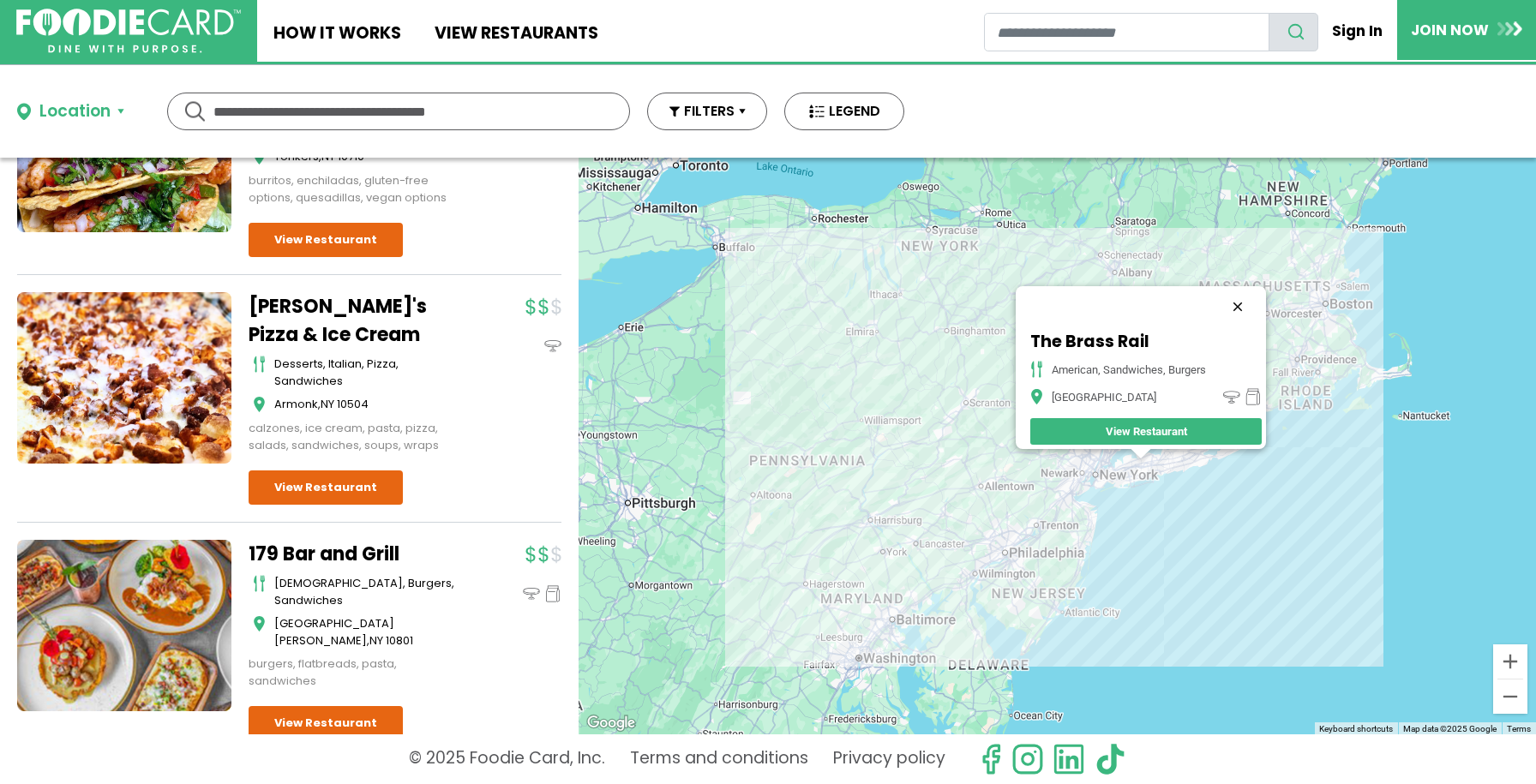
click at [1250, 292] on button "Close" at bounding box center [1238, 307] width 41 height 41
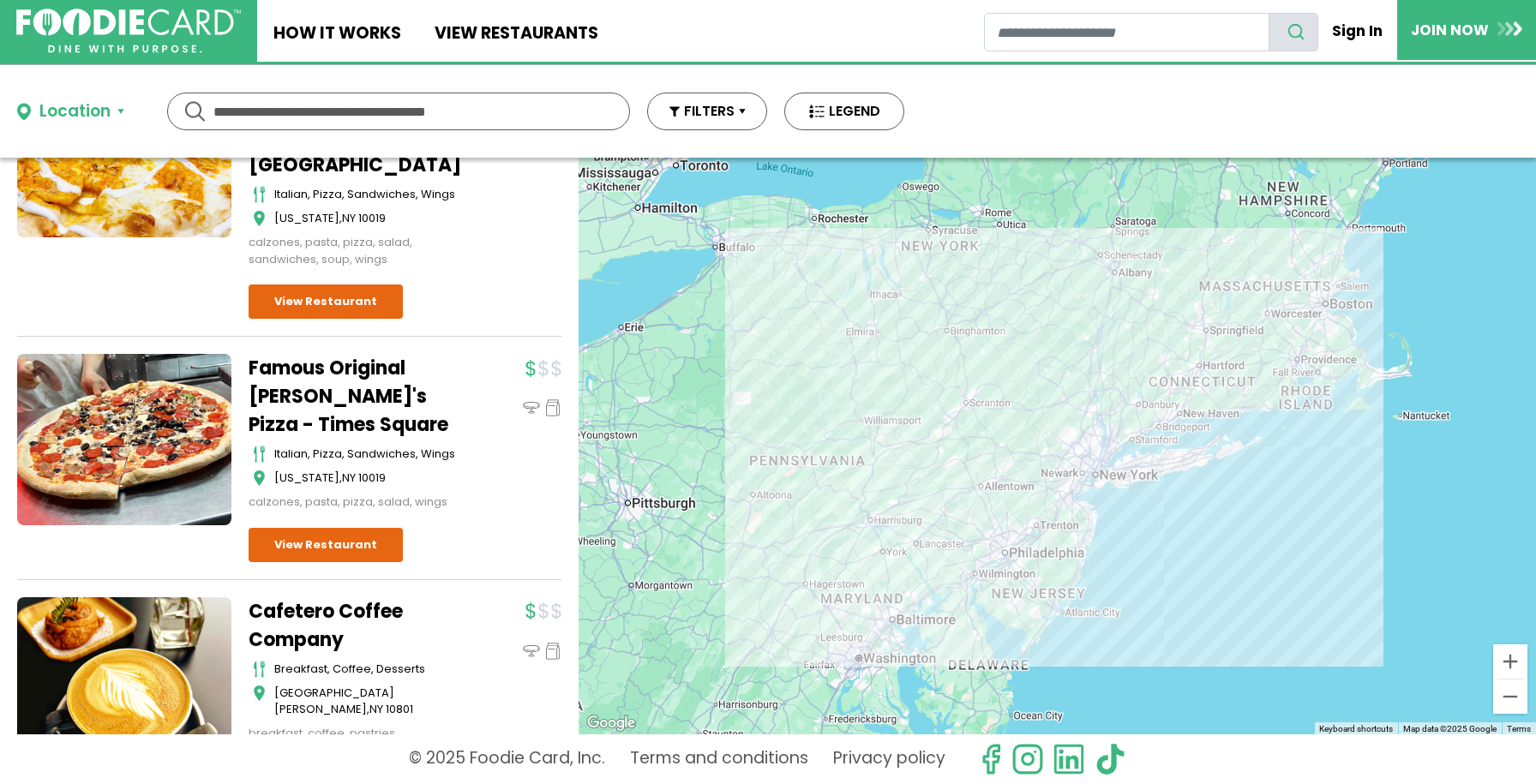
scroll to position [20614, 0]
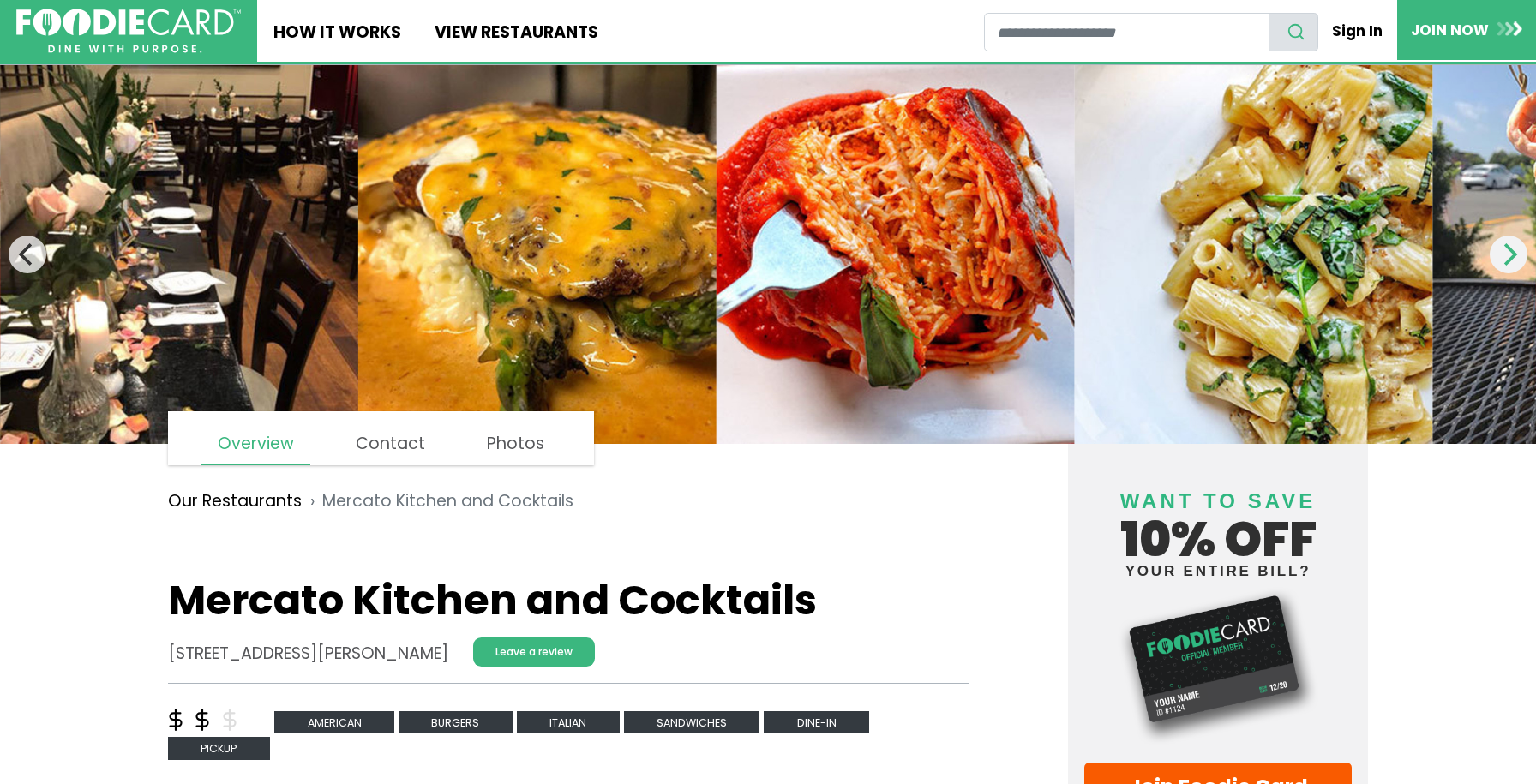
click at [1512, 246] on icon "Next" at bounding box center [1509, 255] width 23 height 23
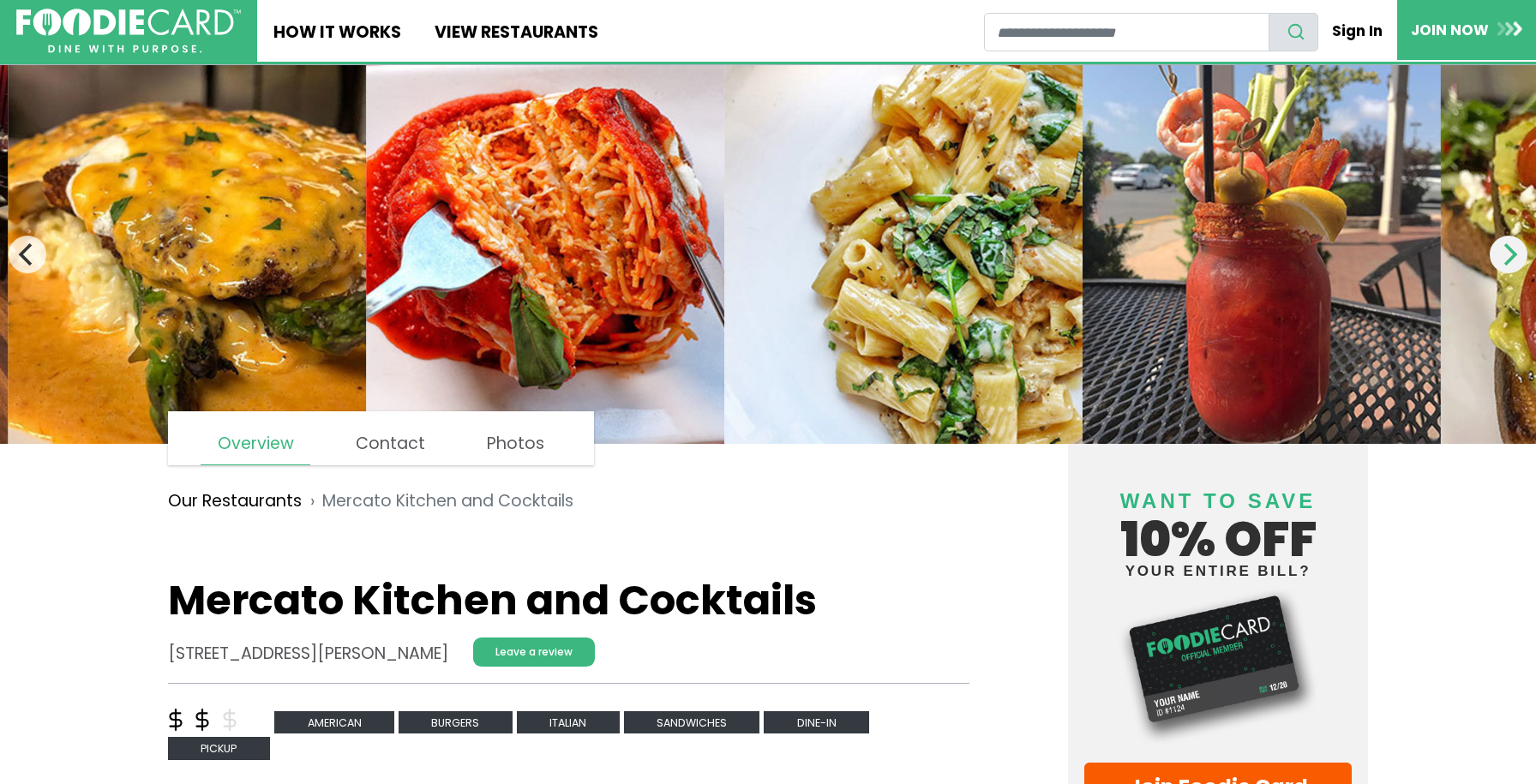
click at [1512, 246] on icon "Next" at bounding box center [1509, 255] width 23 height 23
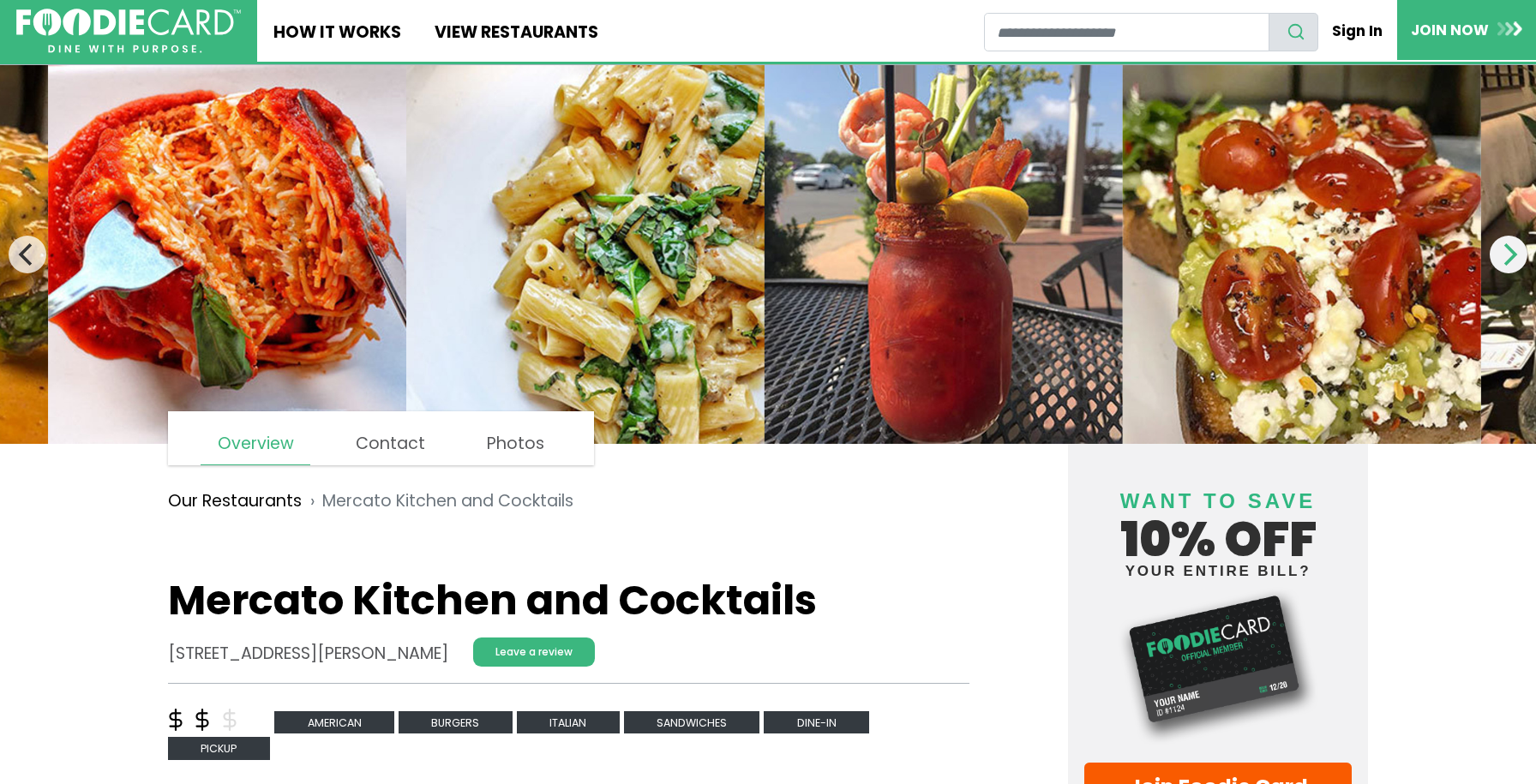
click at [1512, 246] on icon "Next" at bounding box center [1509, 255] width 23 height 23
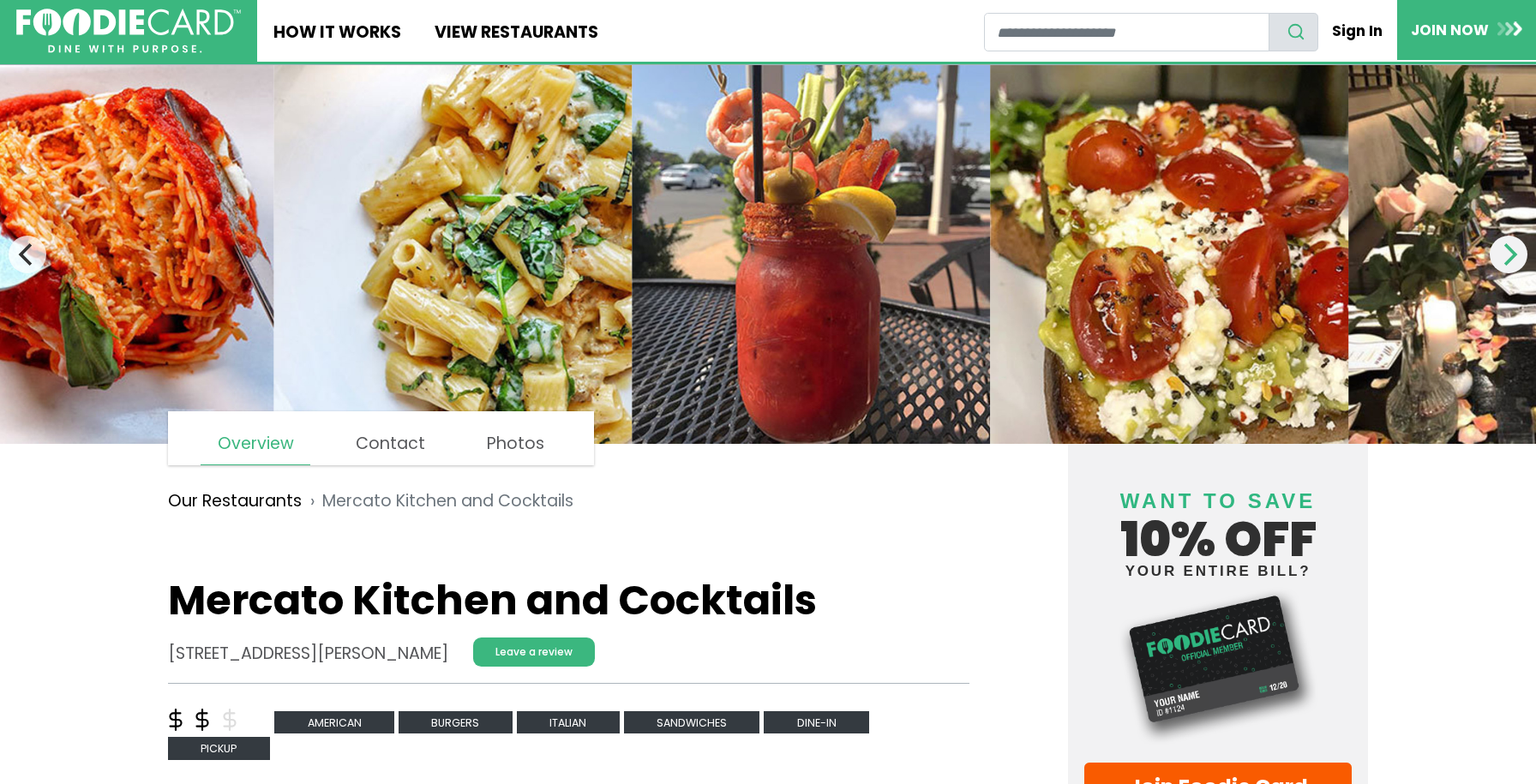
click at [1512, 246] on icon "Next" at bounding box center [1509, 255] width 23 height 23
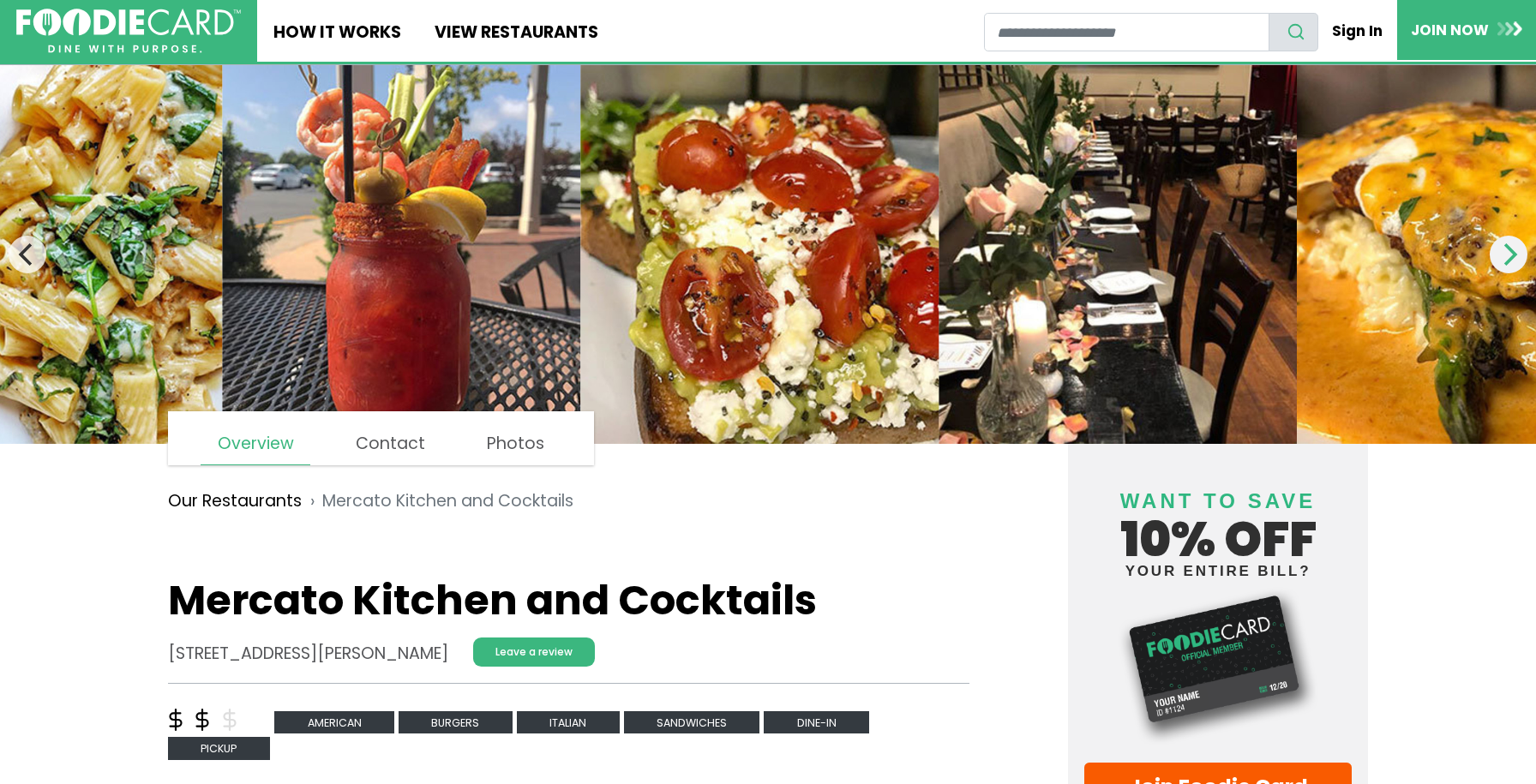
click at [1512, 246] on icon "Next" at bounding box center [1509, 255] width 23 height 23
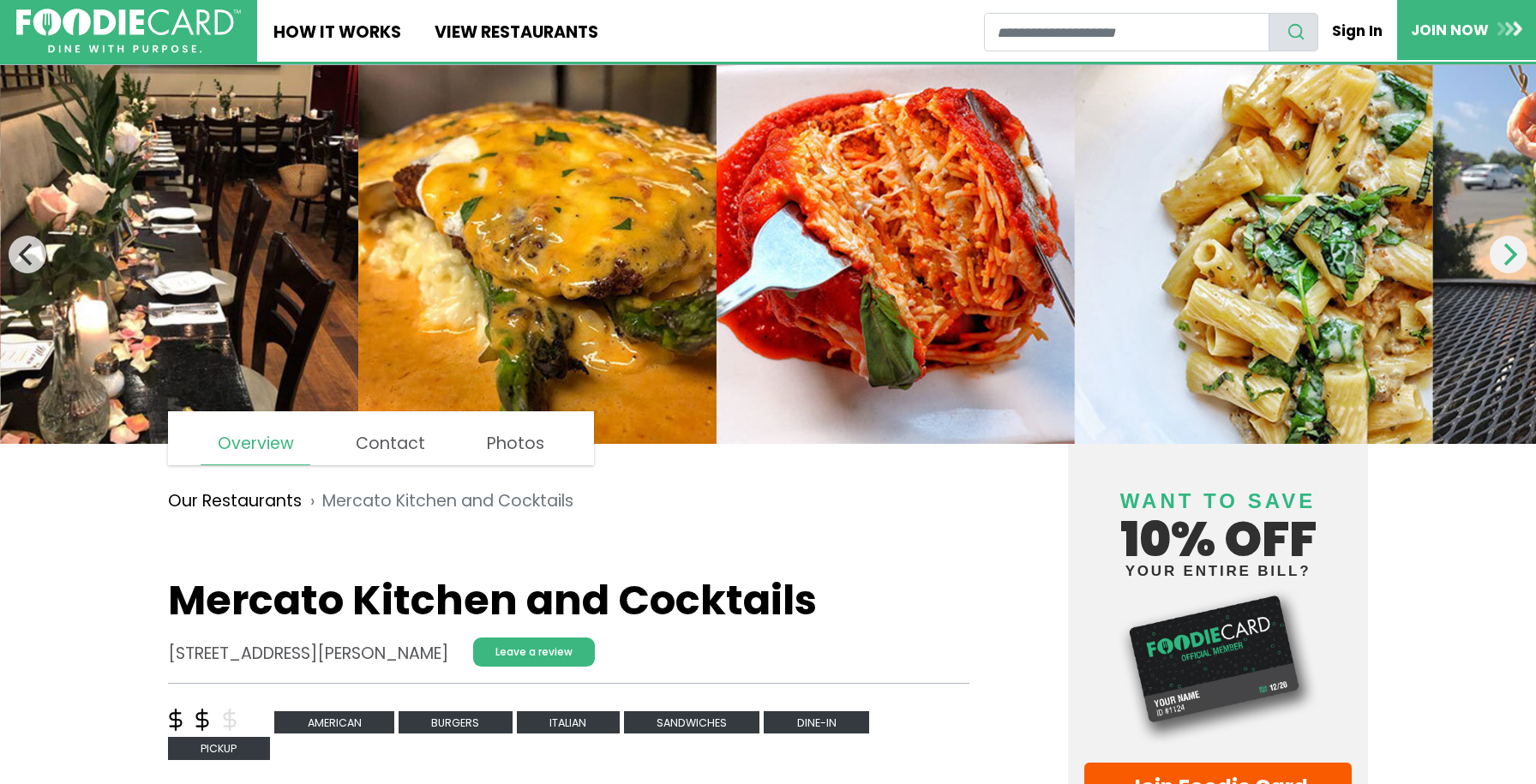
click at [1512, 246] on icon "Next" at bounding box center [1509, 255] width 23 height 23
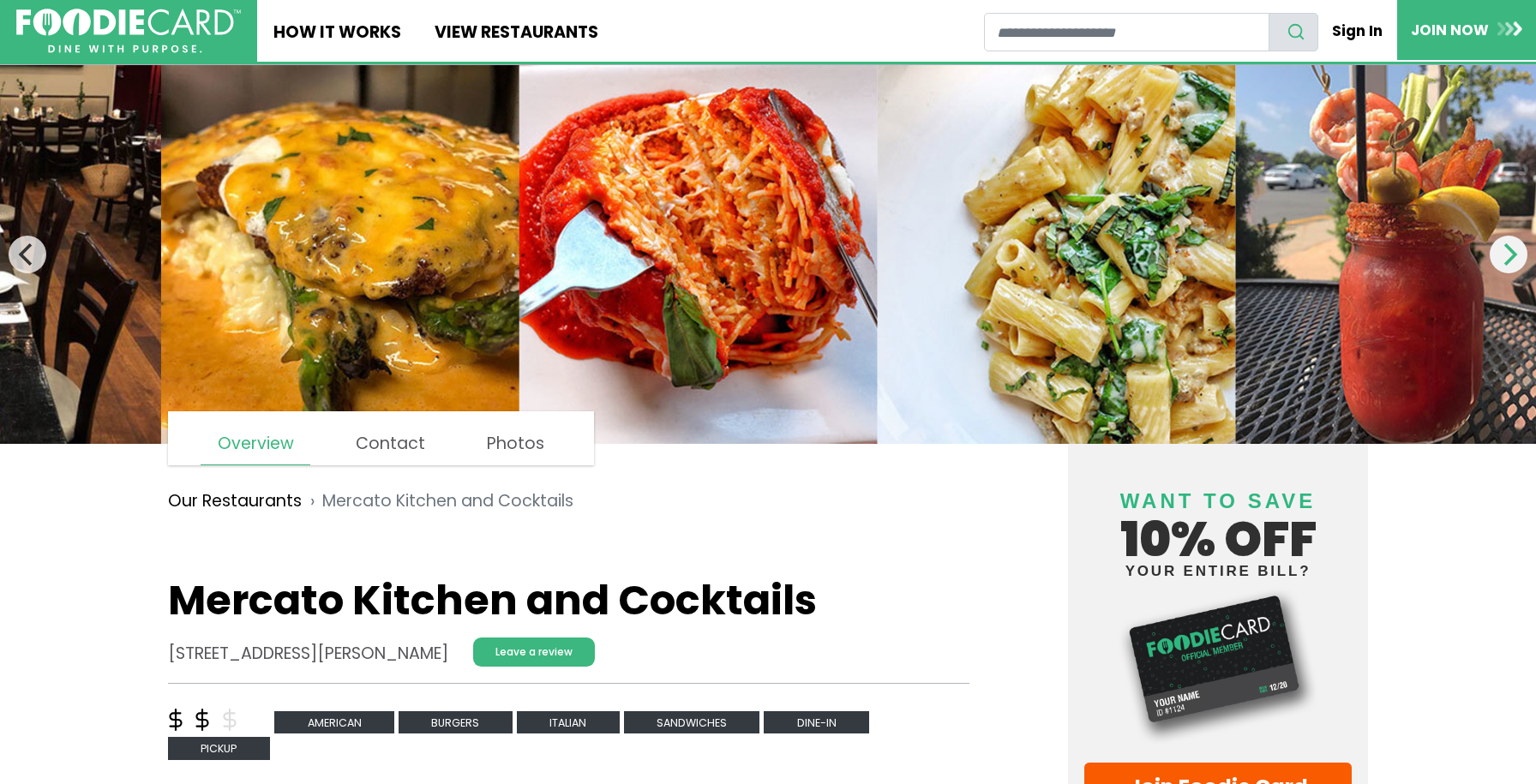
click at [1512, 246] on icon "Next" at bounding box center [1509, 255] width 23 height 23
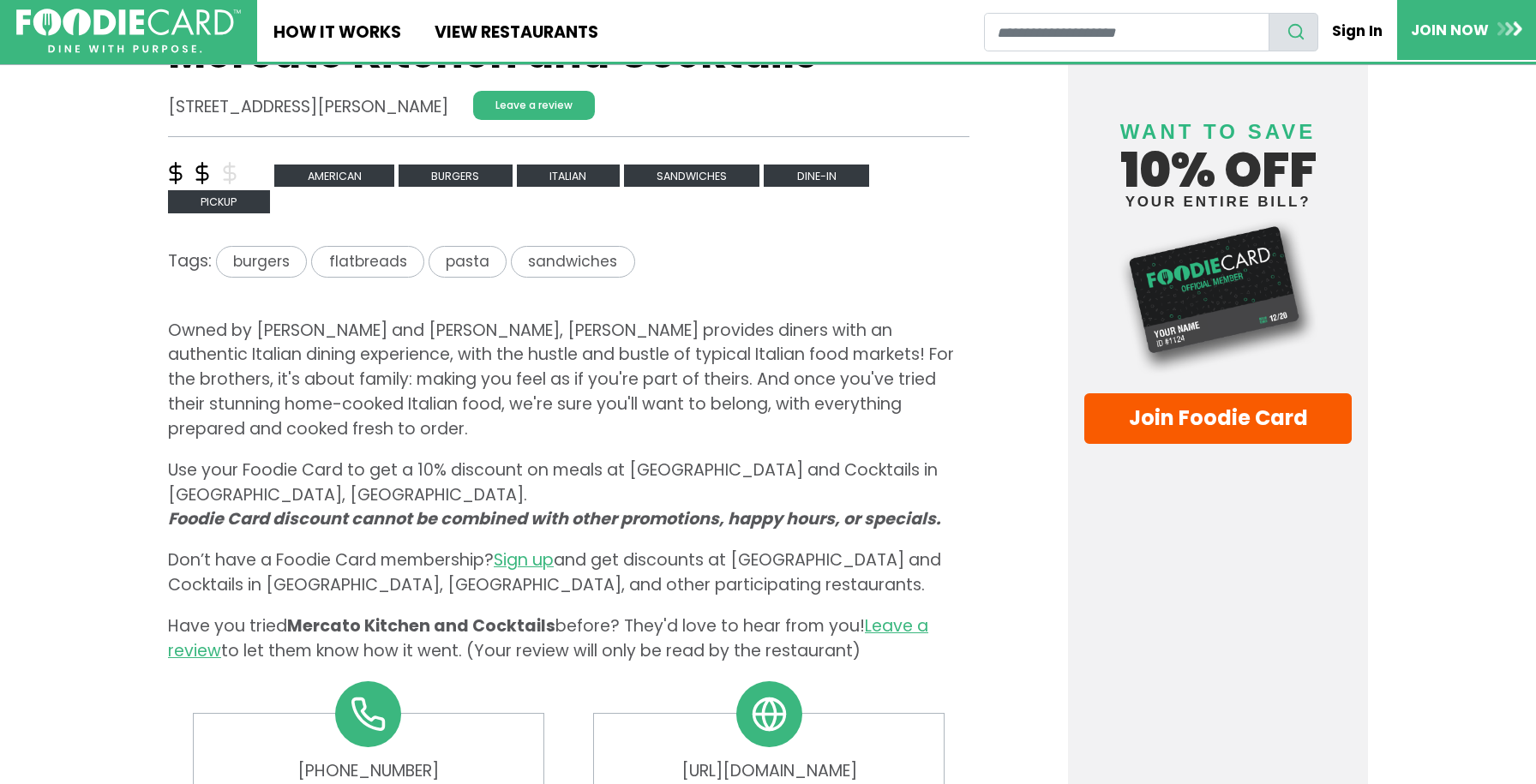
scroll to position [577, 0]
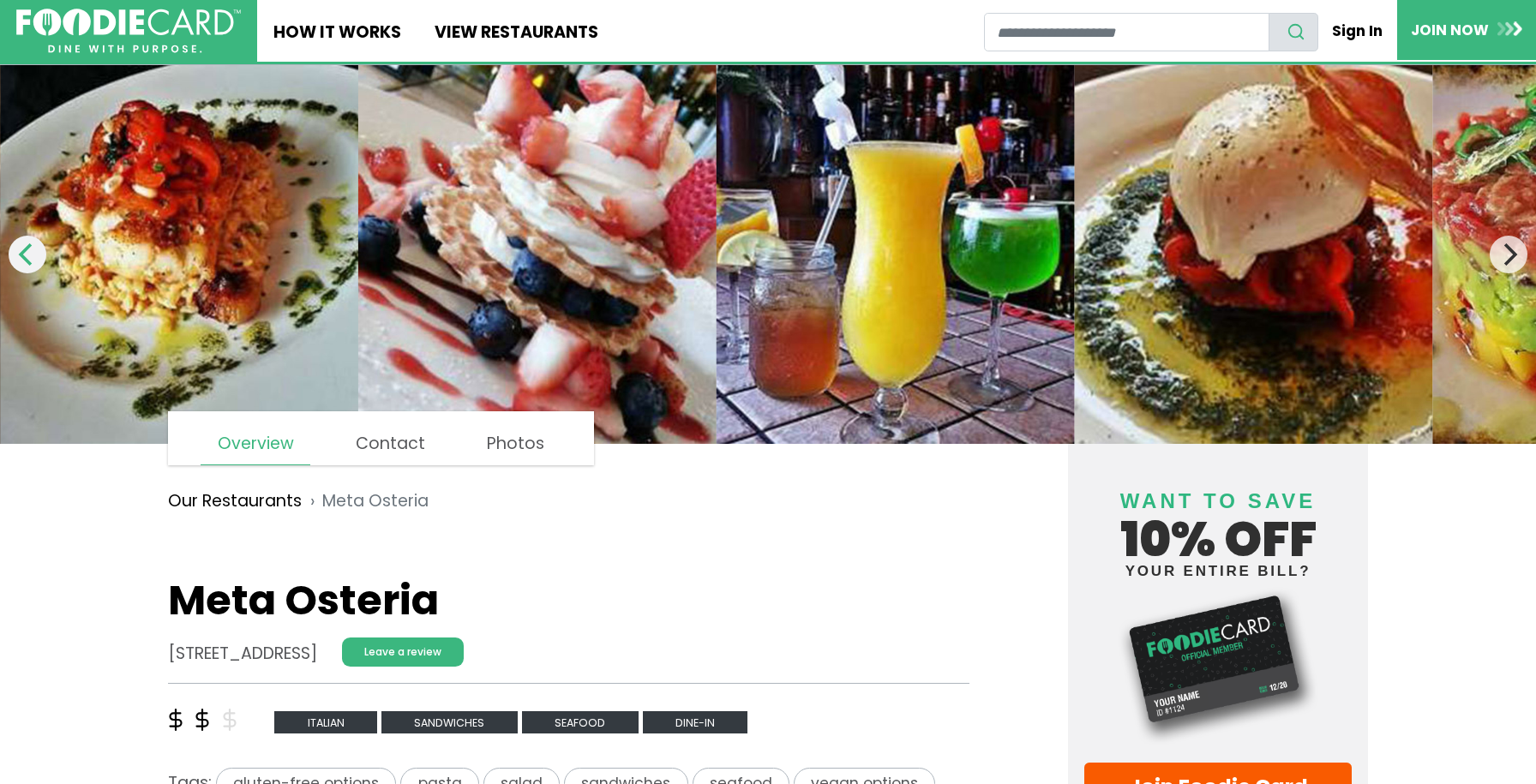
click at [31, 261] on icon "Previous" at bounding box center [27, 255] width 23 height 23
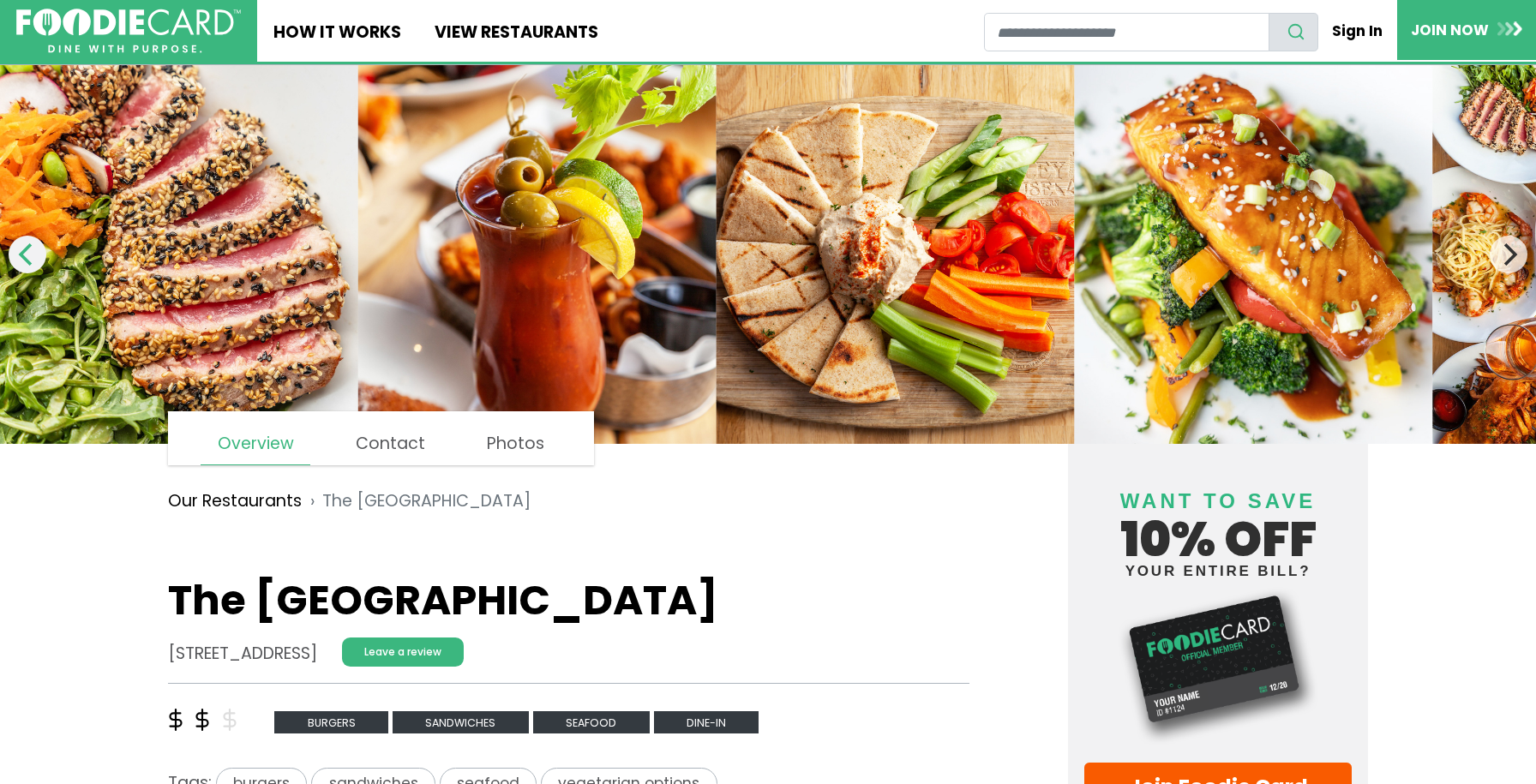
click at [28, 255] on icon "Previous" at bounding box center [27, 255] width 23 height 23
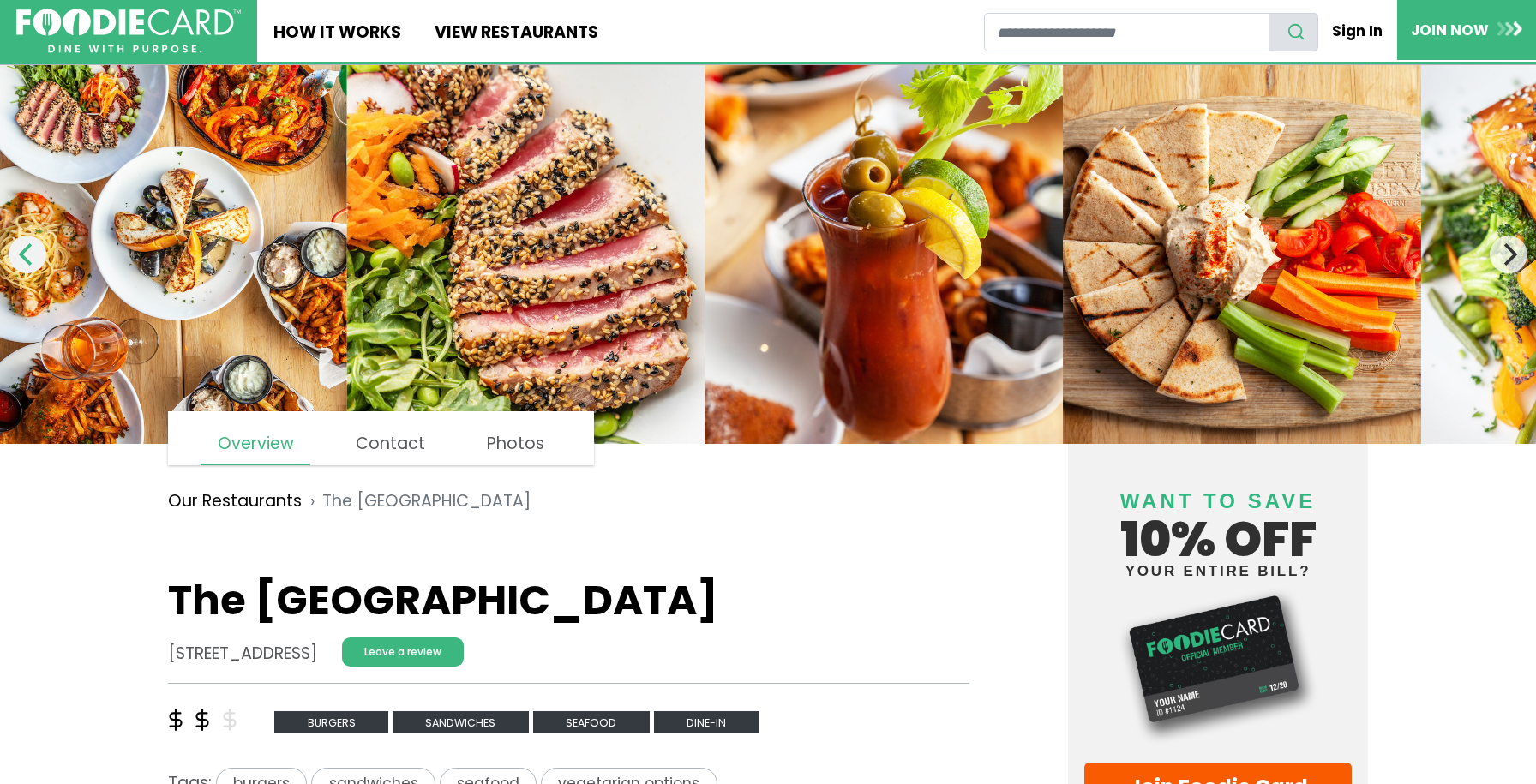
click at [28, 255] on icon "Previous" at bounding box center [27, 255] width 23 height 23
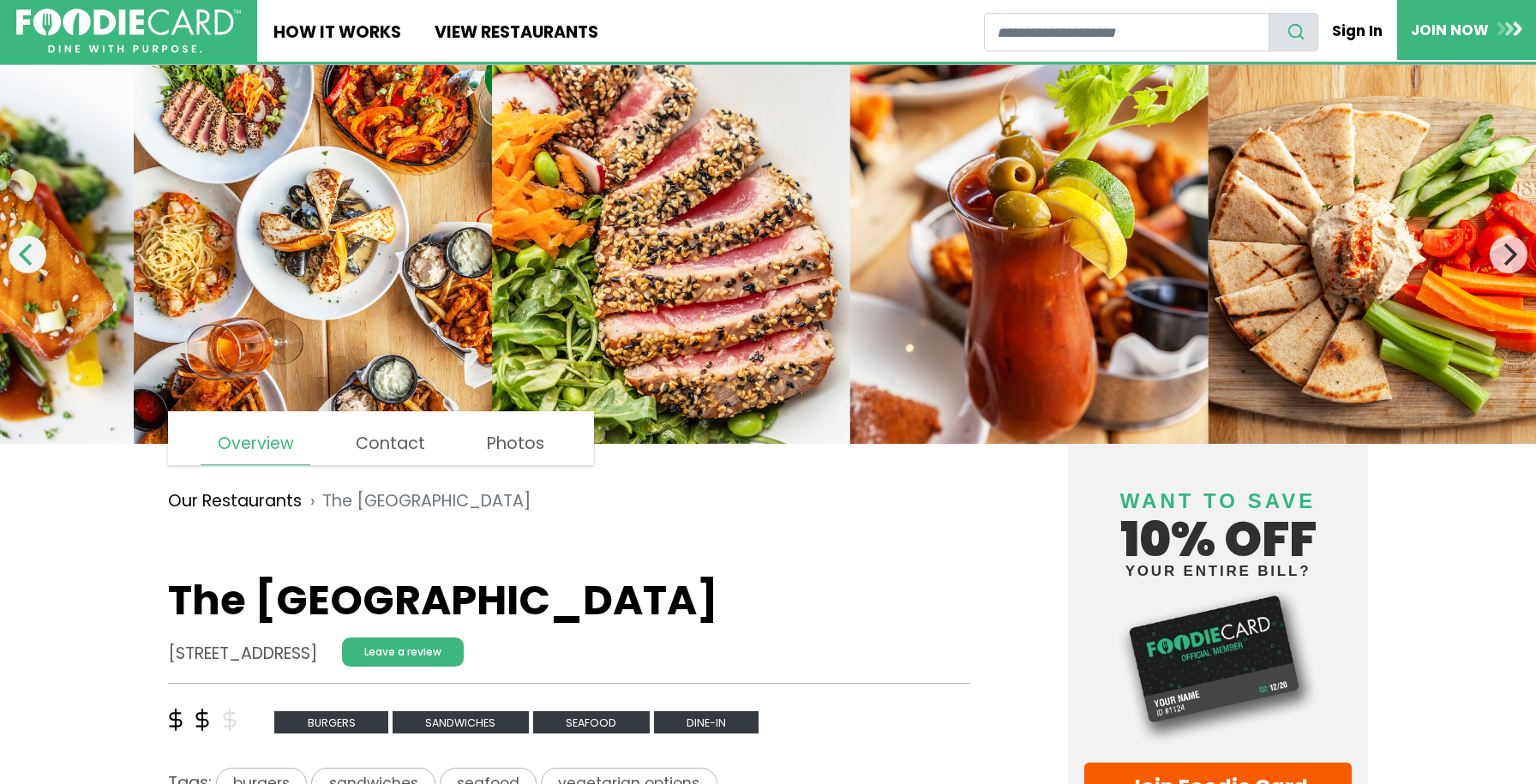
click at [28, 255] on icon "Previous" at bounding box center [27, 255] width 23 height 23
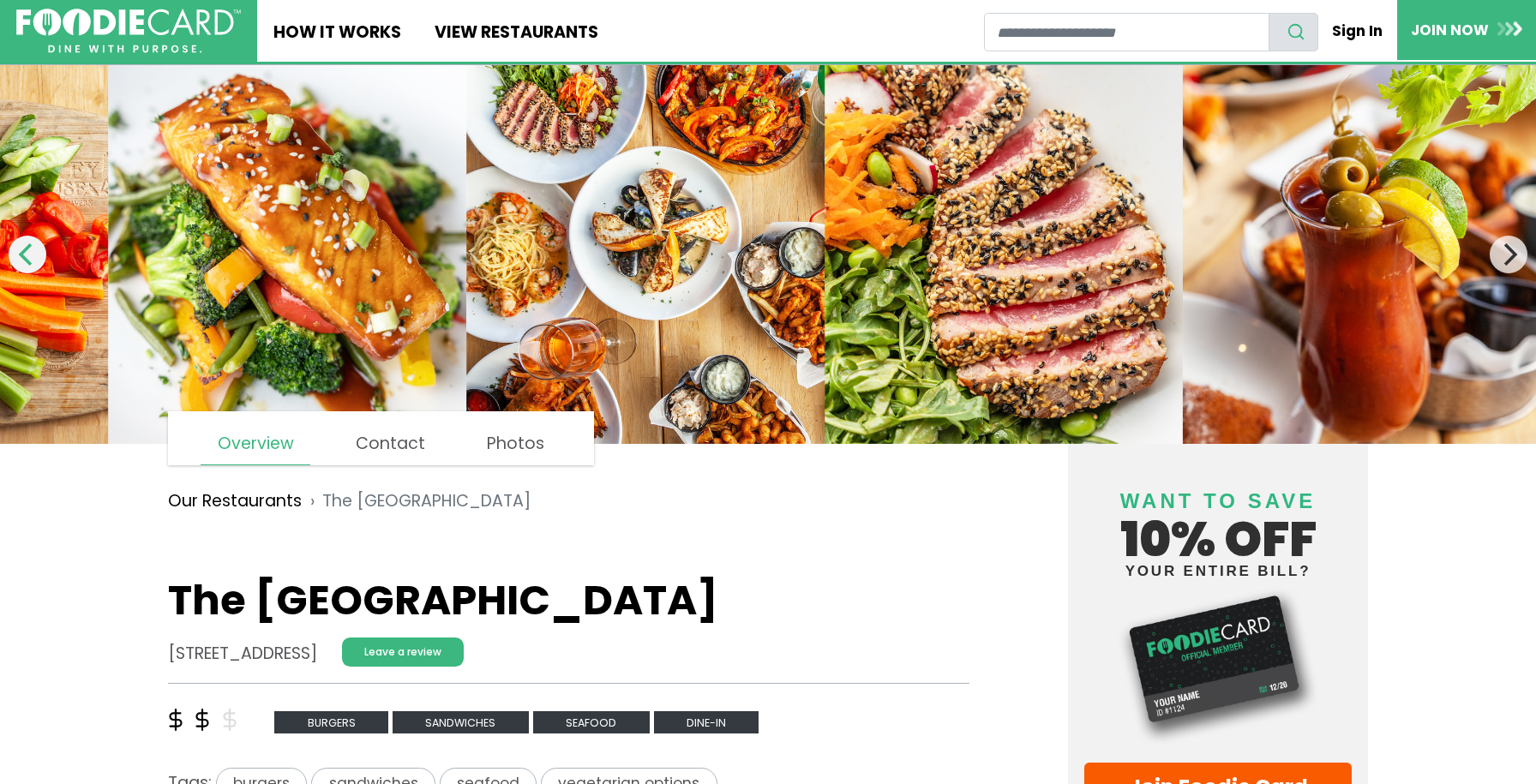
click at [28, 255] on icon "Previous" at bounding box center [27, 255] width 23 height 23
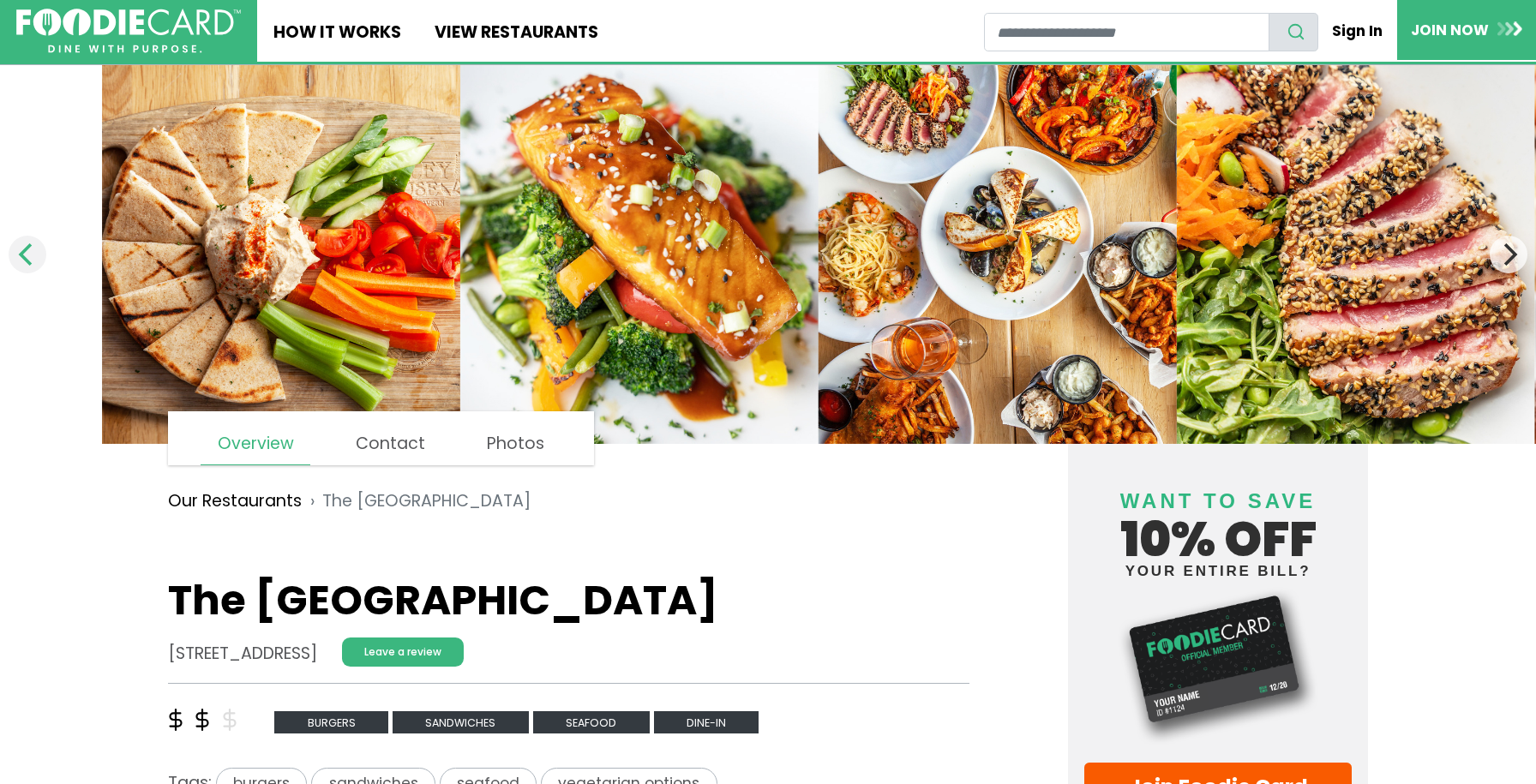
click at [28, 255] on icon "Previous" at bounding box center [27, 255] width 23 height 23
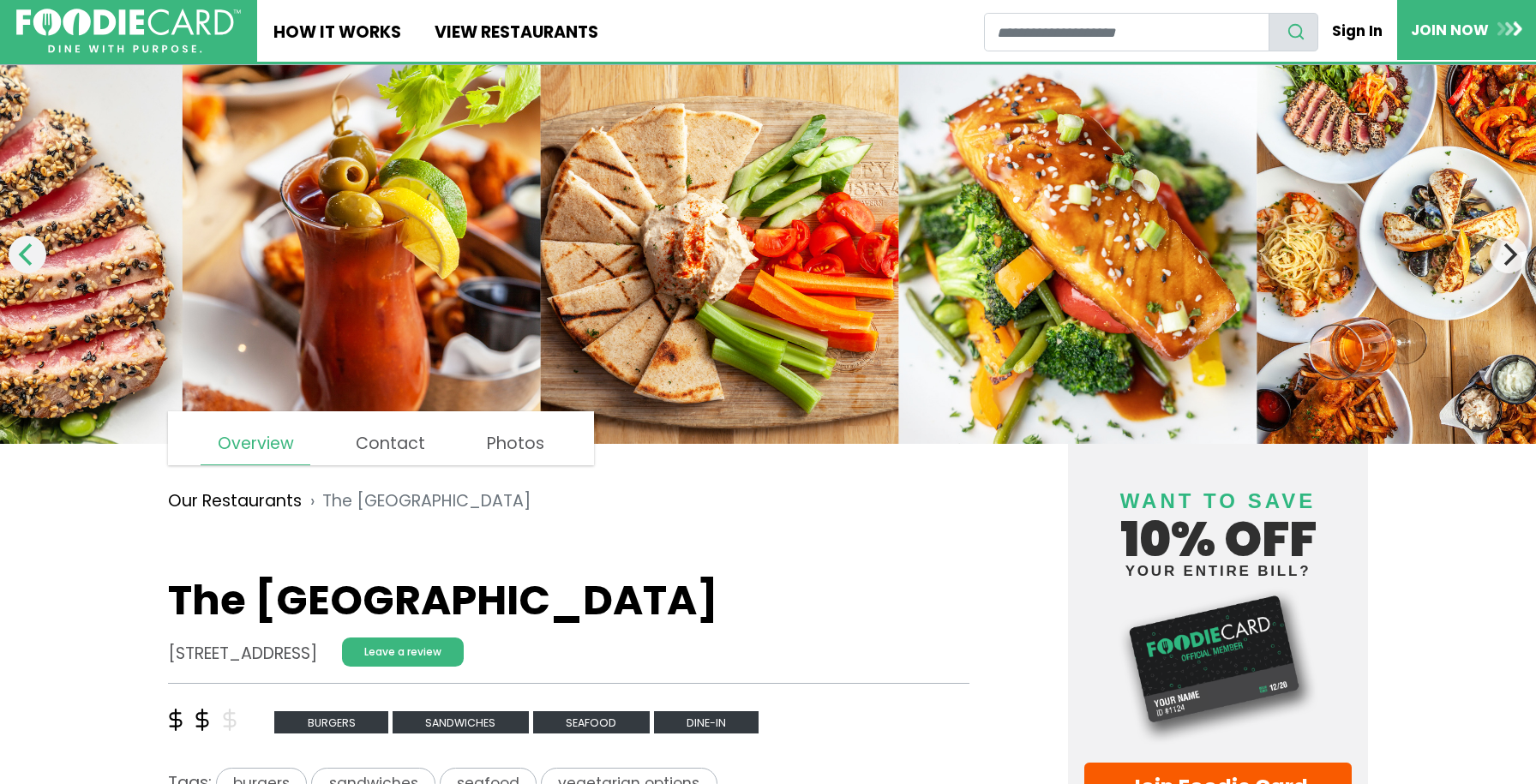
click at [28, 255] on icon "Previous" at bounding box center [27, 255] width 23 height 23
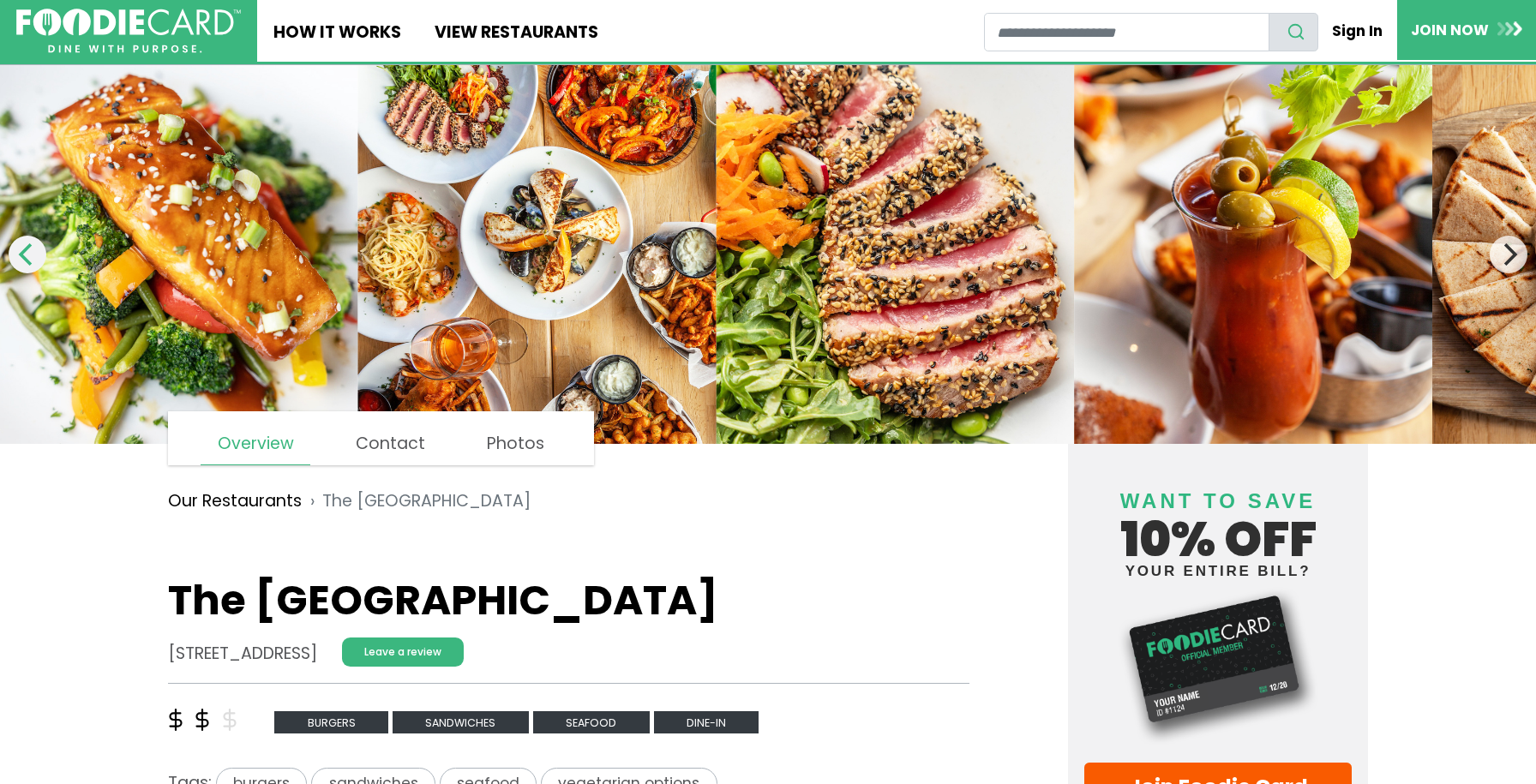
click at [28, 255] on icon "Previous" at bounding box center [27, 255] width 23 height 23
